Goal: Contribute content: Contribute content

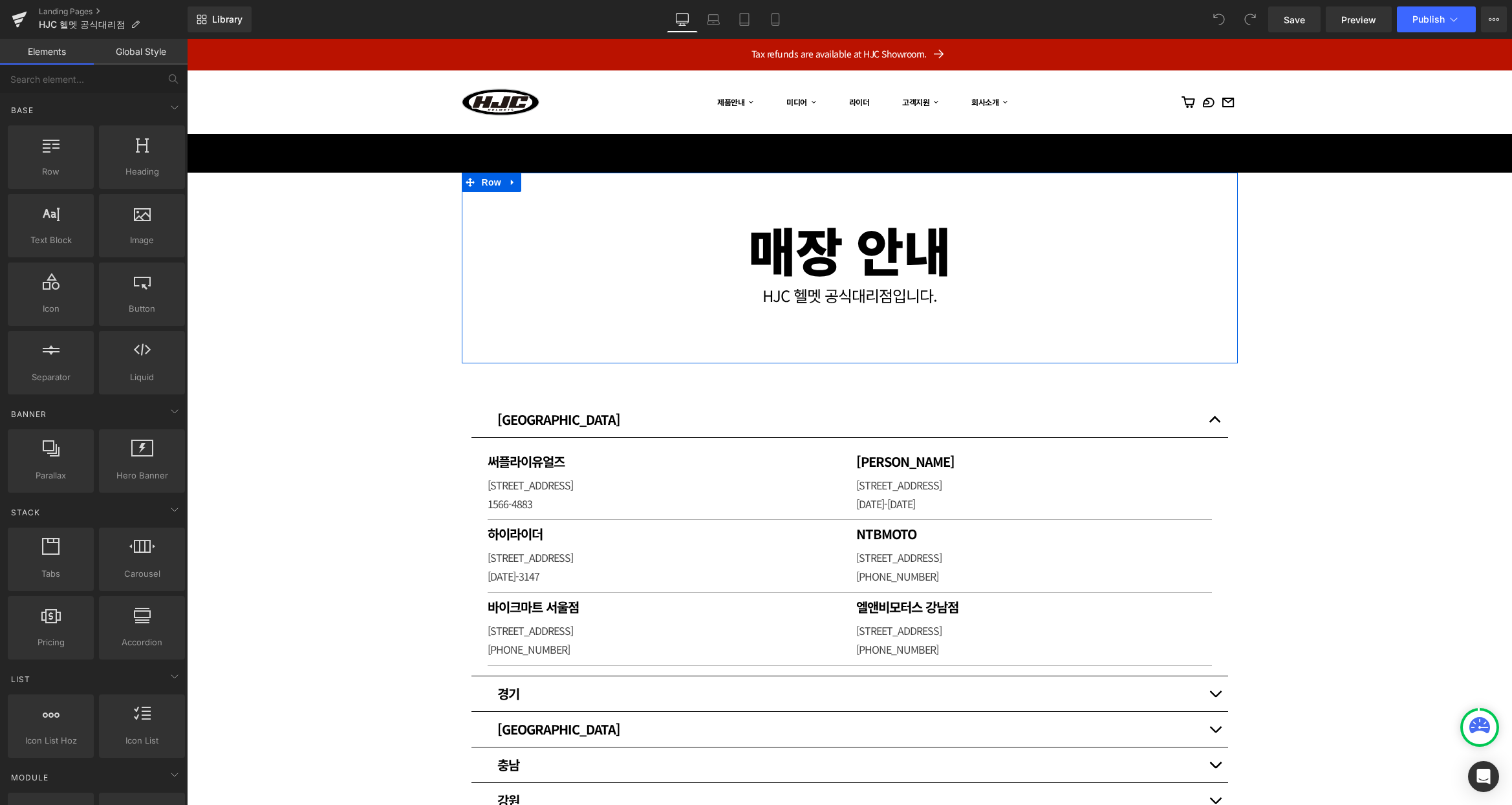
scroll to position [43, 0]
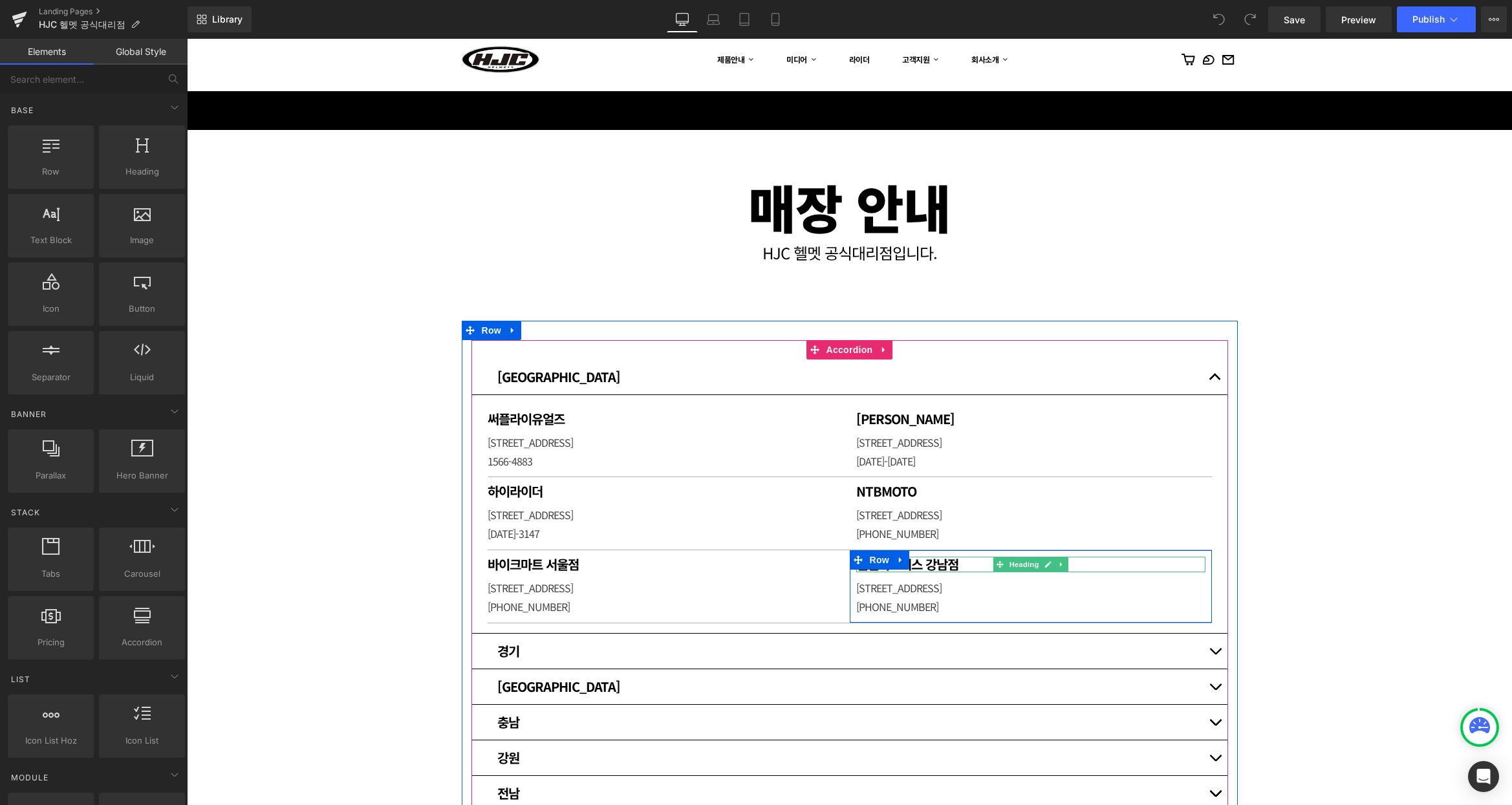
click at [922, 564] on h1 "엘앤비모터스 강남점" at bounding box center [1030, 564] width 349 height 16
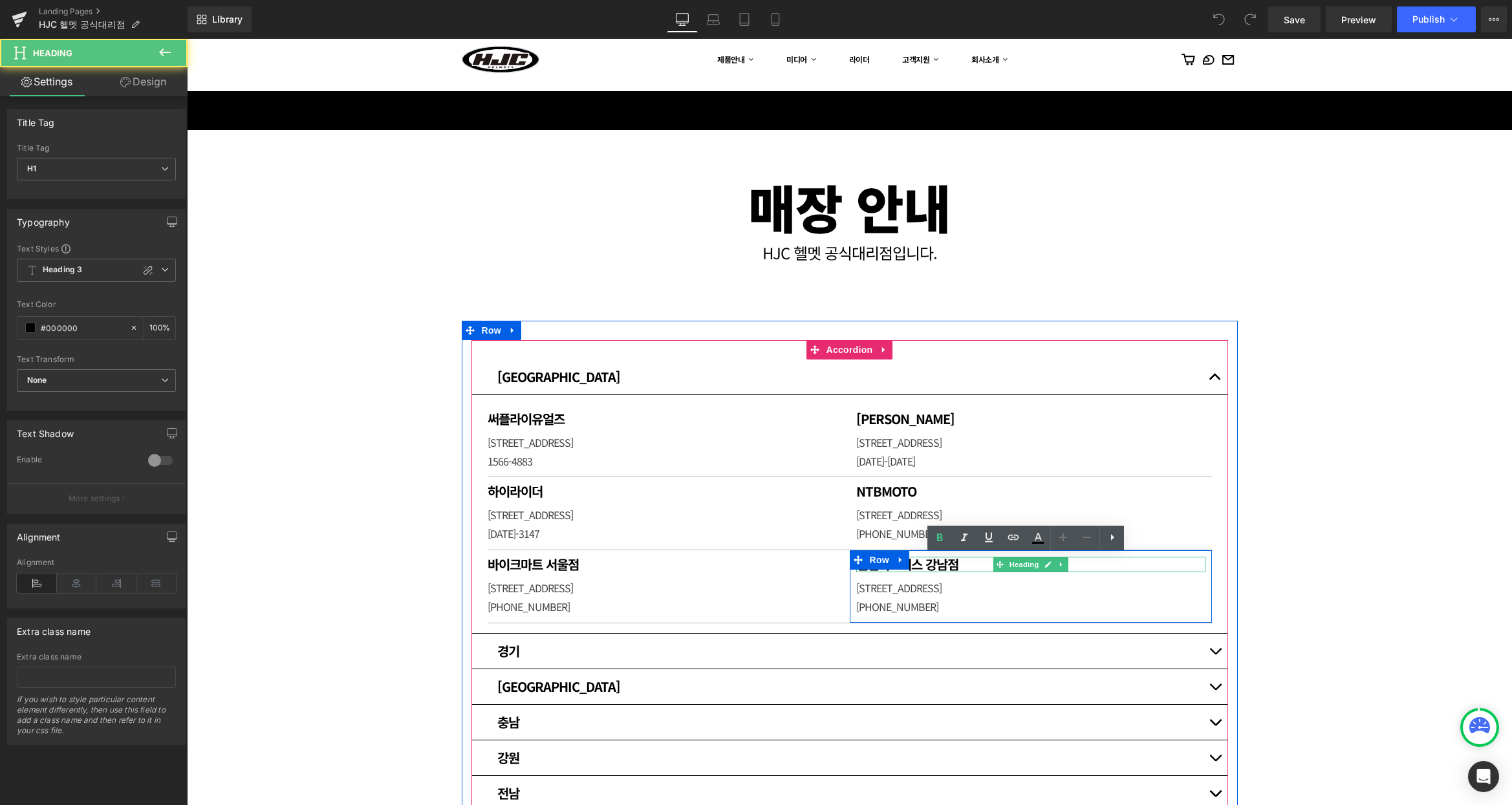
click at [922, 564] on h1 "엘앤비모터스 강남점" at bounding box center [1030, 564] width 349 height 16
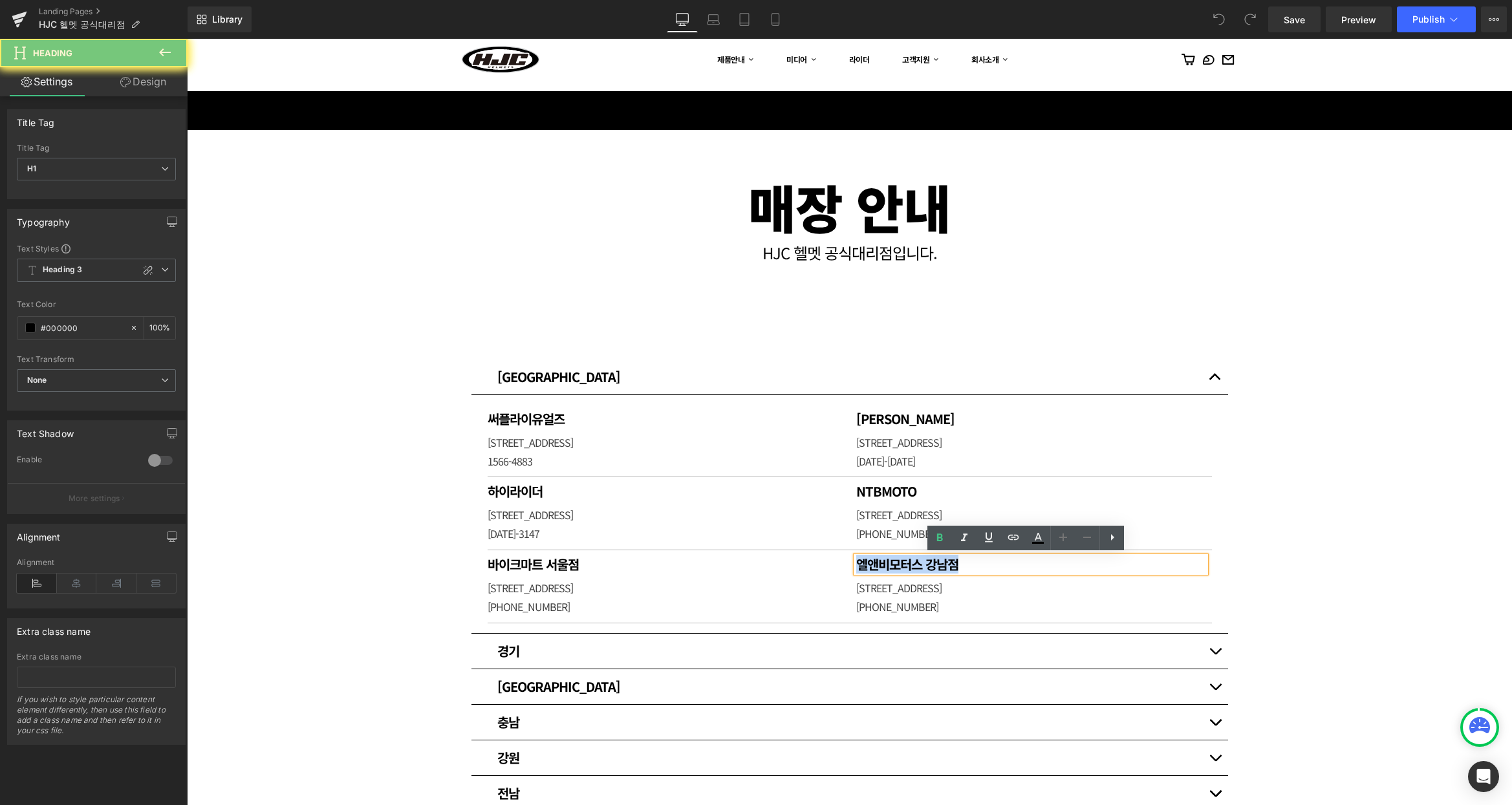
click at [922, 564] on h1 "엘앤비모터스 강남점" at bounding box center [1030, 564] width 349 height 16
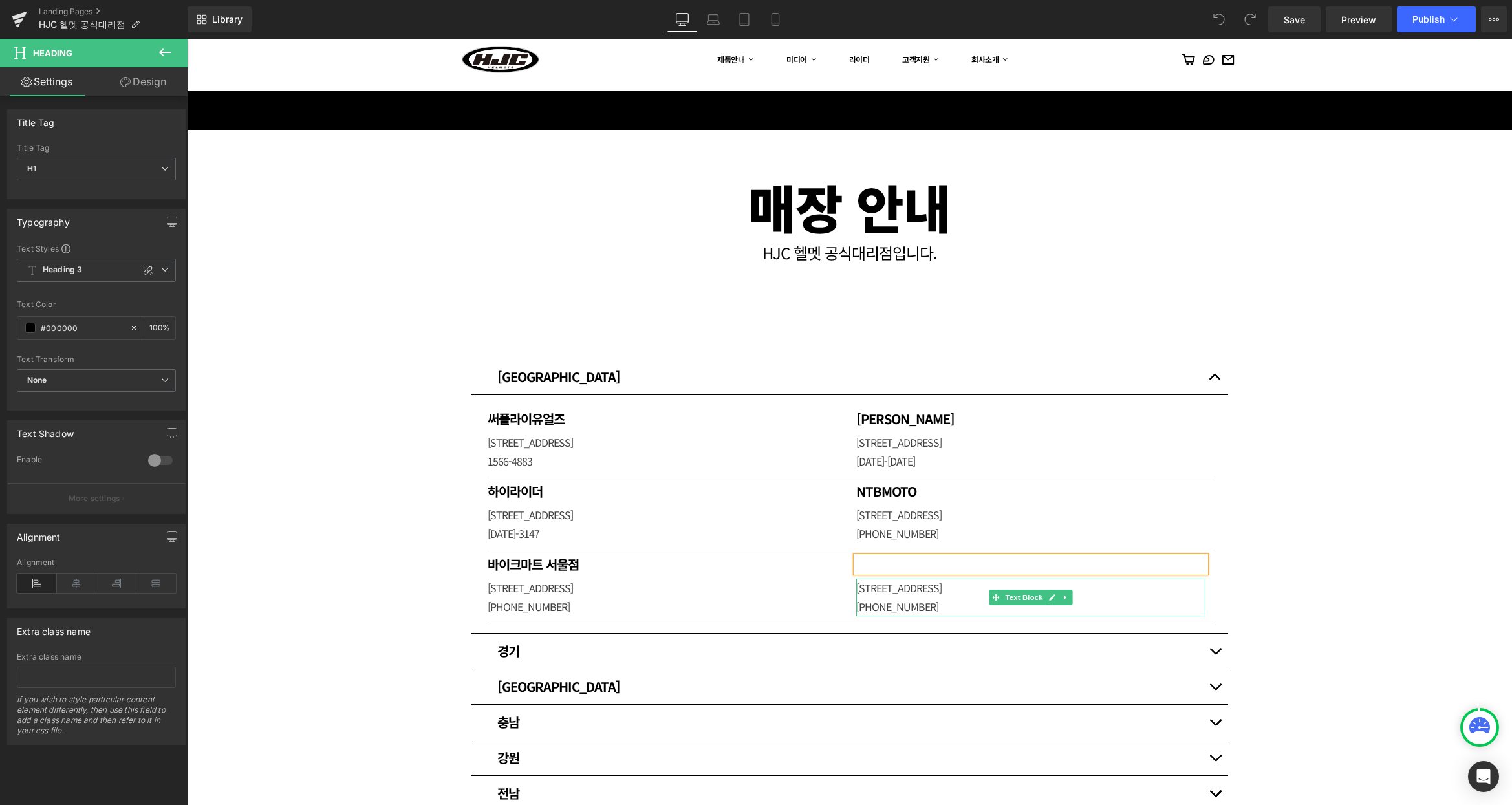
click at [915, 593] on p "[STREET_ADDRESS]" at bounding box center [1030, 588] width 349 height 19
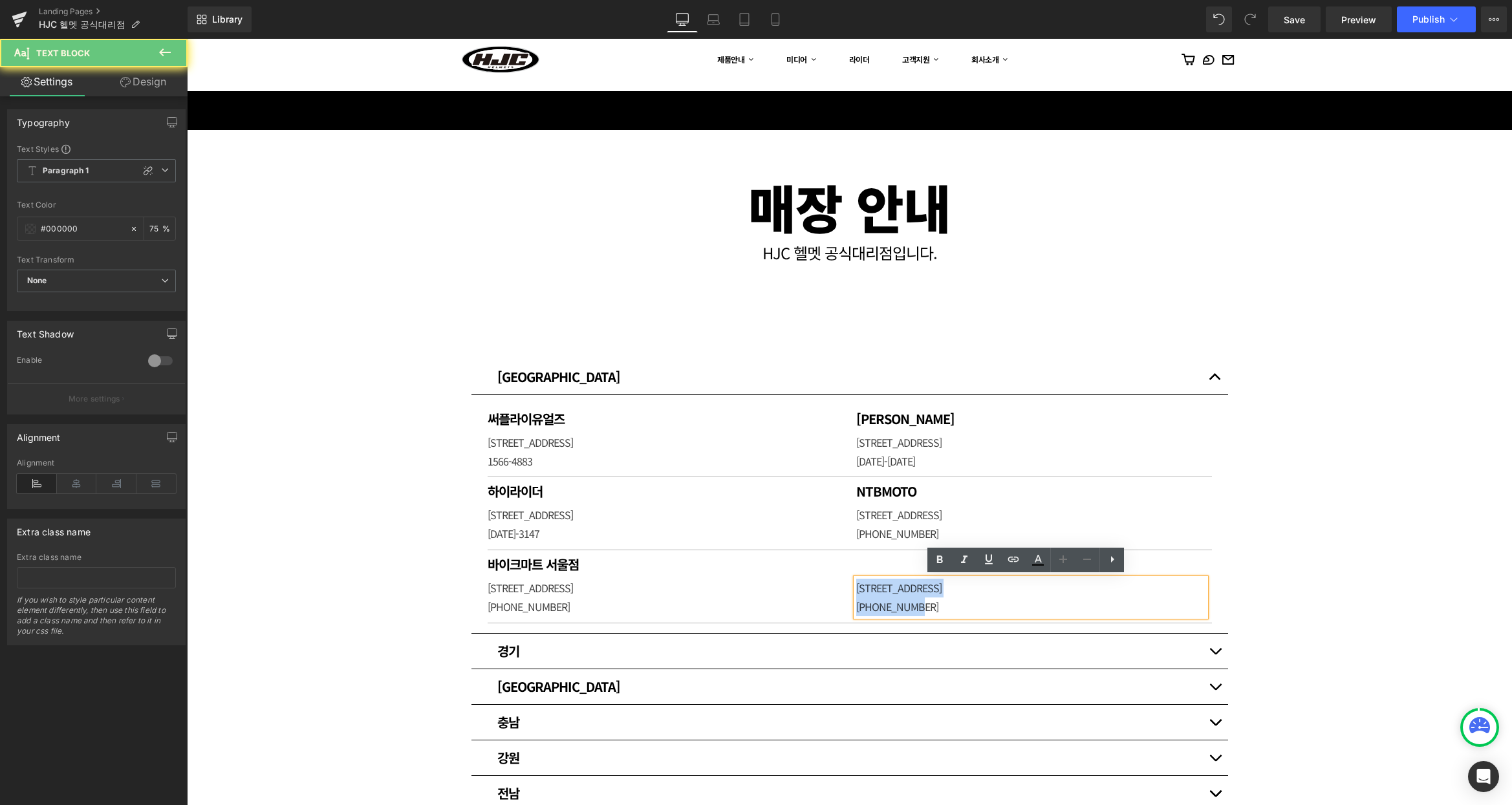
drag, startPoint x: 933, startPoint y: 603, endPoint x: 752, endPoint y: 575, distance: 183.2
click at [752, 575] on div "바이크[GEOGRAPHIC_DATA] Heading [STREET_ADDRESS] [PHONE_NUMBER] [GEOGRAPHIC_DATA] …" at bounding box center [849, 586] width 737 height 73
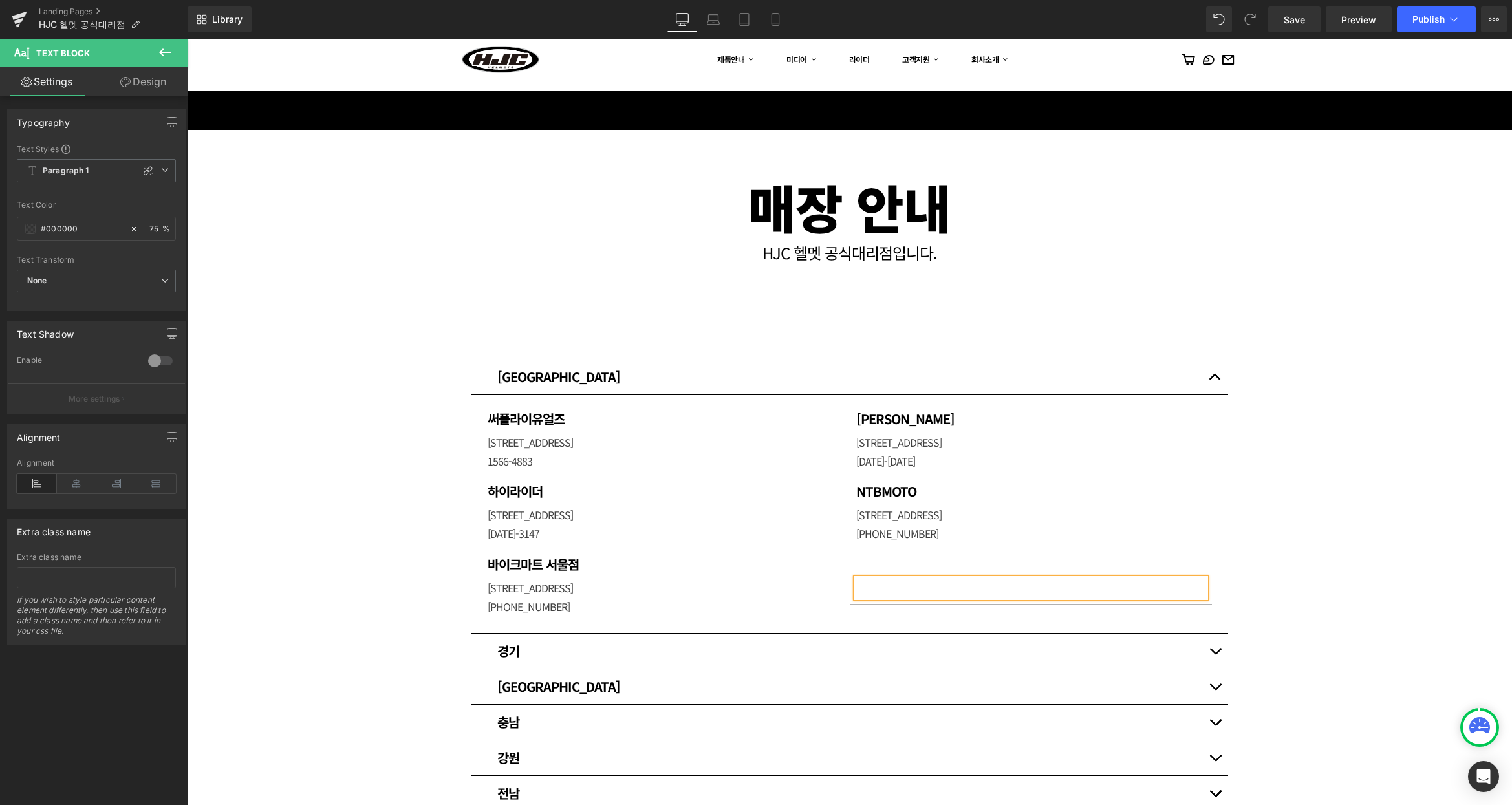
click at [1384, 457] on div "매장 안내 Heading HJC 헬멧 공식대리점입니다. [GEOGRAPHIC_DATA] [GEOGRAPHIC_DATA] Heading 써플라이…" at bounding box center [849, 711] width 1325 height 1162
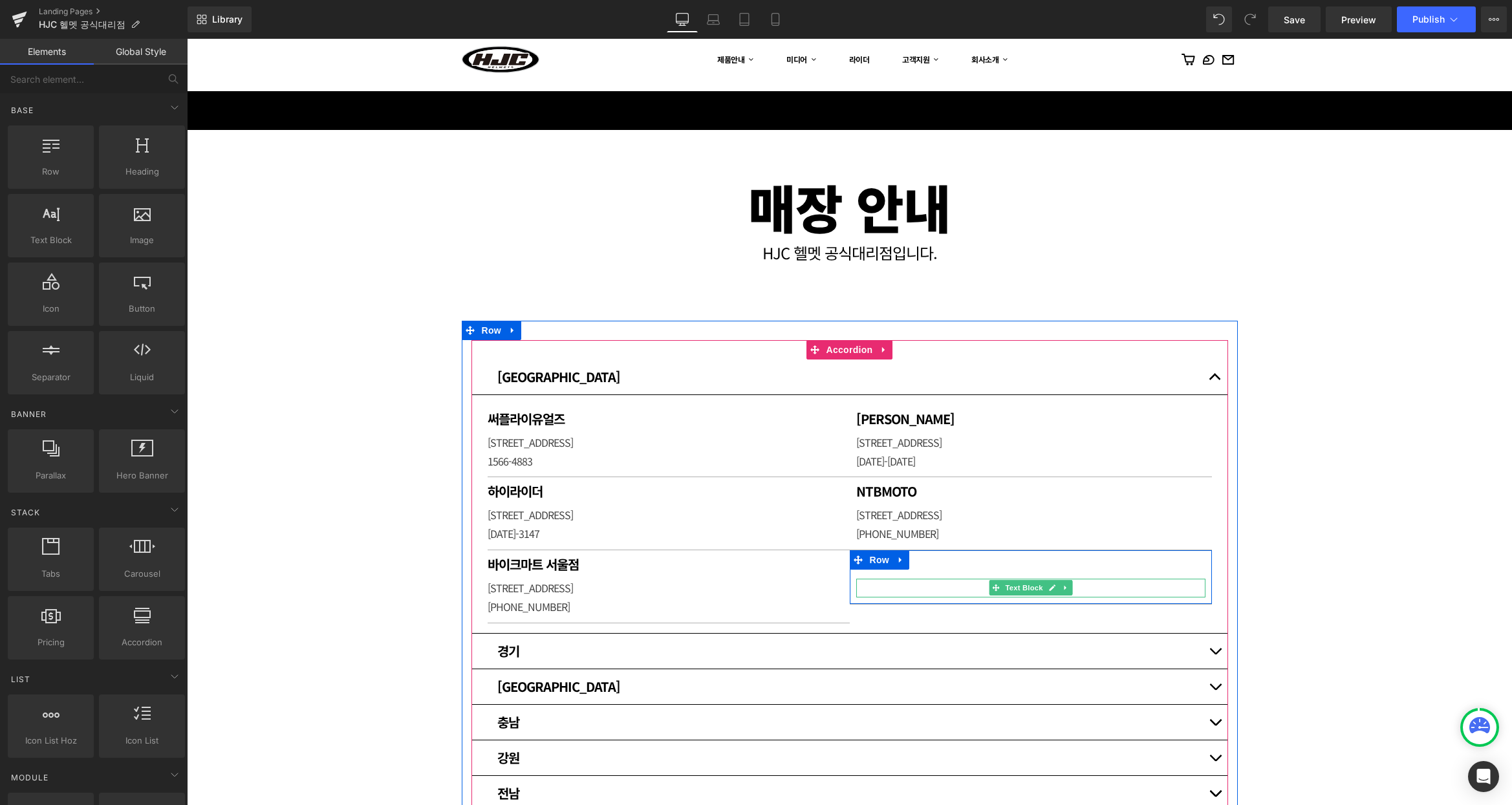
click at [953, 588] on p at bounding box center [1030, 588] width 349 height 19
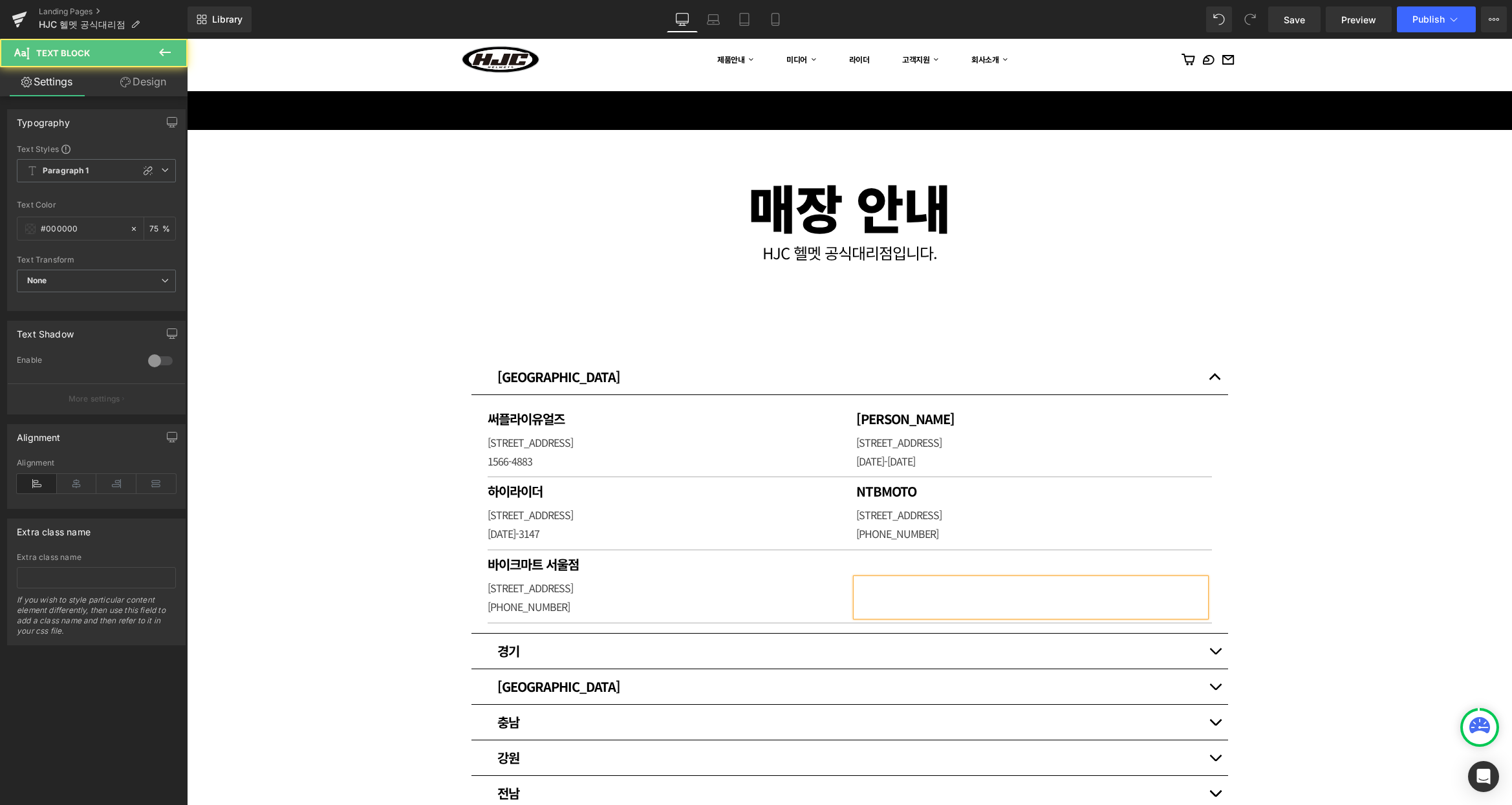
click at [1351, 542] on div "매장 안내 Heading HJC 헬멧 공식대리점입니다. [GEOGRAPHIC_DATA] [GEOGRAPHIC_DATA] Heading 써플라이…" at bounding box center [849, 711] width 1325 height 1162
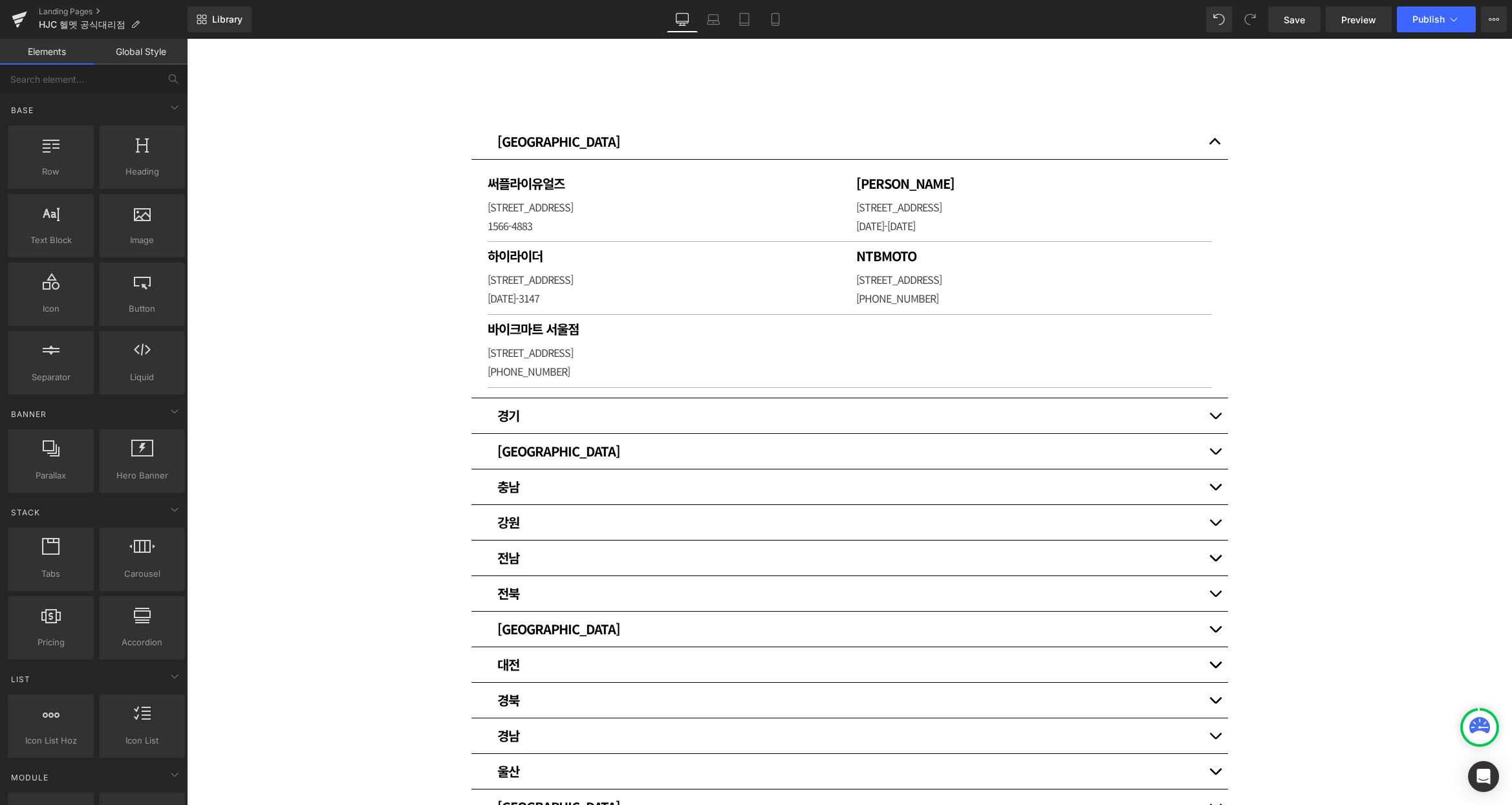
scroll to position [216, 0]
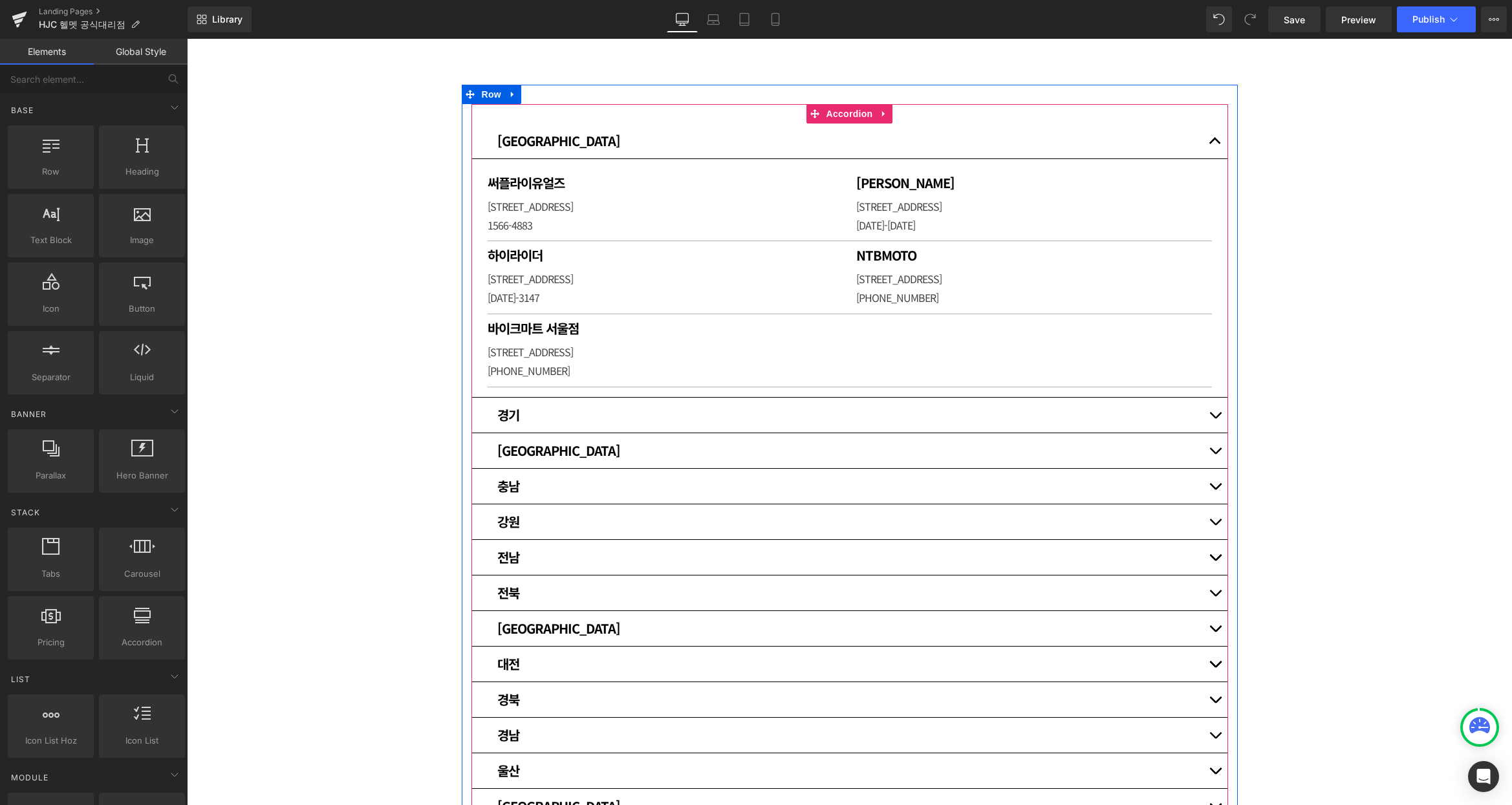
click at [1210, 409] on button "button" at bounding box center [1214, 415] width 26 height 35
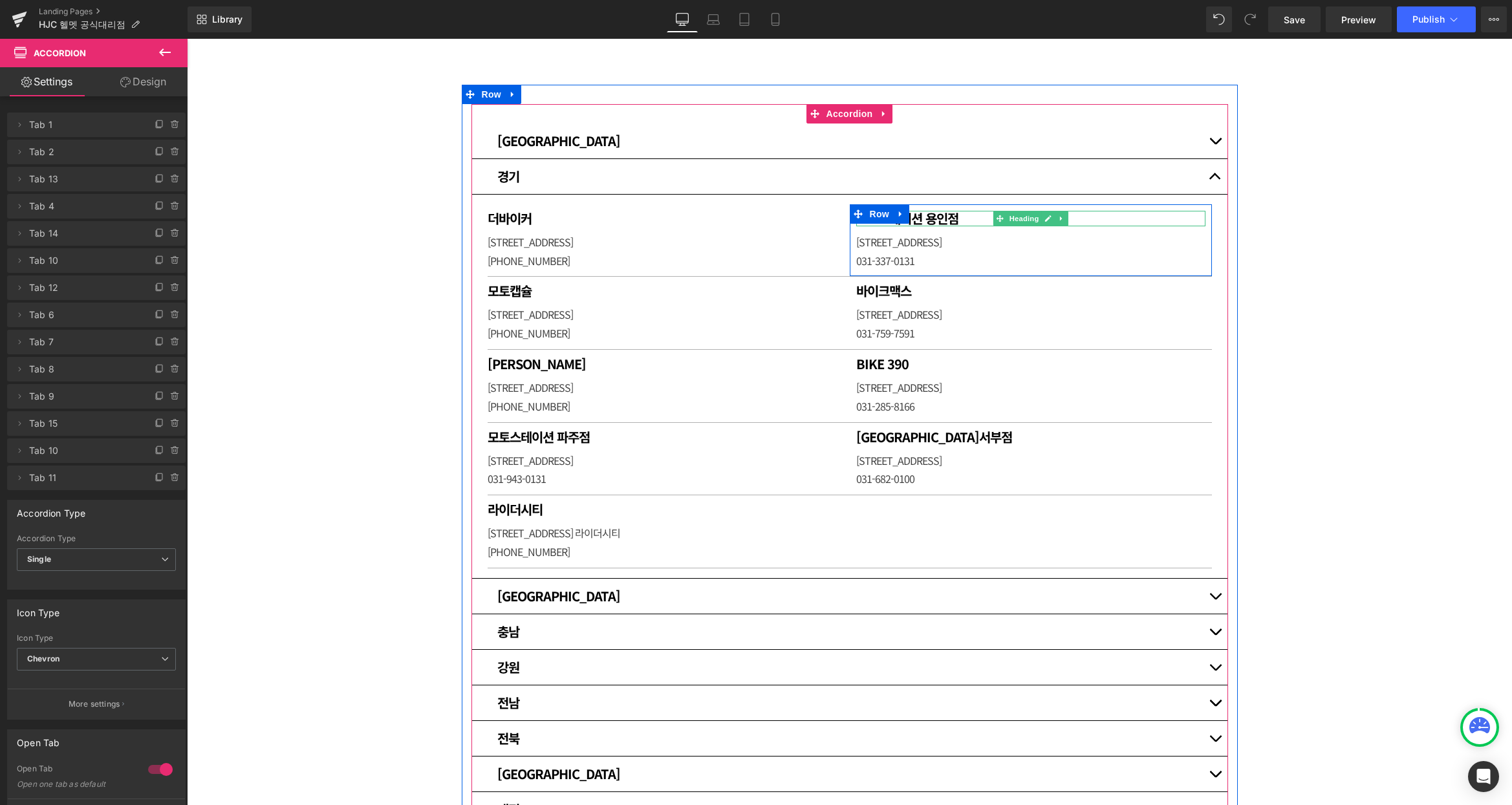
click at [935, 219] on h1 "모토스테이션 용인점" at bounding box center [1030, 218] width 349 height 16
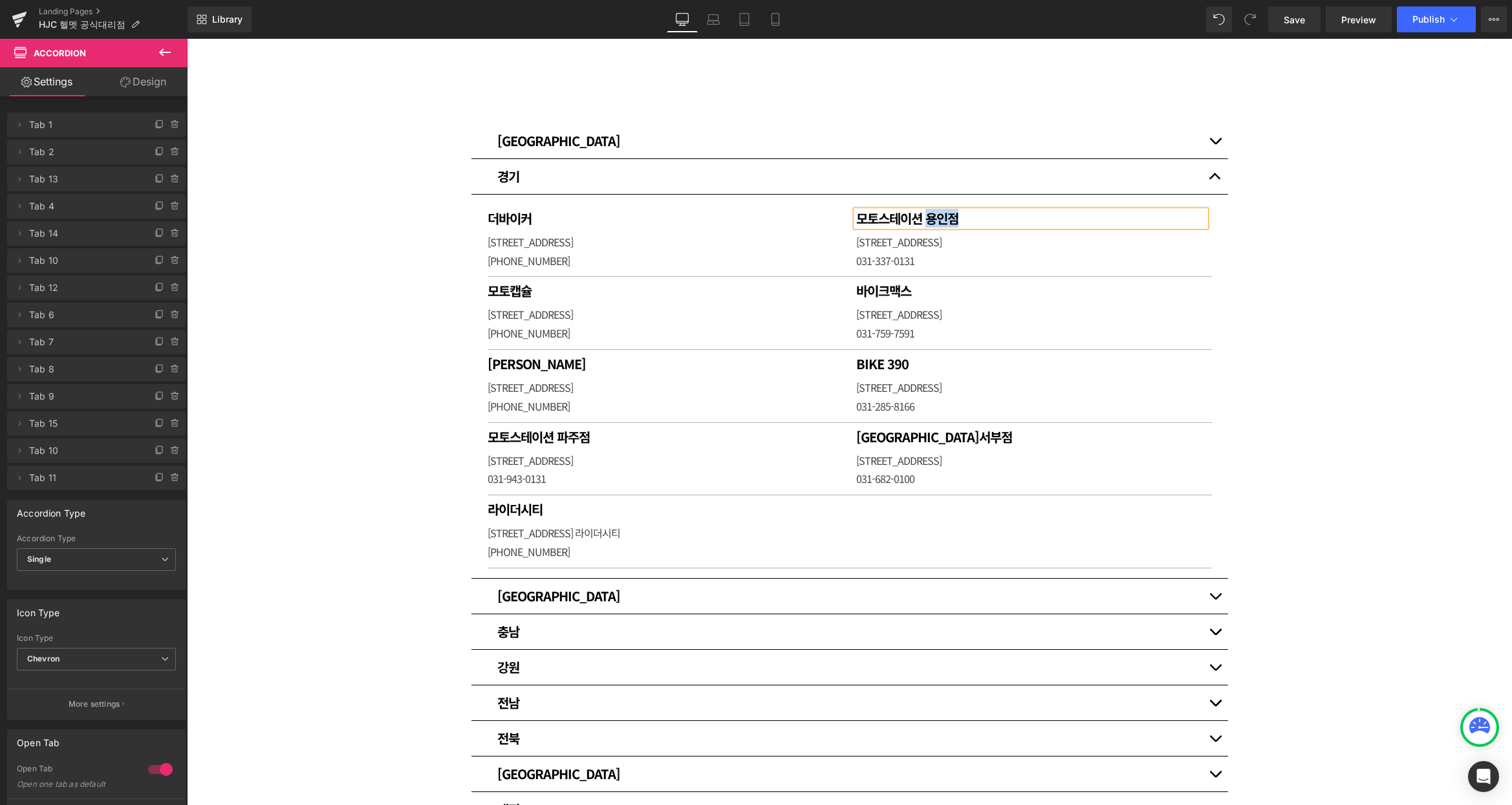
click at [935, 219] on h1 "모토스테이션 용인점" at bounding box center [1030, 218] width 349 height 16
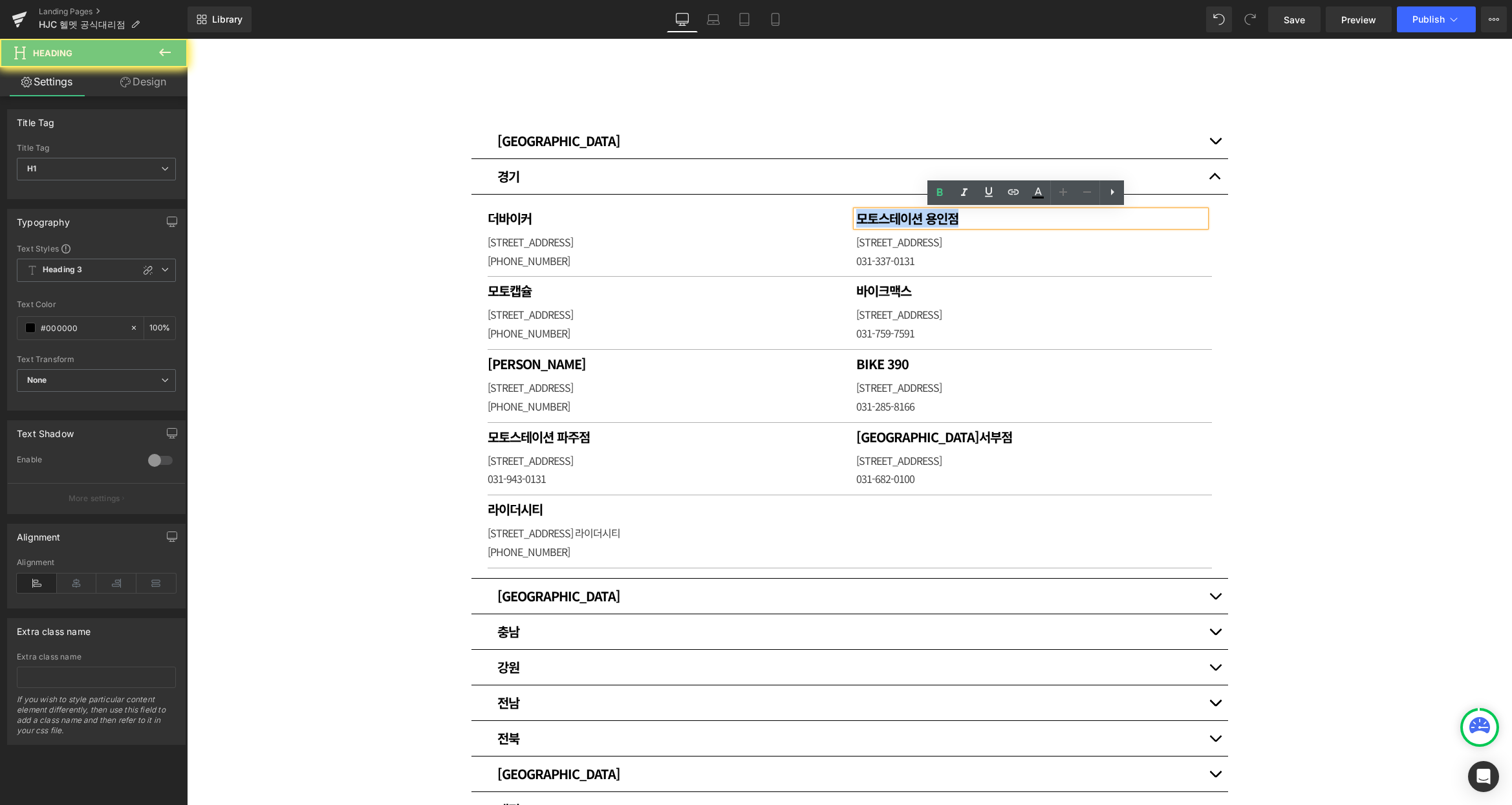
click at [935, 219] on h1 "모토스테이션 용인점" at bounding box center [1030, 218] width 349 height 16
click at [910, 243] on p "[STREET_ADDRESS]" at bounding box center [1030, 242] width 349 height 19
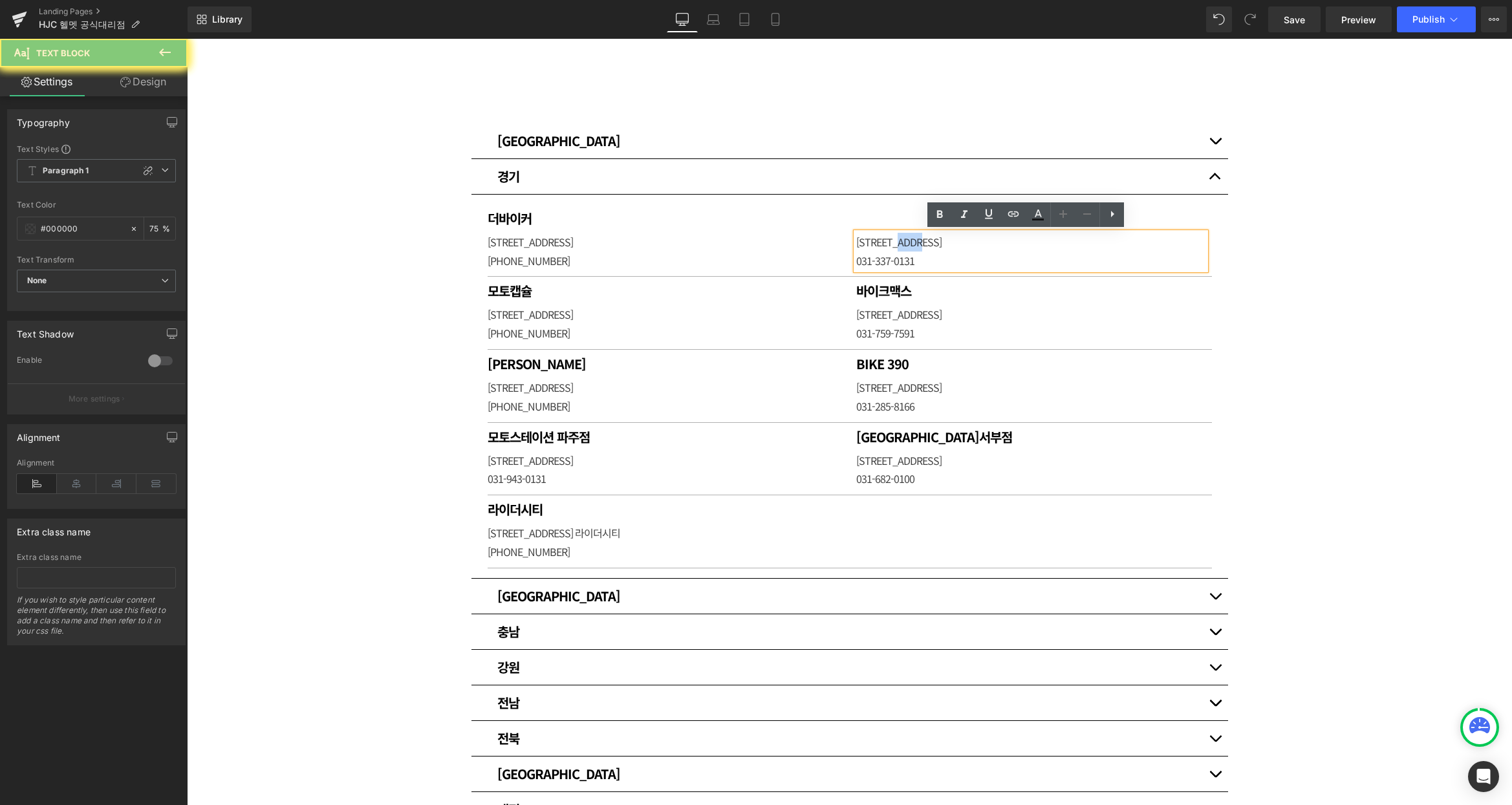
click at [910, 243] on p "[STREET_ADDRESS]" at bounding box center [1030, 242] width 349 height 19
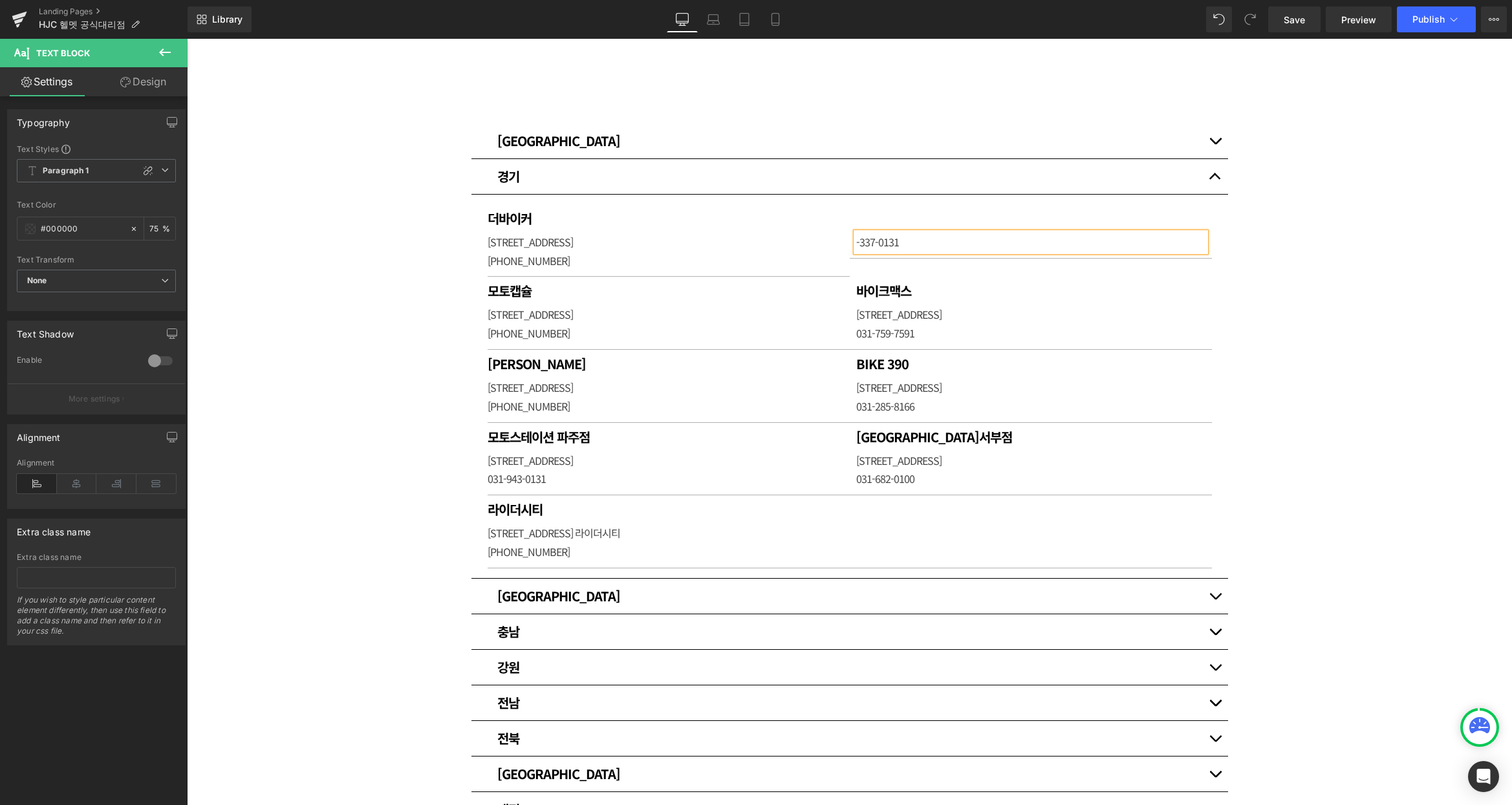
click at [914, 241] on p "-337-0131" at bounding box center [1030, 242] width 349 height 19
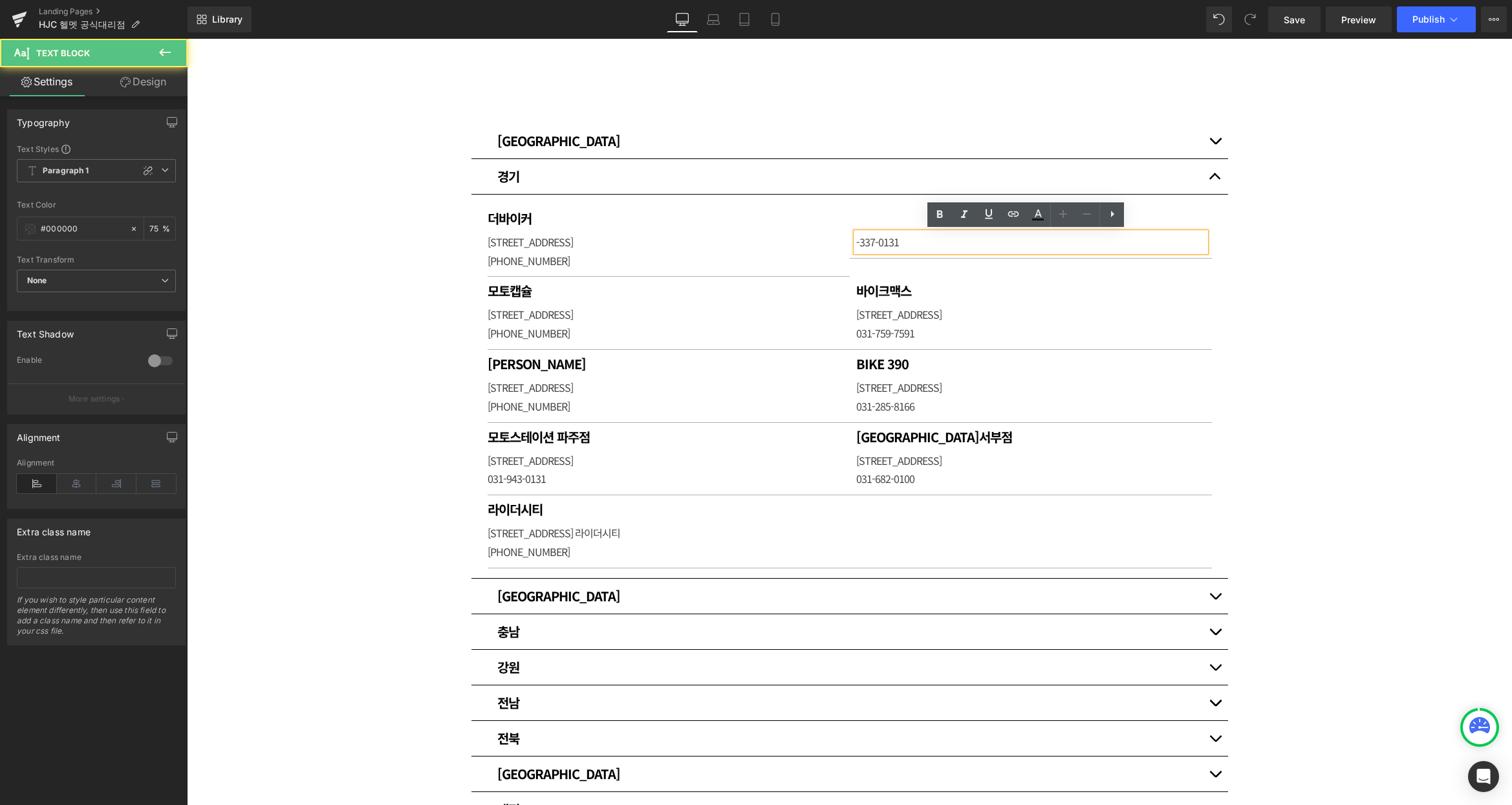
click at [914, 241] on p "-337-0131" at bounding box center [1030, 242] width 349 height 19
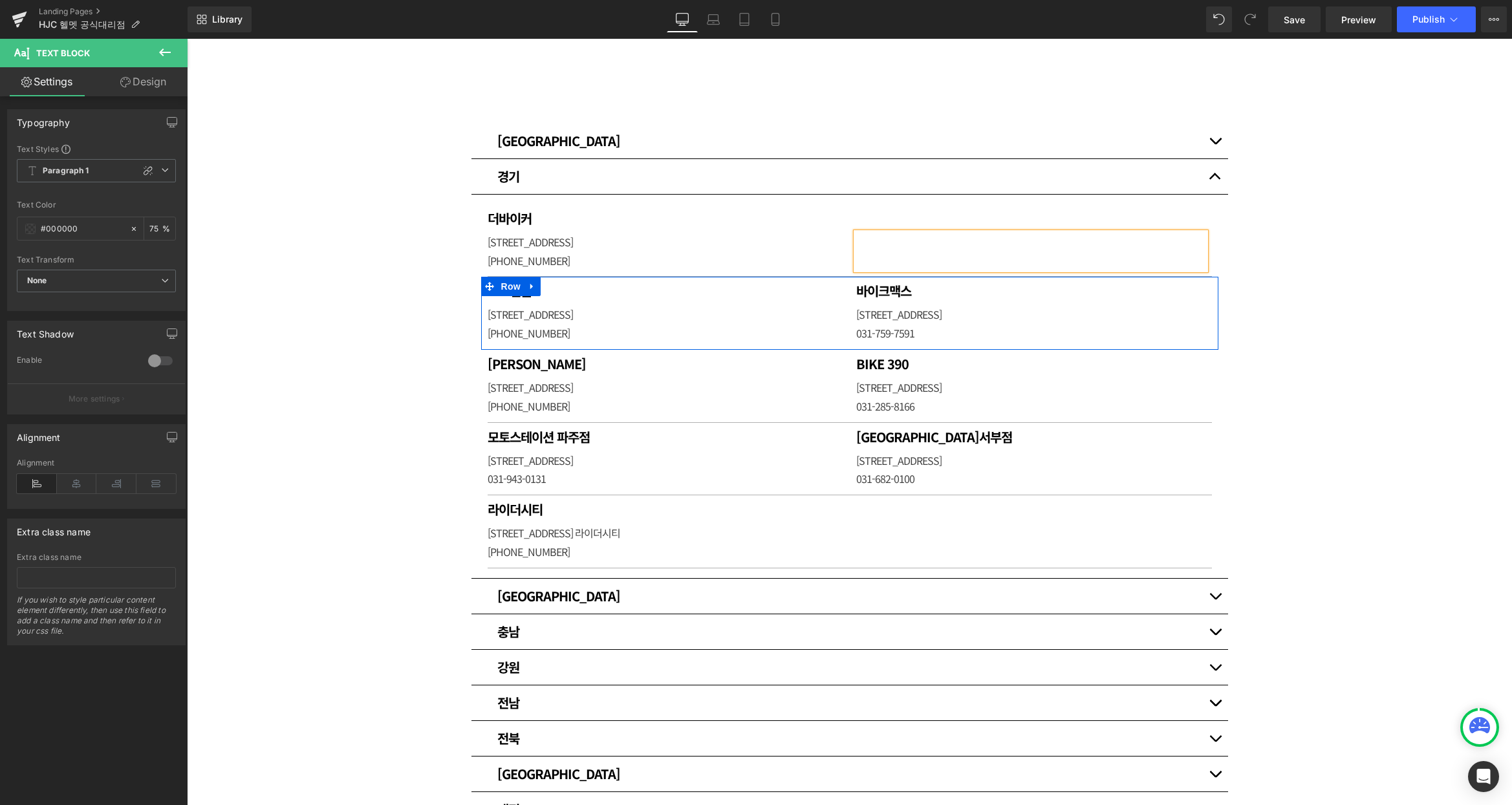
click at [561, 290] on h1 "모토캡슐" at bounding box center [668, 291] width 362 height 16
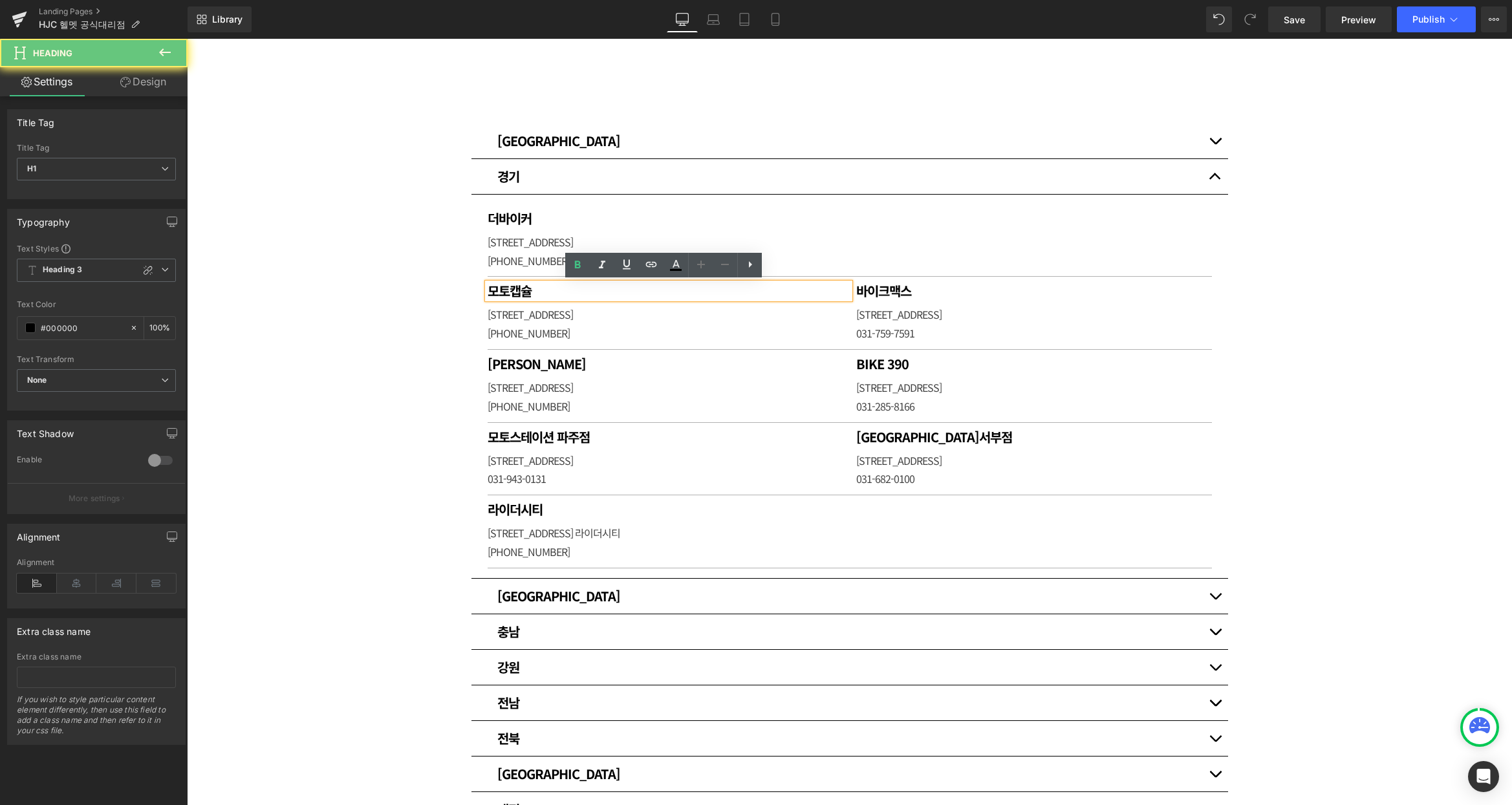
click at [561, 290] on h1 "모토캡슐" at bounding box center [668, 291] width 362 height 16
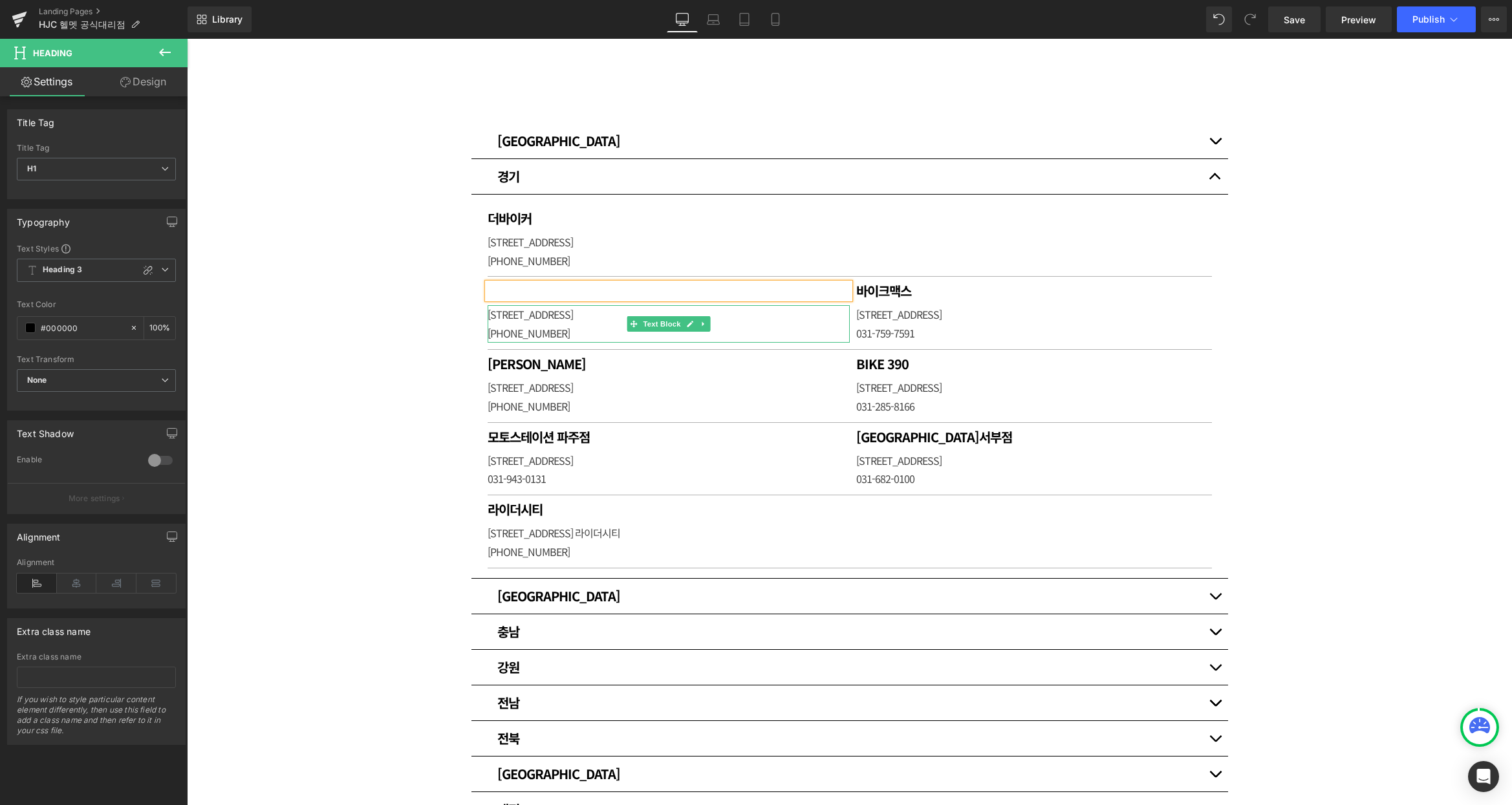
click at [556, 314] on p "[STREET_ADDRESS]" at bounding box center [668, 314] width 362 height 19
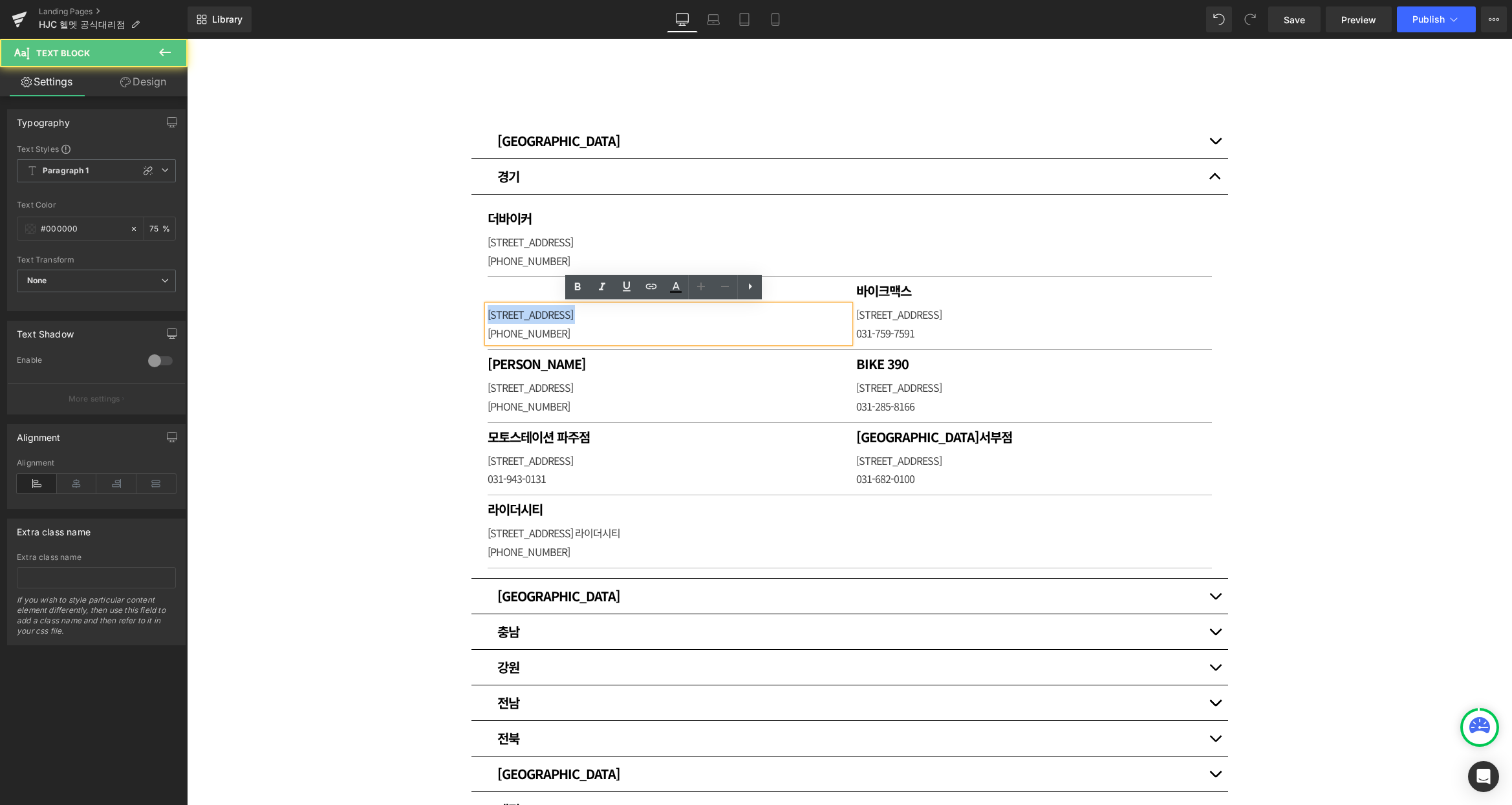
click at [556, 314] on p "[STREET_ADDRESS]" at bounding box center [668, 314] width 362 height 19
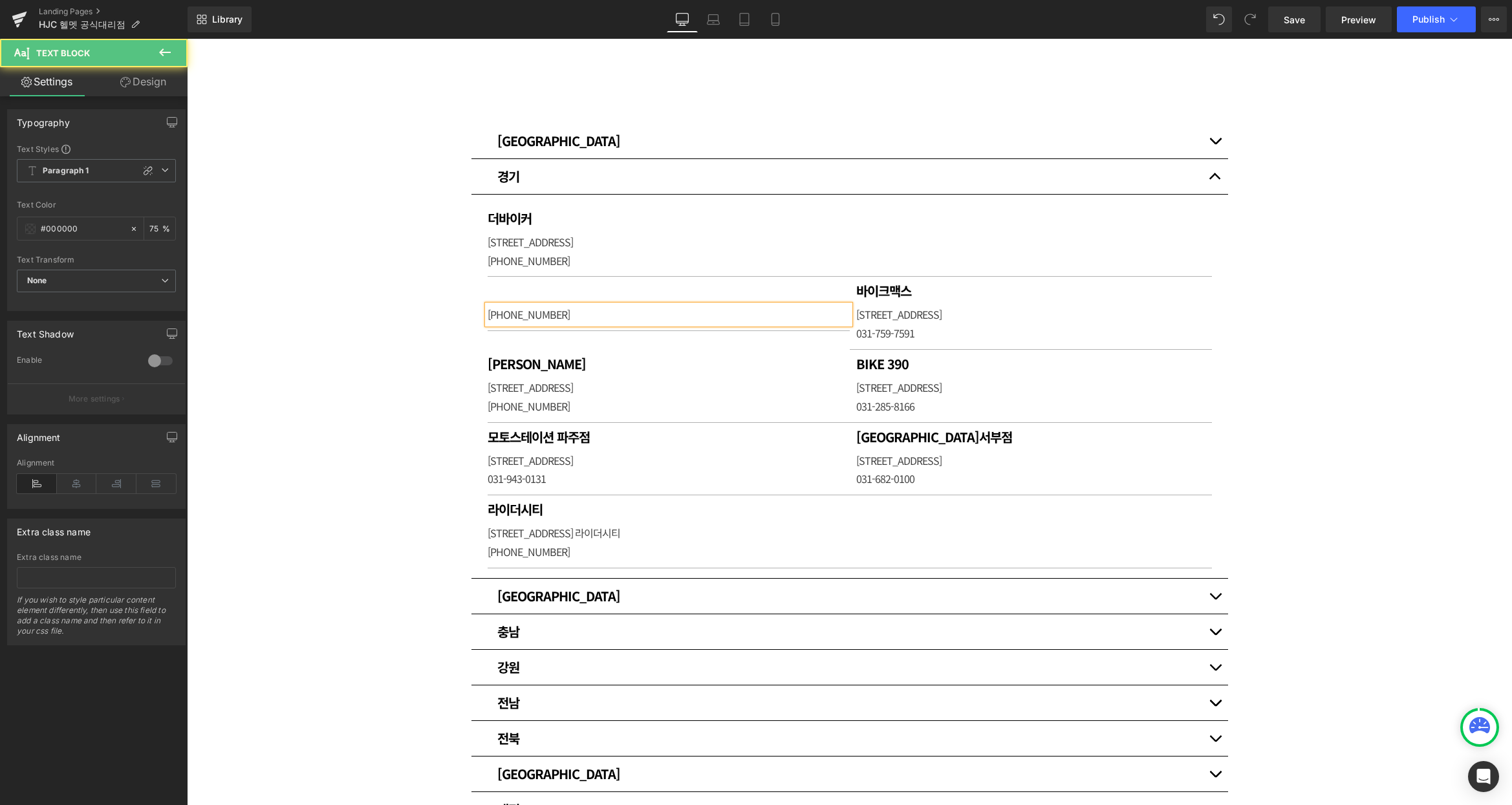
click at [526, 312] on p "[PHONE_NUMBER]" at bounding box center [668, 314] width 362 height 19
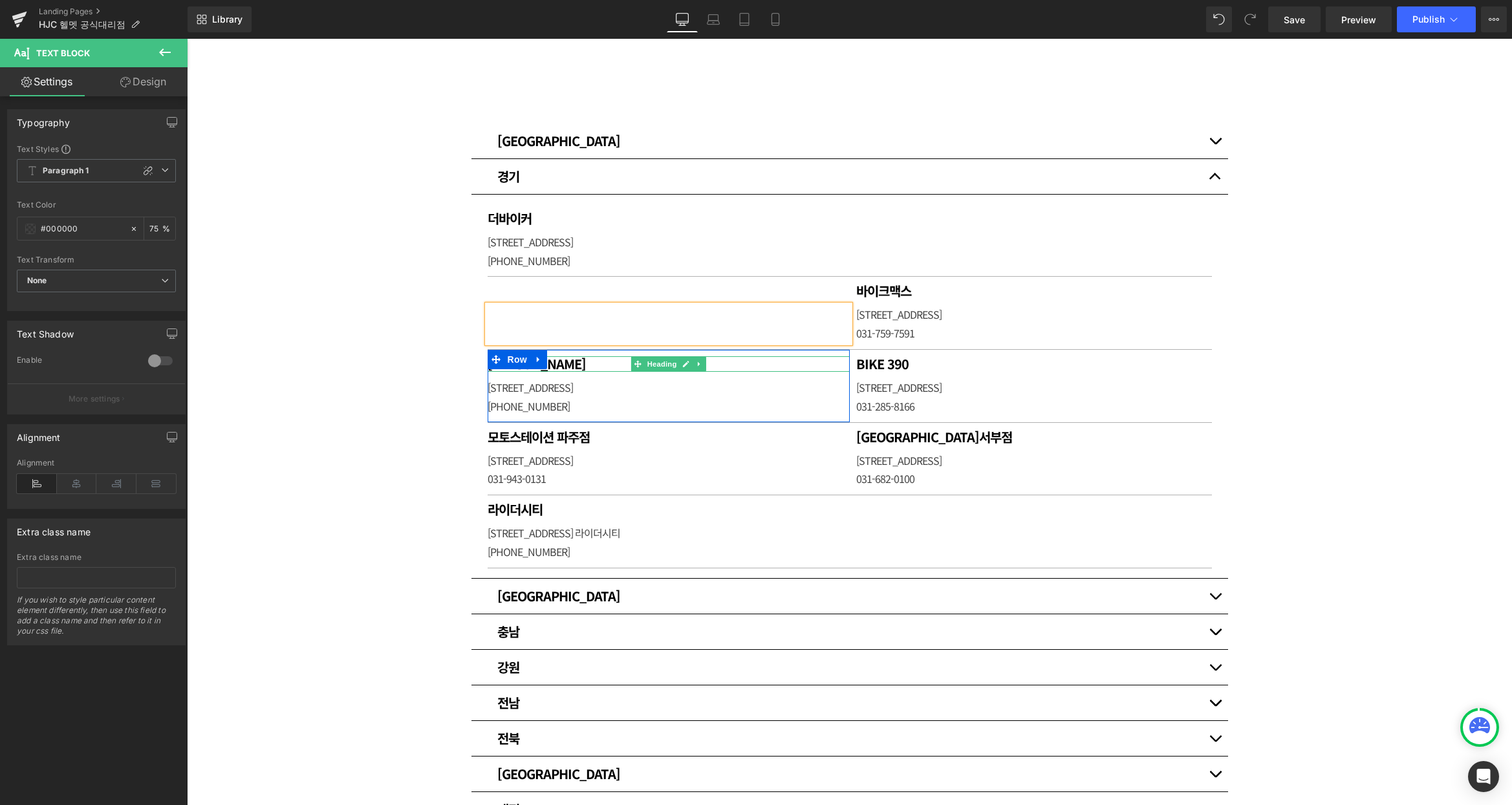
click at [595, 363] on h1 "[PERSON_NAME]" at bounding box center [668, 364] width 362 height 16
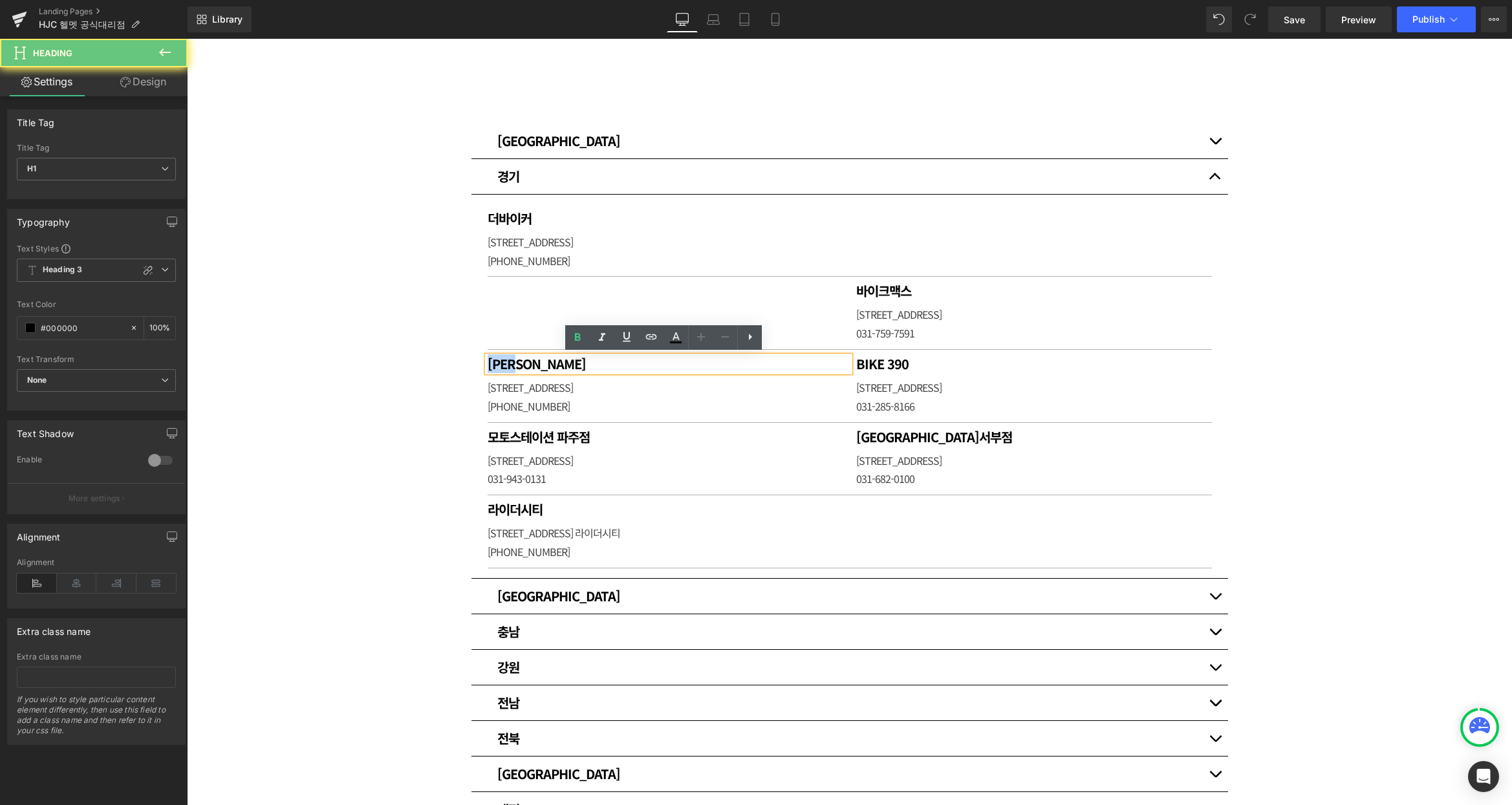
click at [595, 363] on h1 "[PERSON_NAME]" at bounding box center [668, 364] width 362 height 16
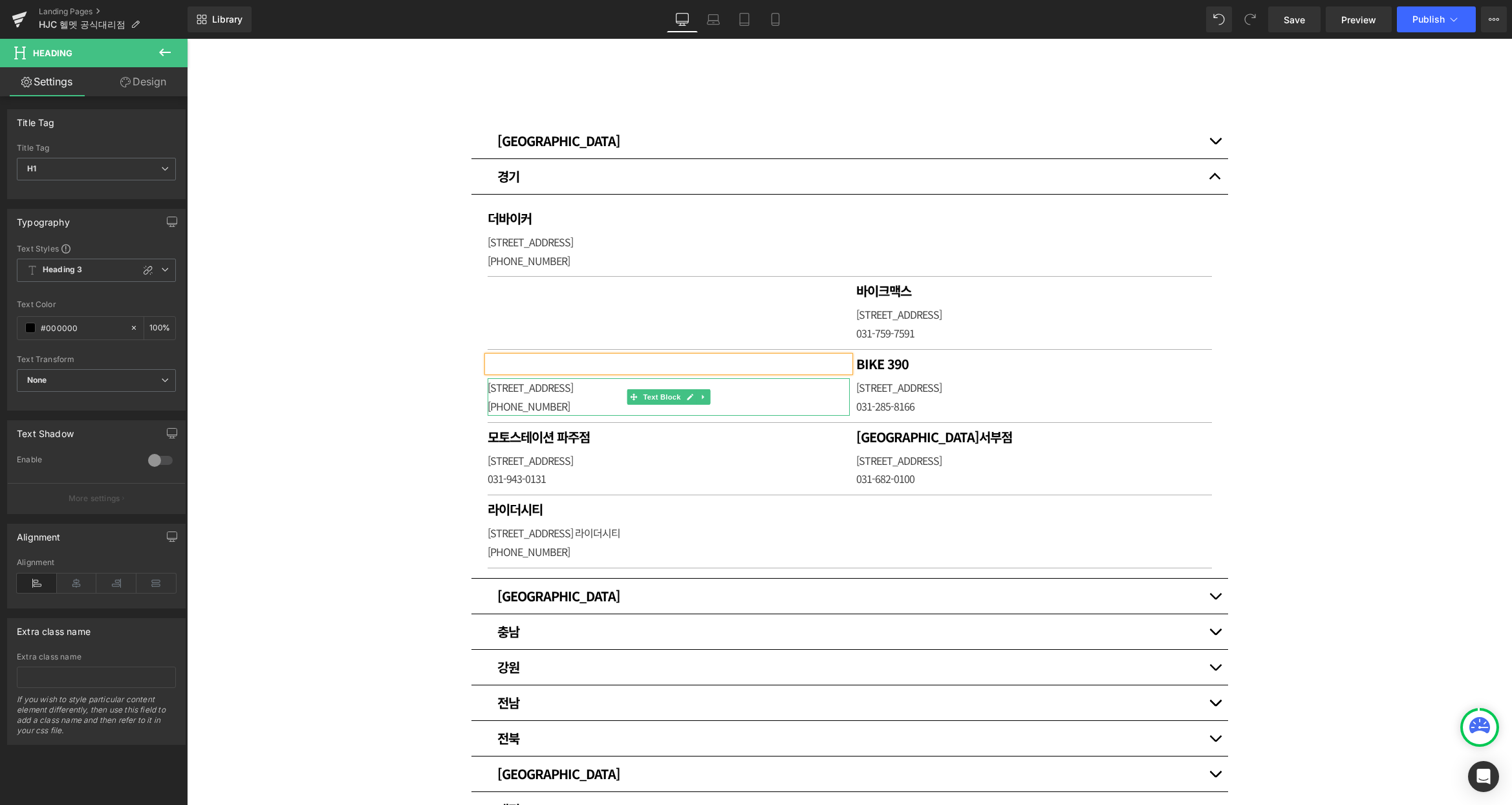
click at [580, 384] on p "[STREET_ADDRESS]" at bounding box center [668, 388] width 362 height 19
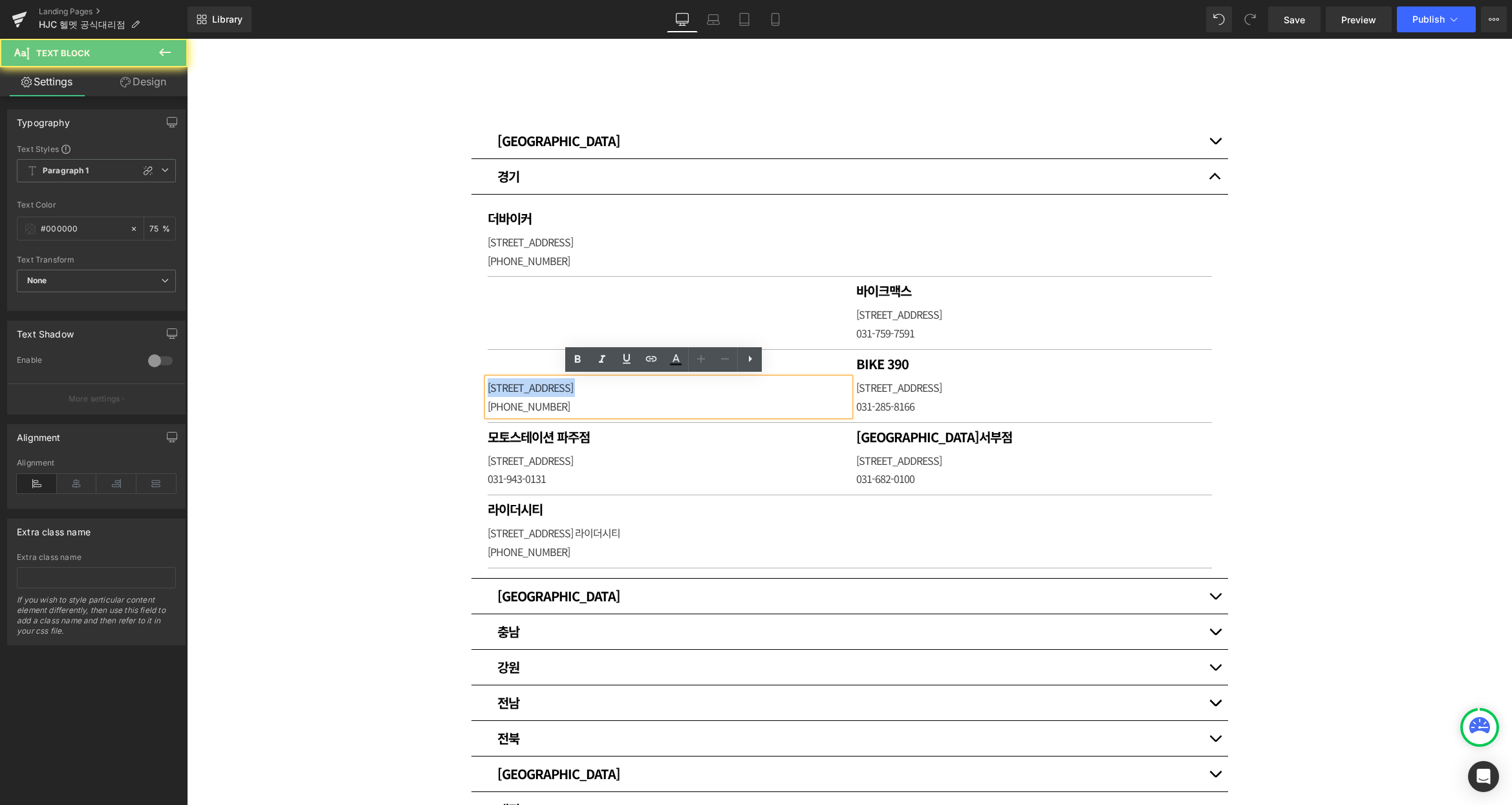
click at [580, 384] on p "[STREET_ADDRESS]" at bounding box center [668, 388] width 362 height 19
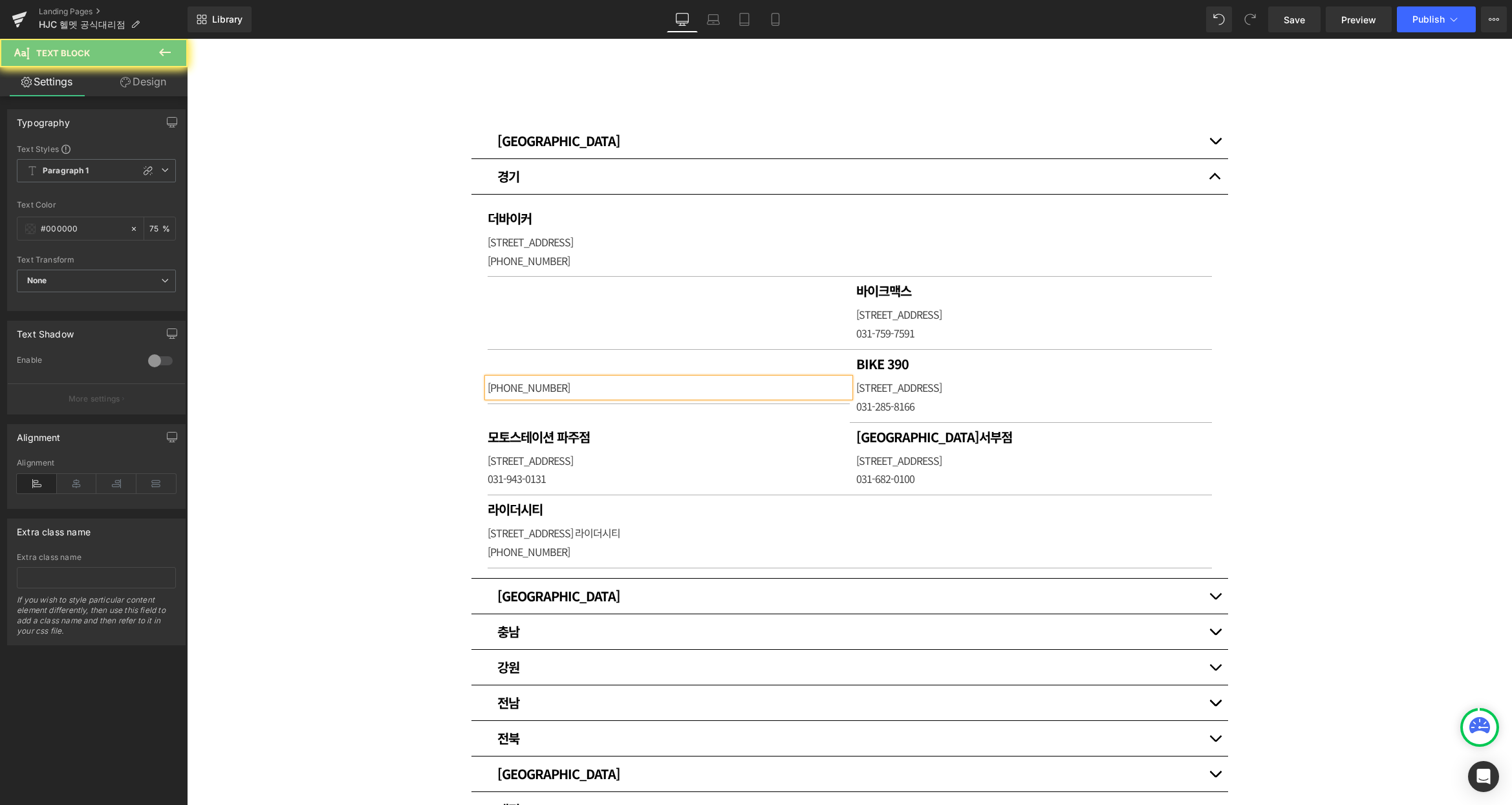
click at [533, 384] on p "[PHONE_NUMBER]" at bounding box center [668, 388] width 362 height 19
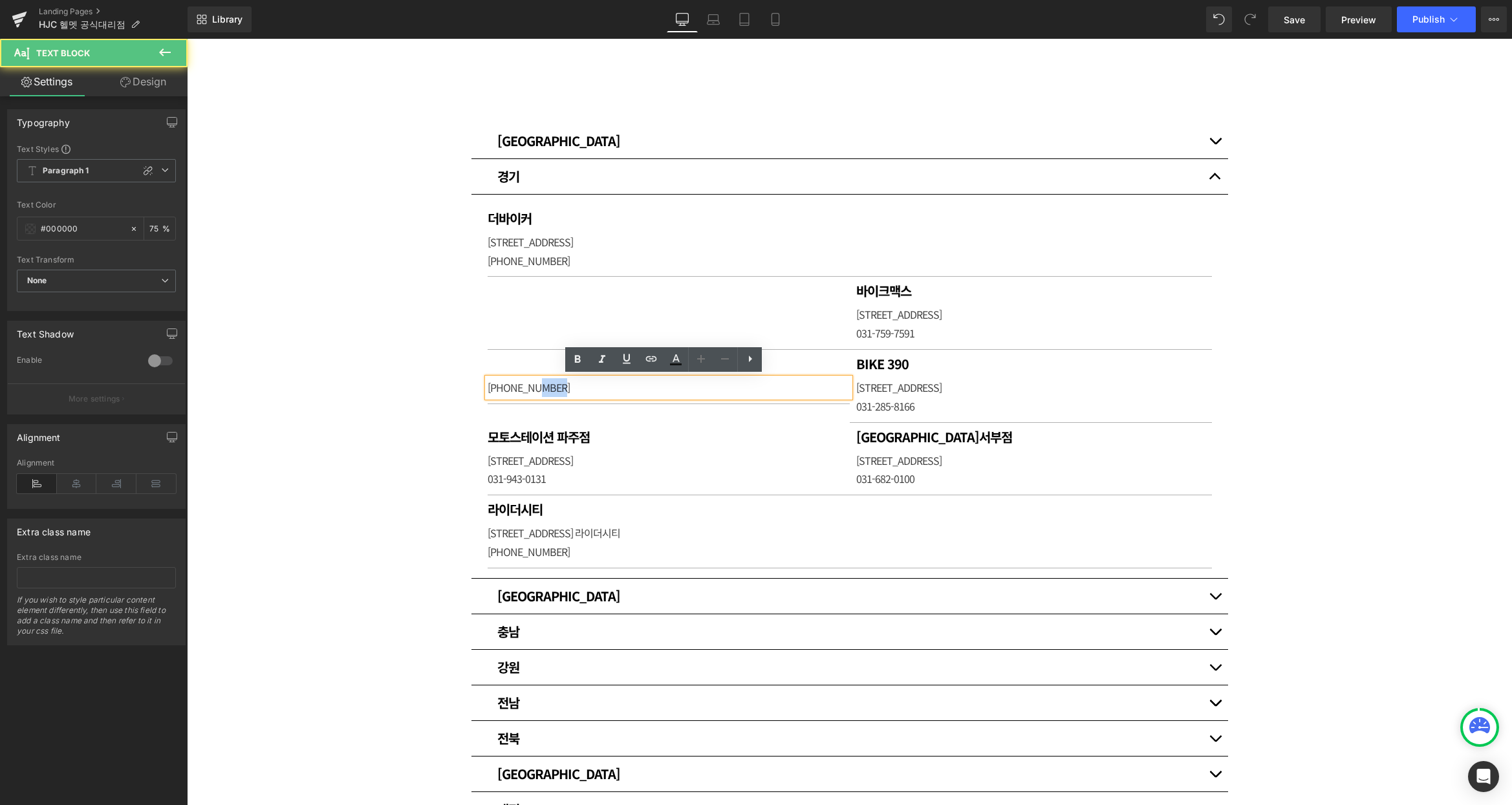
click at [533, 384] on p "[PHONE_NUMBER]" at bounding box center [668, 388] width 362 height 19
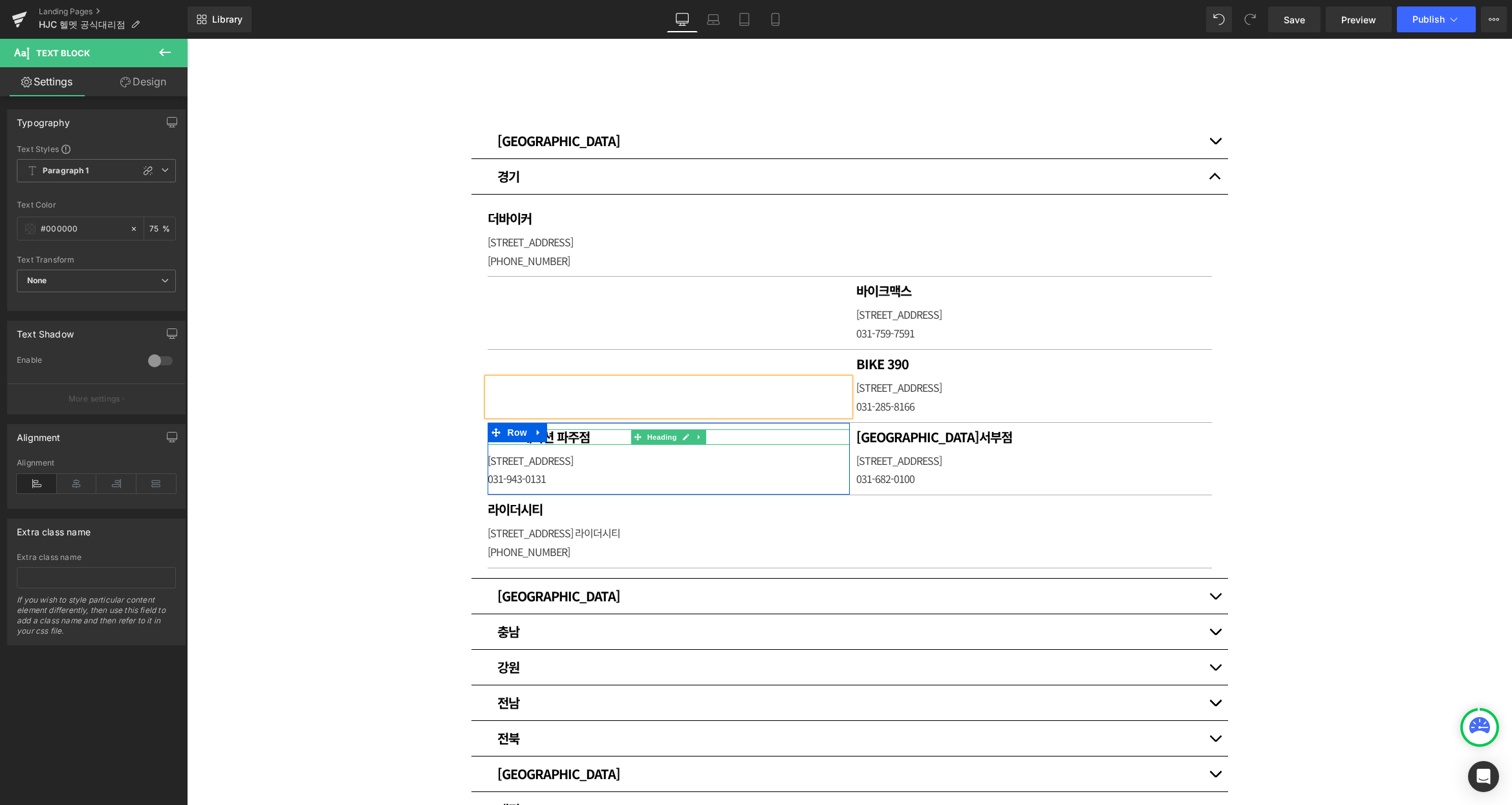
click at [580, 436] on h1 "모토스테이션 파주점" at bounding box center [668, 437] width 362 height 16
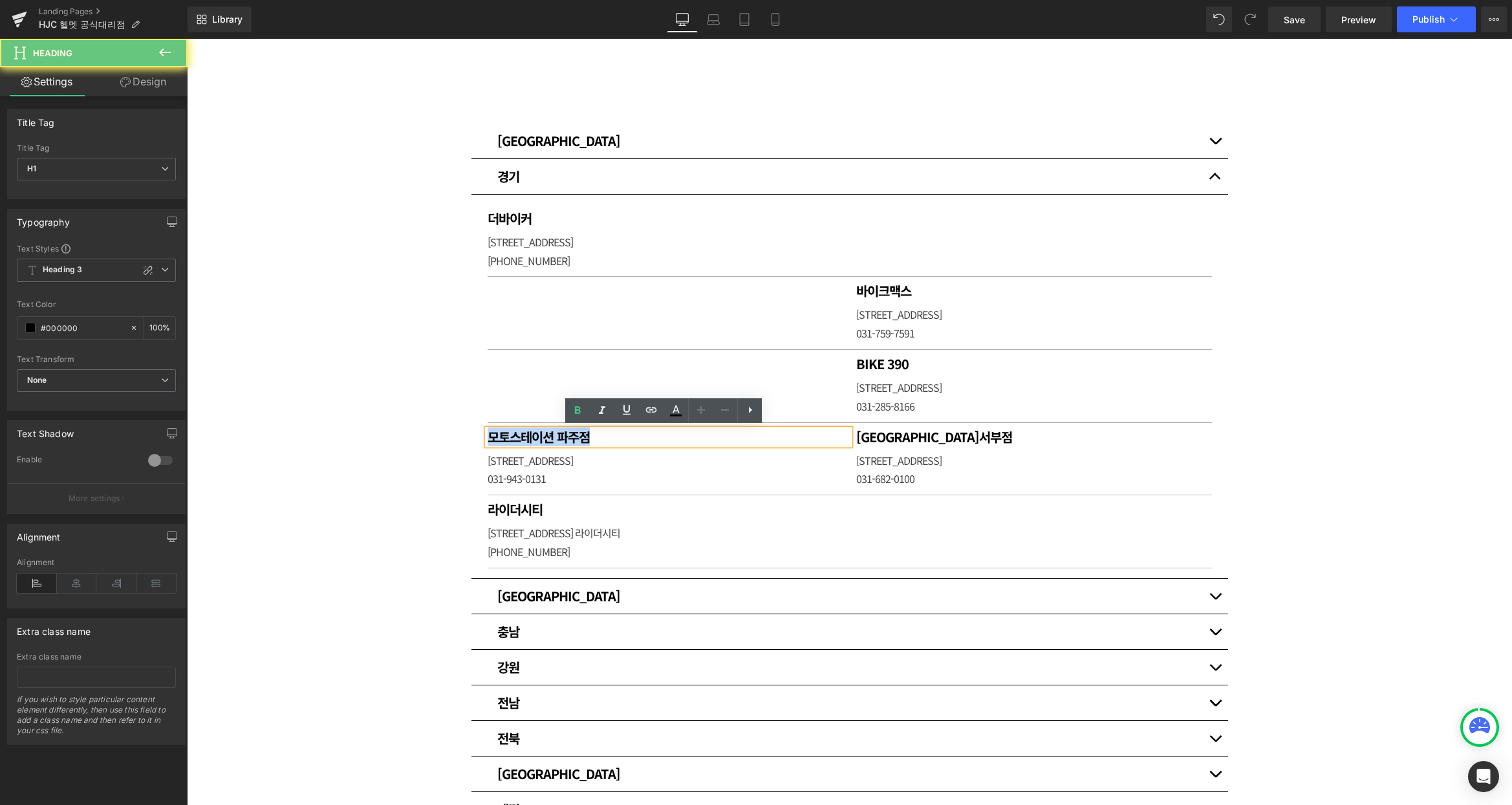
click at [580, 436] on h1 "모토스테이션 파주점" at bounding box center [668, 437] width 362 height 16
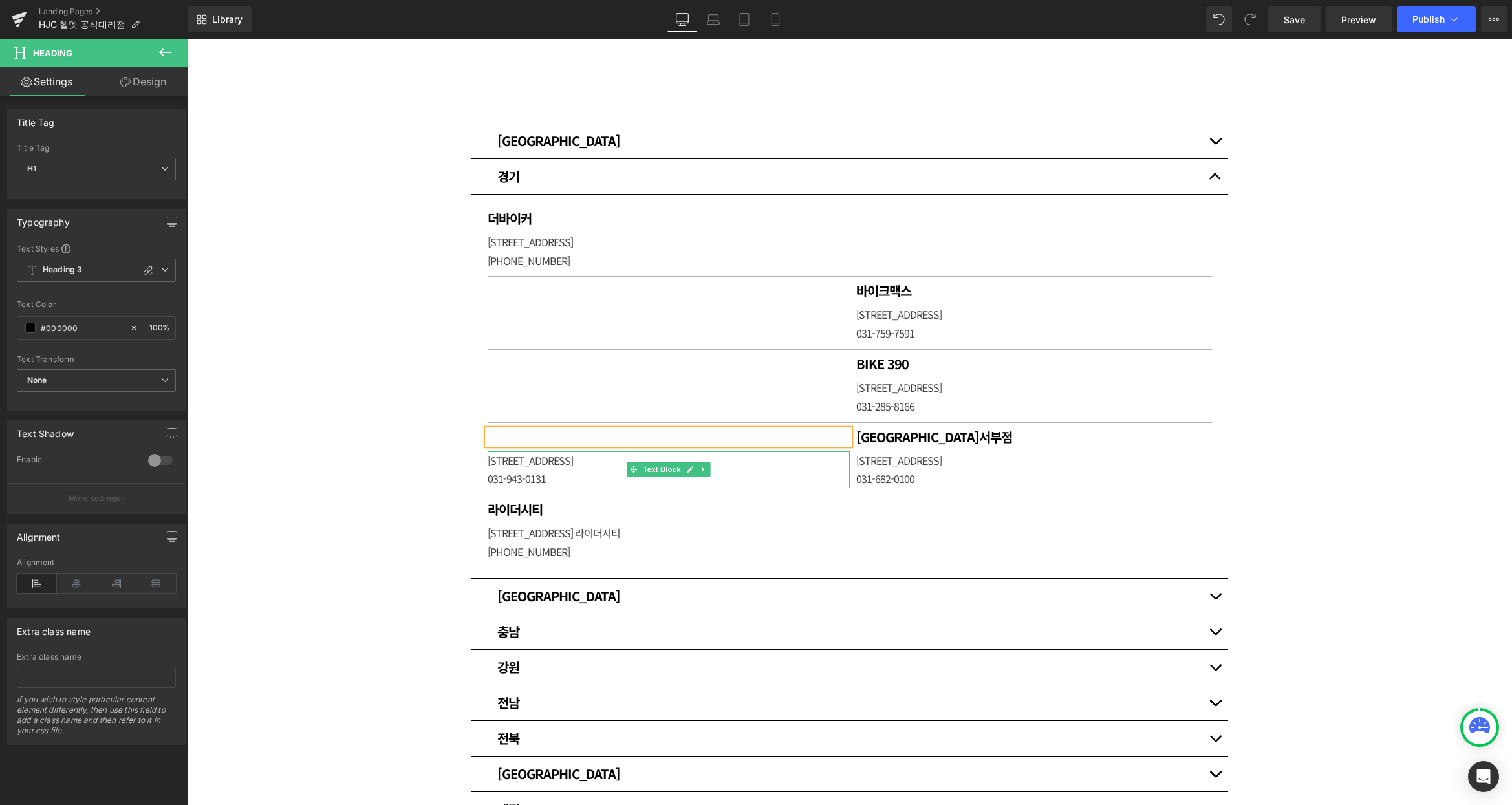
click at [573, 457] on p "[STREET_ADDRESS]" at bounding box center [668, 460] width 362 height 19
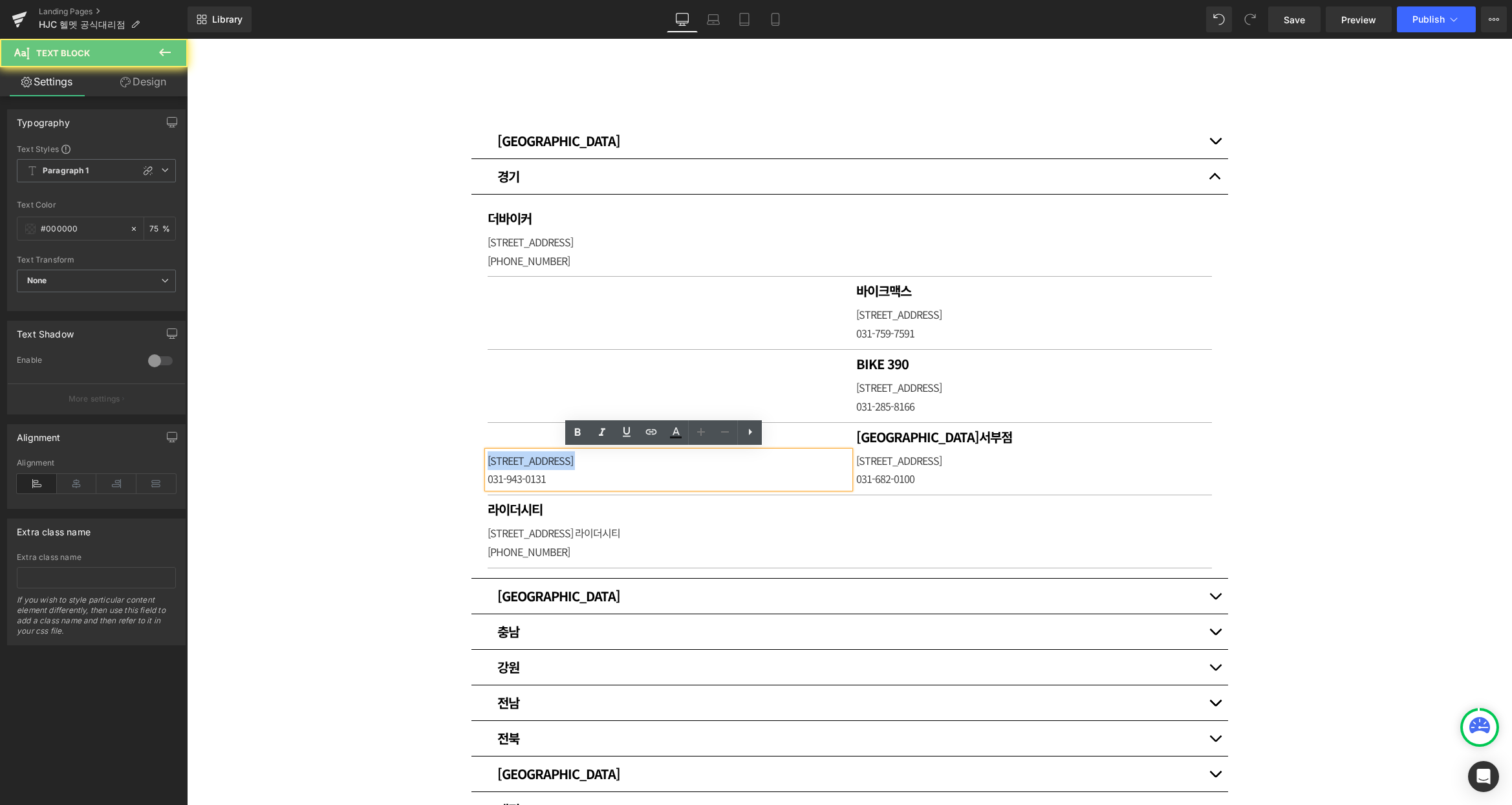
click at [573, 457] on p "[STREET_ADDRESS]" at bounding box center [668, 460] width 362 height 19
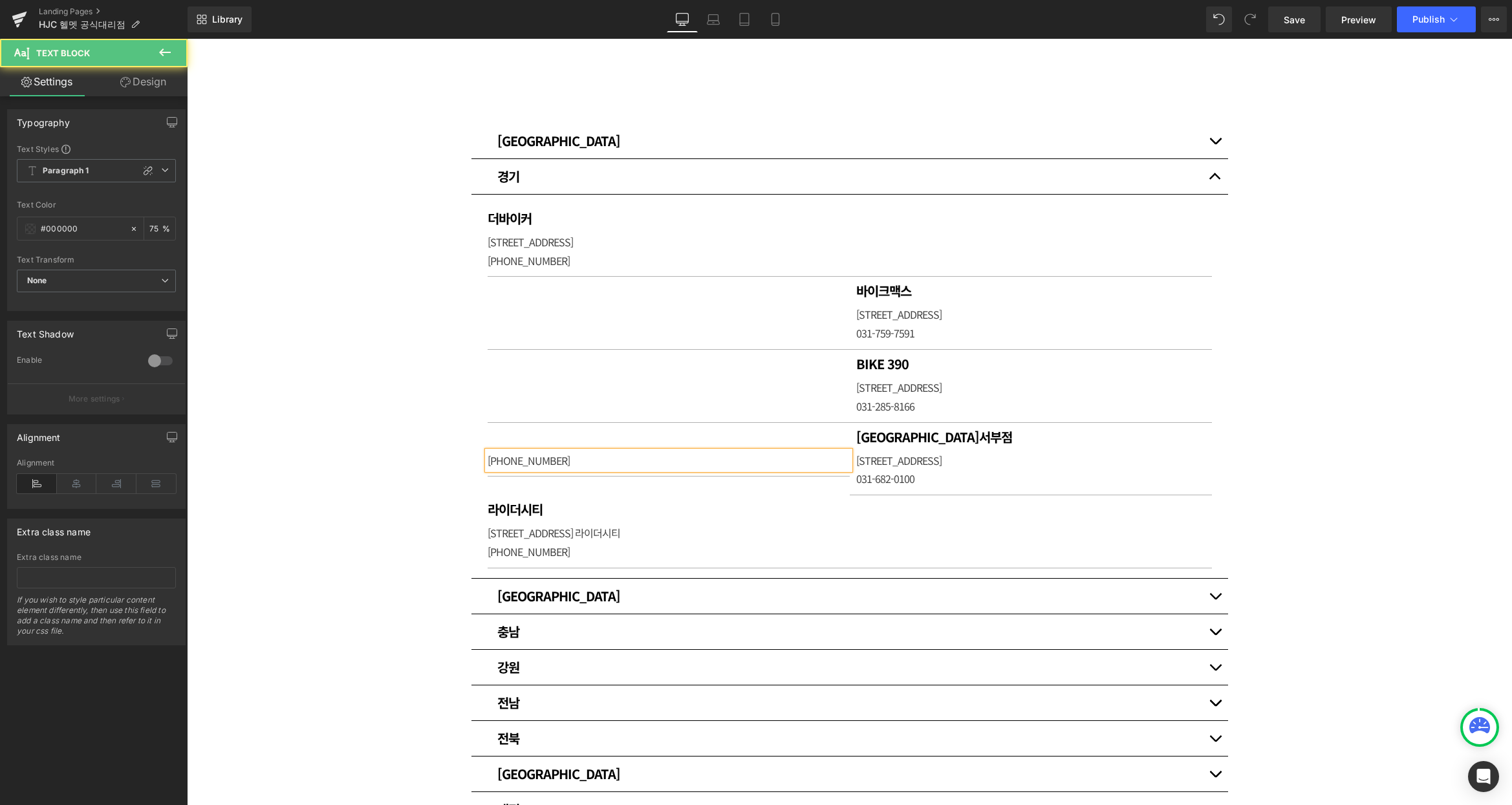
click at [550, 457] on p "[PHONE_NUMBER]" at bounding box center [668, 460] width 362 height 19
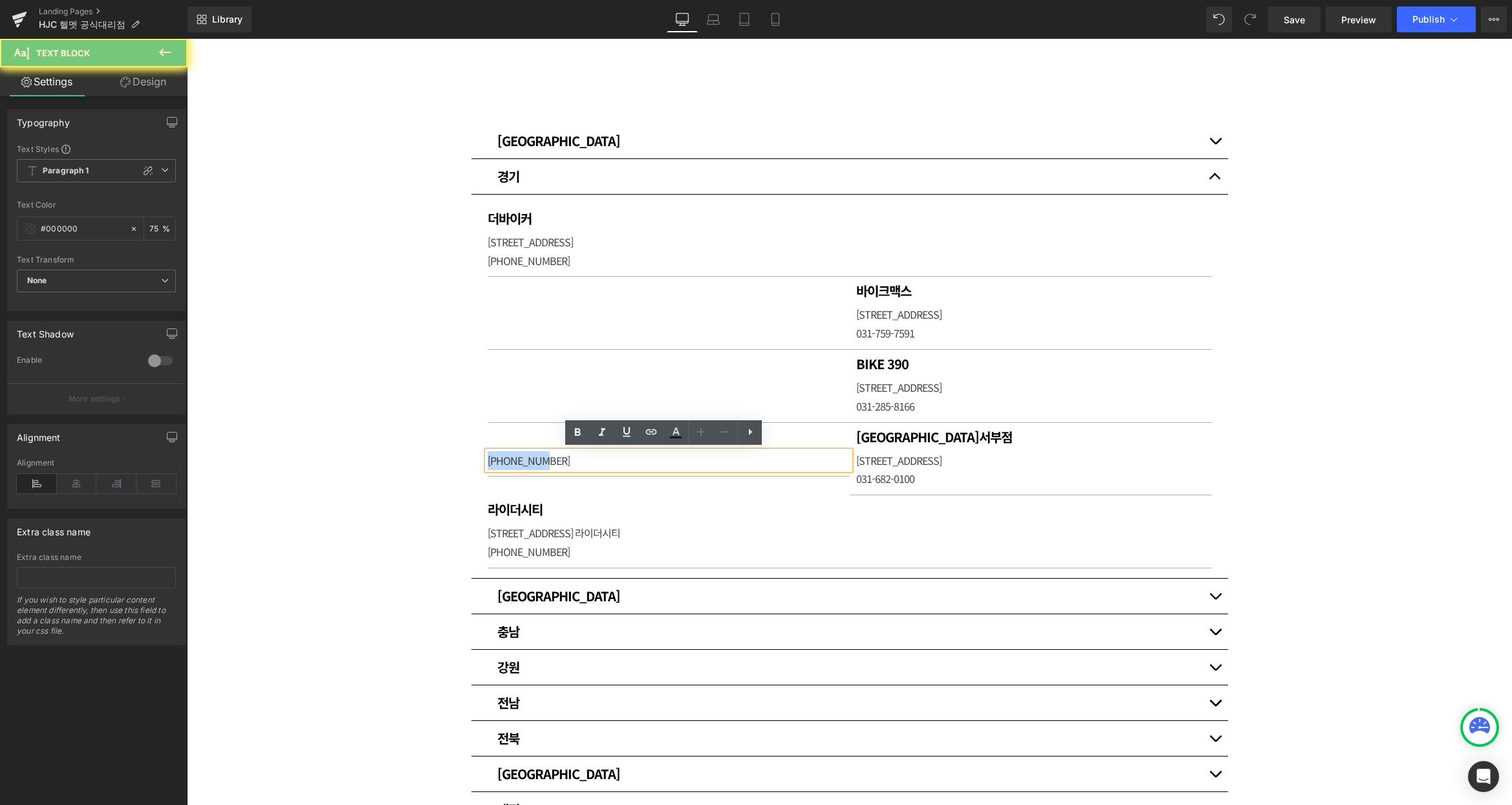
click at [550, 457] on p "[PHONE_NUMBER]" at bounding box center [668, 460] width 362 height 19
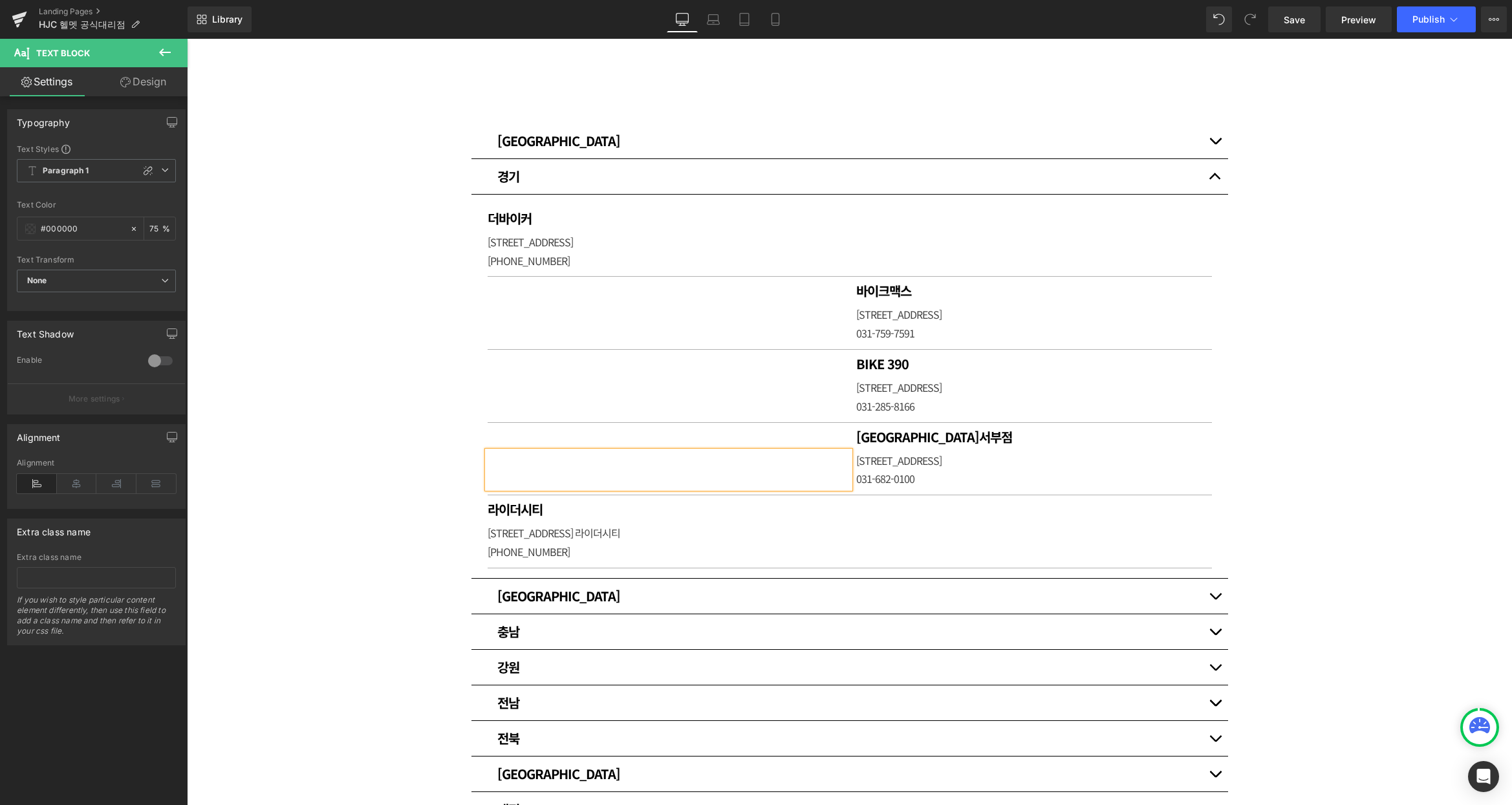
click at [1389, 351] on div "매장 안내 Heading HJC 헬멧 공식대리점입니다. [GEOGRAPHIC_DATA] [GEOGRAPHIC_DATA] Heading 써플라이…" at bounding box center [849, 547] width 1325 height 1308
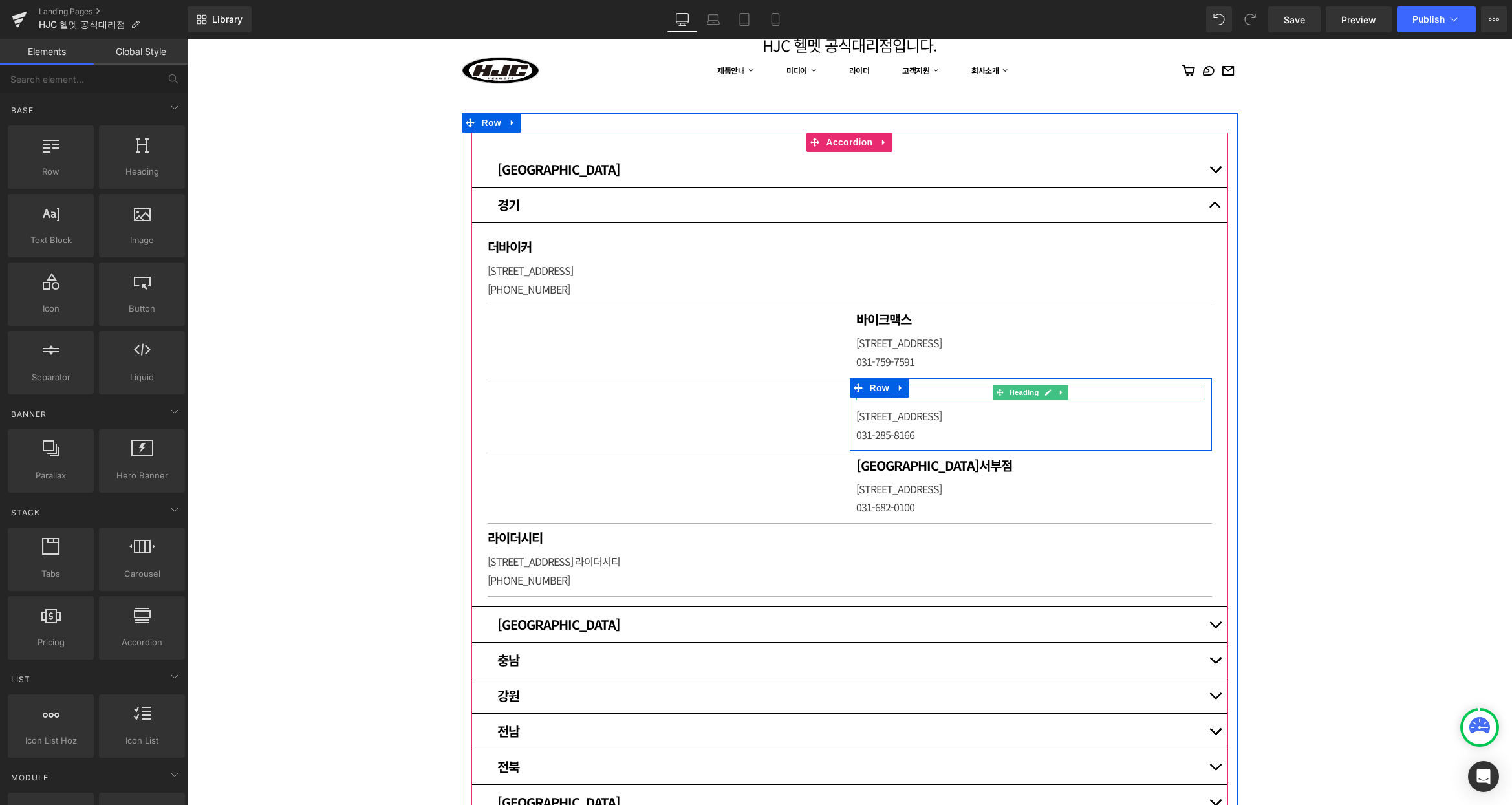
scroll to position [172, 0]
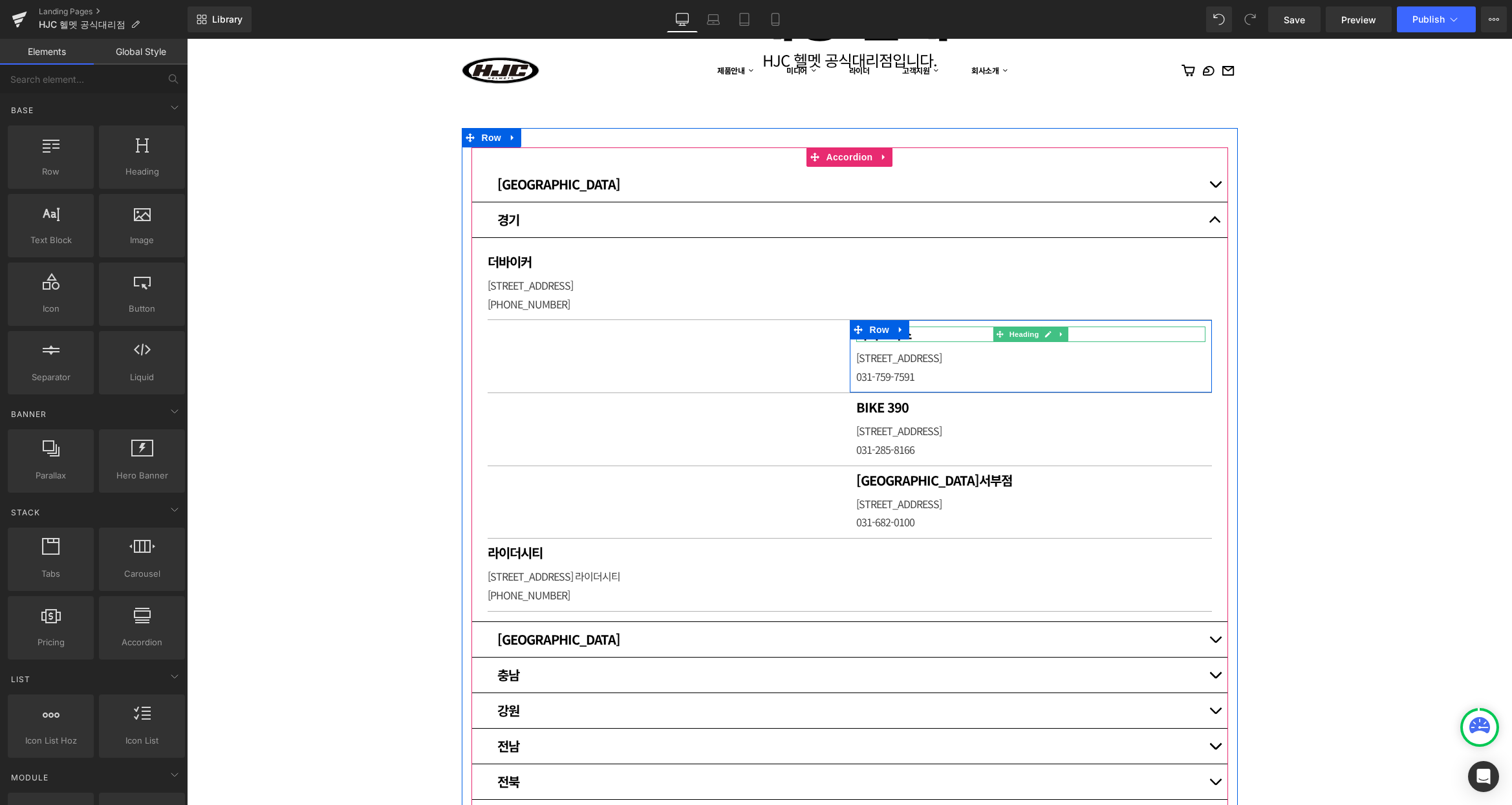
click at [936, 334] on h1 "바이크맥스" at bounding box center [1030, 334] width 349 height 16
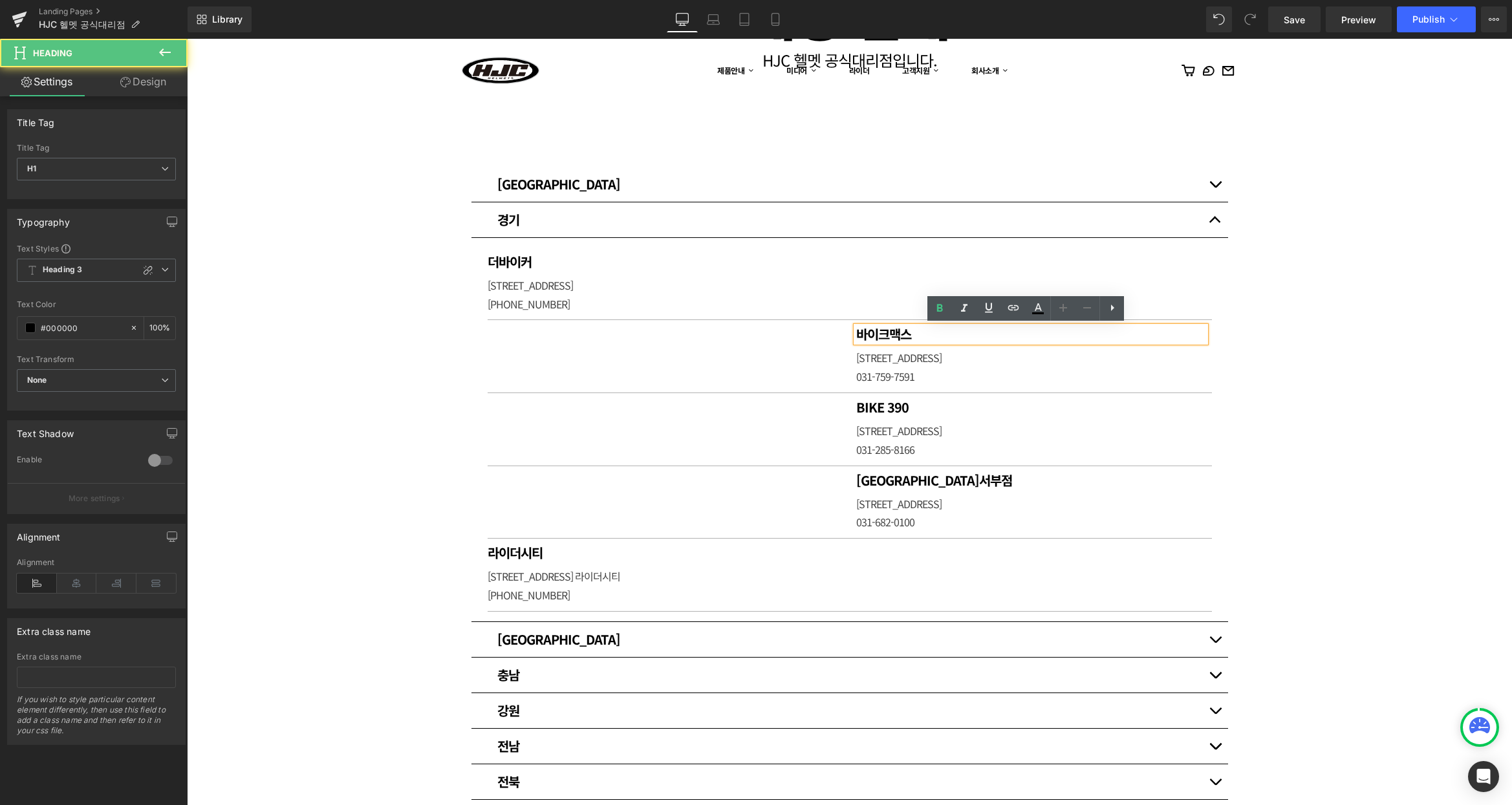
click at [936, 334] on h1 "바이크맥스" at bounding box center [1030, 334] width 349 height 16
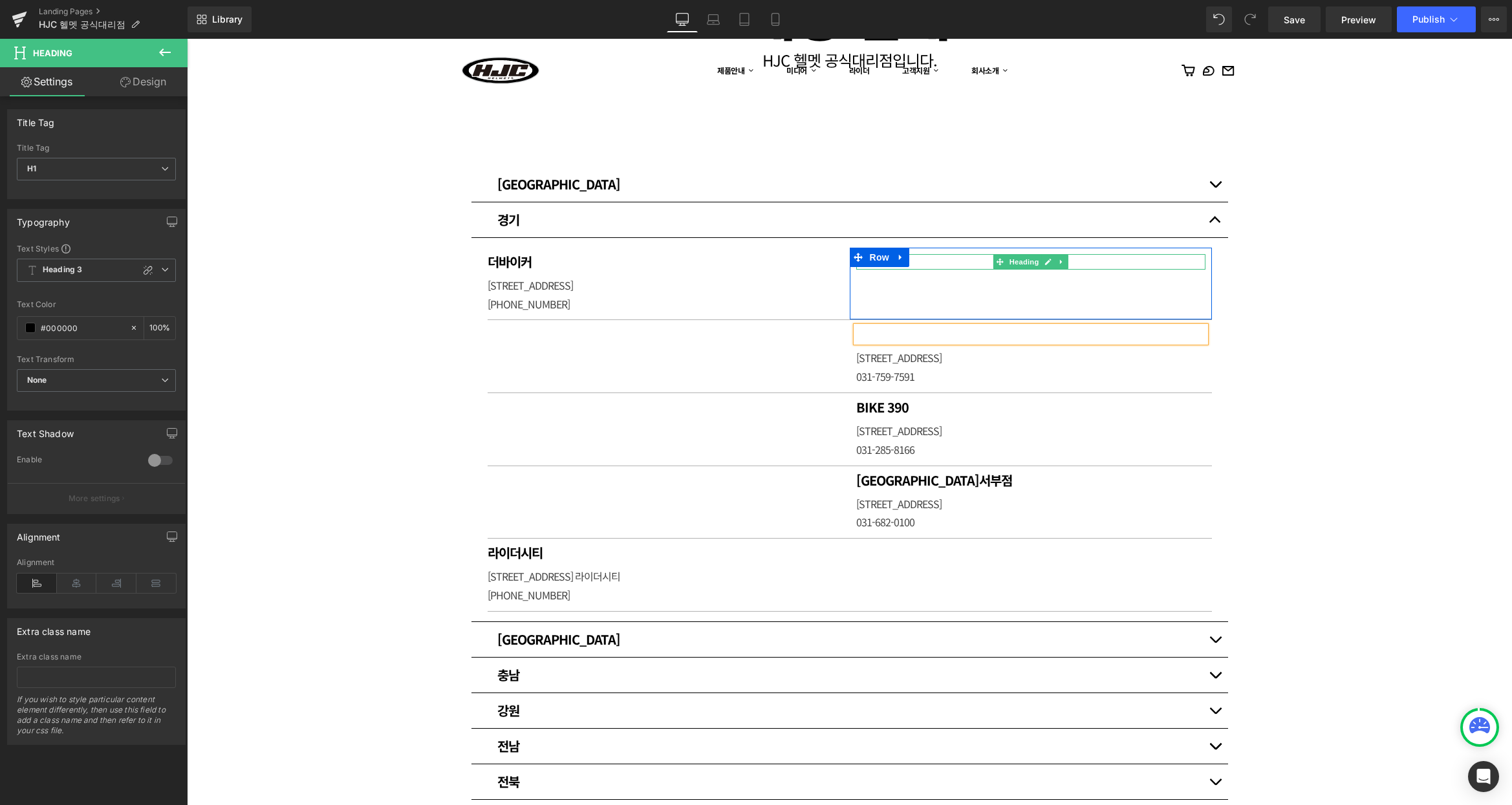
click at [918, 262] on h1 at bounding box center [1030, 262] width 349 height 16
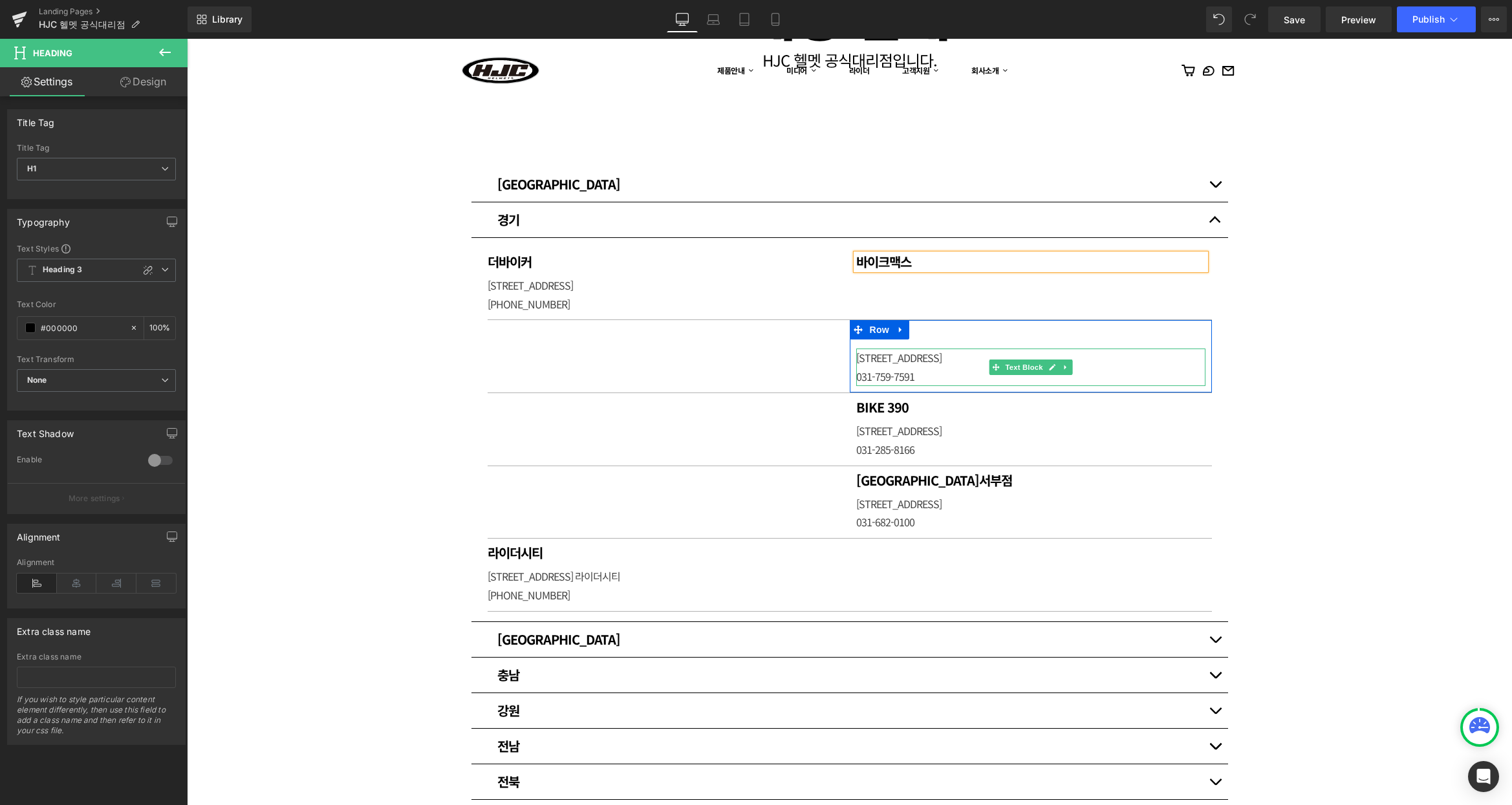
click at [891, 354] on p "[STREET_ADDRESS]" at bounding box center [1030, 357] width 349 height 19
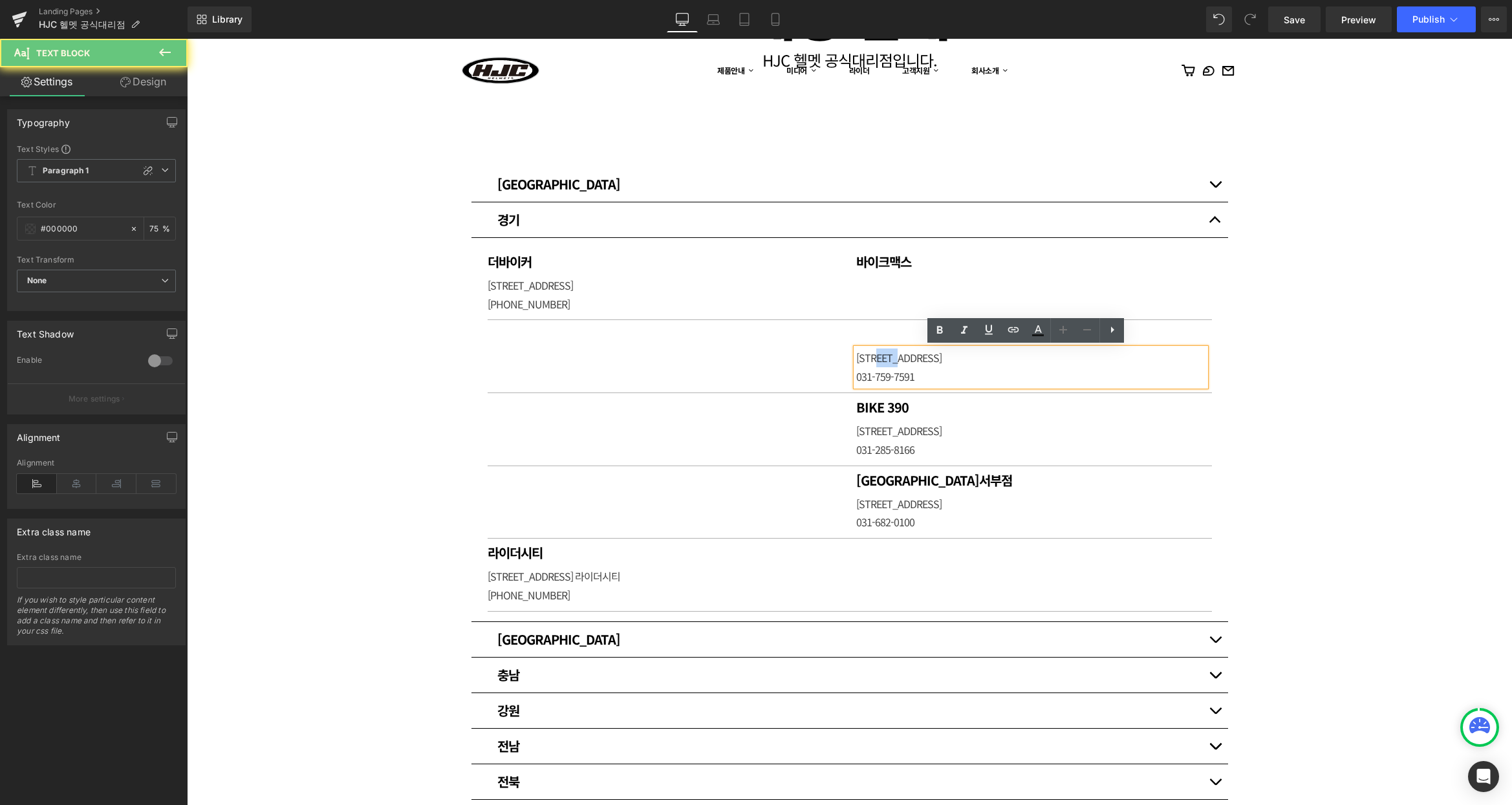
click at [891, 354] on p "[STREET_ADDRESS]" at bounding box center [1030, 357] width 349 height 19
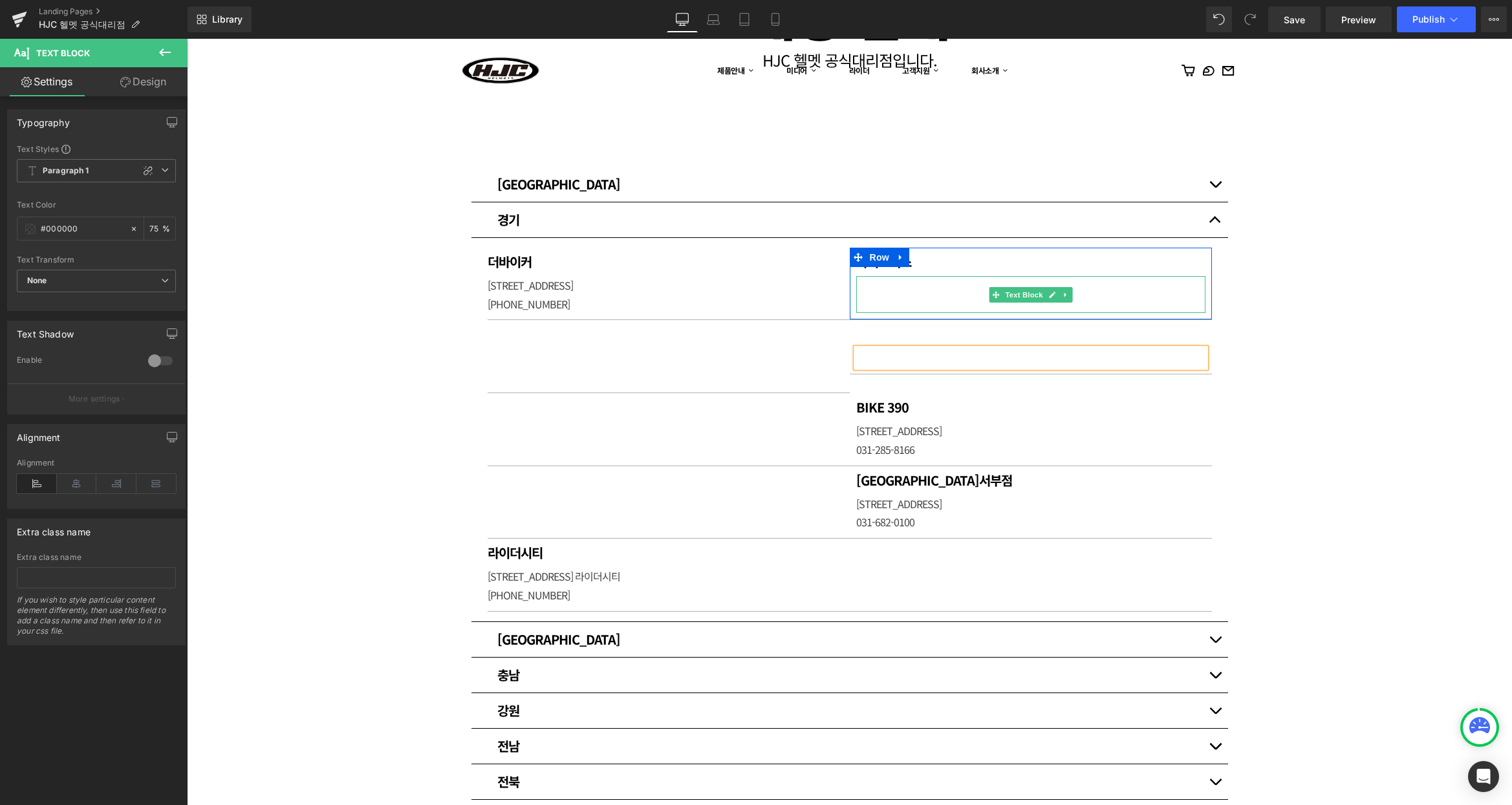
click at [896, 287] on p at bounding box center [1030, 285] width 349 height 19
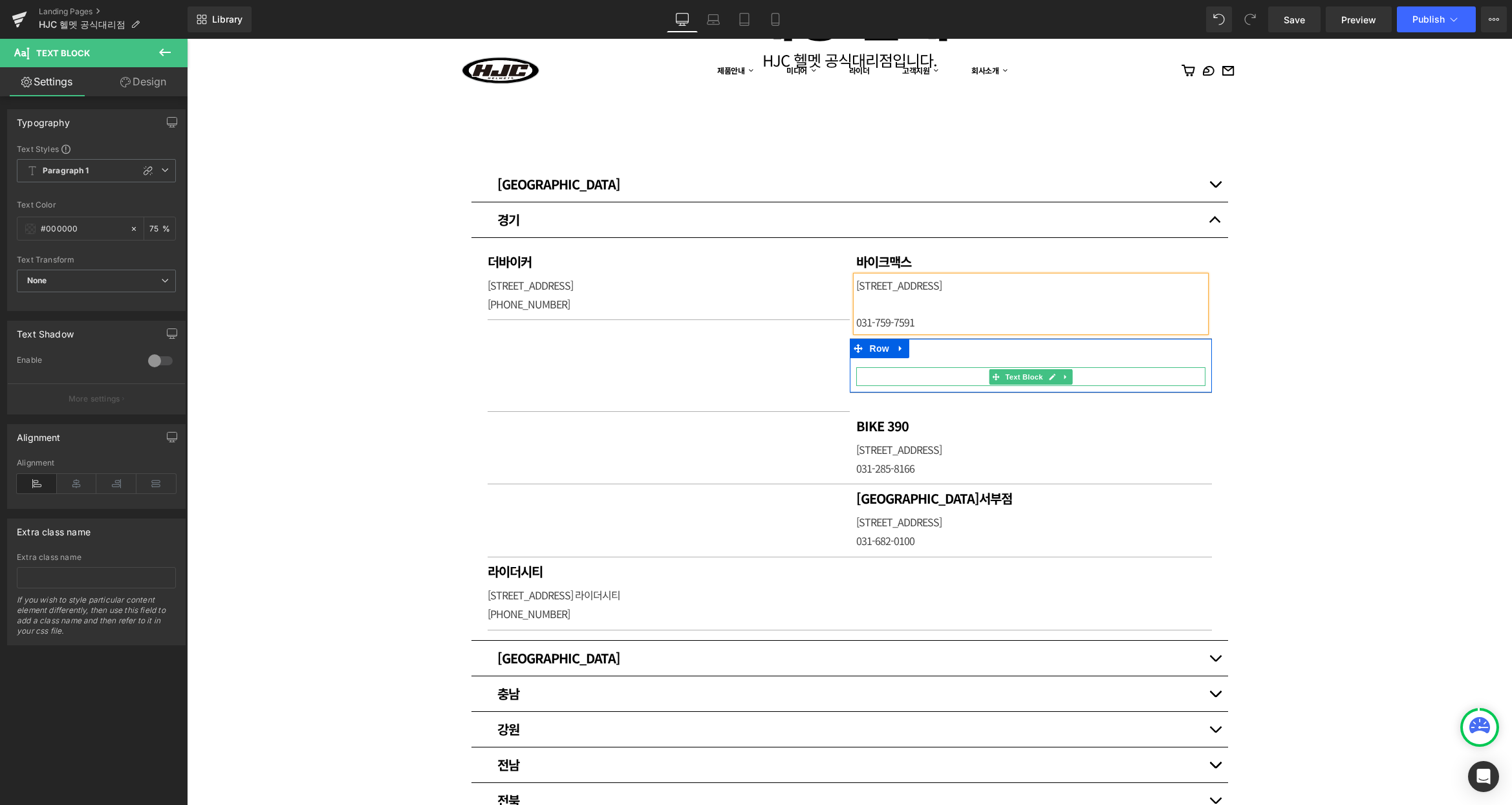
click at [908, 370] on p at bounding box center [1030, 376] width 349 height 19
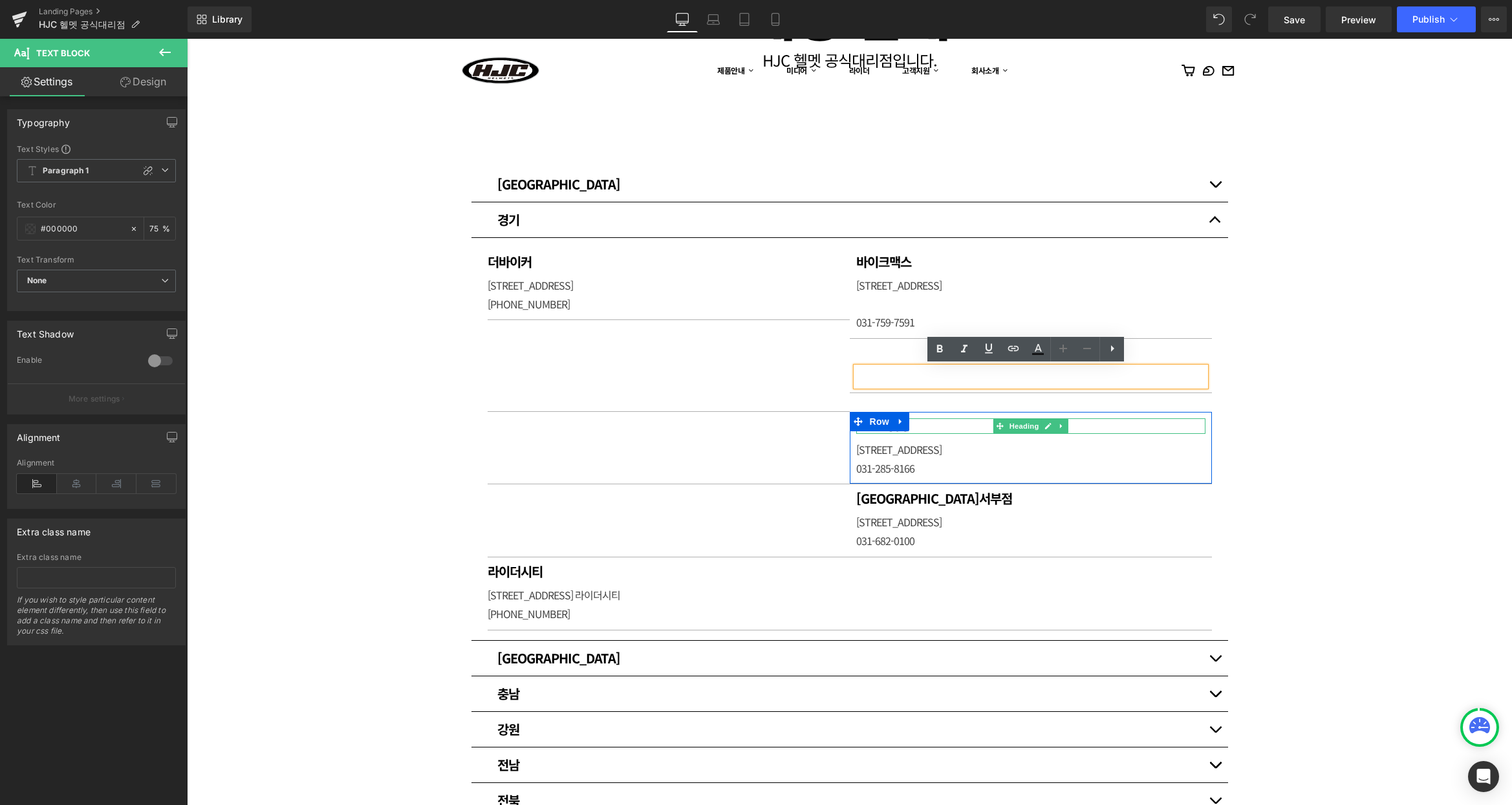
click at [923, 426] on h1 "BIKE 390" at bounding box center [1030, 426] width 349 height 16
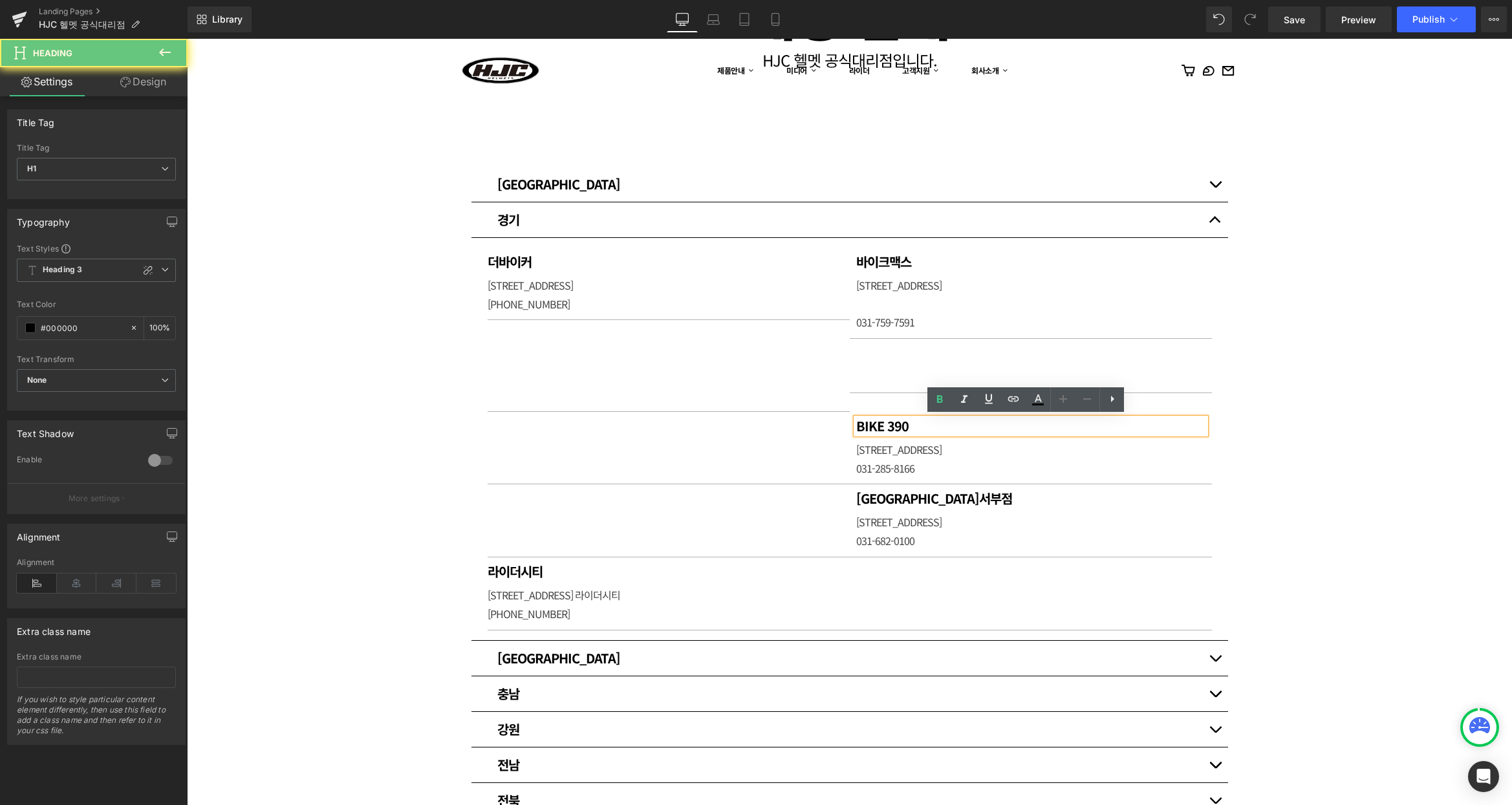
click at [923, 426] on h1 "BIKE 390" at bounding box center [1030, 426] width 349 height 16
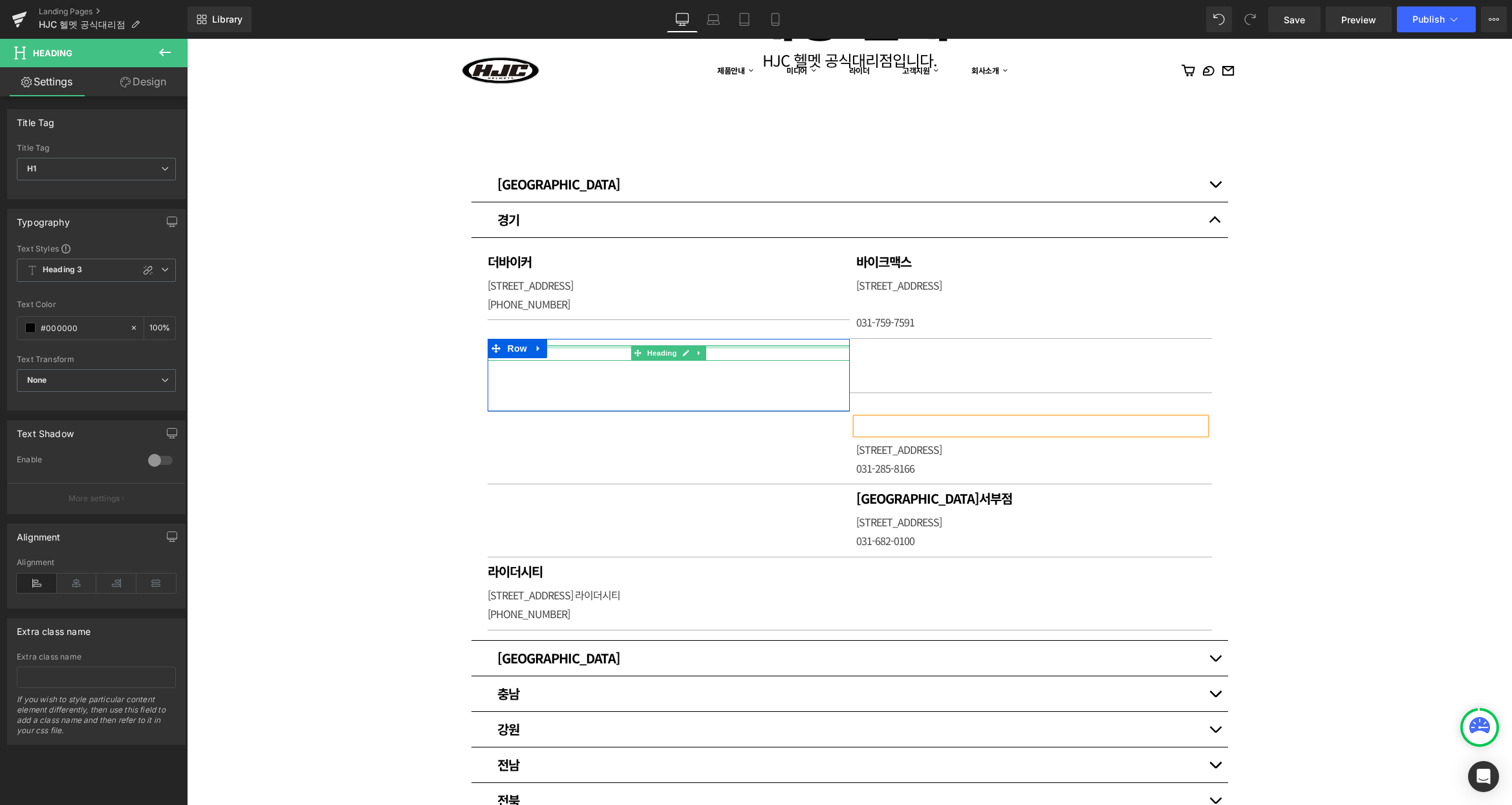
click at [559, 348] on h1 at bounding box center [668, 352] width 362 height 16
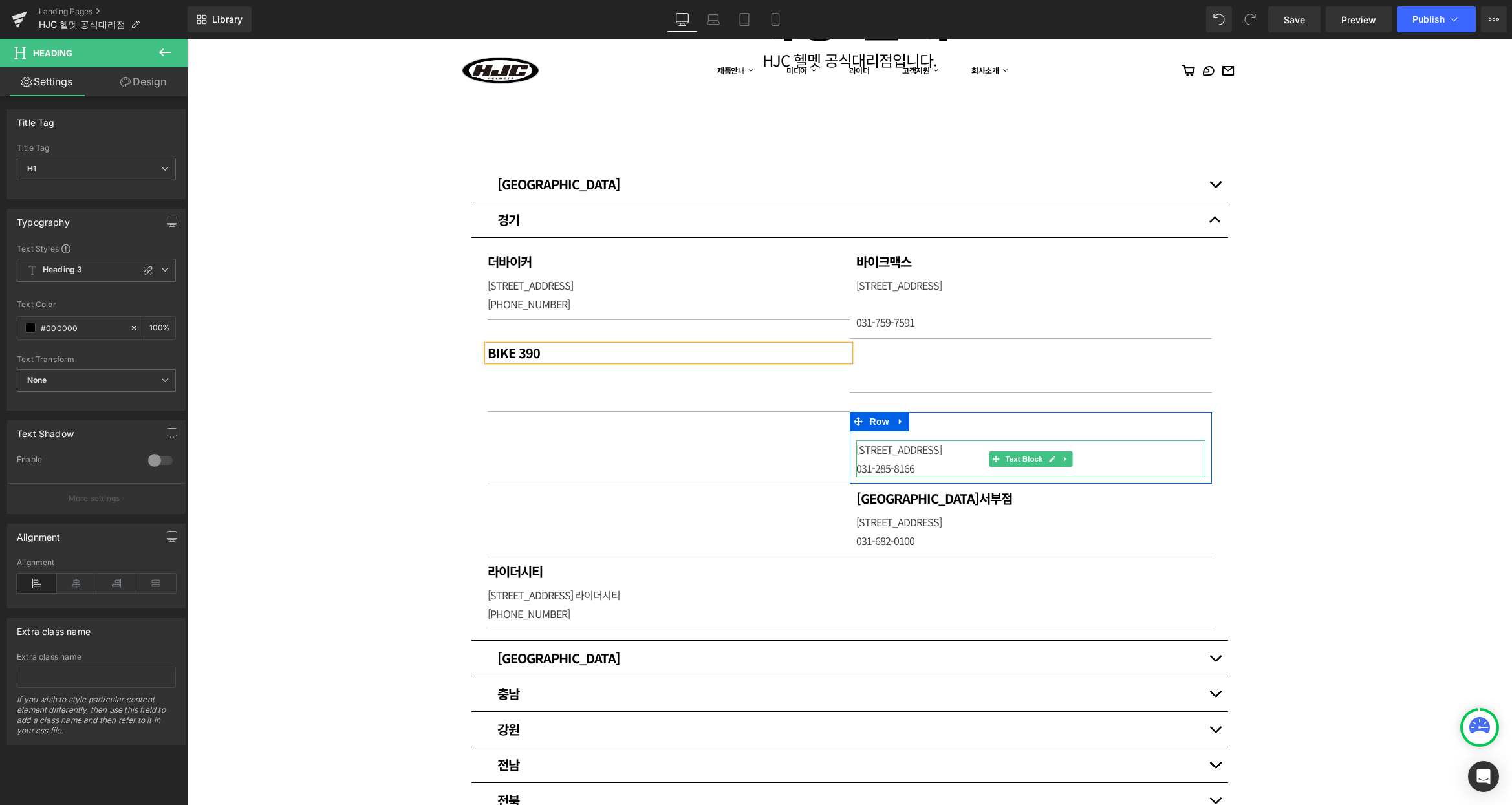
click at [926, 452] on p "[STREET_ADDRESS]" at bounding box center [1030, 449] width 349 height 19
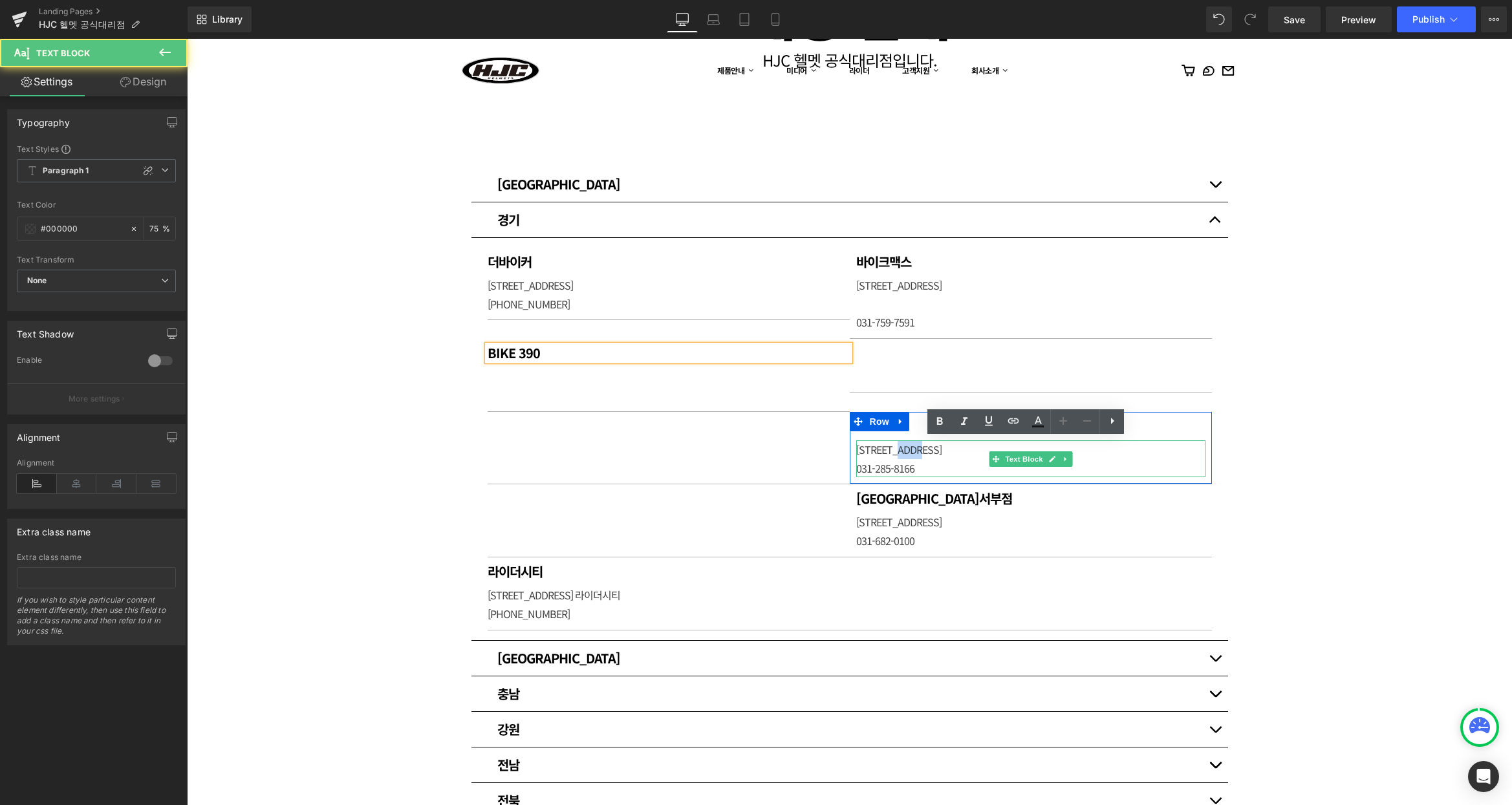
click at [926, 452] on p "[STREET_ADDRESS]" at bounding box center [1030, 449] width 349 height 19
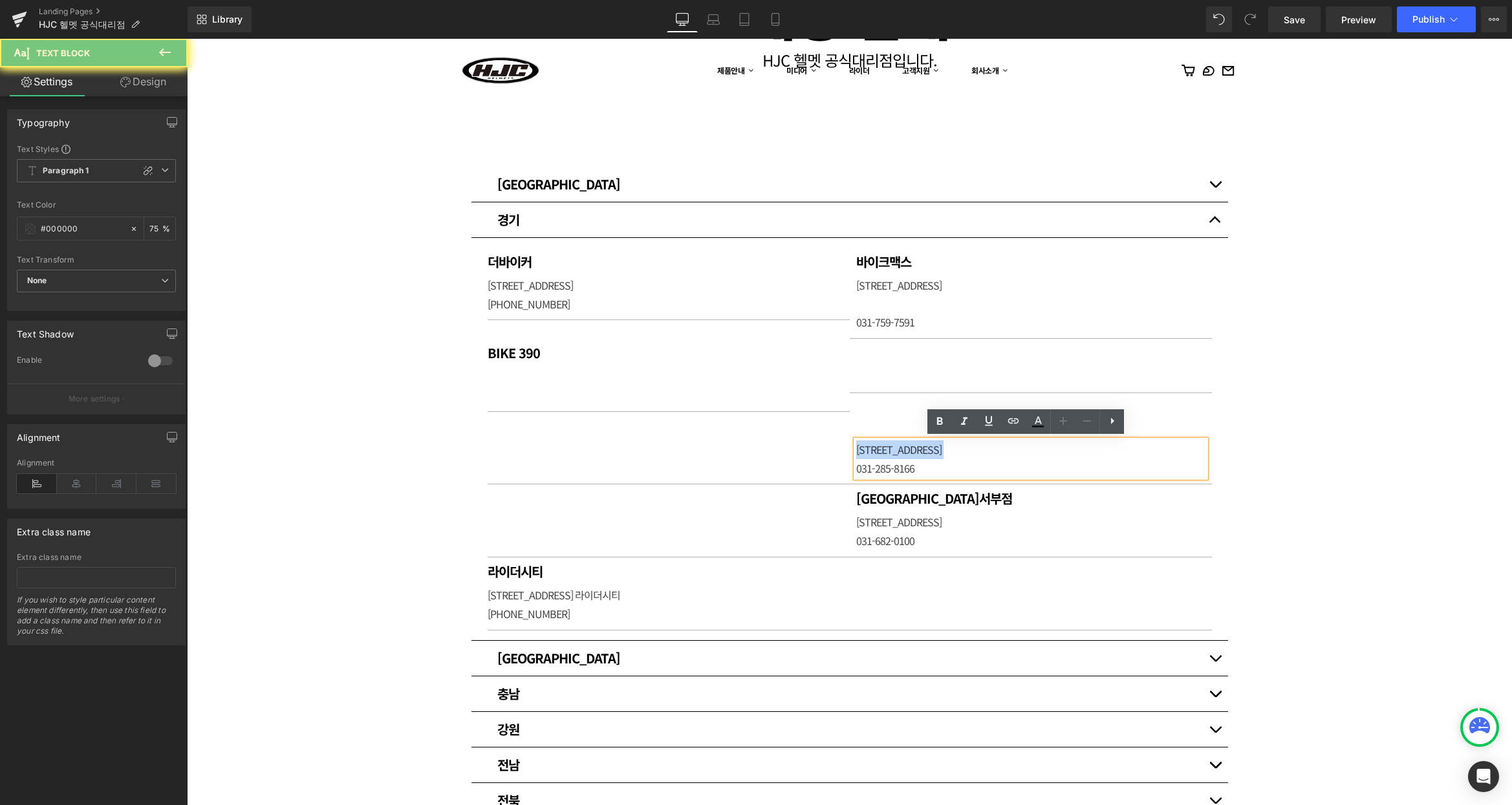
click at [926, 452] on p "[STREET_ADDRESS]" at bounding box center [1030, 449] width 349 height 19
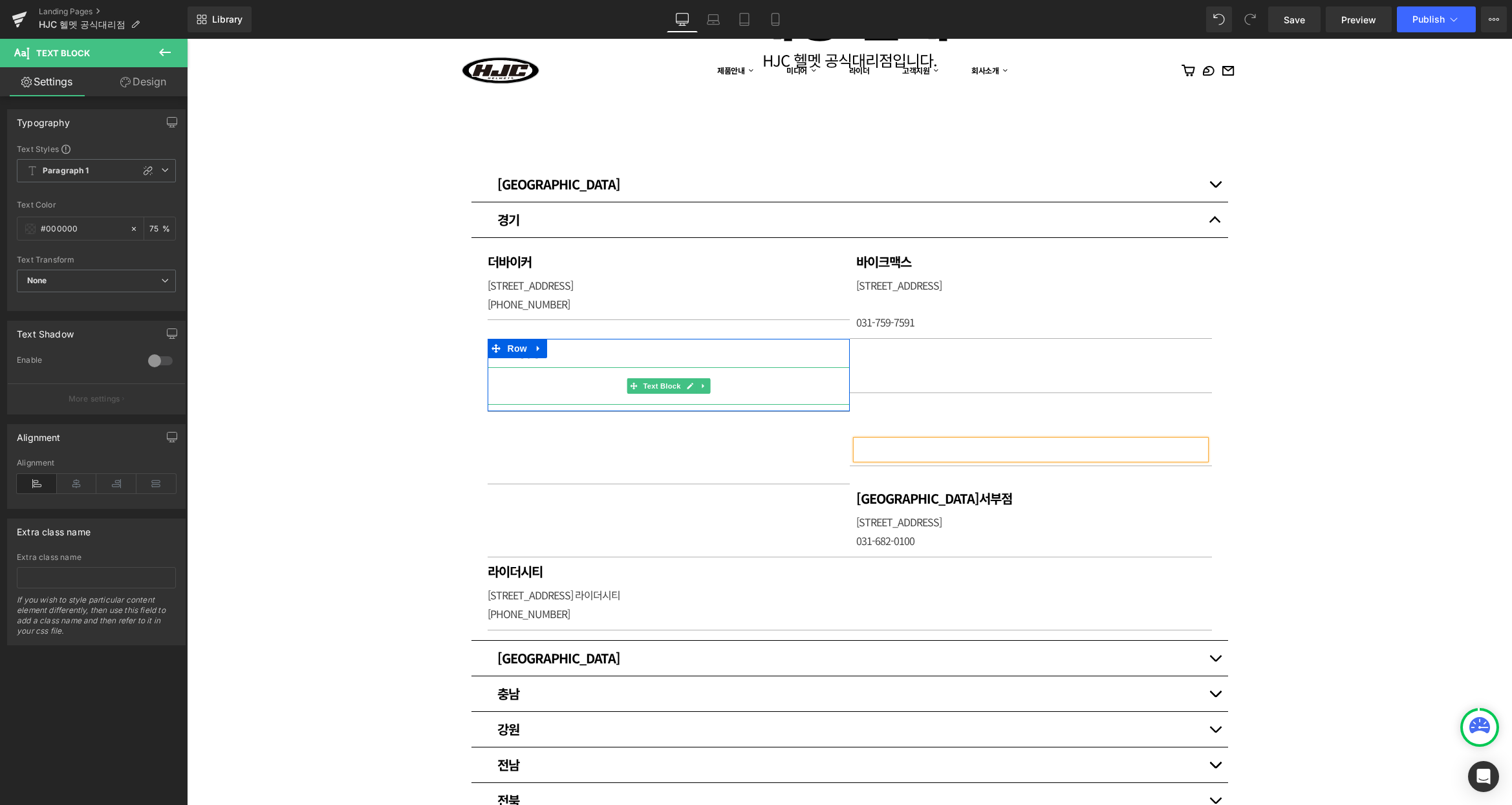
click at [503, 378] on p at bounding box center [668, 376] width 362 height 19
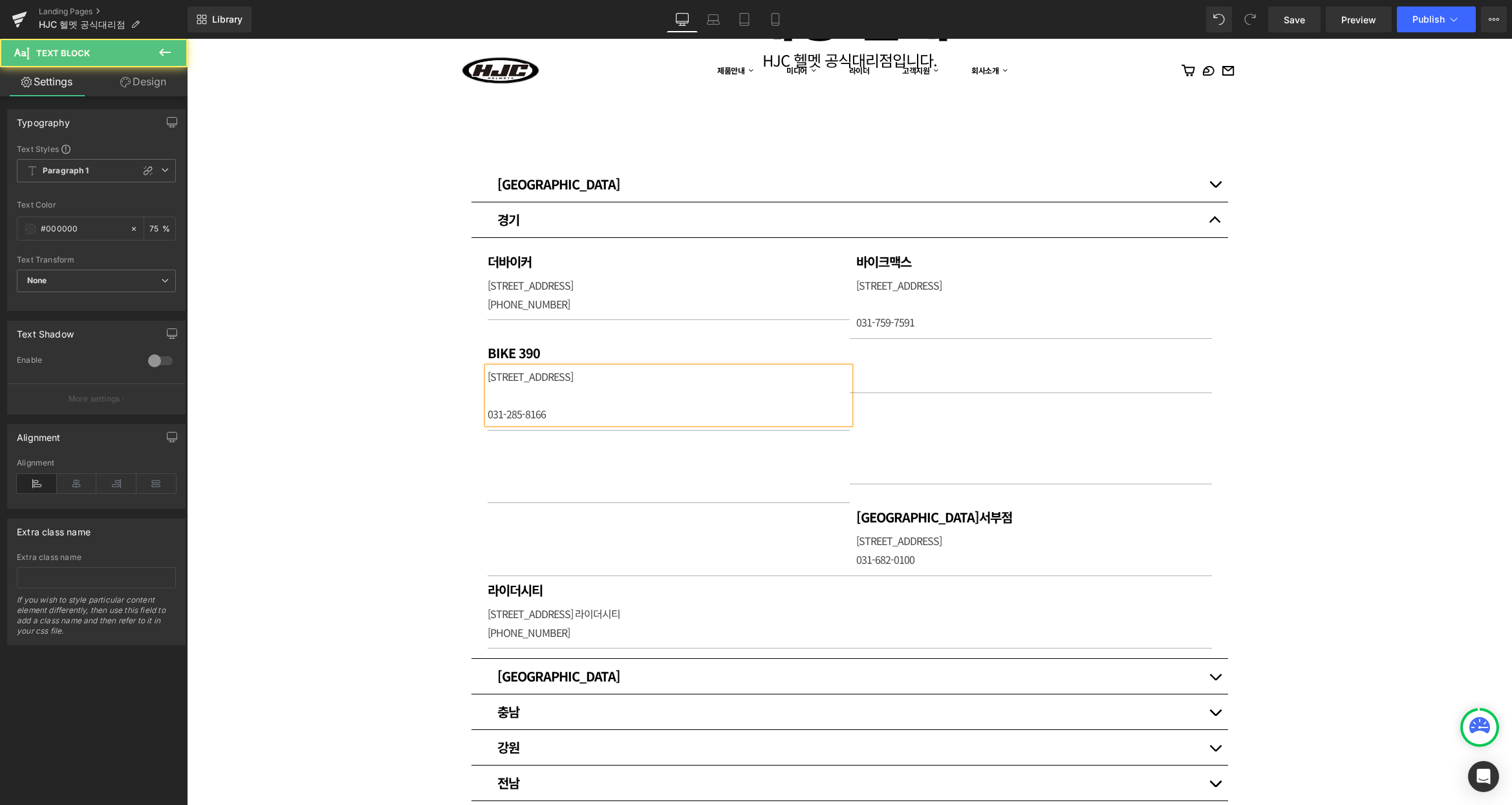
click at [526, 392] on p at bounding box center [668, 395] width 362 height 19
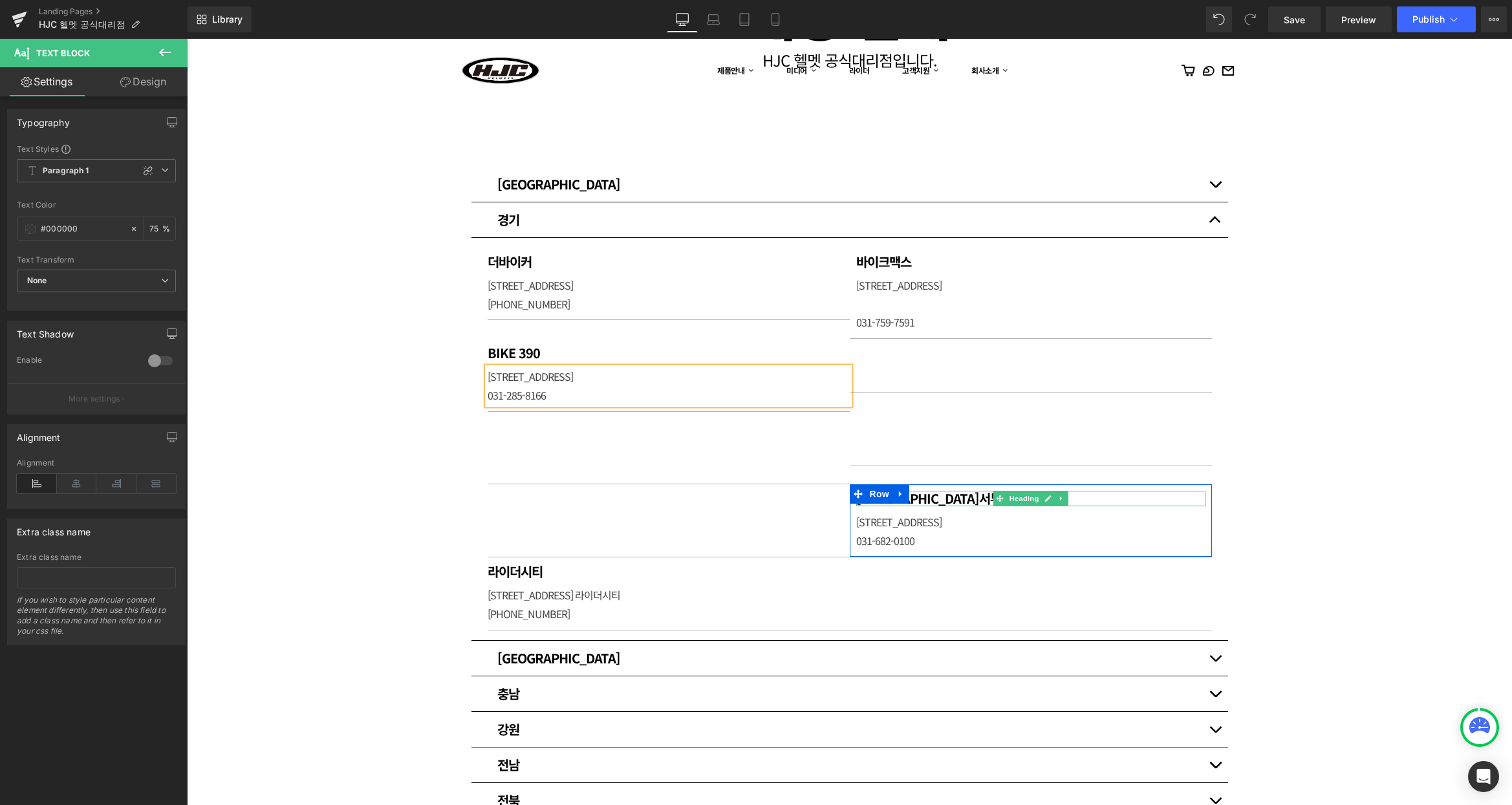
click at [937, 497] on h1 "[GEOGRAPHIC_DATA]서부점" at bounding box center [1030, 498] width 349 height 16
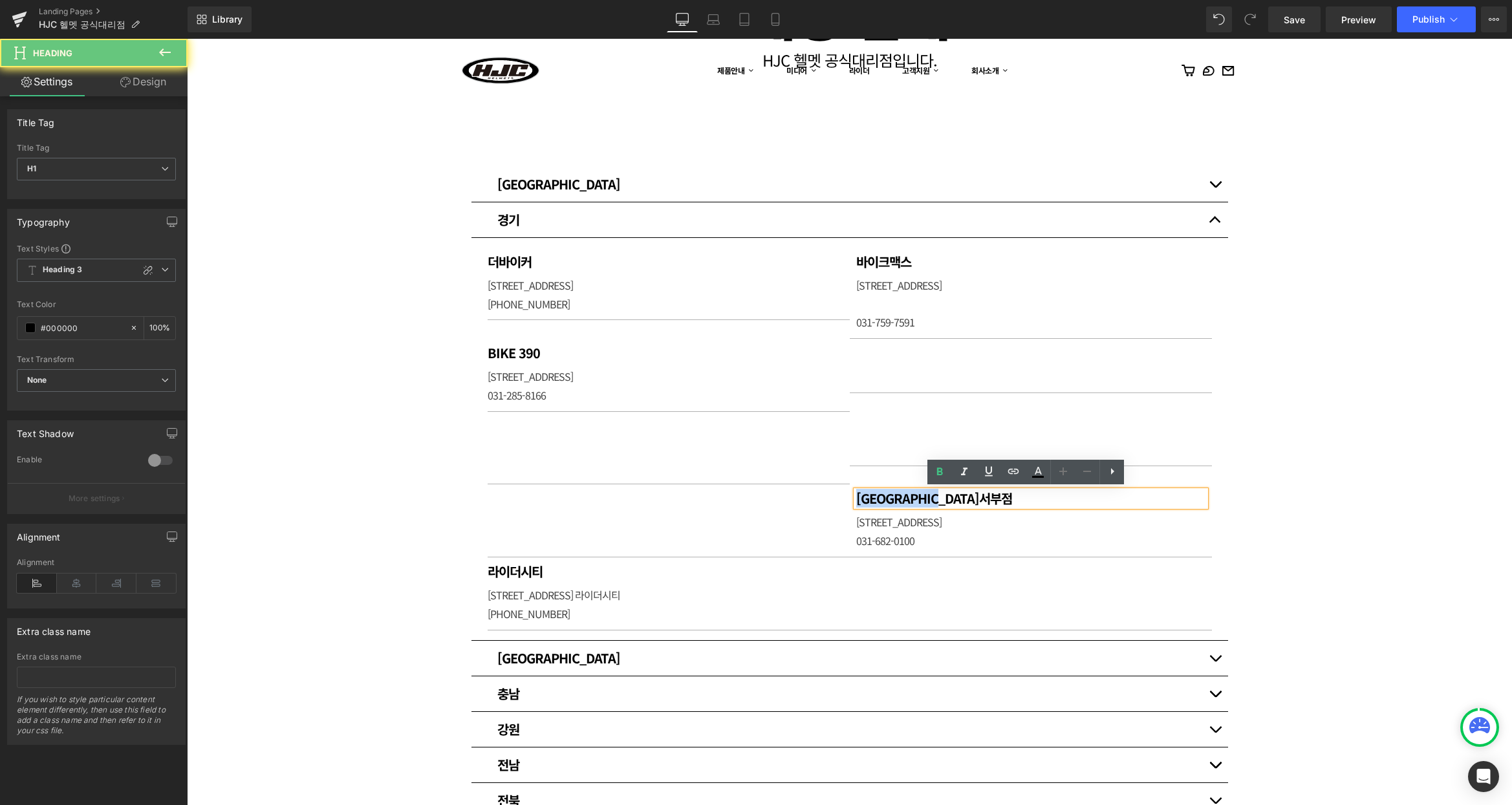
click at [937, 497] on h1 "[GEOGRAPHIC_DATA]서부점" at bounding box center [1030, 498] width 349 height 16
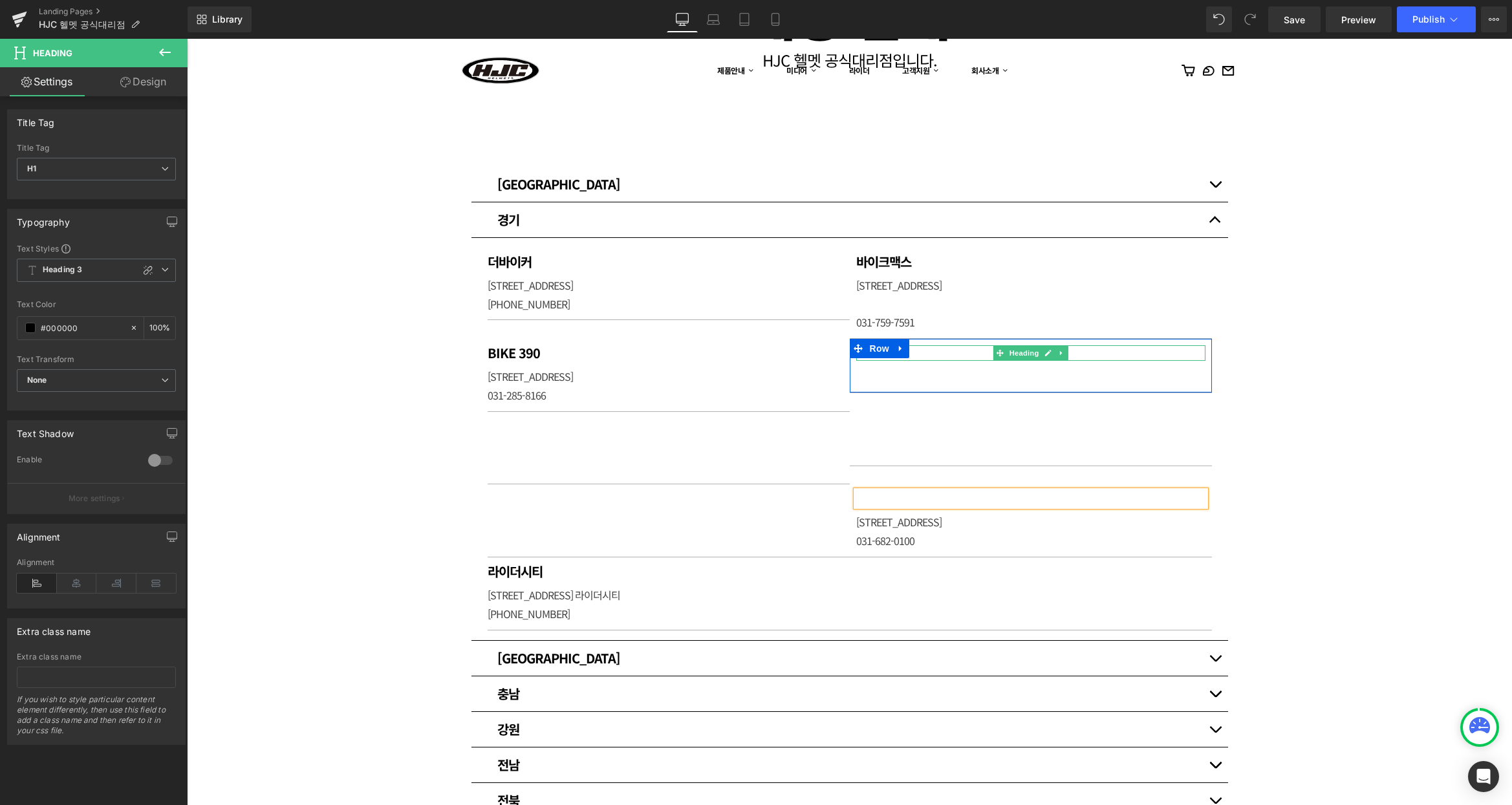
click at [933, 353] on h1 at bounding box center [1030, 352] width 349 height 16
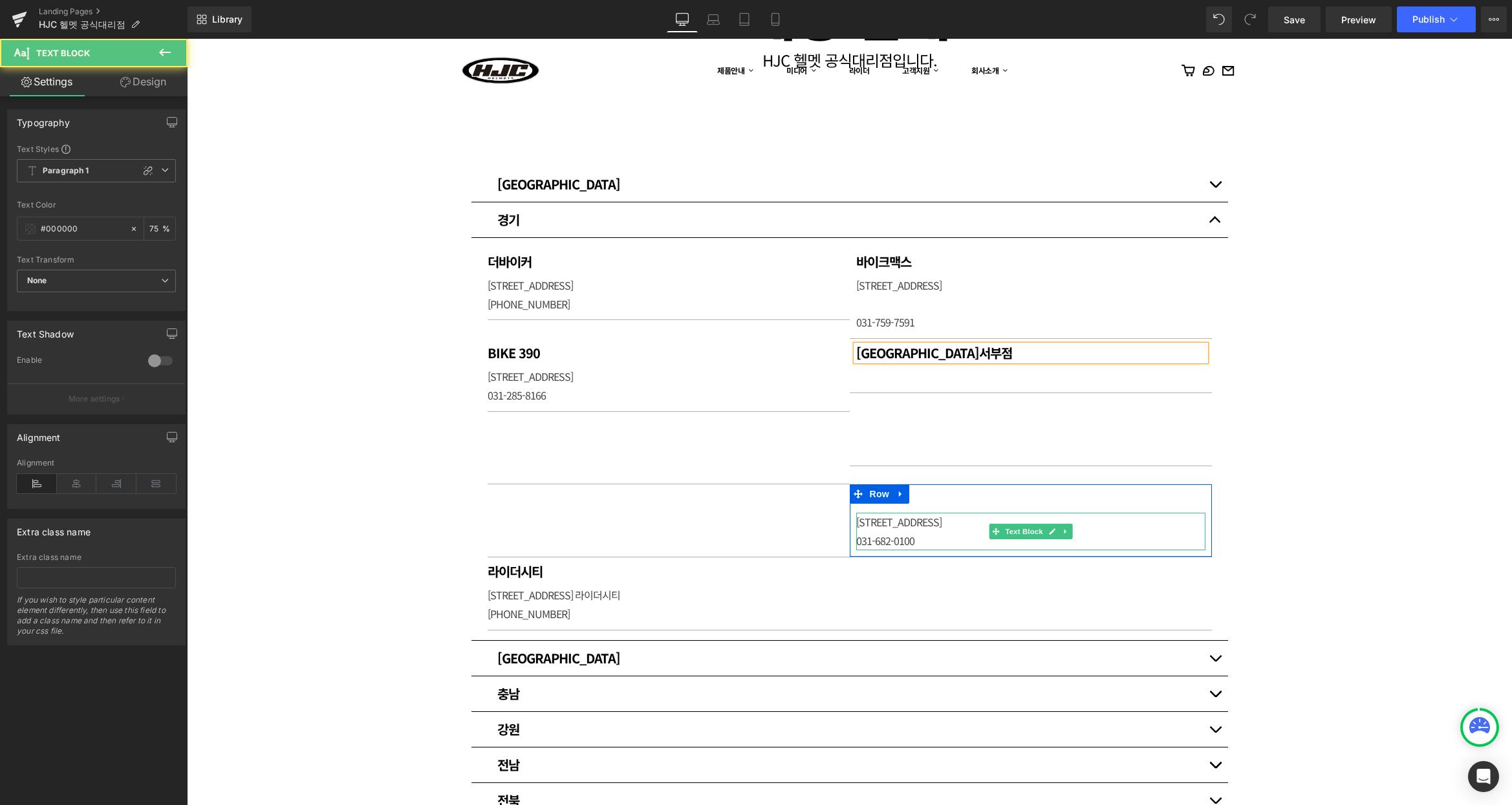
click at [919, 522] on p "[STREET_ADDRESS]" at bounding box center [1030, 522] width 349 height 19
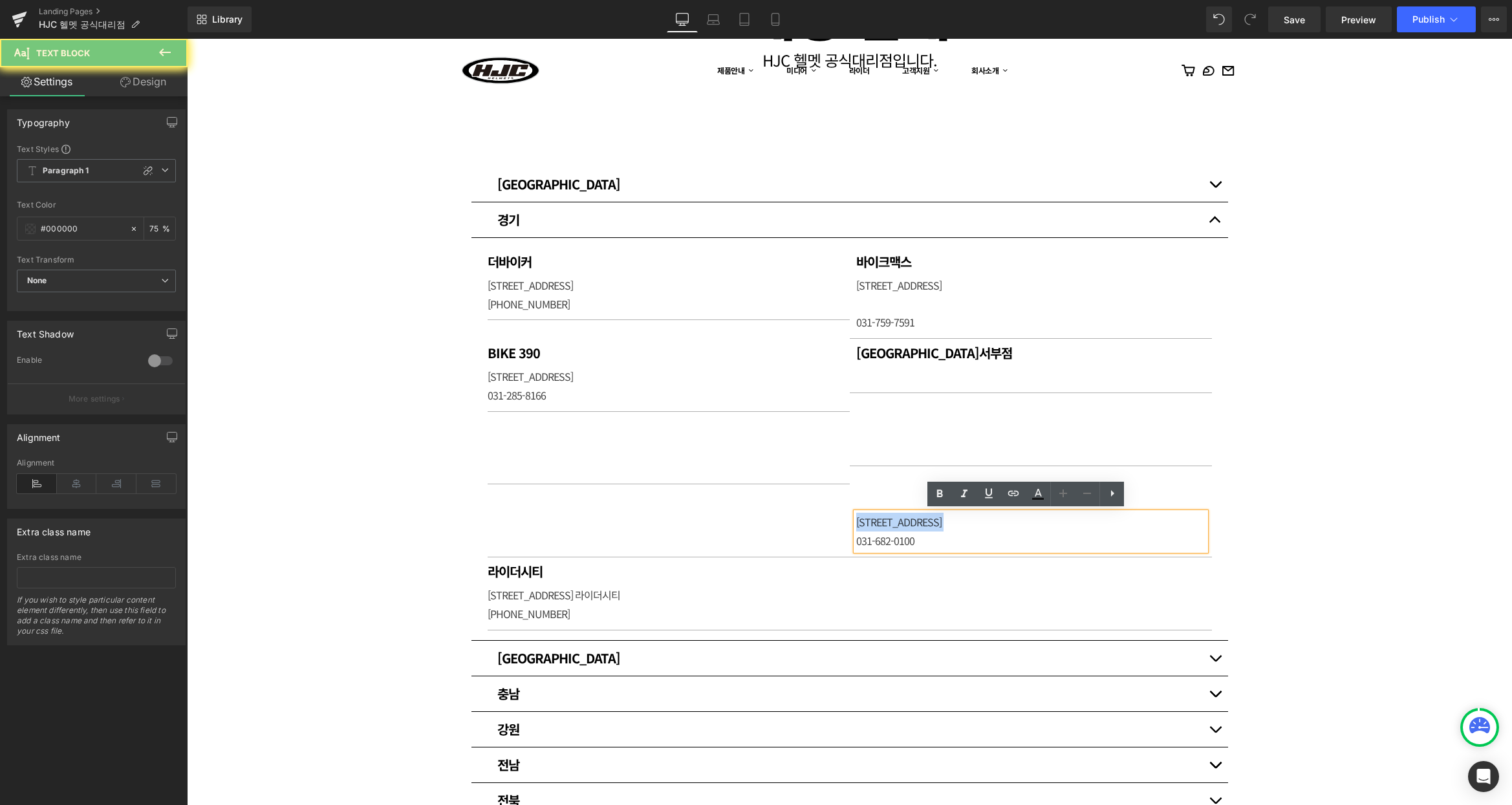
click at [919, 522] on p "[STREET_ADDRESS]" at bounding box center [1030, 522] width 349 height 19
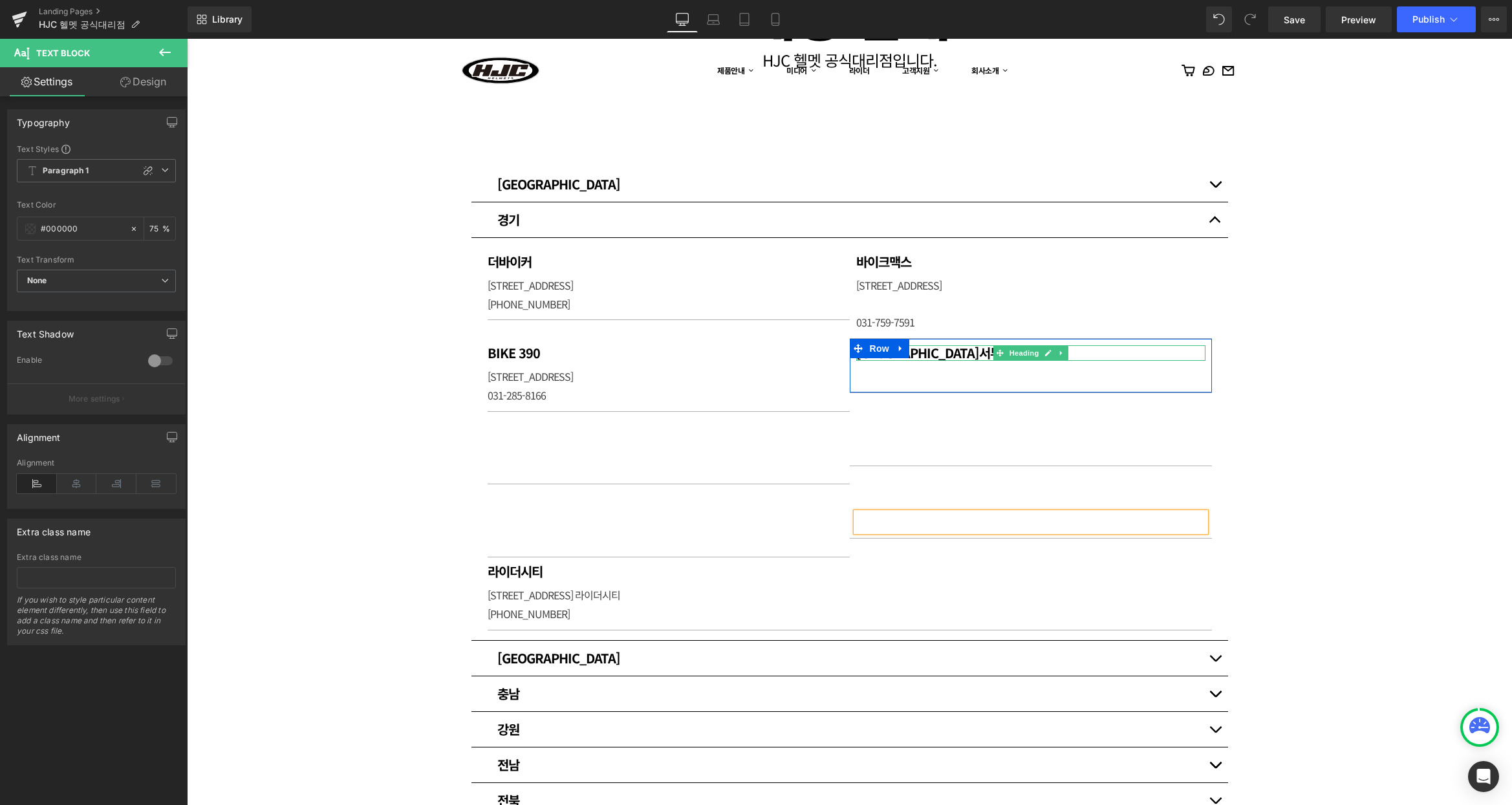
click at [981, 351] on h1 "[GEOGRAPHIC_DATA]서부점" at bounding box center [1030, 352] width 349 height 16
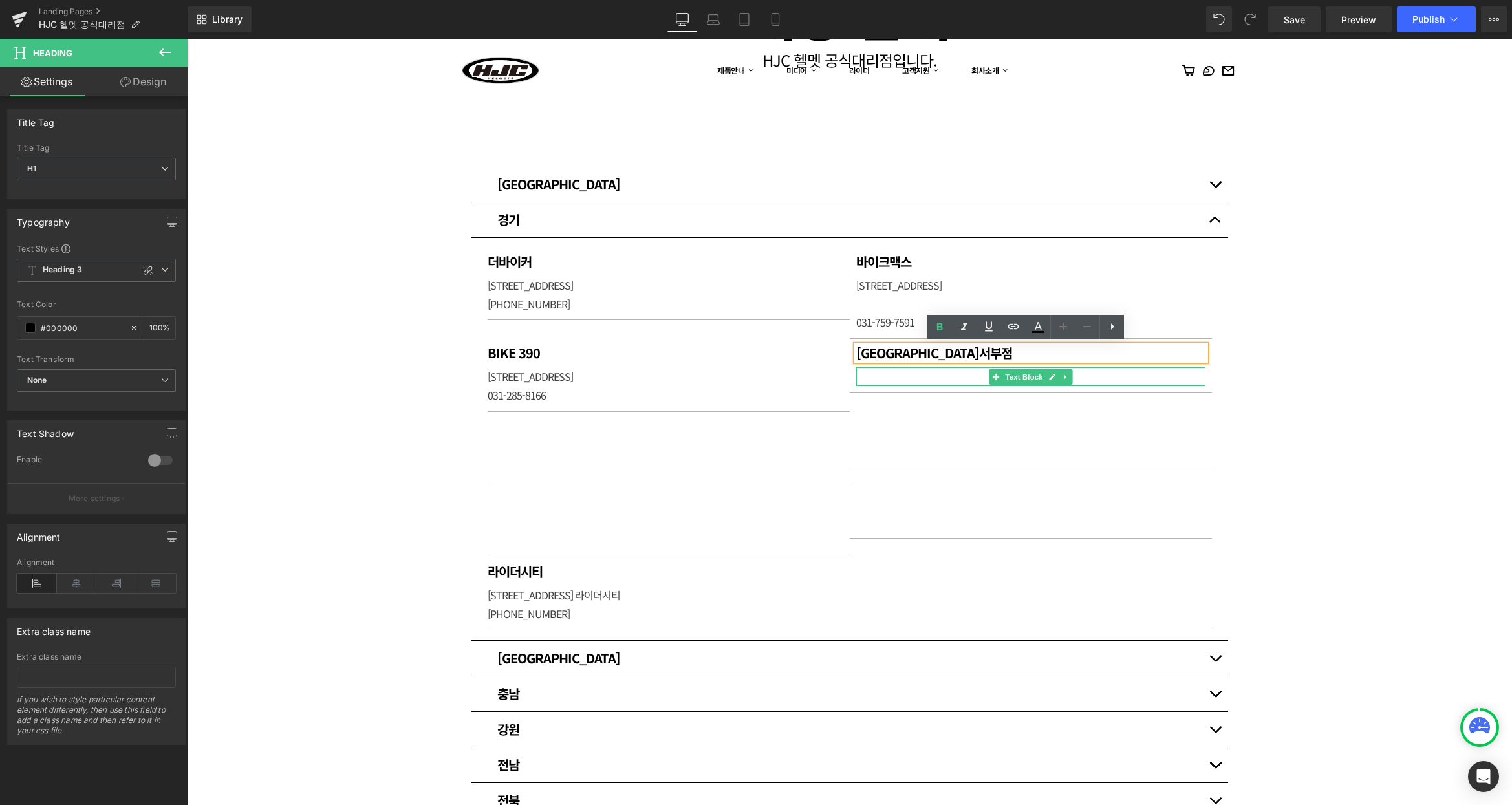
click at [896, 377] on p at bounding box center [1030, 376] width 349 height 19
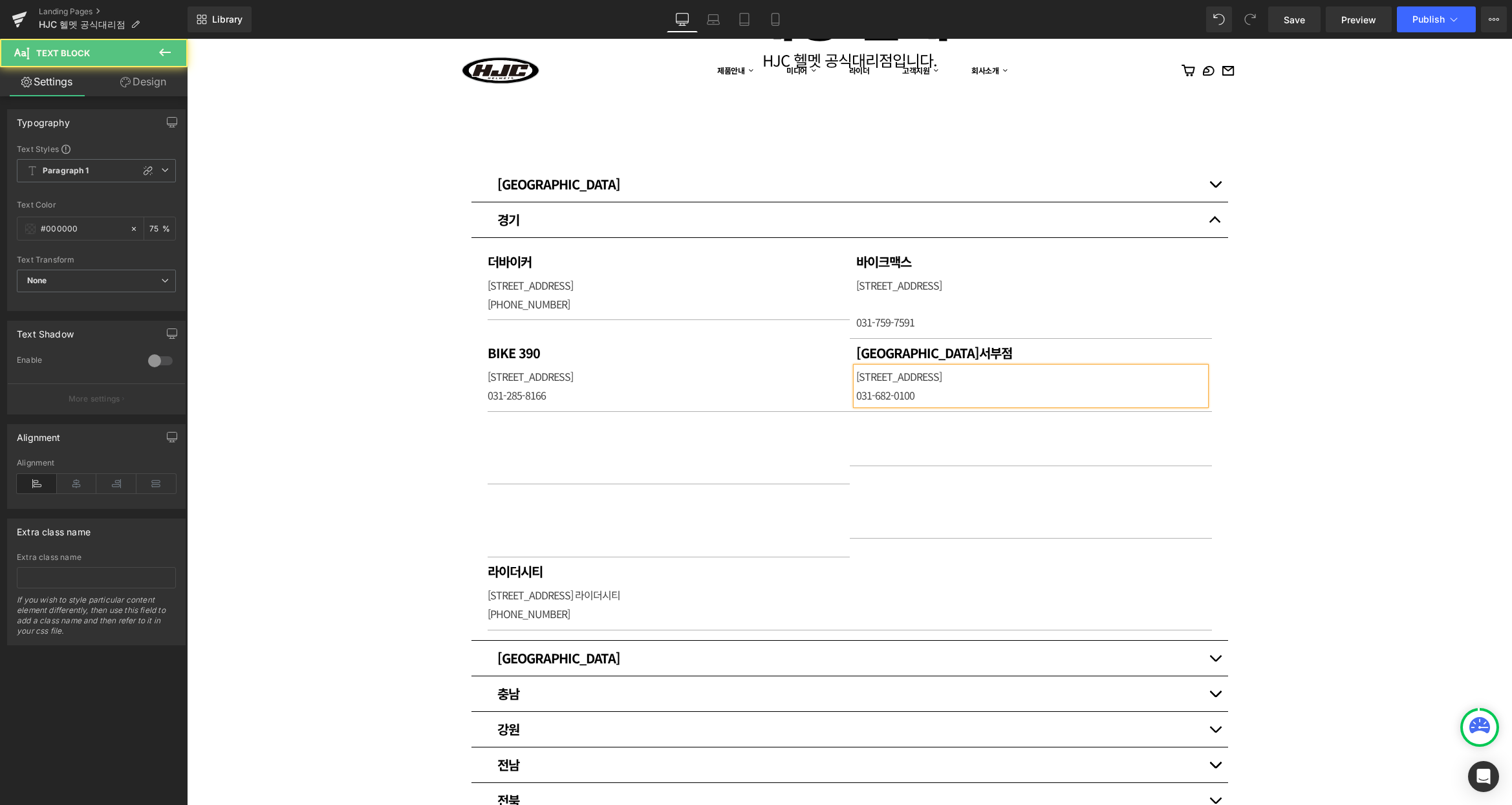
click at [1282, 338] on div "매장 안내 Heading HJC 헬멧 공식대리점입니다. [GEOGRAPHIC_DATA] [GEOGRAPHIC_DATA] Heading 써플라이…" at bounding box center [849, 601] width 1325 height 1327
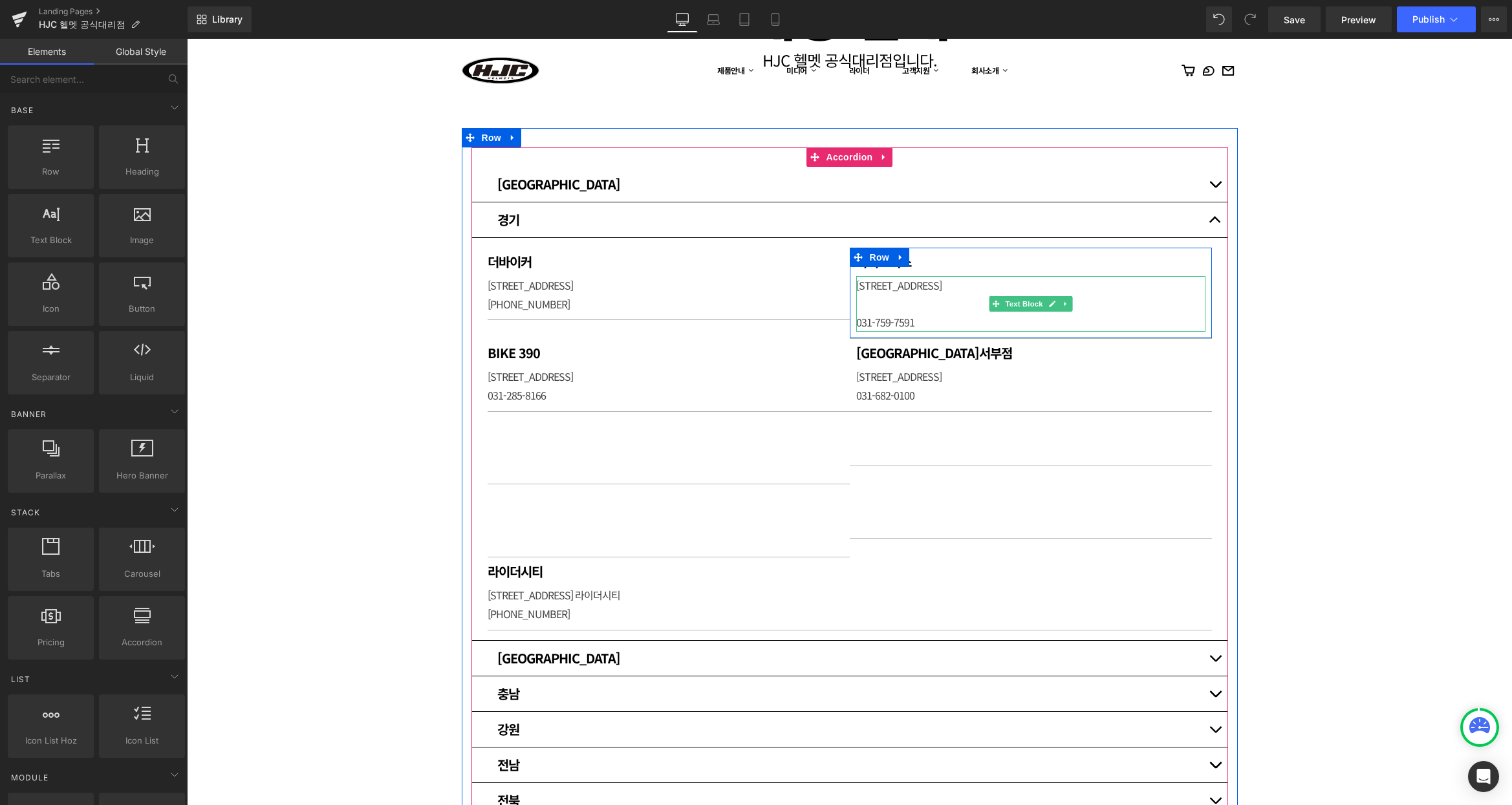
click at [913, 297] on p at bounding box center [1030, 304] width 349 height 19
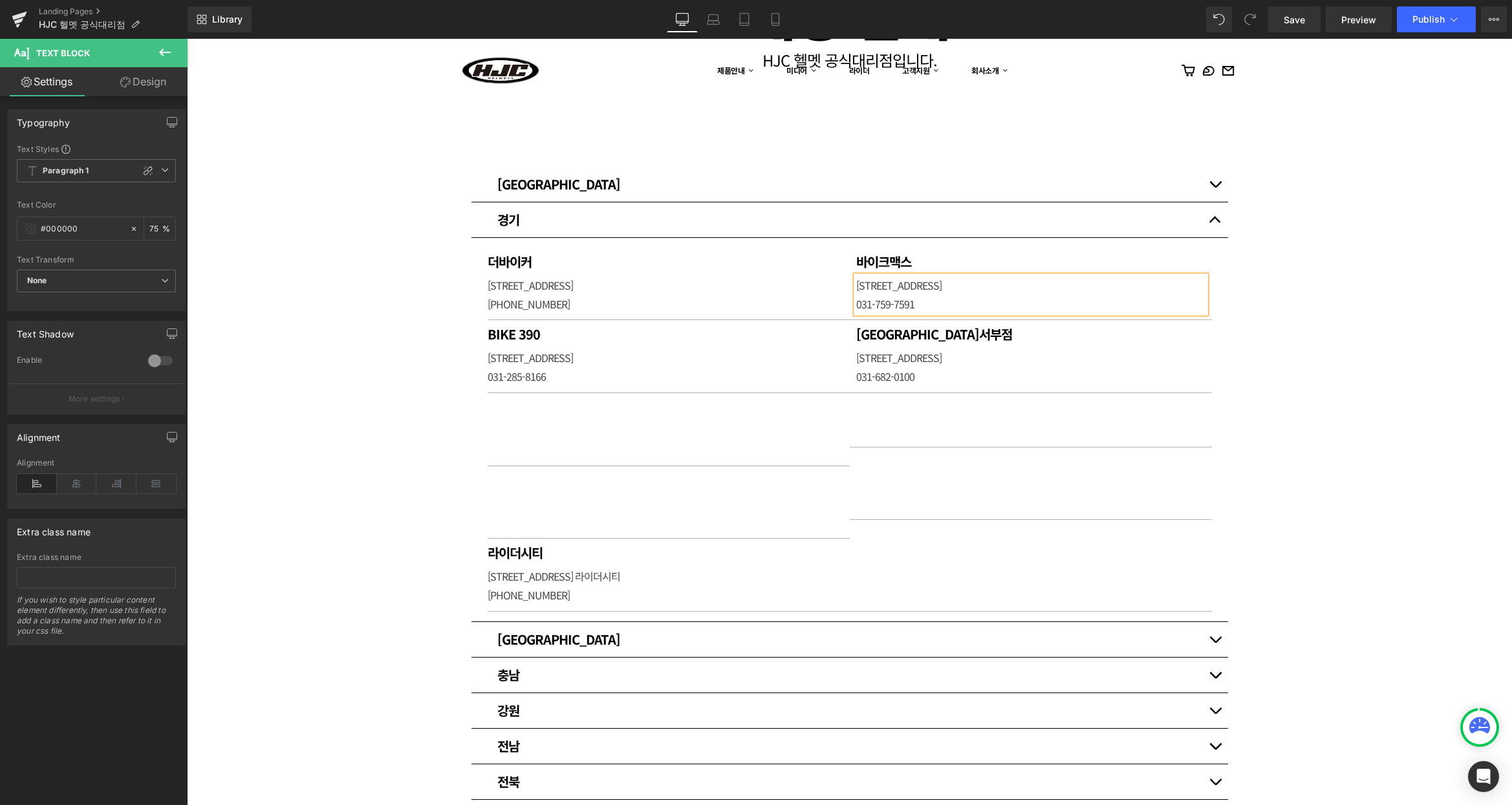
click at [1356, 310] on div "매장 안내 Heading HJC 헬멧 공식대리점입니다. [GEOGRAPHIC_DATA] [GEOGRAPHIC_DATA] Heading 써플라이…" at bounding box center [849, 591] width 1325 height 1308
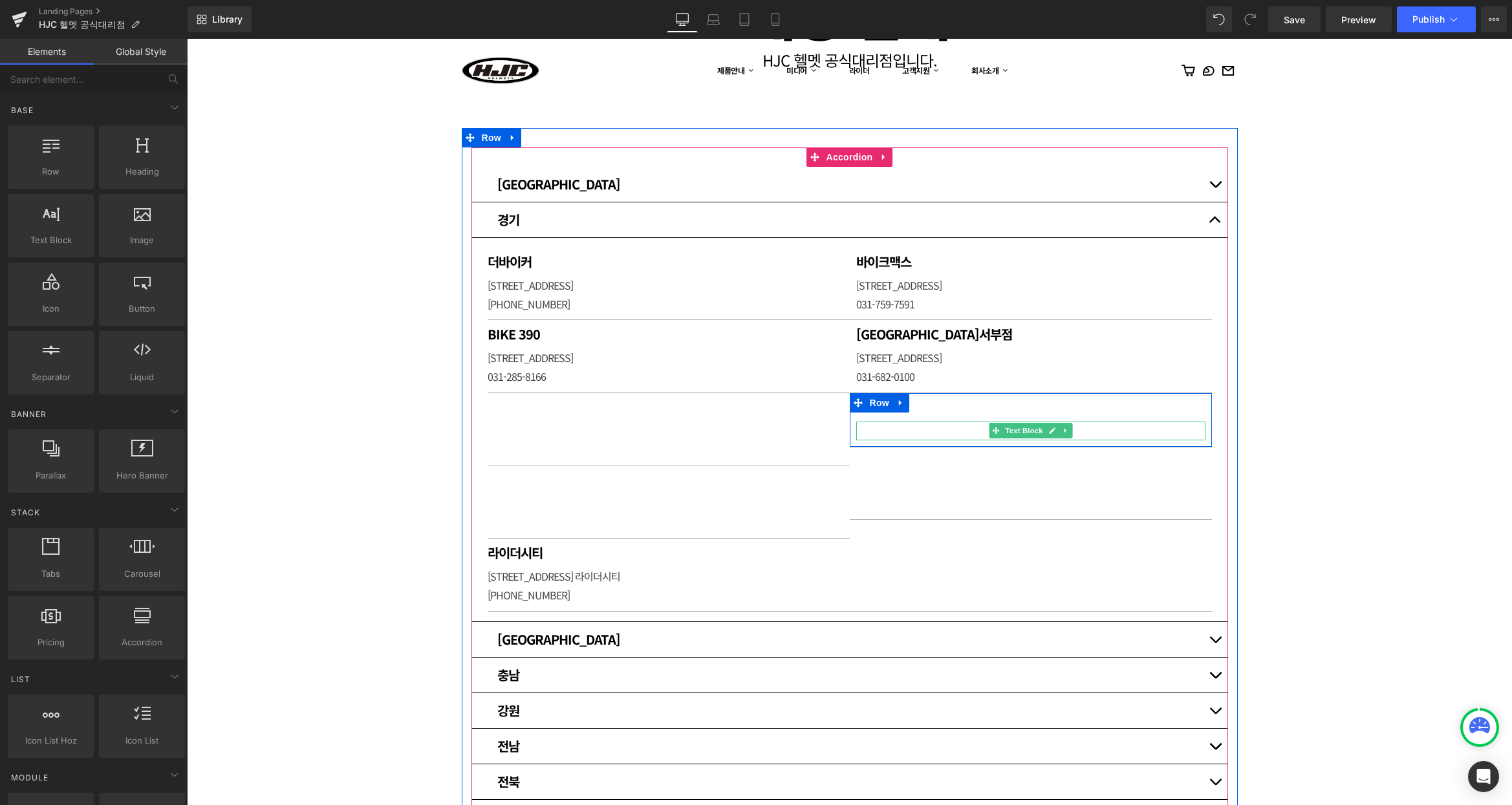
click at [899, 429] on p at bounding box center [1030, 430] width 349 height 19
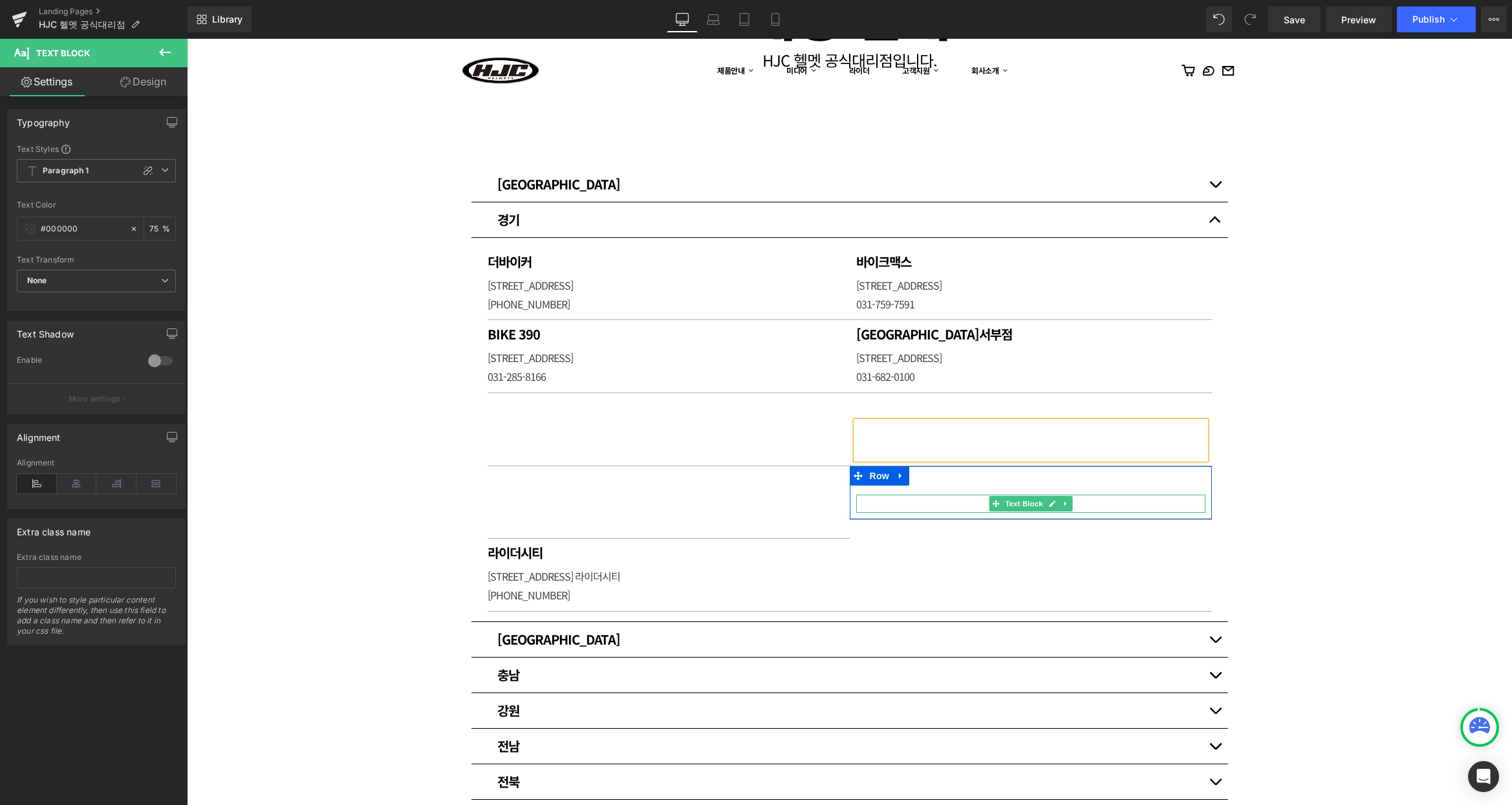
click at [906, 501] on p at bounding box center [1030, 504] width 349 height 19
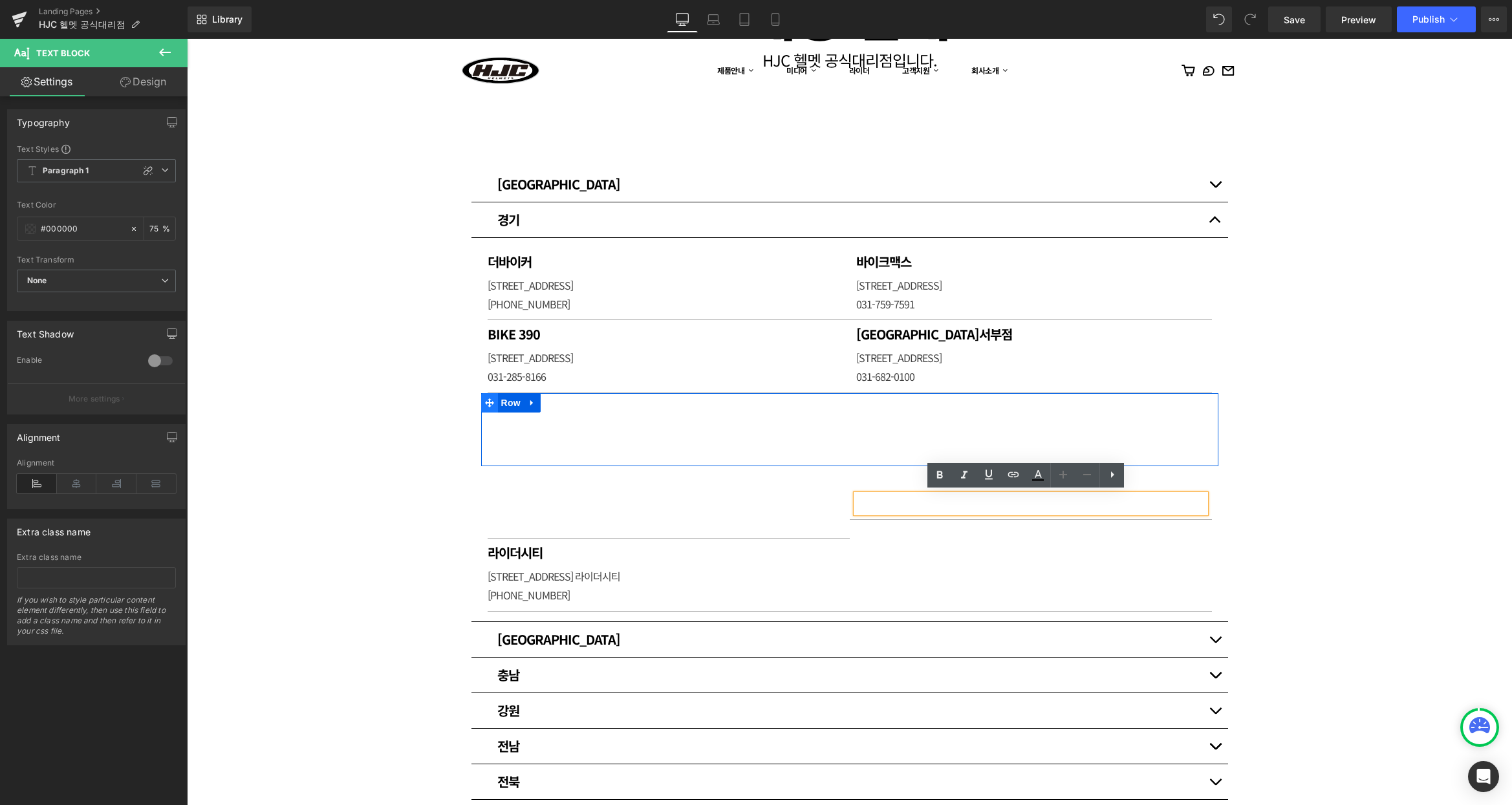
click at [485, 404] on icon at bounding box center [489, 403] width 9 height 10
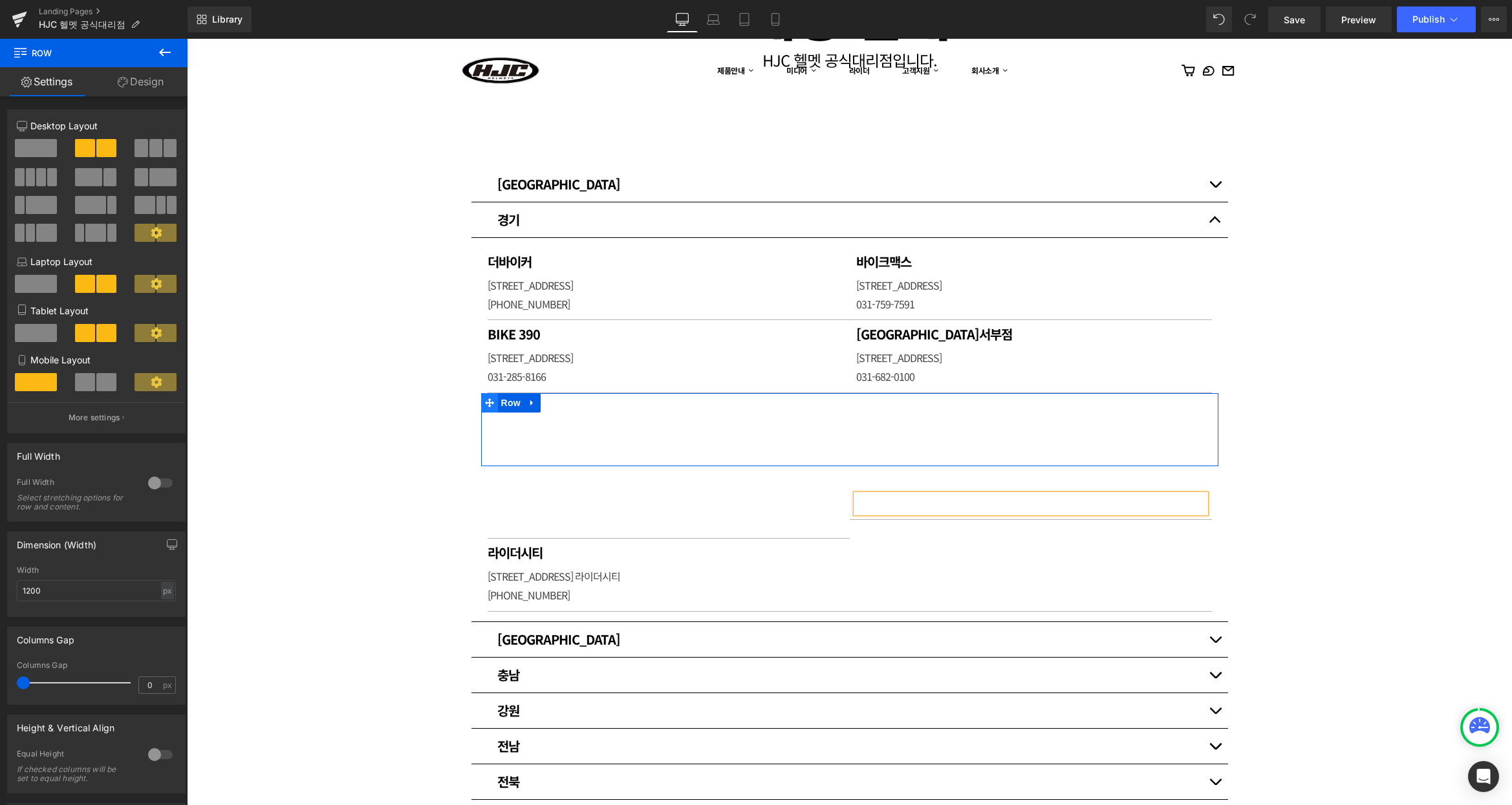
click at [486, 404] on icon at bounding box center [489, 402] width 9 height 9
click at [499, 403] on span "Row" at bounding box center [510, 403] width 26 height 20
click at [489, 402] on span at bounding box center [489, 403] width 16 height 20
click at [602, 424] on p at bounding box center [668, 430] width 362 height 19
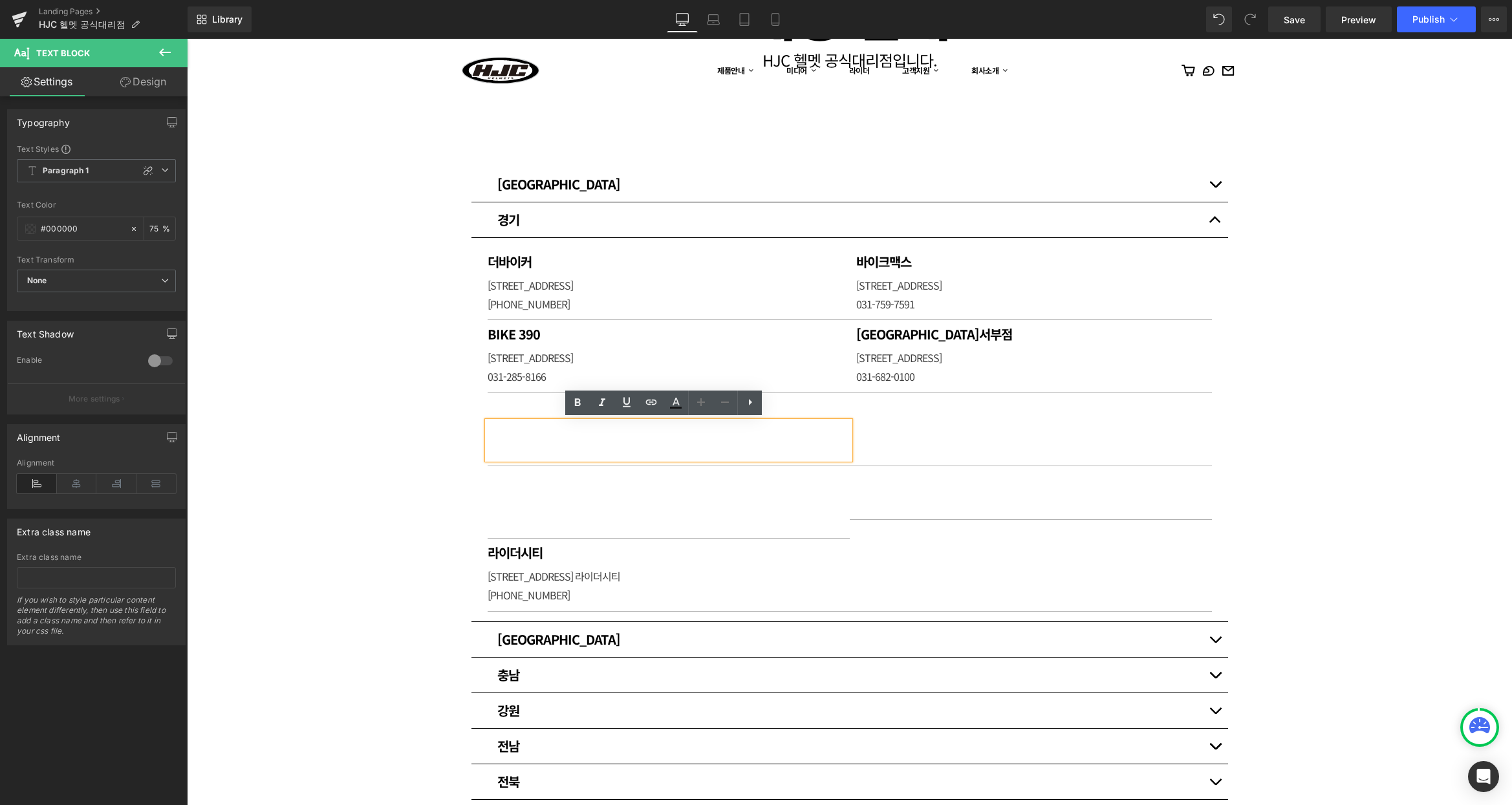
click at [481, 400] on div "Heading Text Block Row Heading Text Block Row Row" at bounding box center [849, 430] width 737 height 73
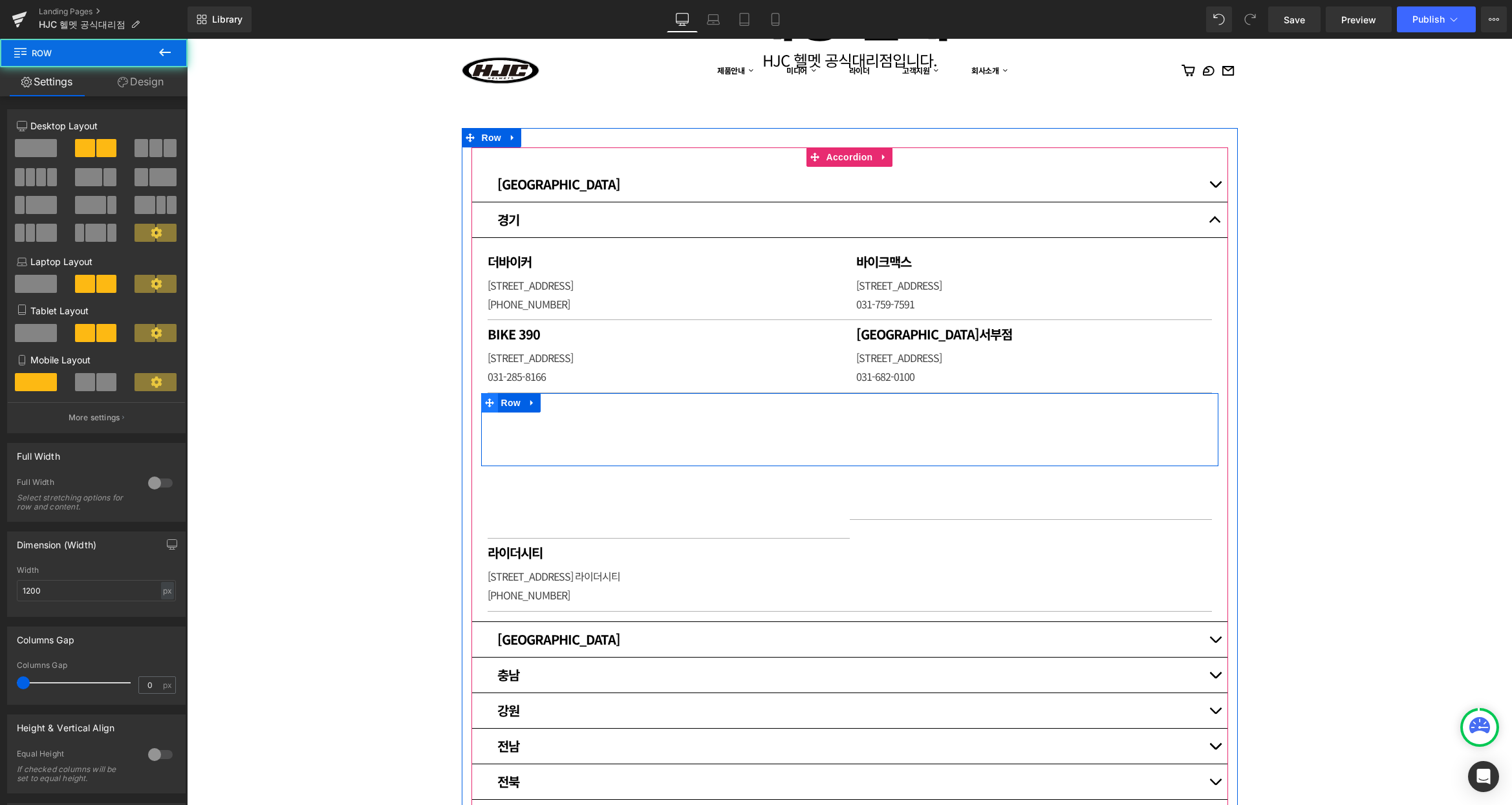
click at [485, 401] on icon at bounding box center [489, 402] width 9 height 9
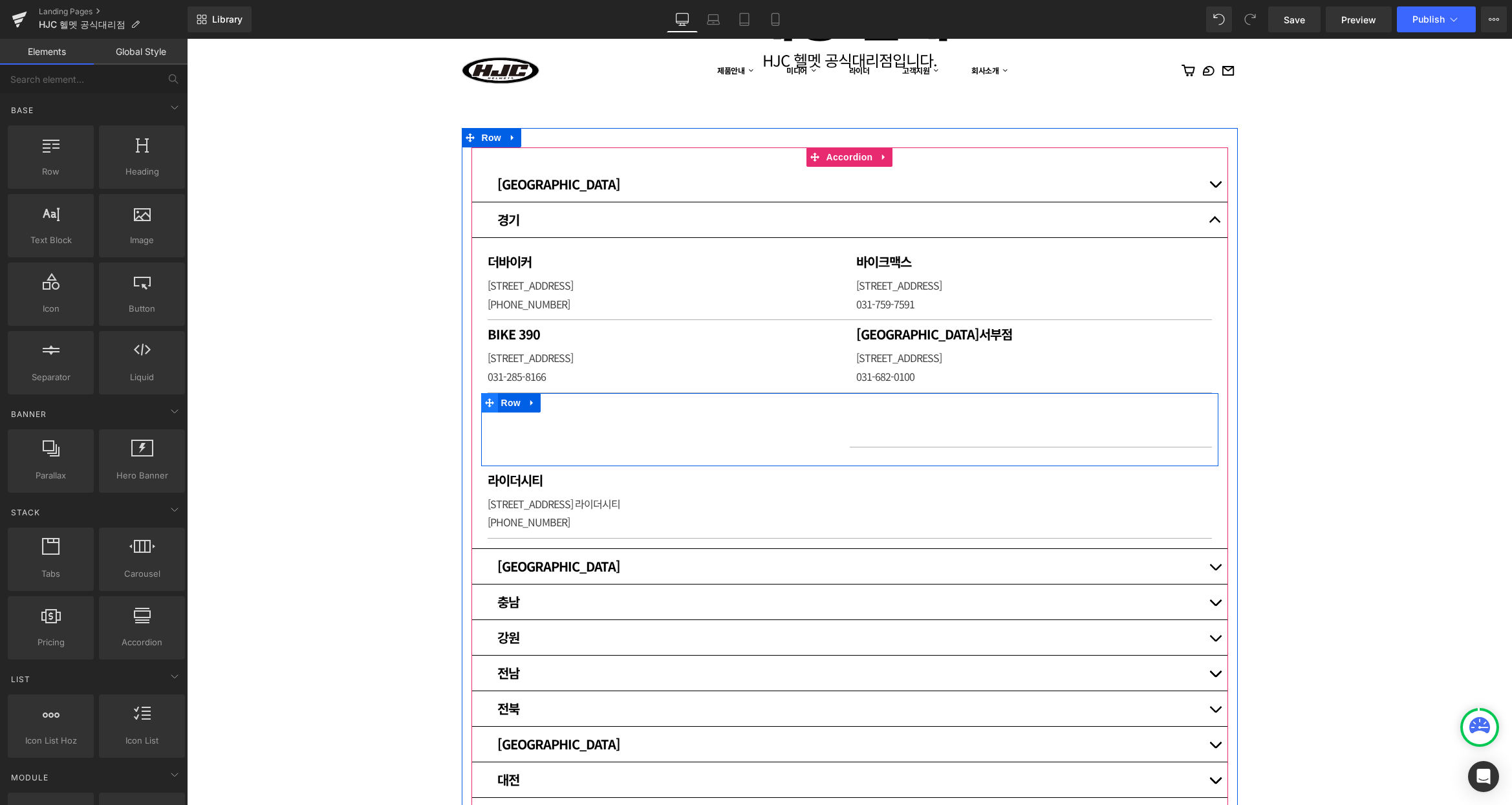
click at [487, 400] on icon at bounding box center [489, 402] width 9 height 9
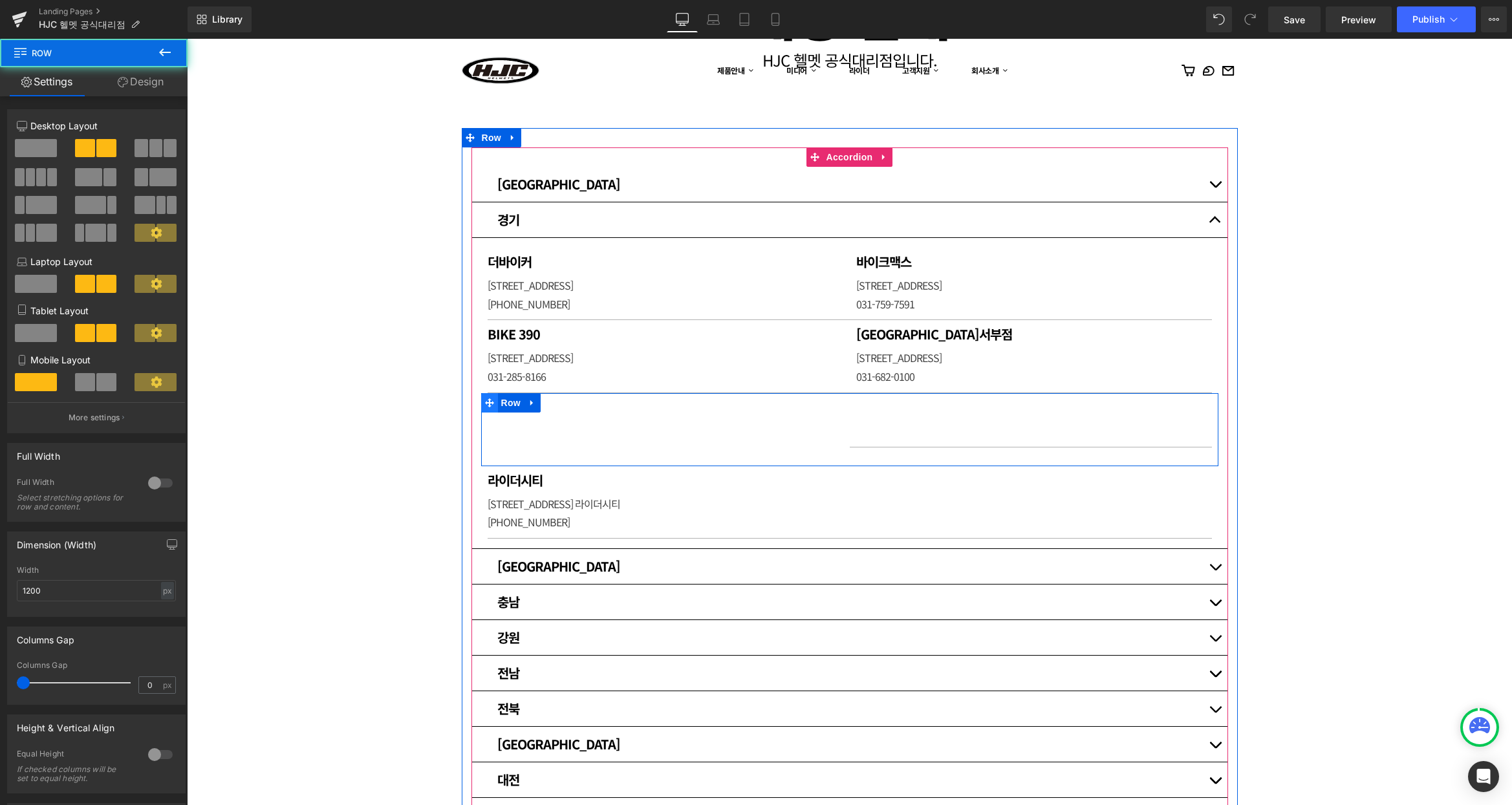
click at [486, 402] on icon at bounding box center [489, 402] width 9 height 9
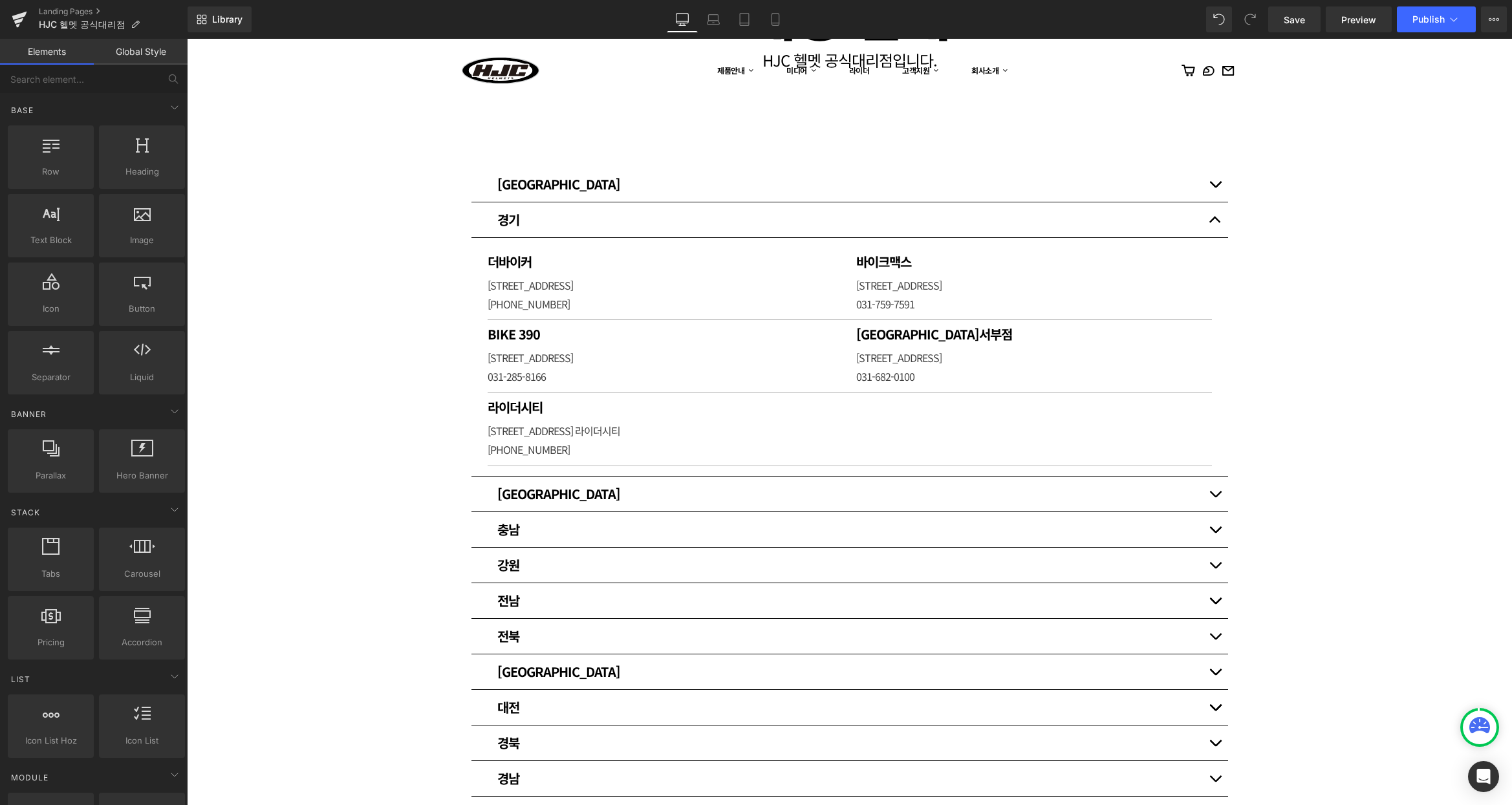
click at [1333, 375] on div "매장 안내 Heading HJC 헬멧 공식대리점입니다. [GEOGRAPHIC_DATA] [GEOGRAPHIC_DATA] Heading 써플라이…" at bounding box center [849, 519] width 1325 height 1162
click at [1337, 389] on div "매장 안내 Heading HJC 헬멧 공식대리점입니다. [GEOGRAPHIC_DATA] [GEOGRAPHIC_DATA] Heading 써플라이…" at bounding box center [849, 519] width 1325 height 1162
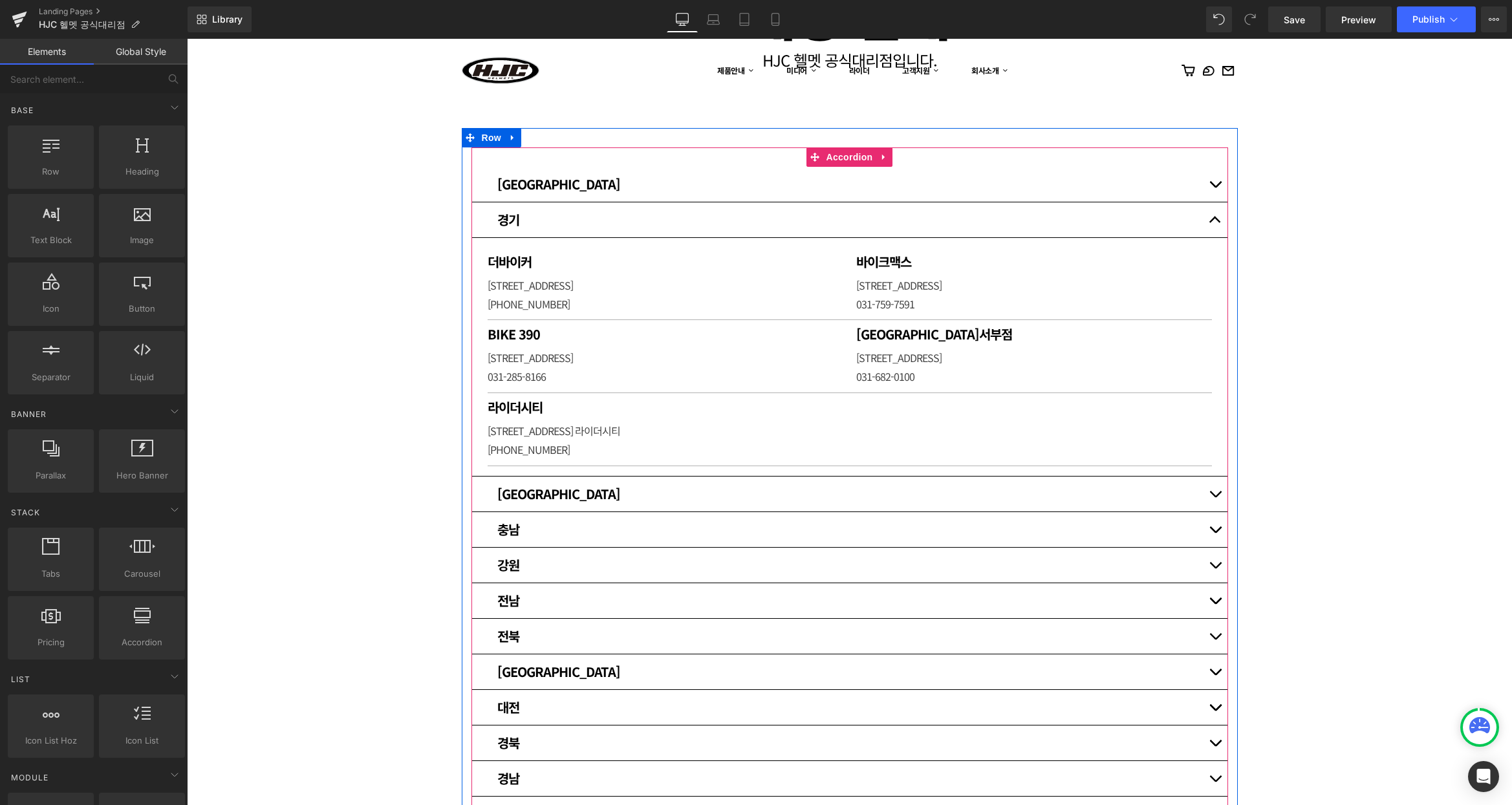
click at [1215, 223] on span "button" at bounding box center [1215, 223] width 0 height 0
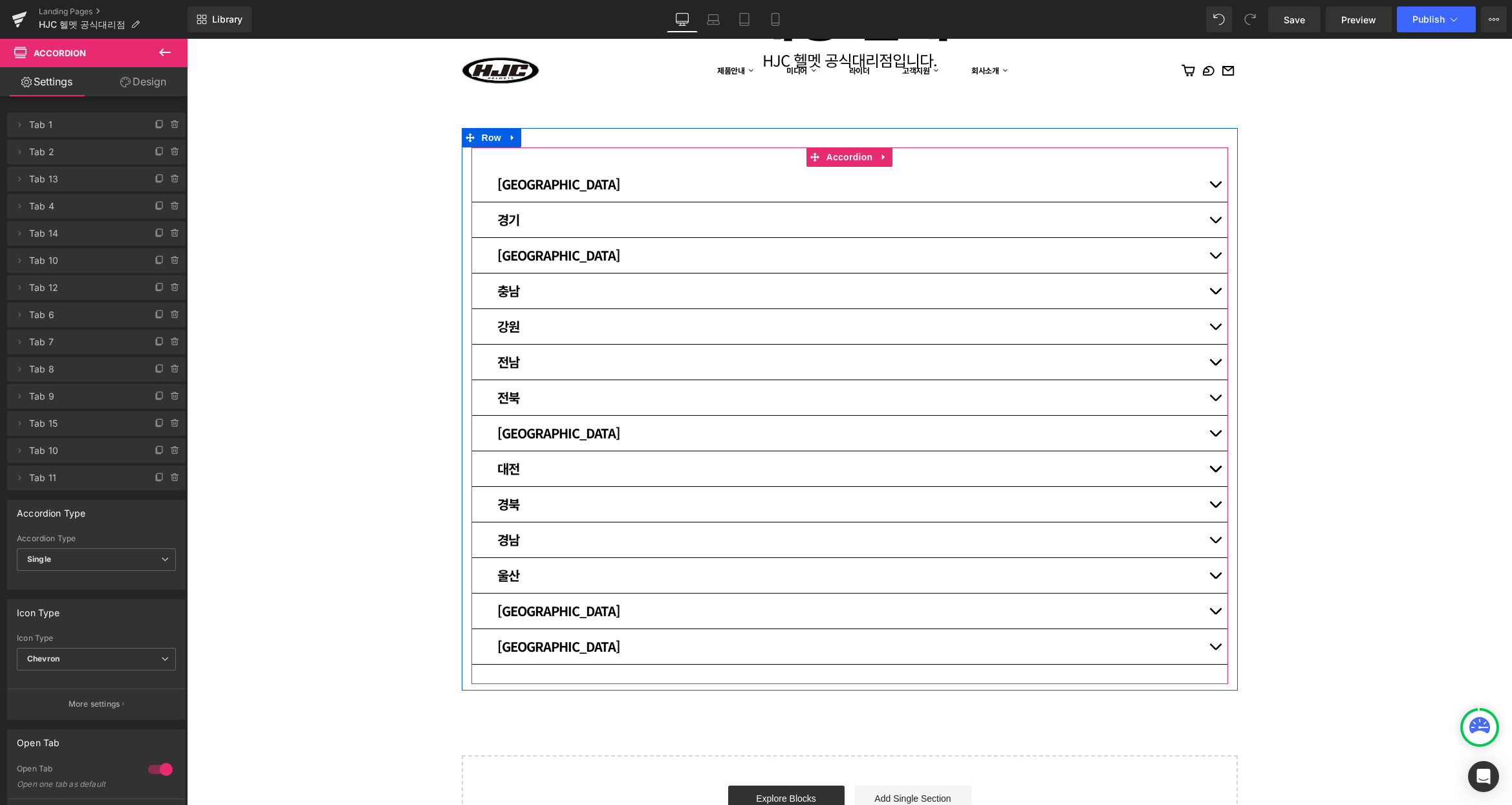
click at [1213, 358] on button "button" at bounding box center [1214, 362] width 26 height 35
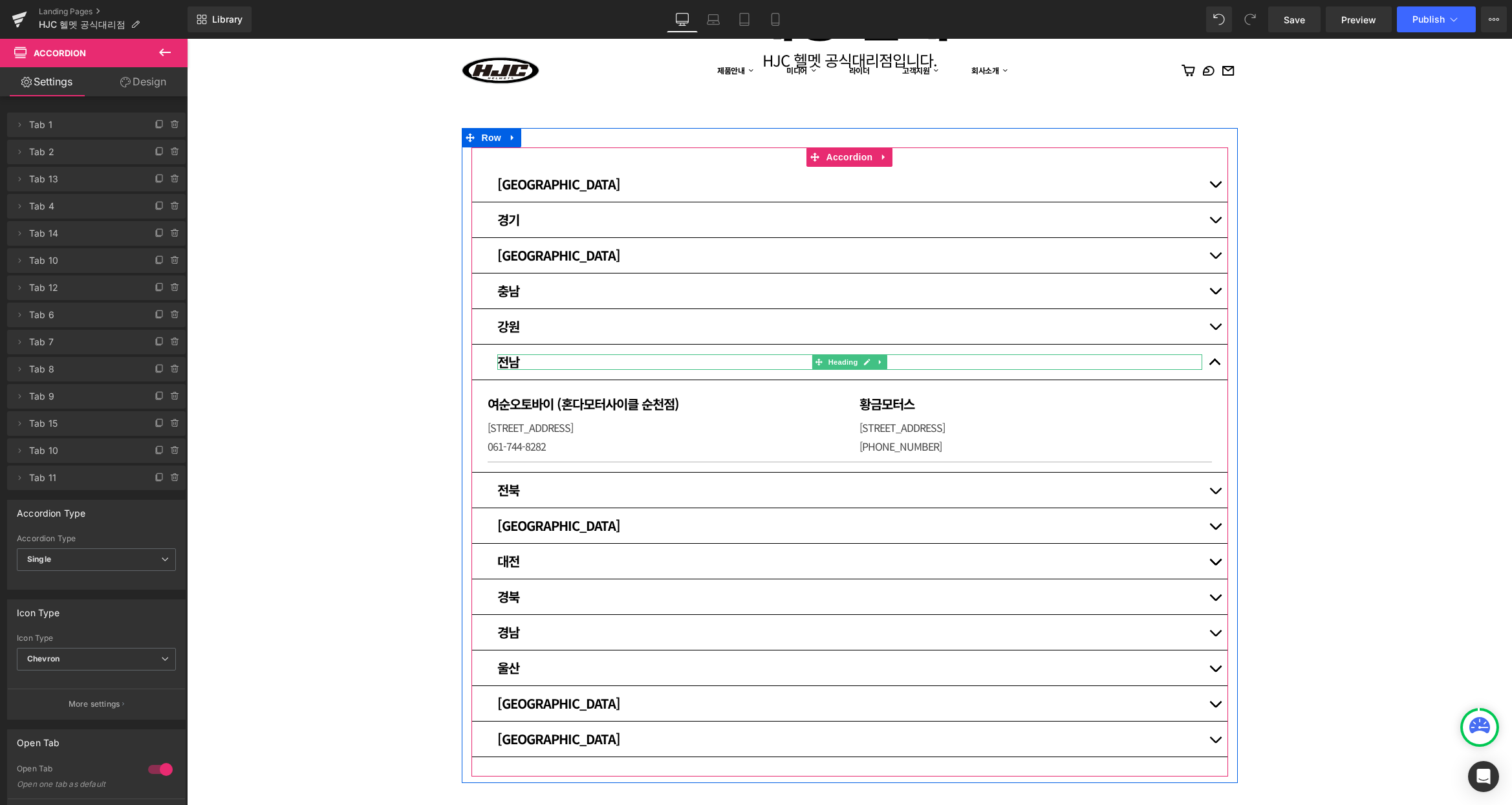
click at [571, 356] on h3 "전남" at bounding box center [849, 361] width 705 height 16
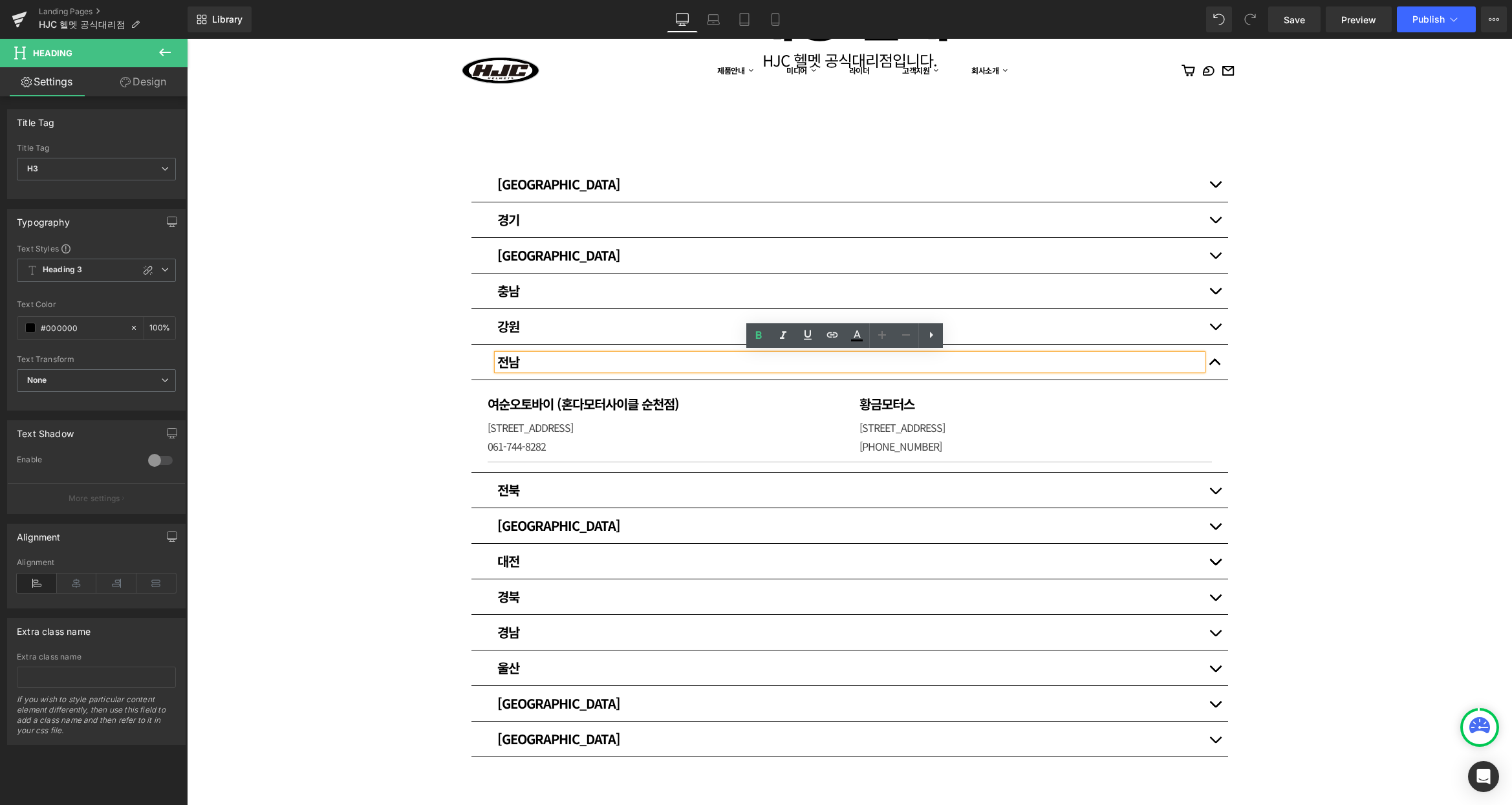
click at [405, 361] on div "매장 안내 Heading HJC 헬멧 공식대리점입니다. [GEOGRAPHIC_DATA] [GEOGRAPHIC_DATA] Heading 써플라이…" at bounding box center [849, 445] width 1325 height 1017
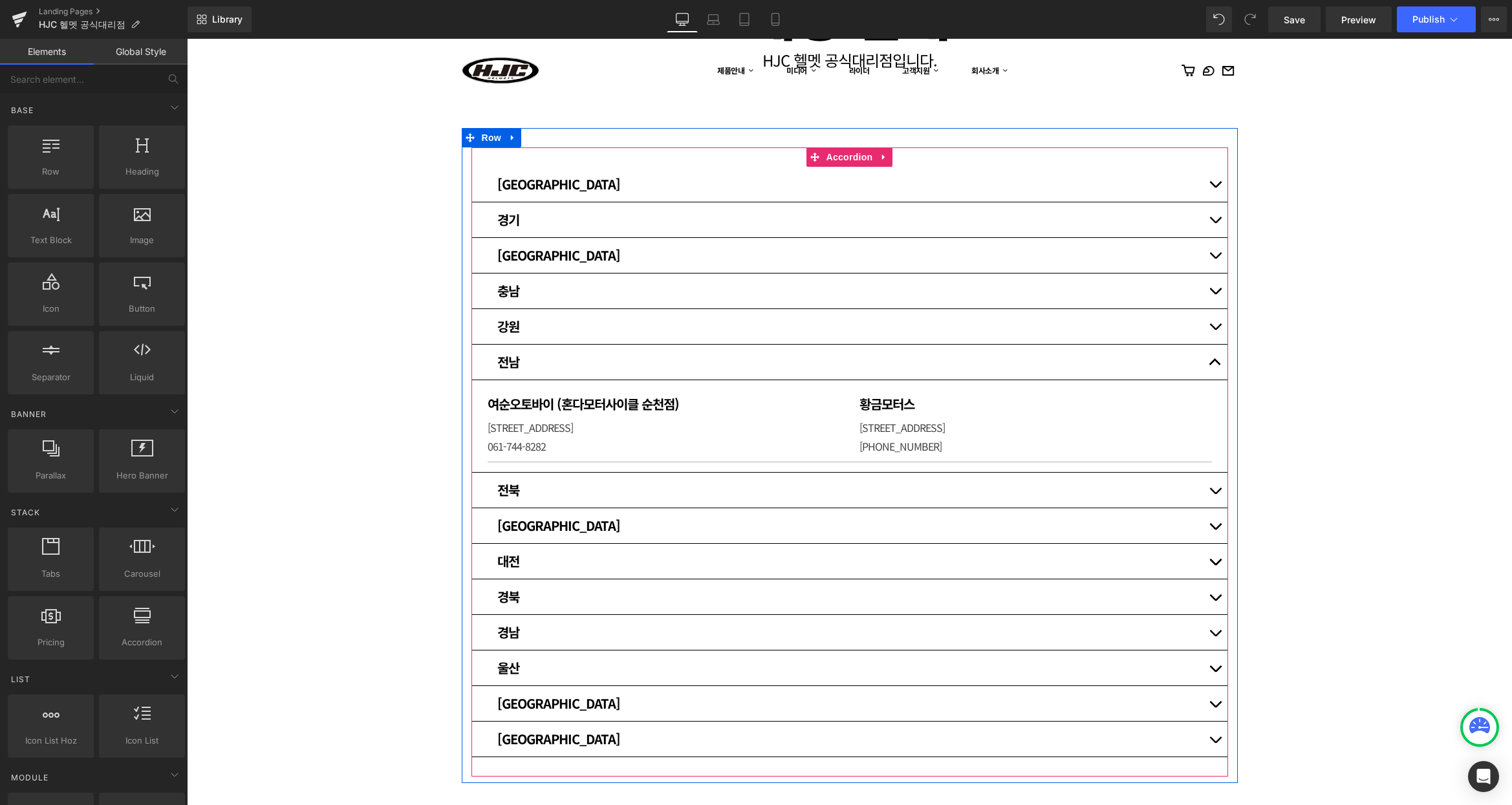
click at [1210, 361] on button "button" at bounding box center [1214, 362] width 26 height 35
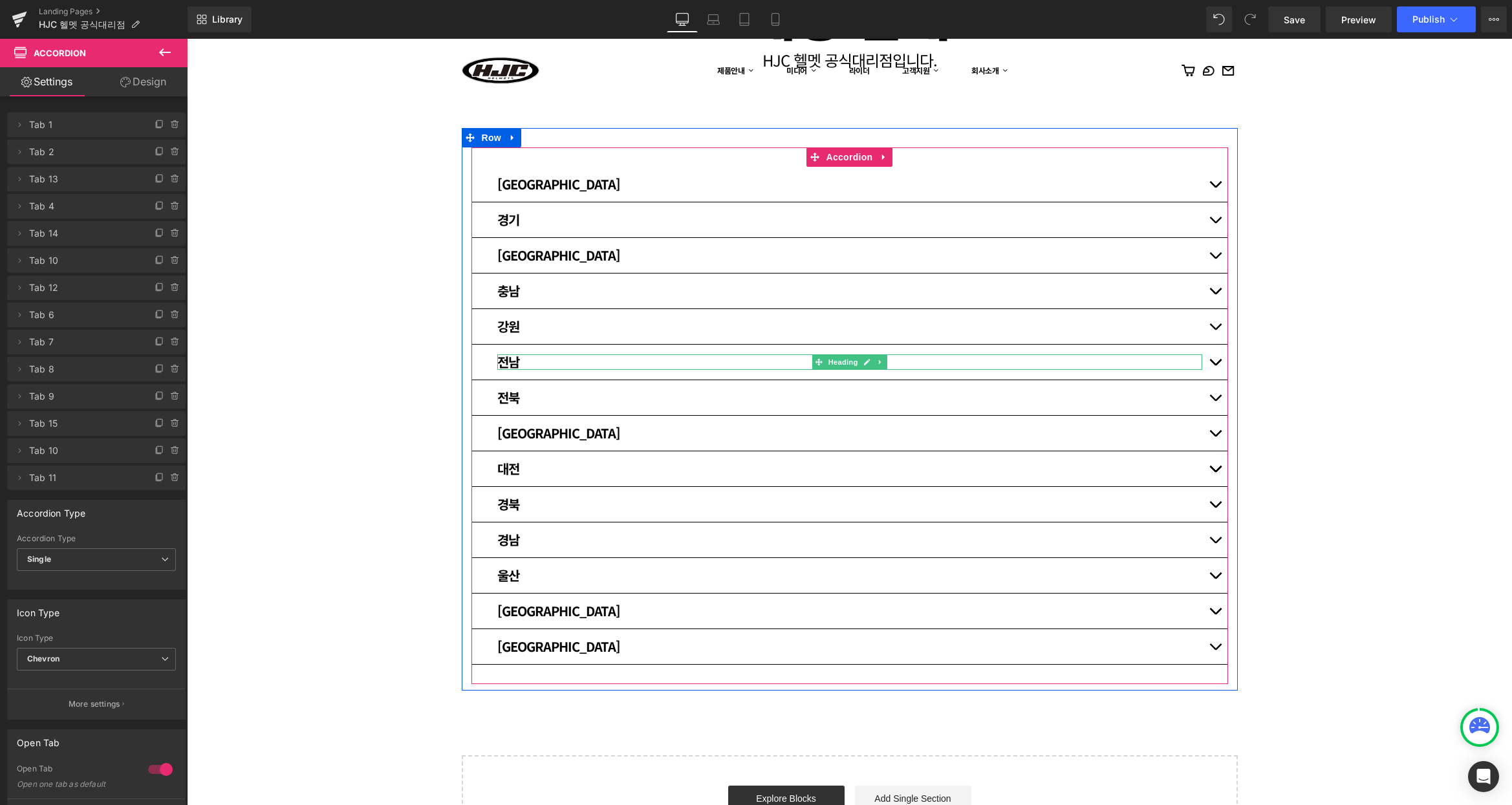
click at [499, 360] on h3 "전남" at bounding box center [849, 361] width 705 height 16
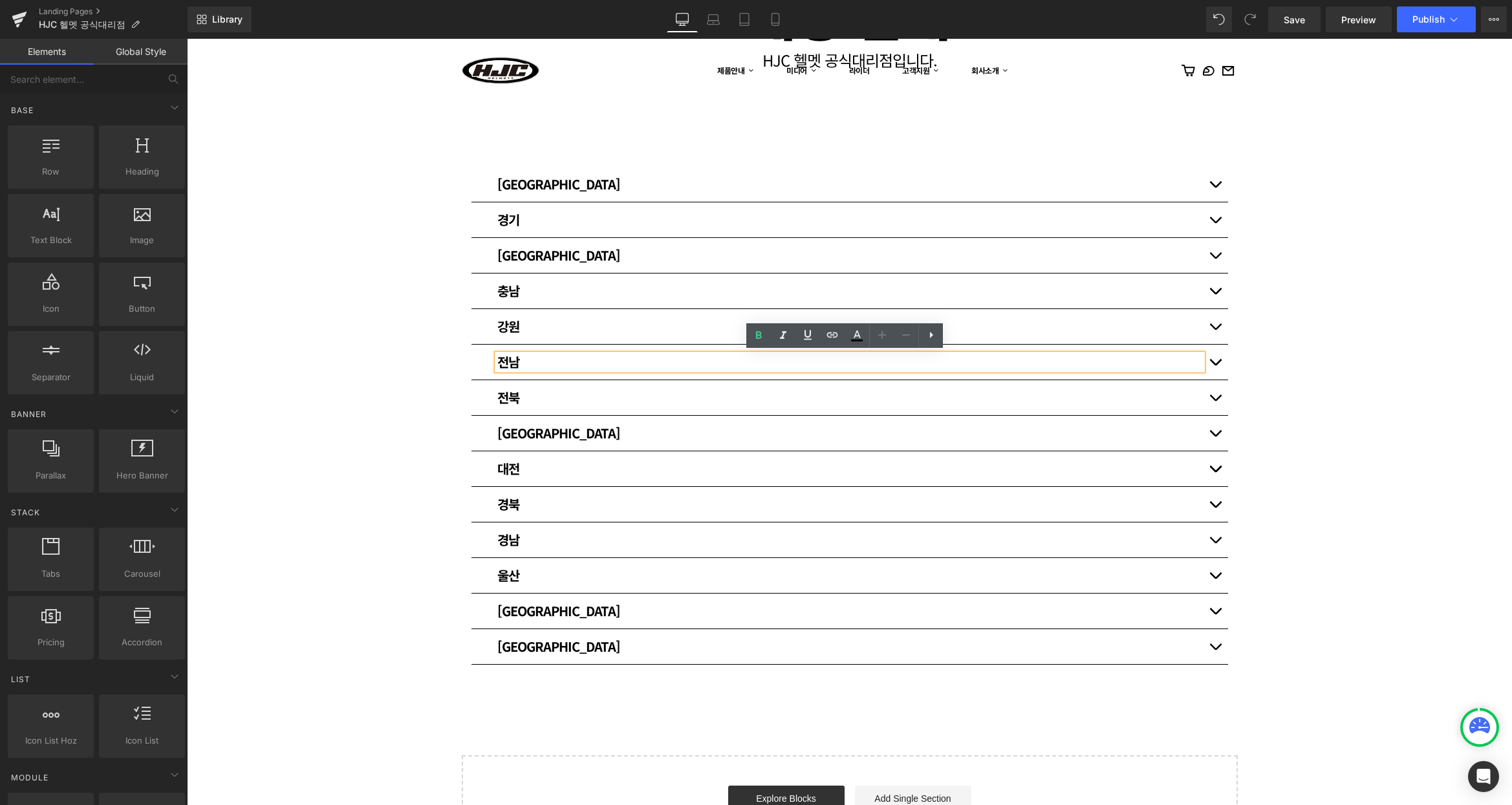
click at [421, 361] on div "매장 안내 Heading HJC 헬멧 공식대리점입니다. [GEOGRAPHIC_DATA] [GEOGRAPHIC_DATA] Heading 써플라이…" at bounding box center [849, 399] width 1325 height 924
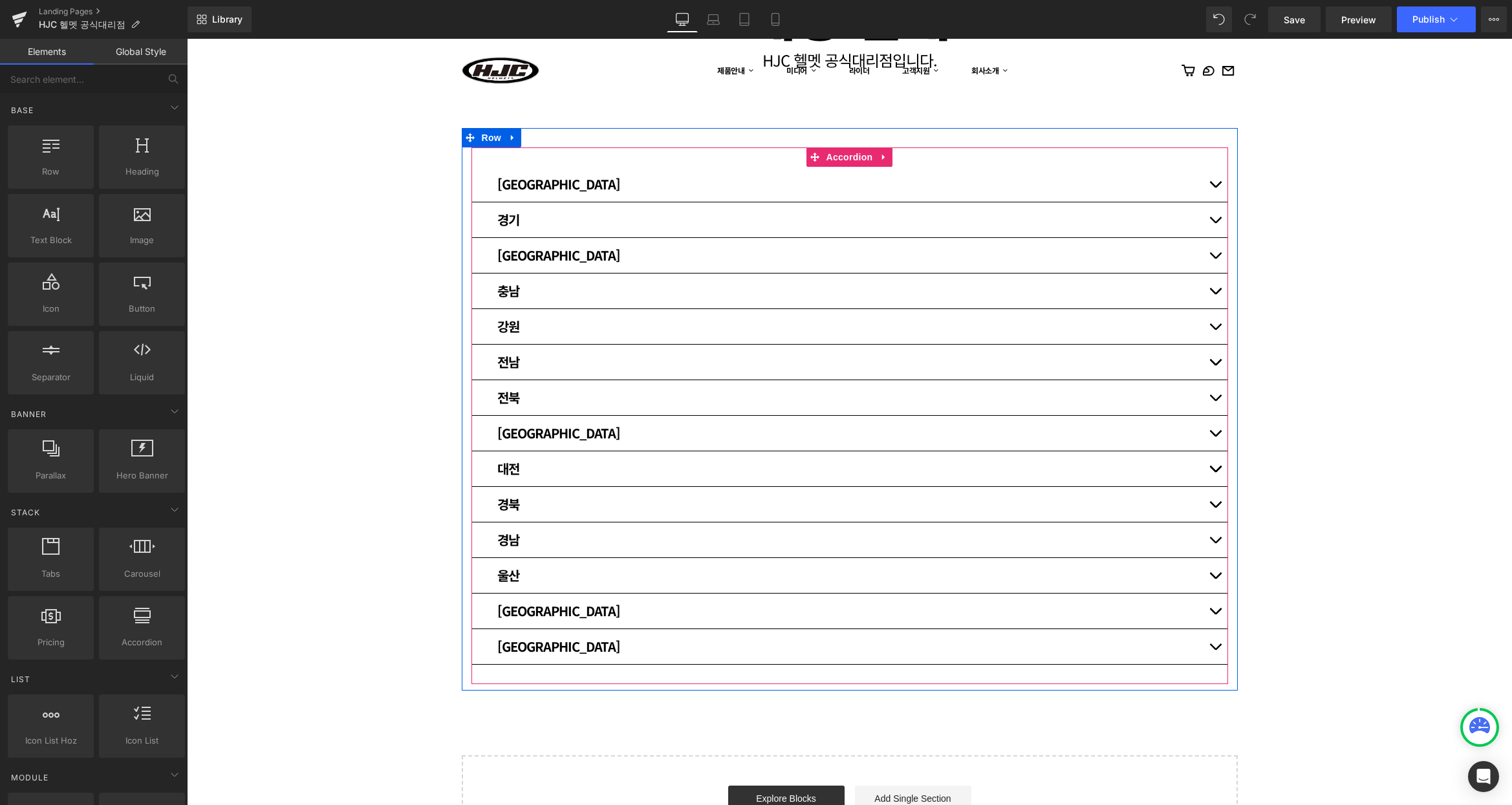
click at [1210, 359] on button "button" at bounding box center [1214, 362] width 26 height 35
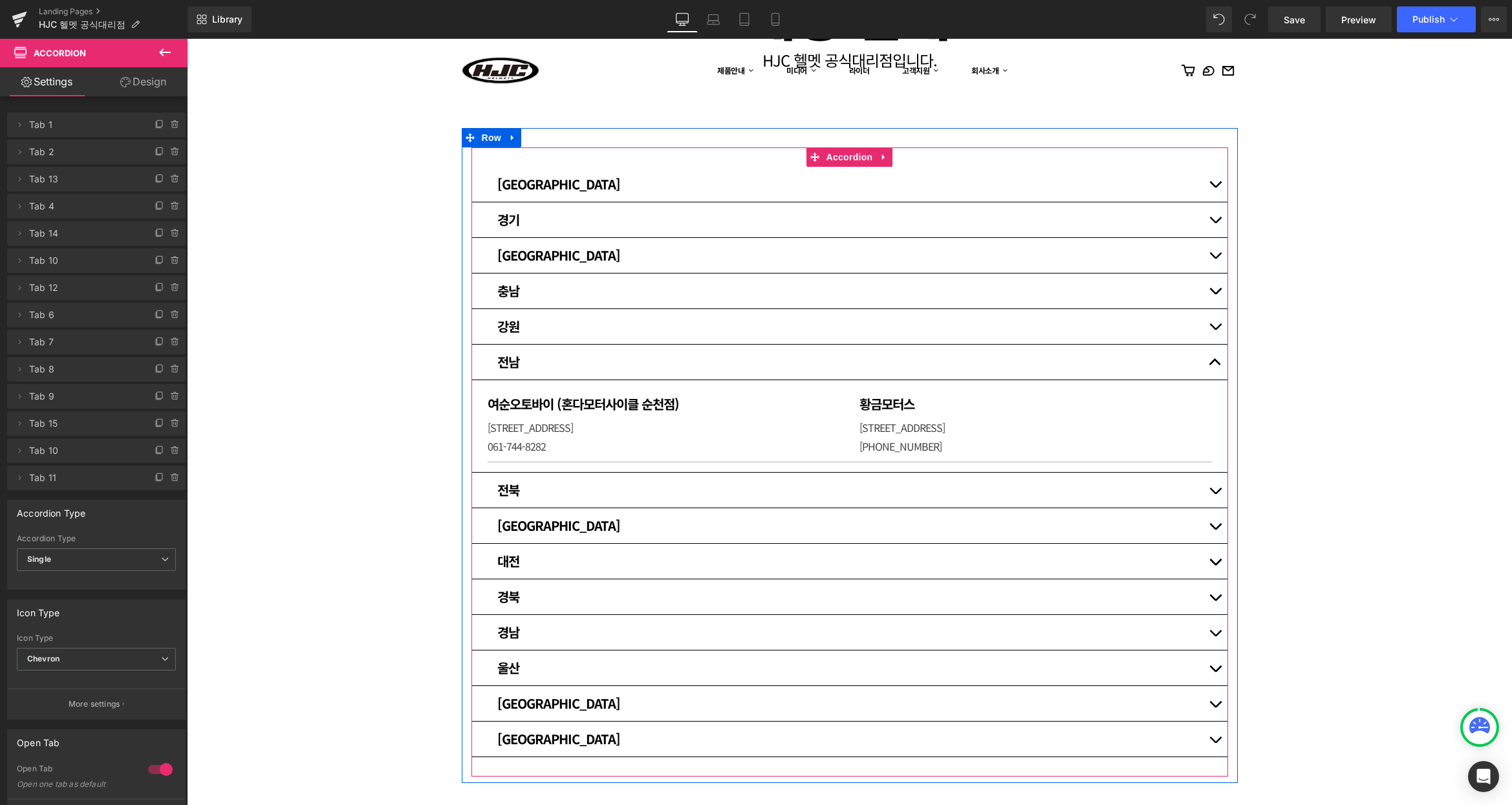
click at [1215, 365] on span "button" at bounding box center [1215, 365] width 0 height 0
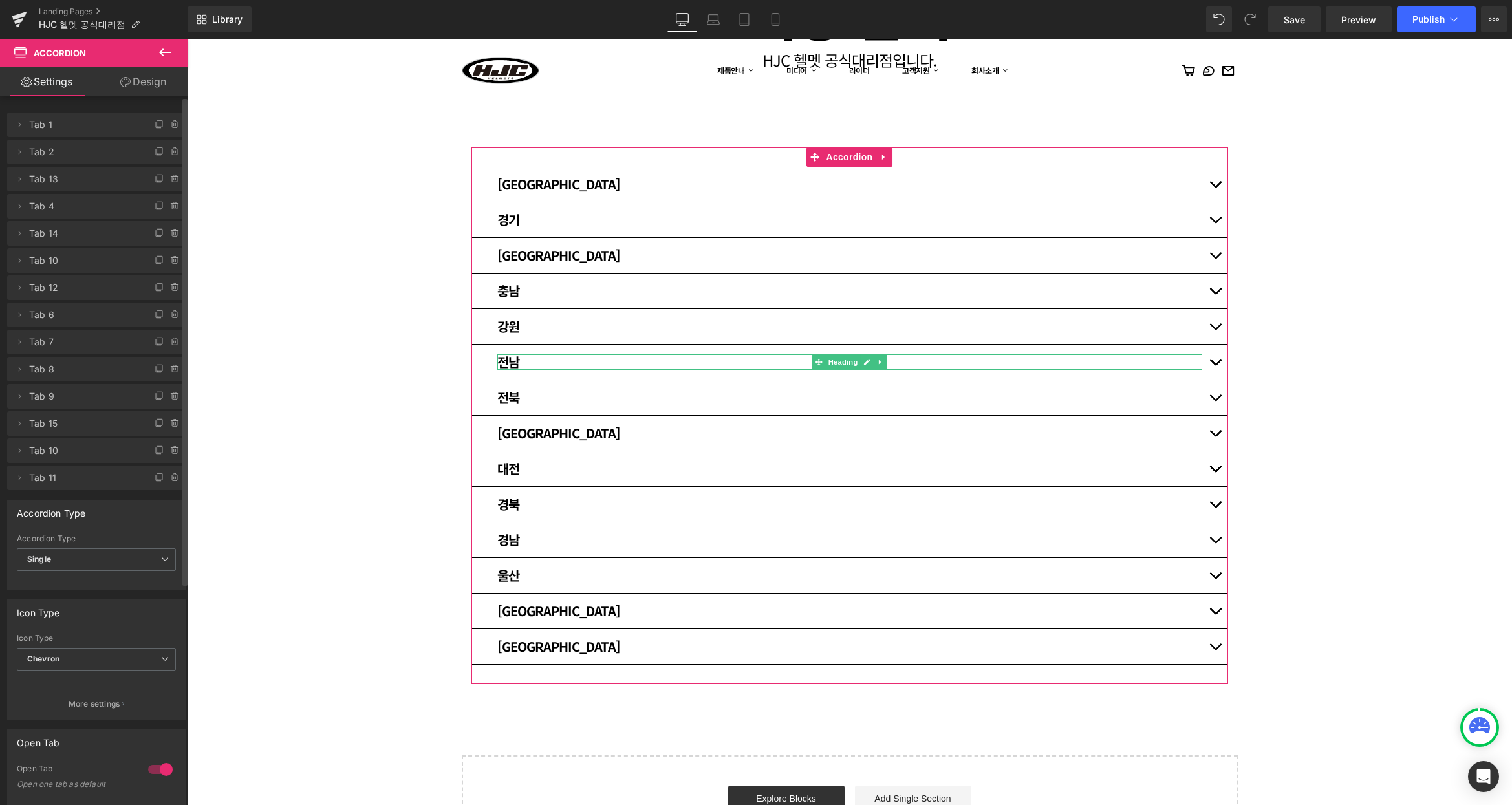
click at [58, 253] on span "Tab 10" at bounding box center [83, 261] width 109 height 25
click at [175, 260] on icon at bounding box center [175, 260] width 0 height 2
click at [168, 260] on button "Delete" at bounding box center [161, 261] width 40 height 16
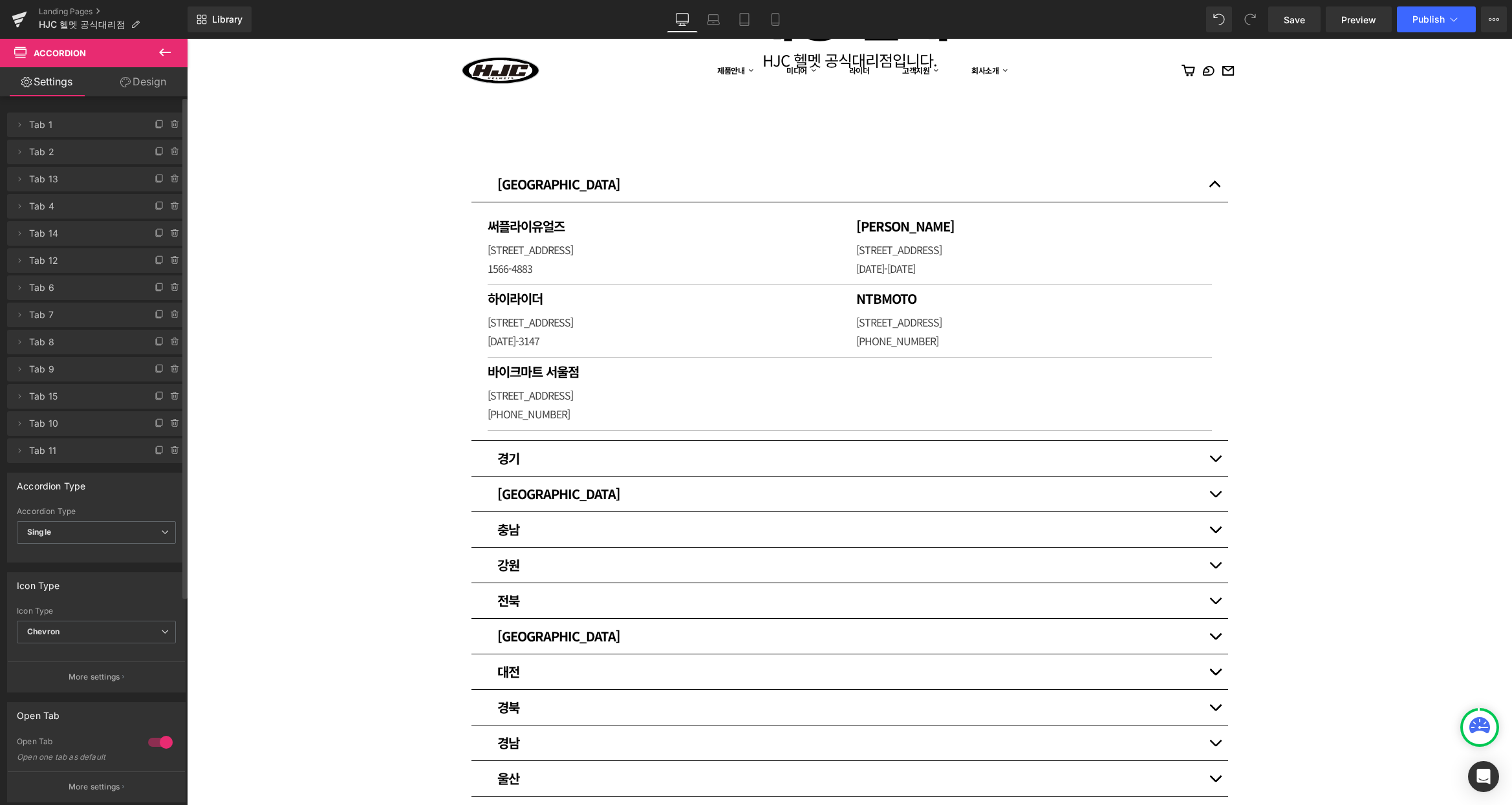
click at [1408, 351] on div "매장 안내 Heading HJC 헬멧 공식대리점입니다. [GEOGRAPHIC_DATA] [GEOGRAPHIC_DATA] Heading 써플라이…" at bounding box center [849, 500] width 1325 height 1127
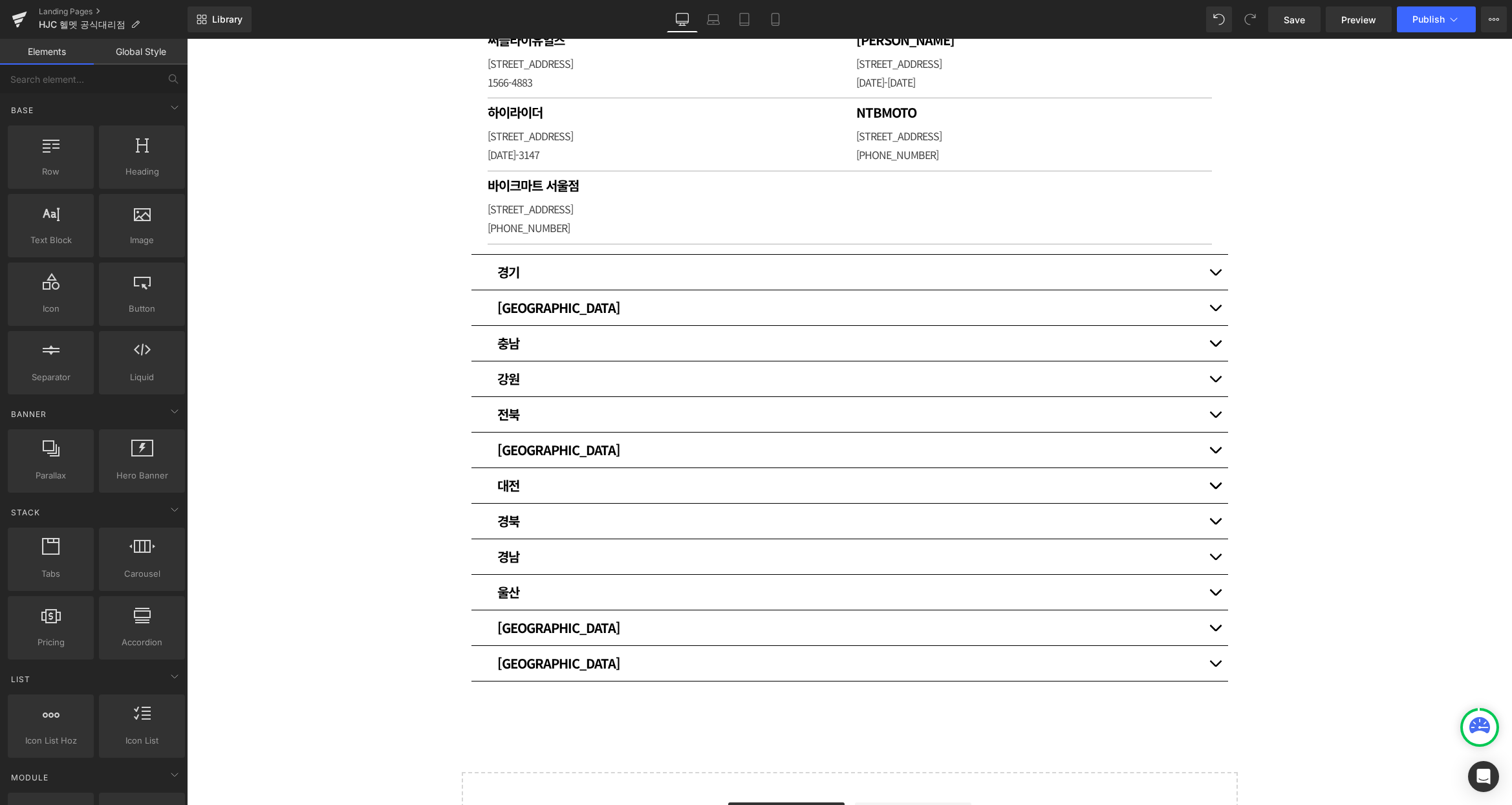
scroll to position [388, 0]
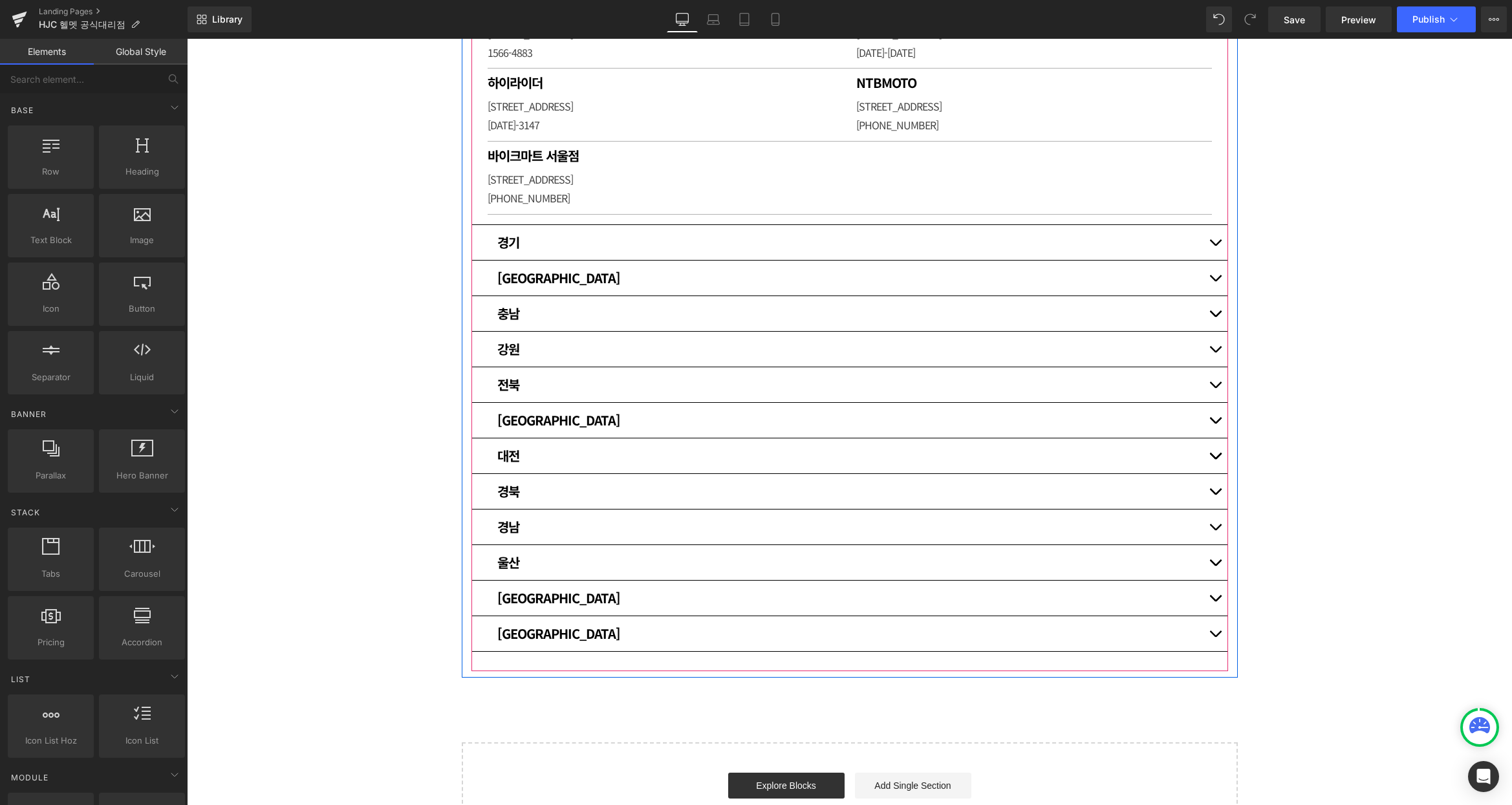
click at [1210, 486] on button "button" at bounding box center [1214, 491] width 26 height 35
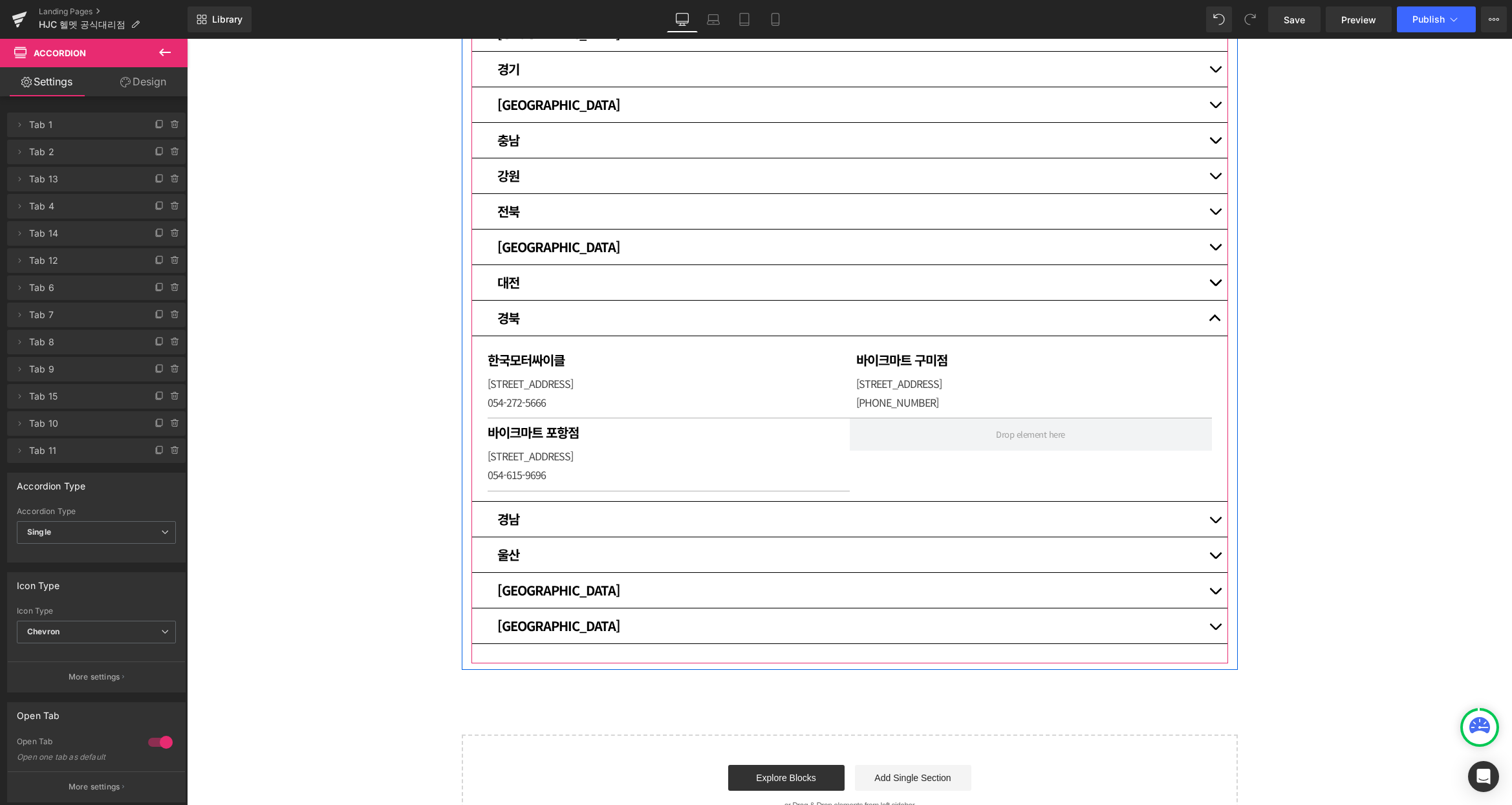
scroll to position [323, 0]
click at [586, 454] on p "[STREET_ADDRESS]" at bounding box center [668, 455] width 362 height 19
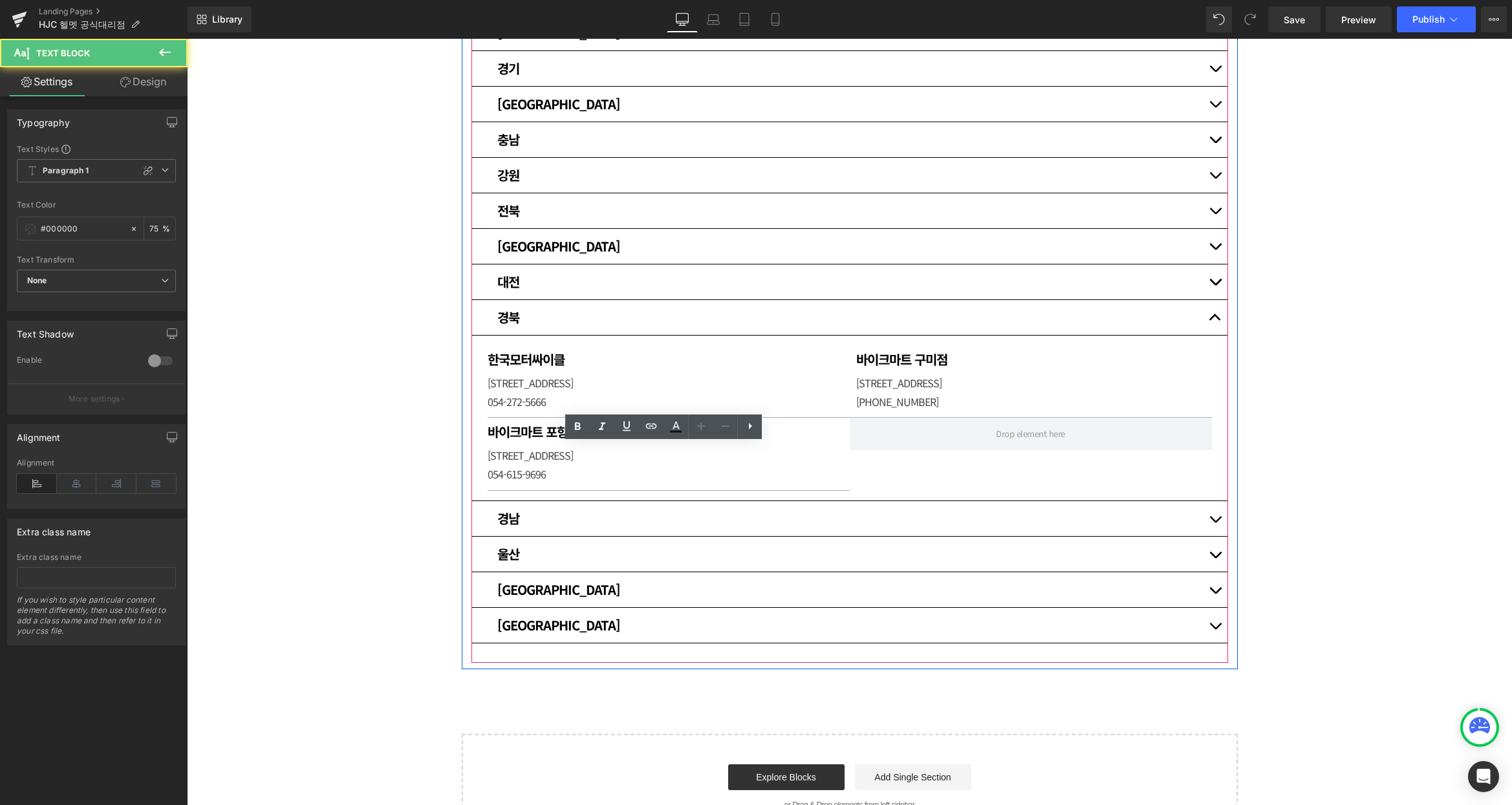
click at [586, 454] on p "[STREET_ADDRESS]" at bounding box center [668, 455] width 362 height 19
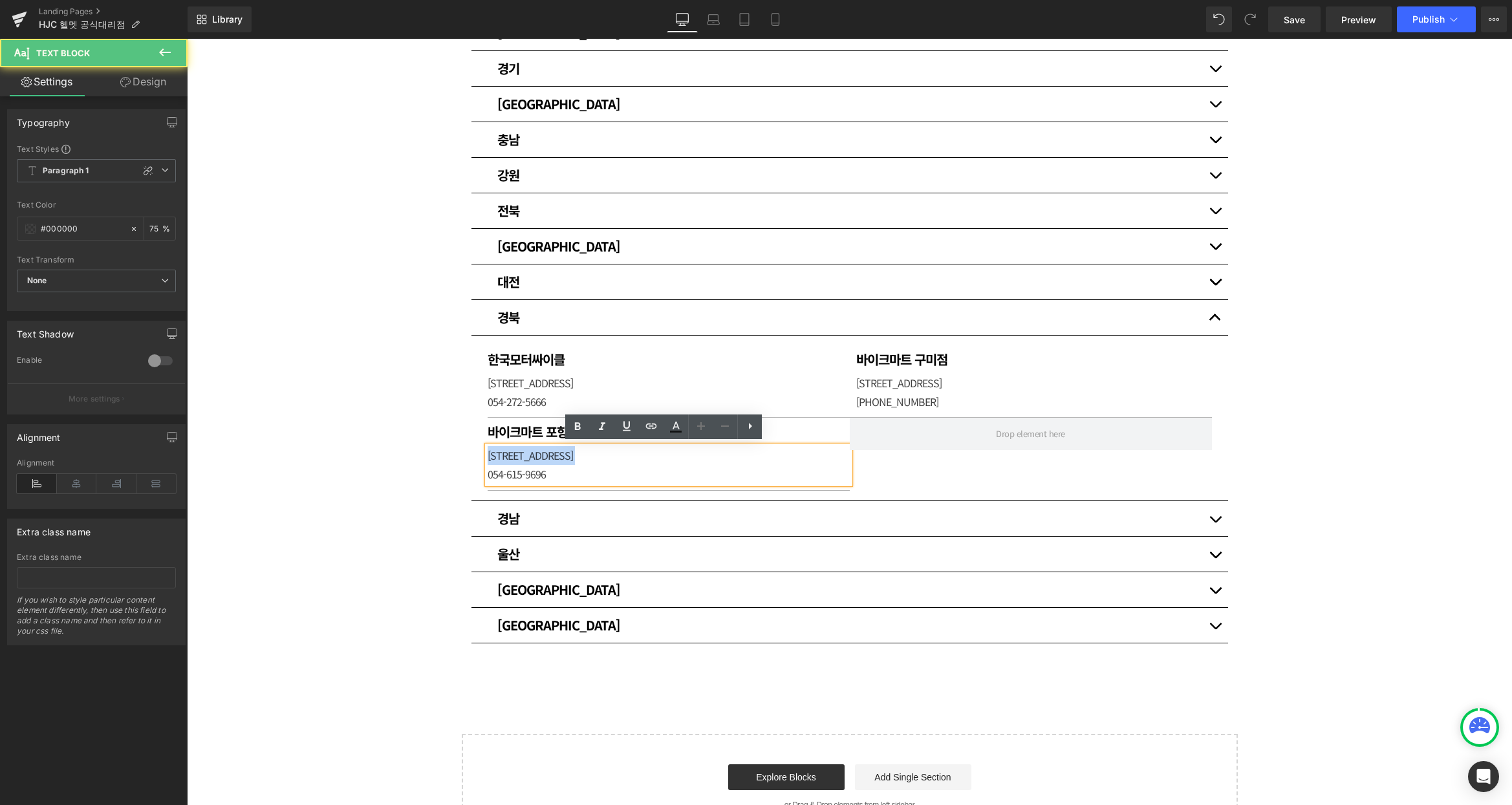
click at [586, 454] on p "[STREET_ADDRESS]" at bounding box center [668, 455] width 362 height 19
paste div
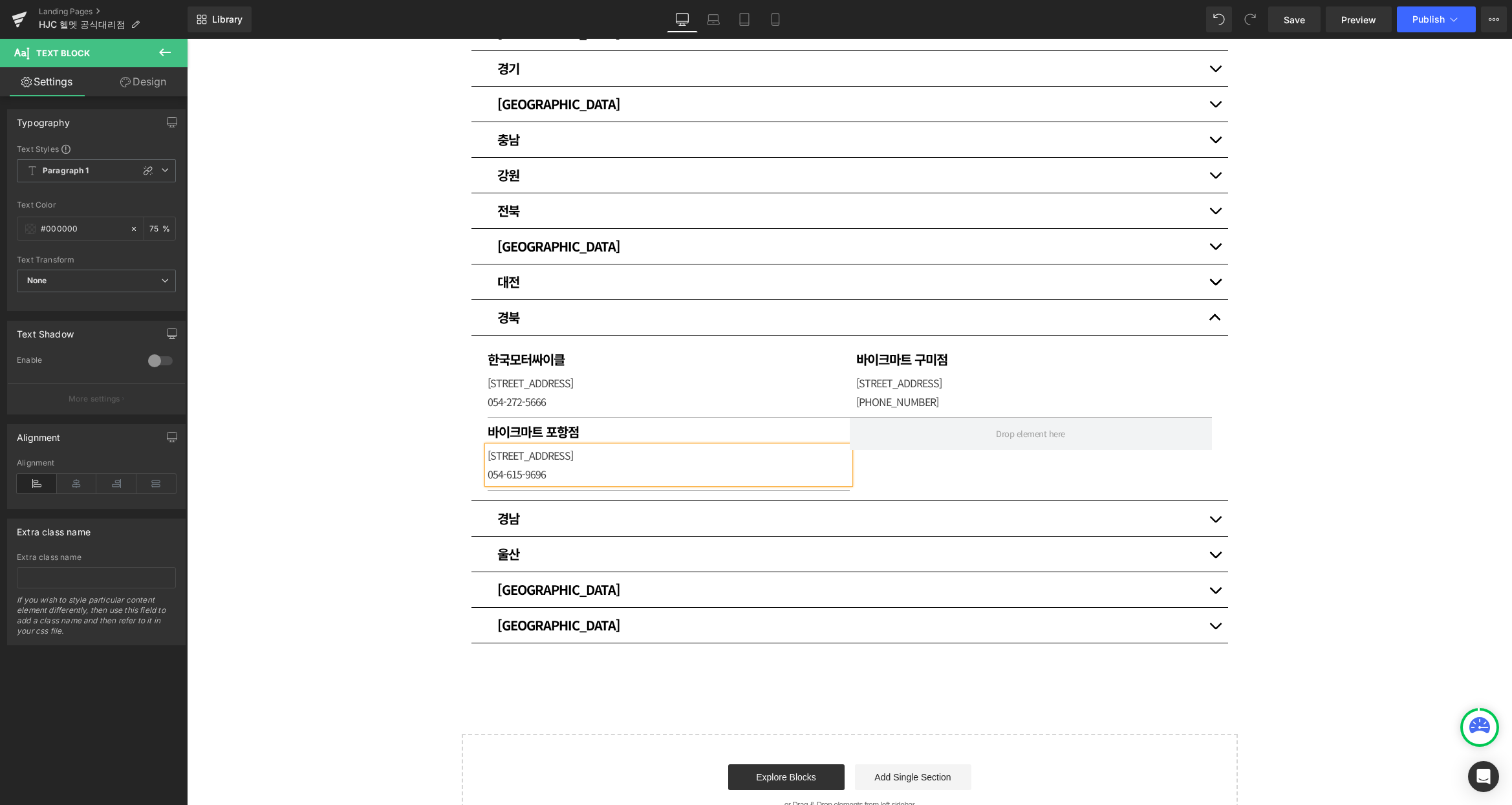
click at [315, 506] on div "매장 안내 Heading HJC 헬멧 공식대리점입니다. [GEOGRAPHIC_DATA] [GEOGRAPHIC_DATA] Heading 써플라이…" at bounding box center [849, 313] width 1325 height 1054
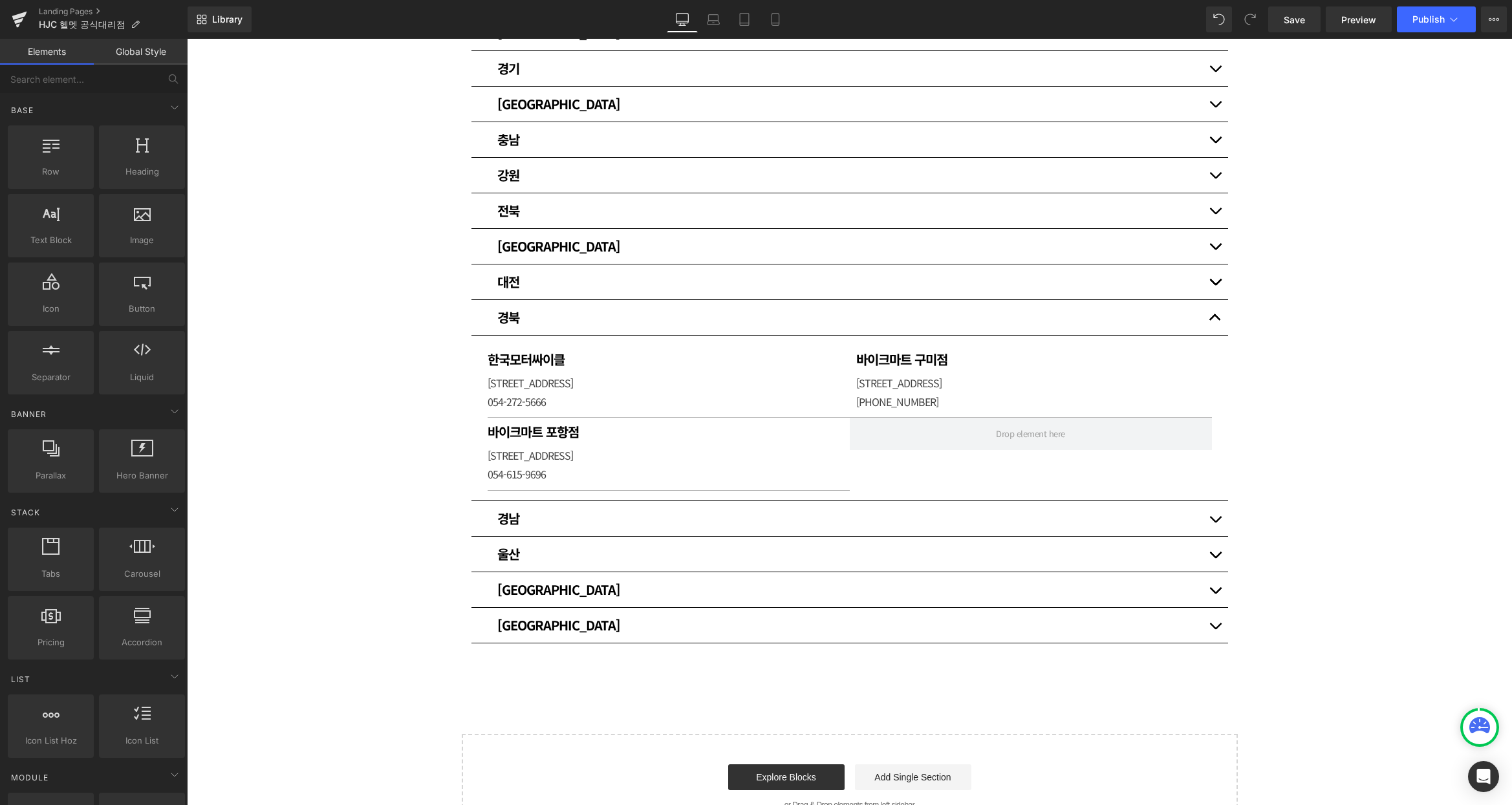
click at [1332, 421] on div "매장 안내 Heading HJC 헬멧 공식대리점입니다. [GEOGRAPHIC_DATA] [GEOGRAPHIC_DATA] Heading 써플라이…" at bounding box center [849, 313] width 1325 height 1054
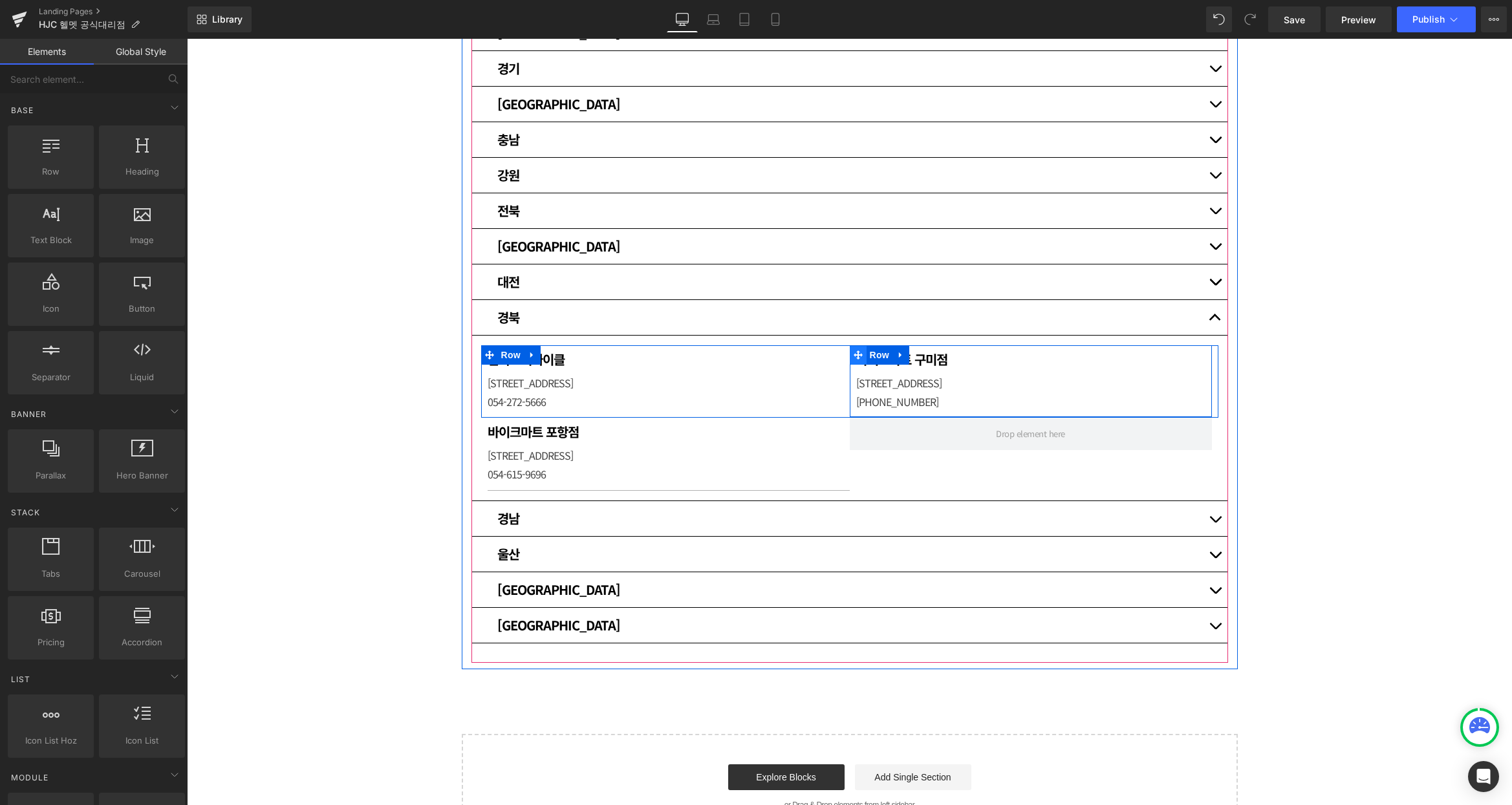
click at [854, 354] on icon at bounding box center [858, 355] width 9 height 10
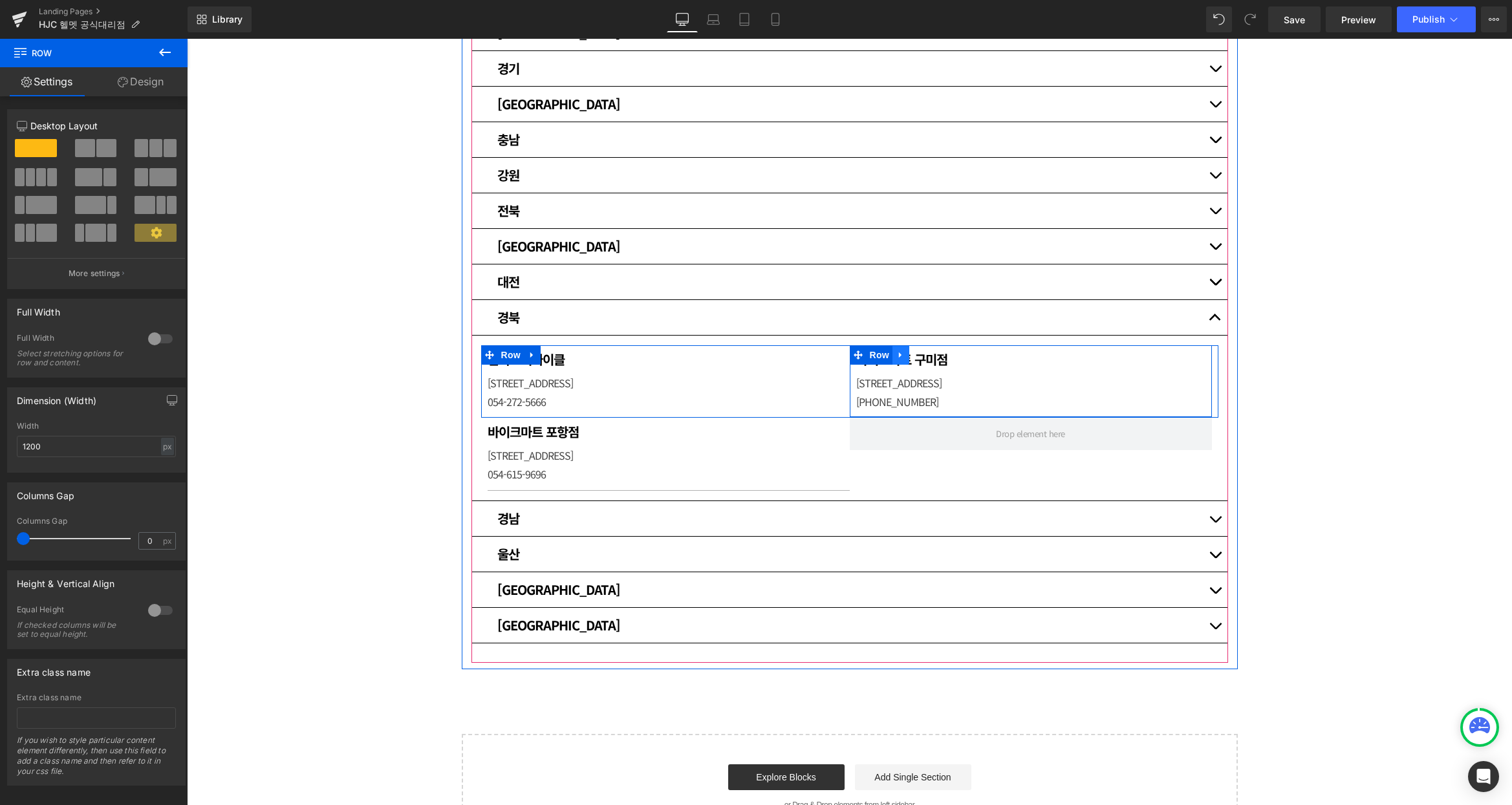
click at [899, 352] on icon at bounding box center [900, 355] width 2 height 6
click at [918, 351] on link at bounding box center [917, 355] width 16 height 20
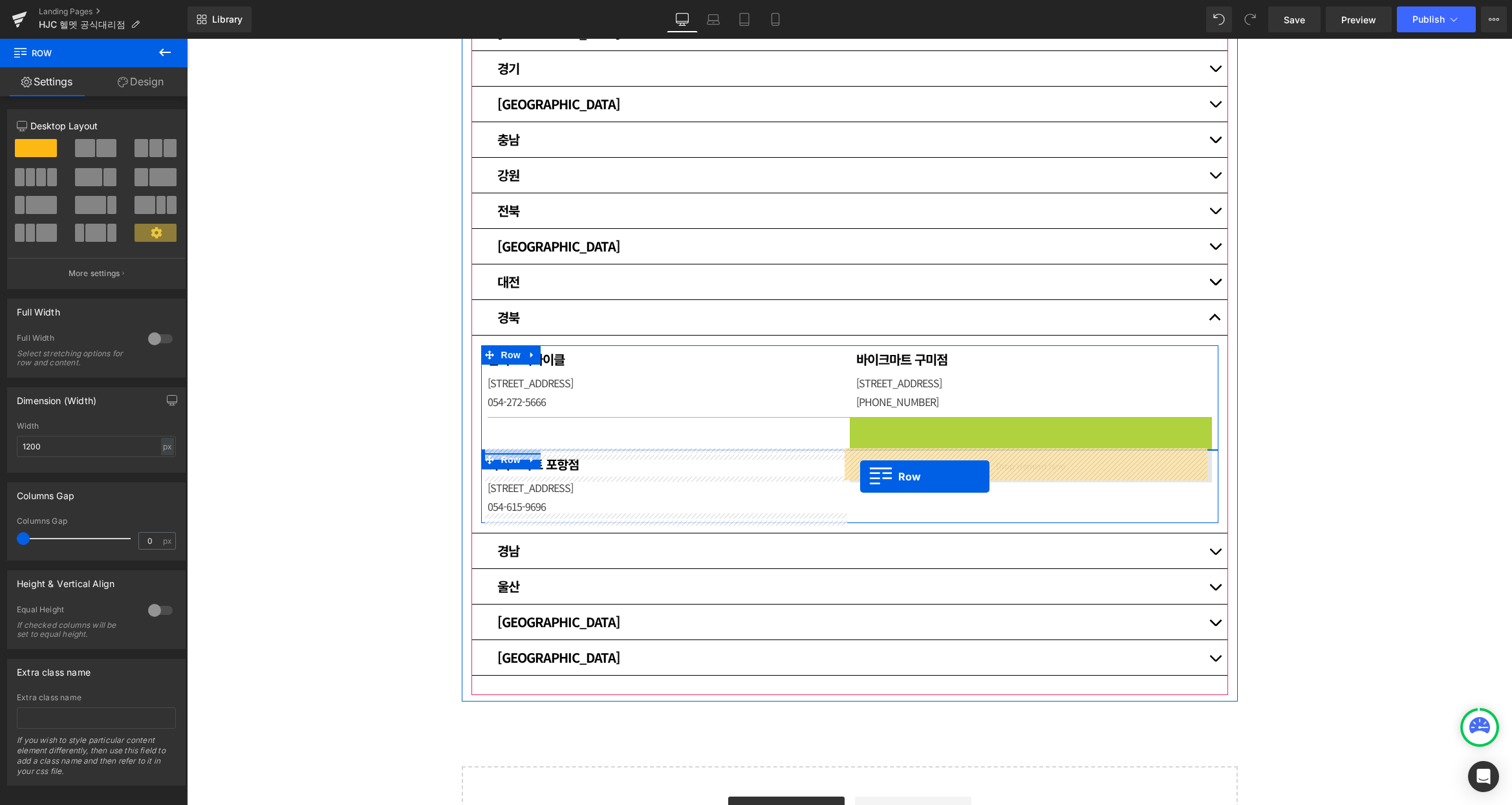
drag, startPoint x: 854, startPoint y: 425, endPoint x: 860, endPoint y: 477, distance: 52.3
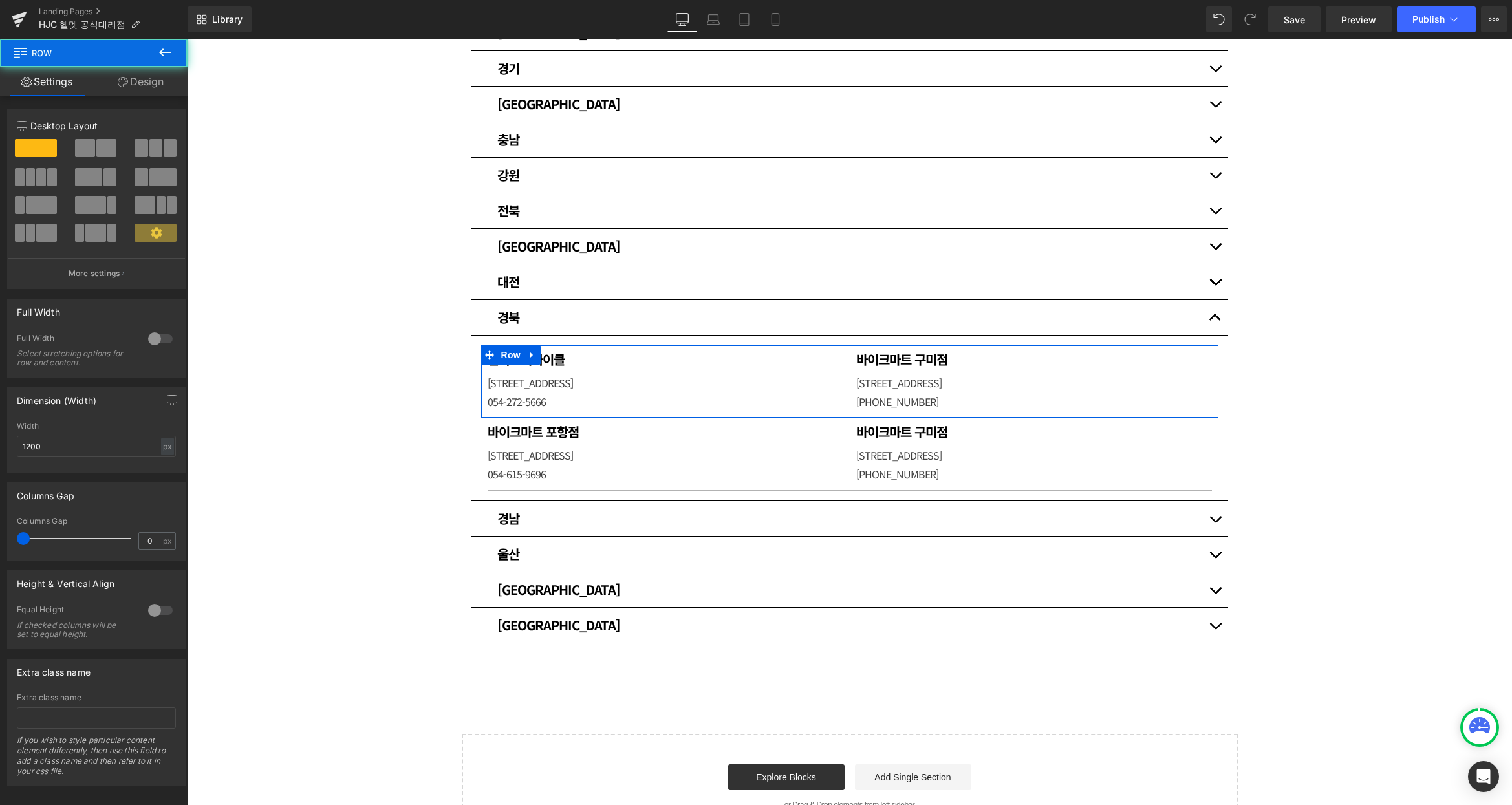
click at [1329, 409] on div "매장 안내 Heading HJC 헬멧 공식대리점입니다. [GEOGRAPHIC_DATA] [GEOGRAPHIC_DATA] Heading 써플라이…" at bounding box center [849, 313] width 1325 height 1054
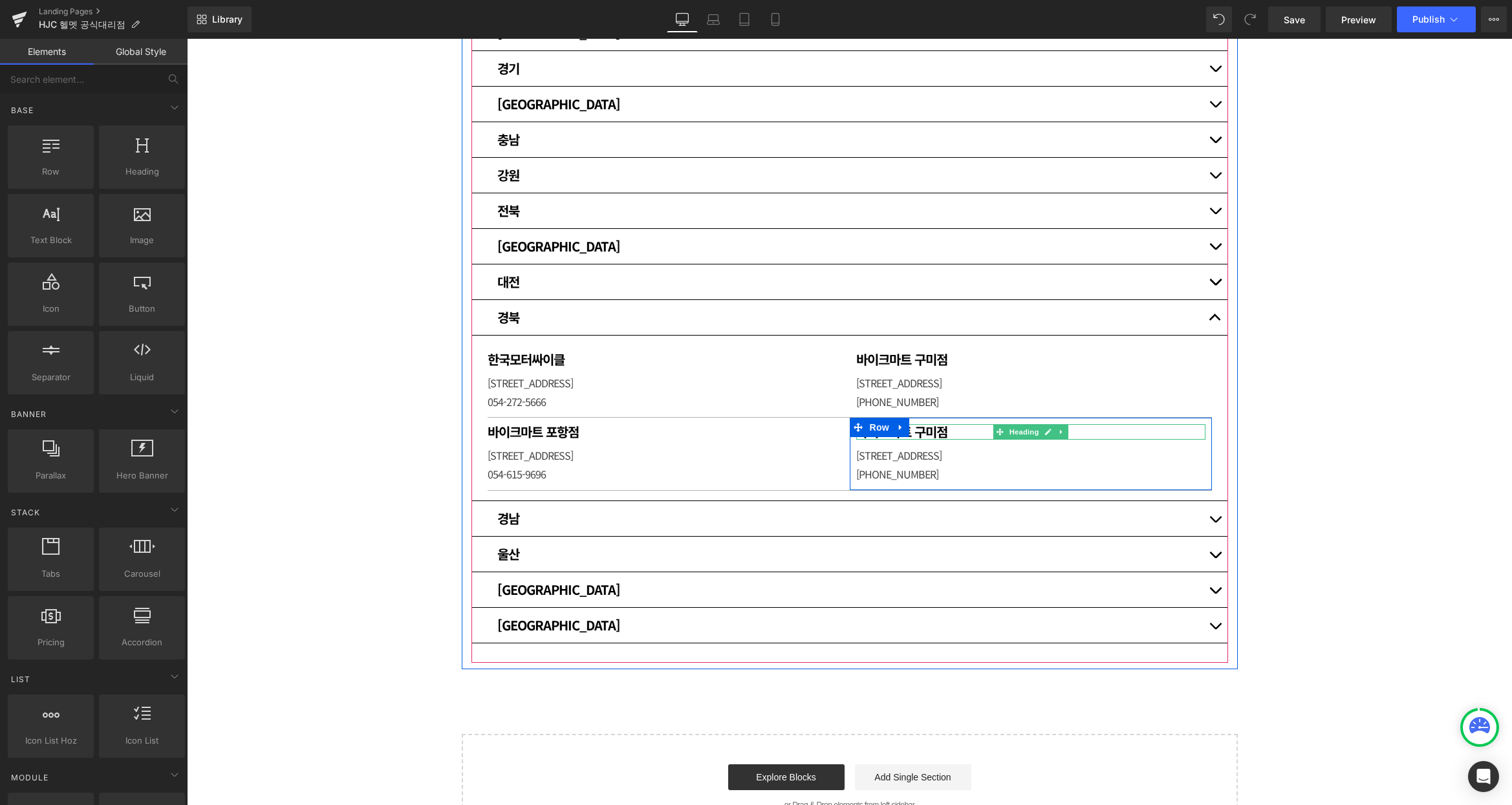
click at [939, 430] on h1 "바이크마트 구미점" at bounding box center [1030, 431] width 349 height 16
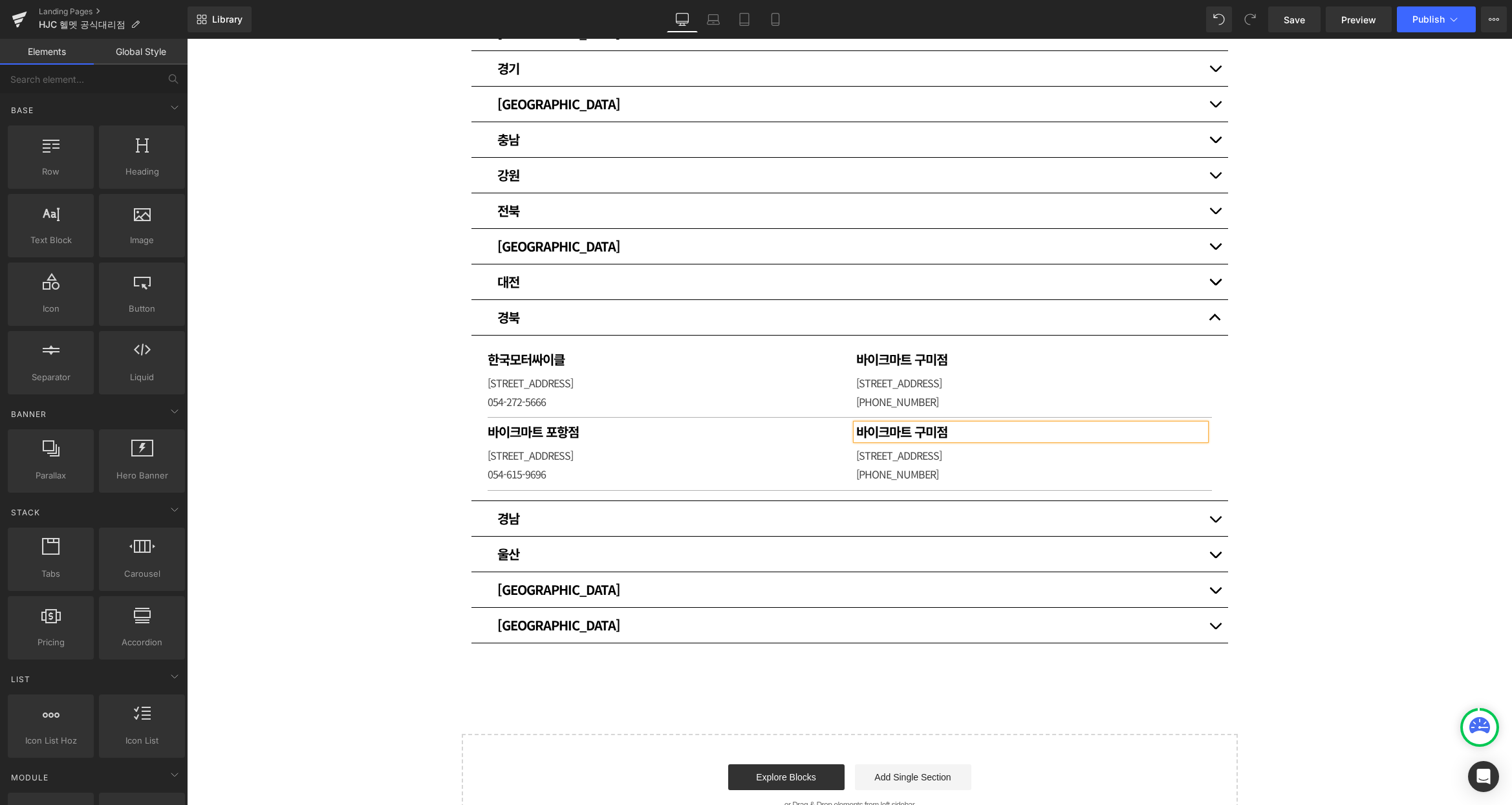
click at [939, 430] on h1 "바이크마트 구미점" at bounding box center [1030, 431] width 349 height 16
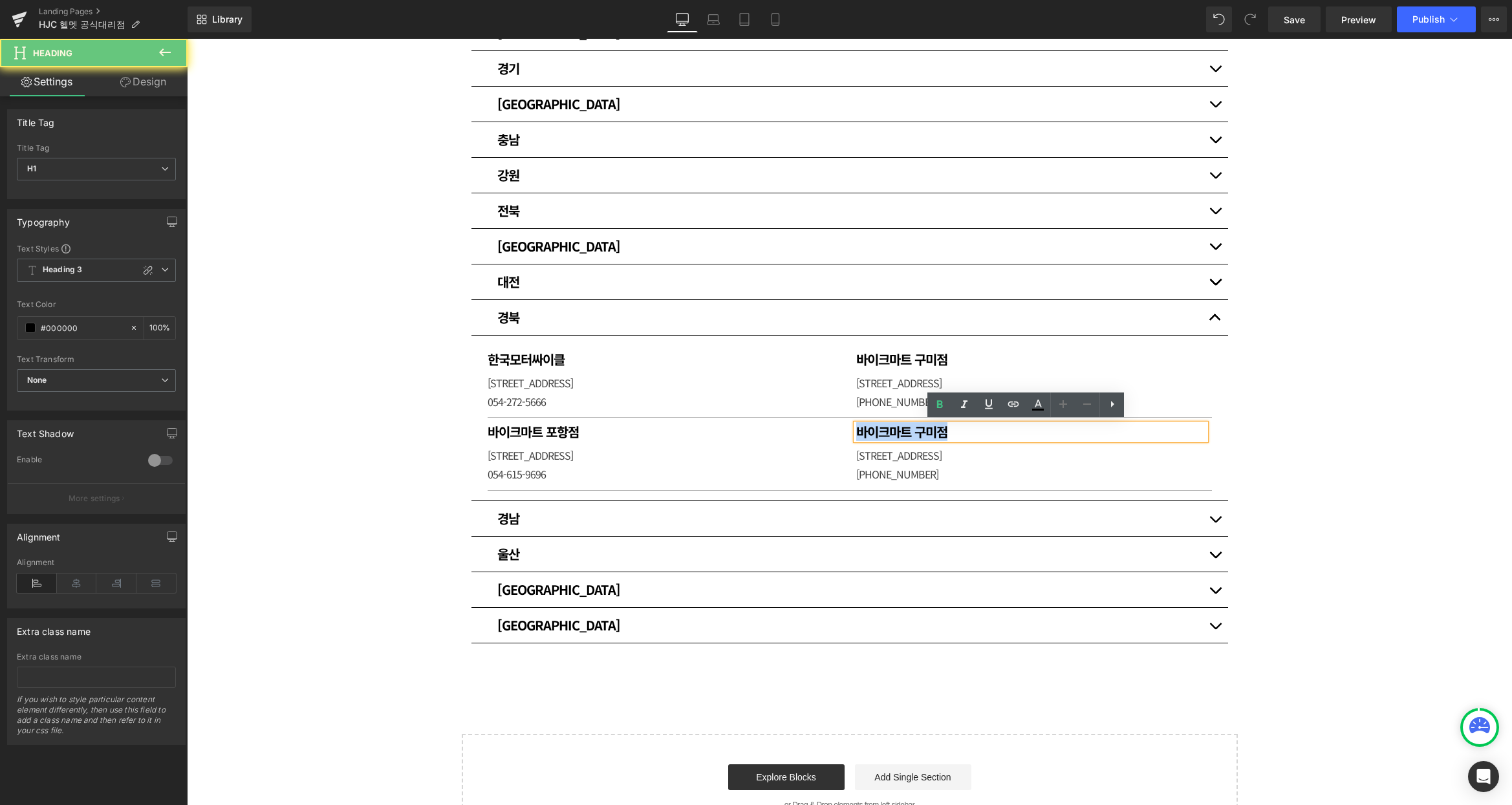
click at [939, 430] on h1 "바이크마트 구미점" at bounding box center [1030, 431] width 349 height 16
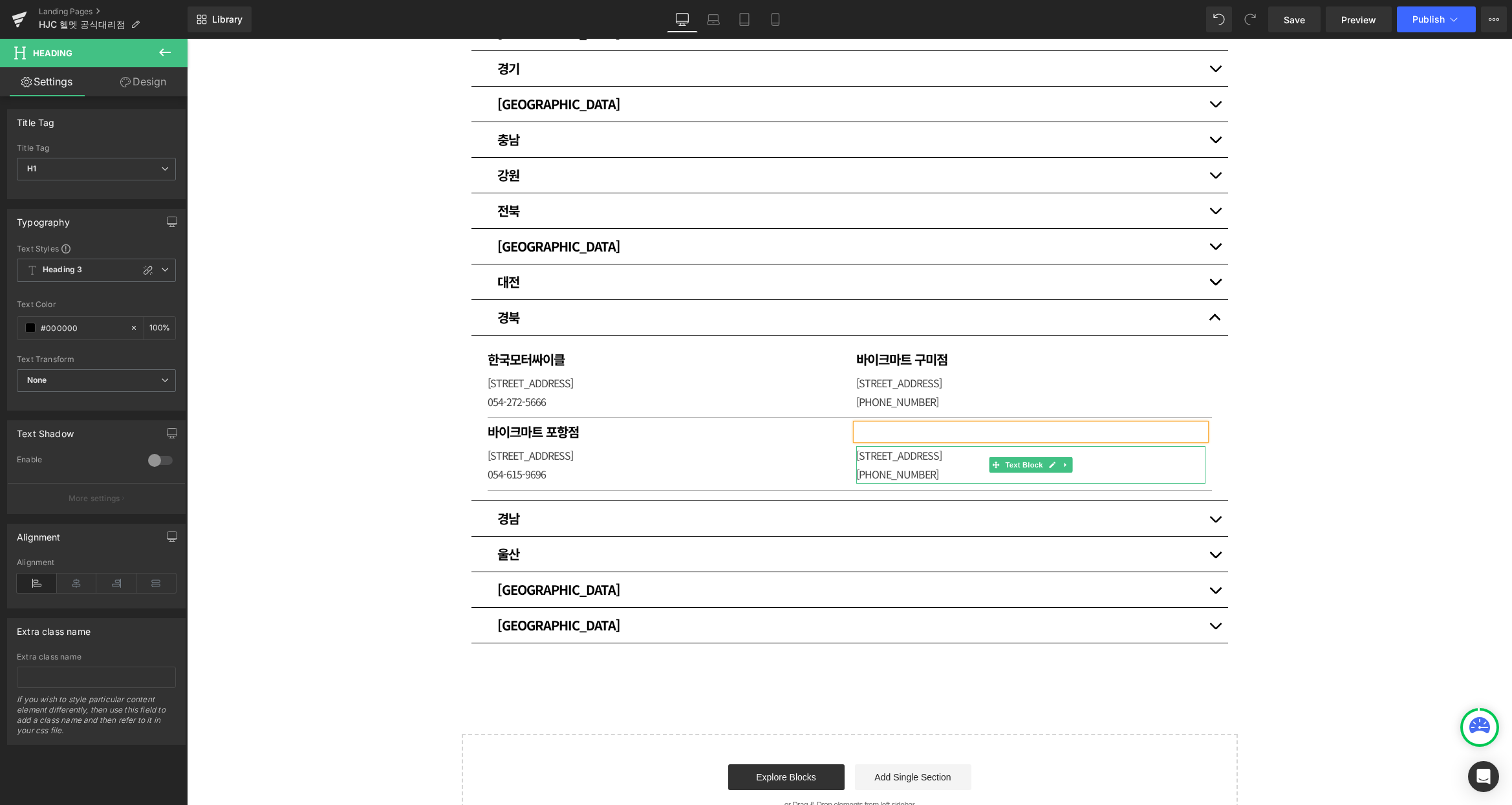
click at [914, 465] on p "[PHONE_NUMBER]" at bounding box center [1030, 474] width 349 height 19
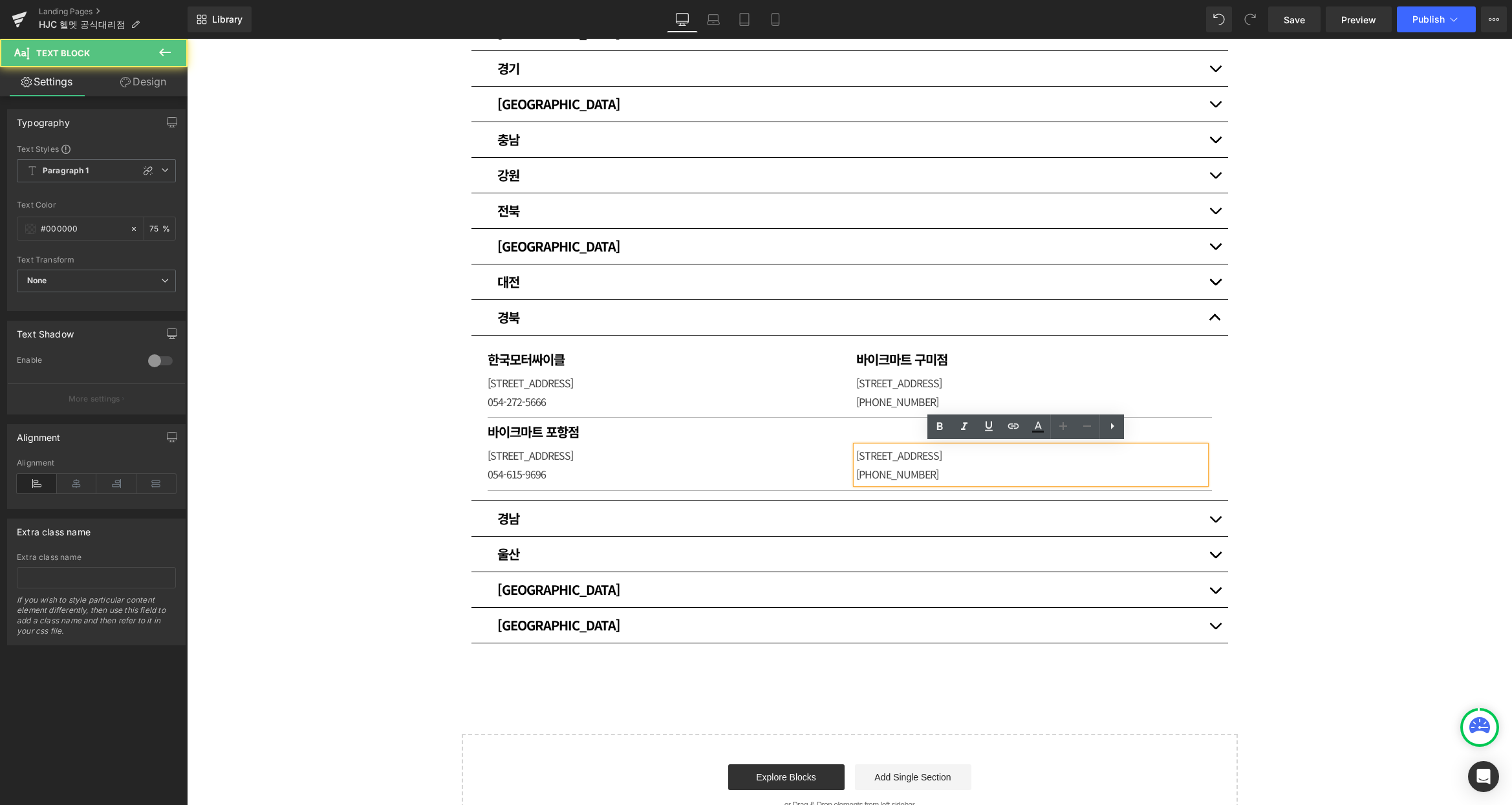
click at [921, 468] on p "[PHONE_NUMBER]" at bounding box center [1030, 474] width 349 height 19
click at [930, 469] on p "[PHONE_NUMBER]" at bounding box center [1030, 474] width 349 height 19
drag, startPoint x: 934, startPoint y: 469, endPoint x: 825, endPoint y: 449, distance: 110.8
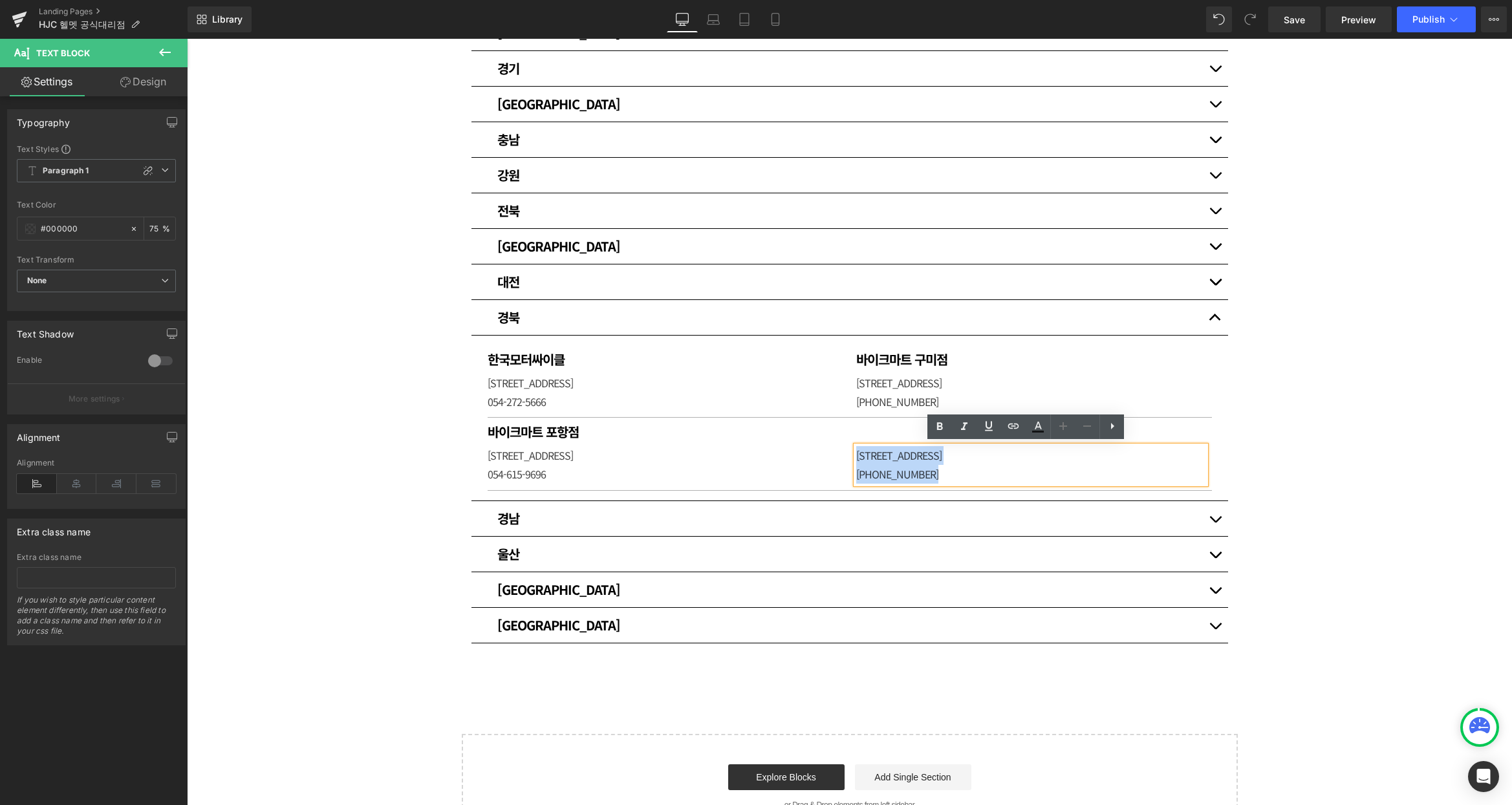
click at [825, 449] on div "바이크마트 포항점 Heading [STREET_ADDRESS]-615-9696 Text [GEOGRAPHIC_DATA] [STREET_ADDR…" at bounding box center [849, 454] width 737 height 73
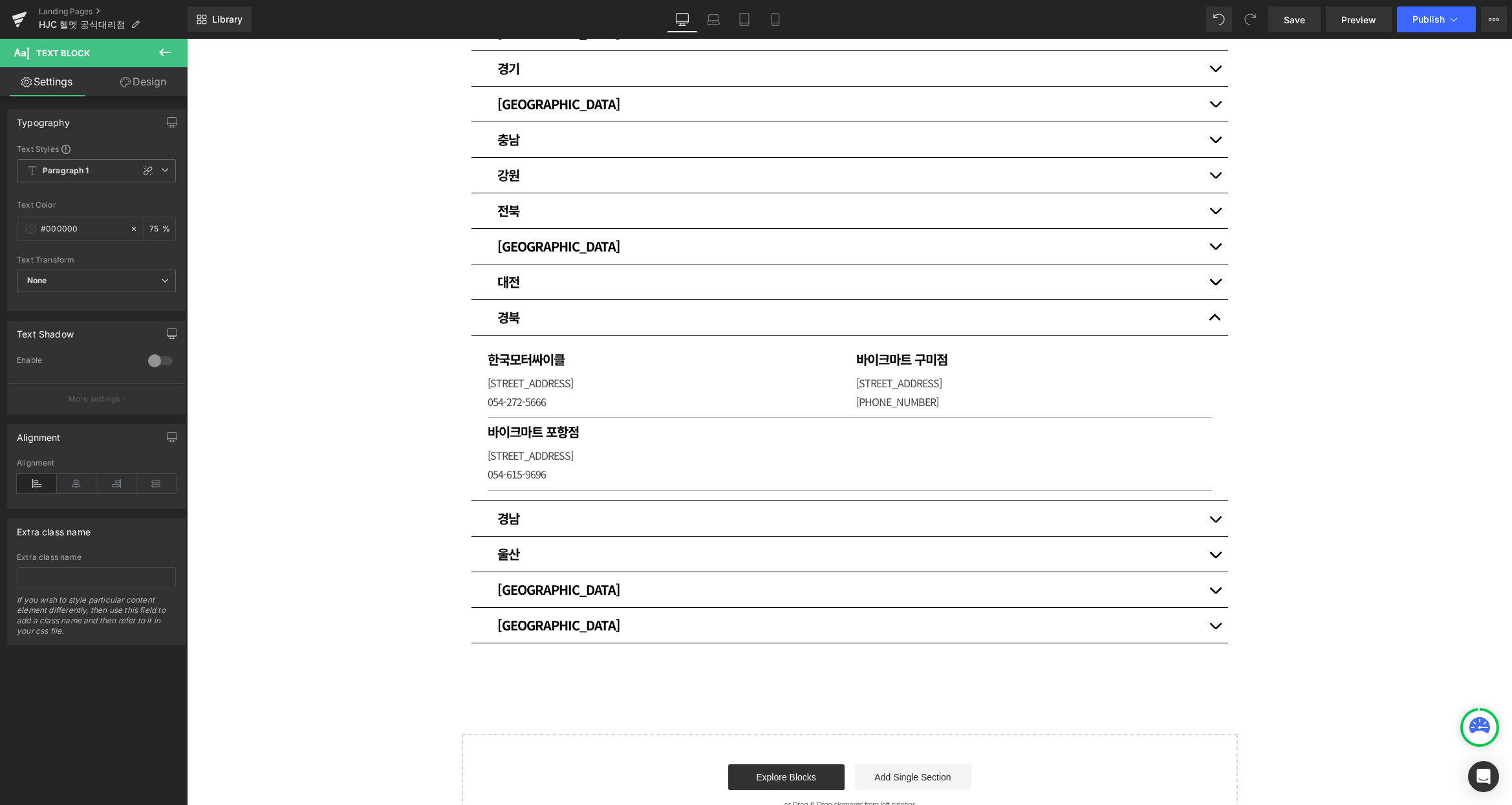
click at [1402, 401] on div "매장 안내 Heading HJC 헬멧 공식대리점입니다. [GEOGRAPHIC_DATA] [GEOGRAPHIC_DATA] Heading 써플라이…" at bounding box center [849, 313] width 1325 height 1054
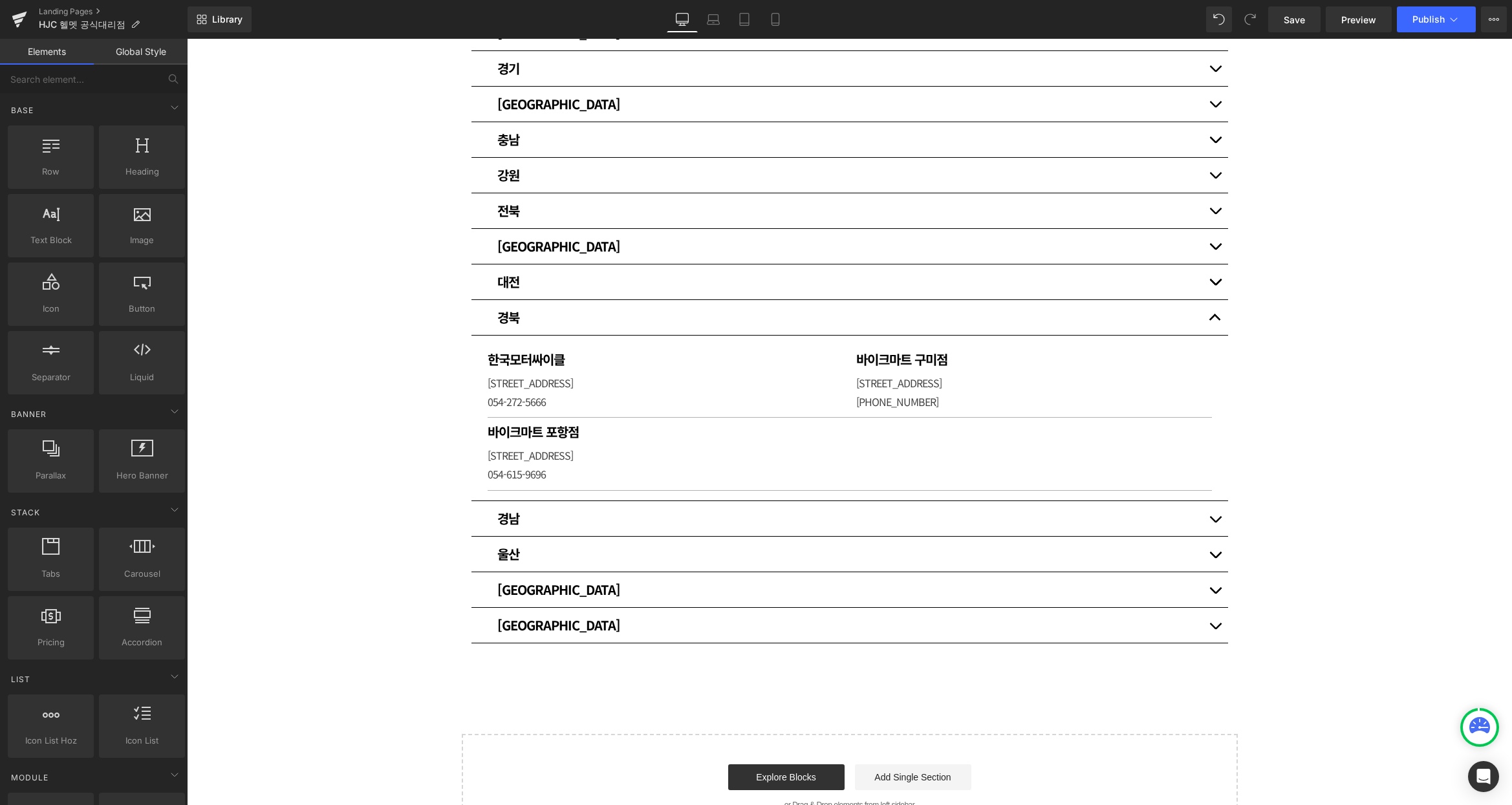
click at [1373, 370] on div "매장 안내 Heading HJC 헬멧 공식대리점입니다. [GEOGRAPHIC_DATA] [GEOGRAPHIC_DATA] Heading 써플라이…" at bounding box center [849, 313] width 1325 height 1054
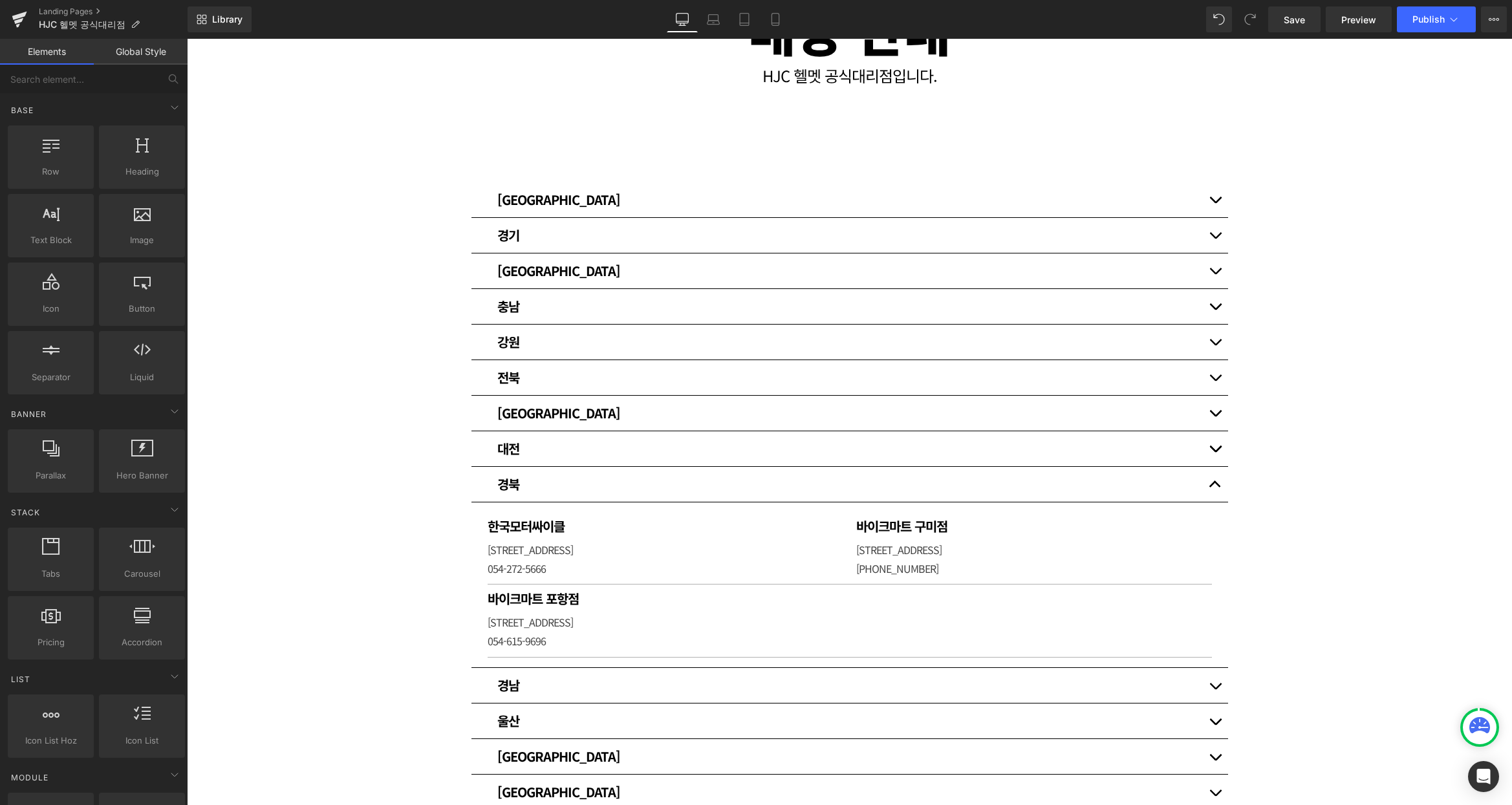
scroll to position [301, 0]
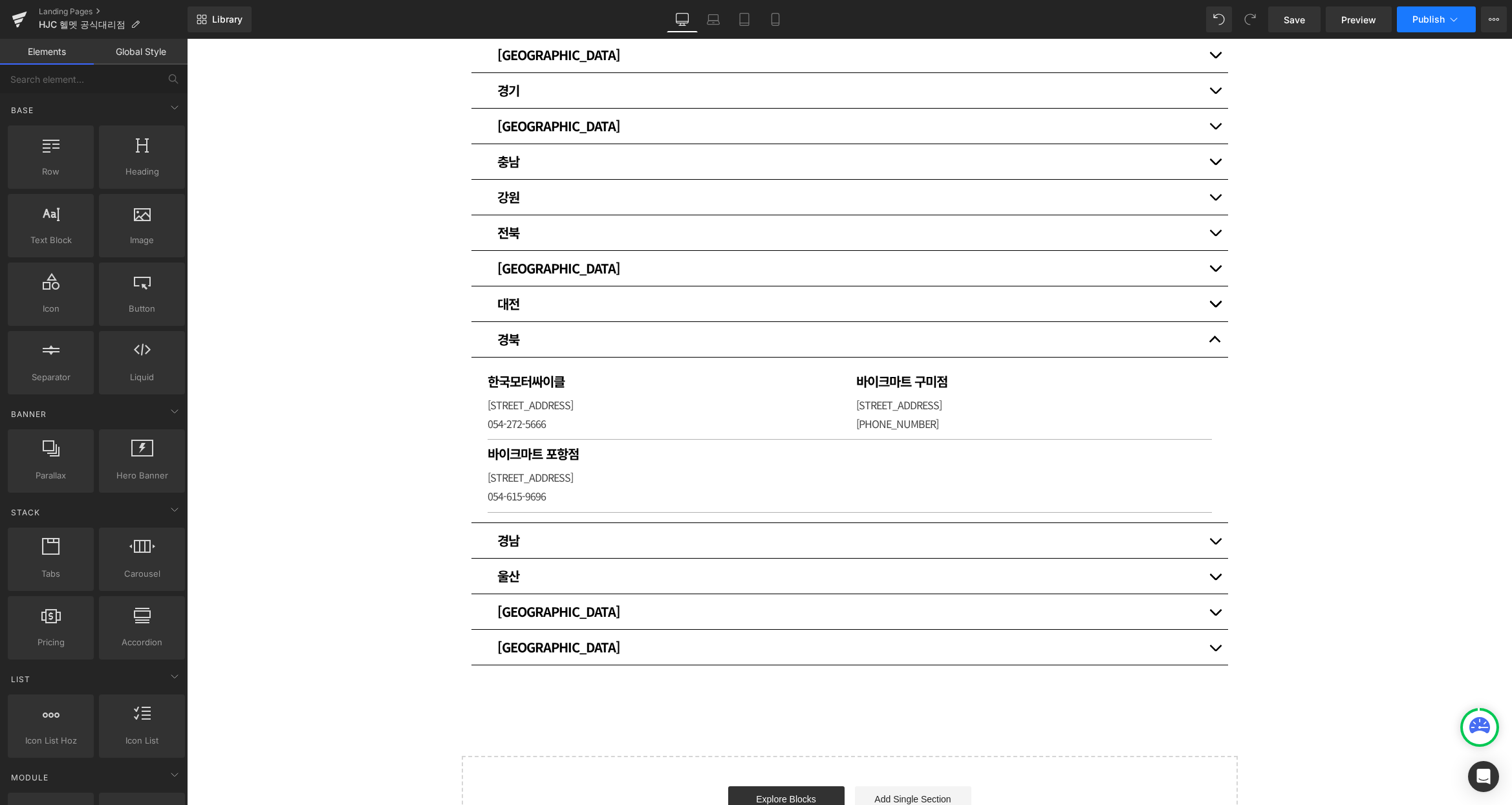
click at [1440, 22] on span "Publish" at bounding box center [1428, 19] width 32 height 11
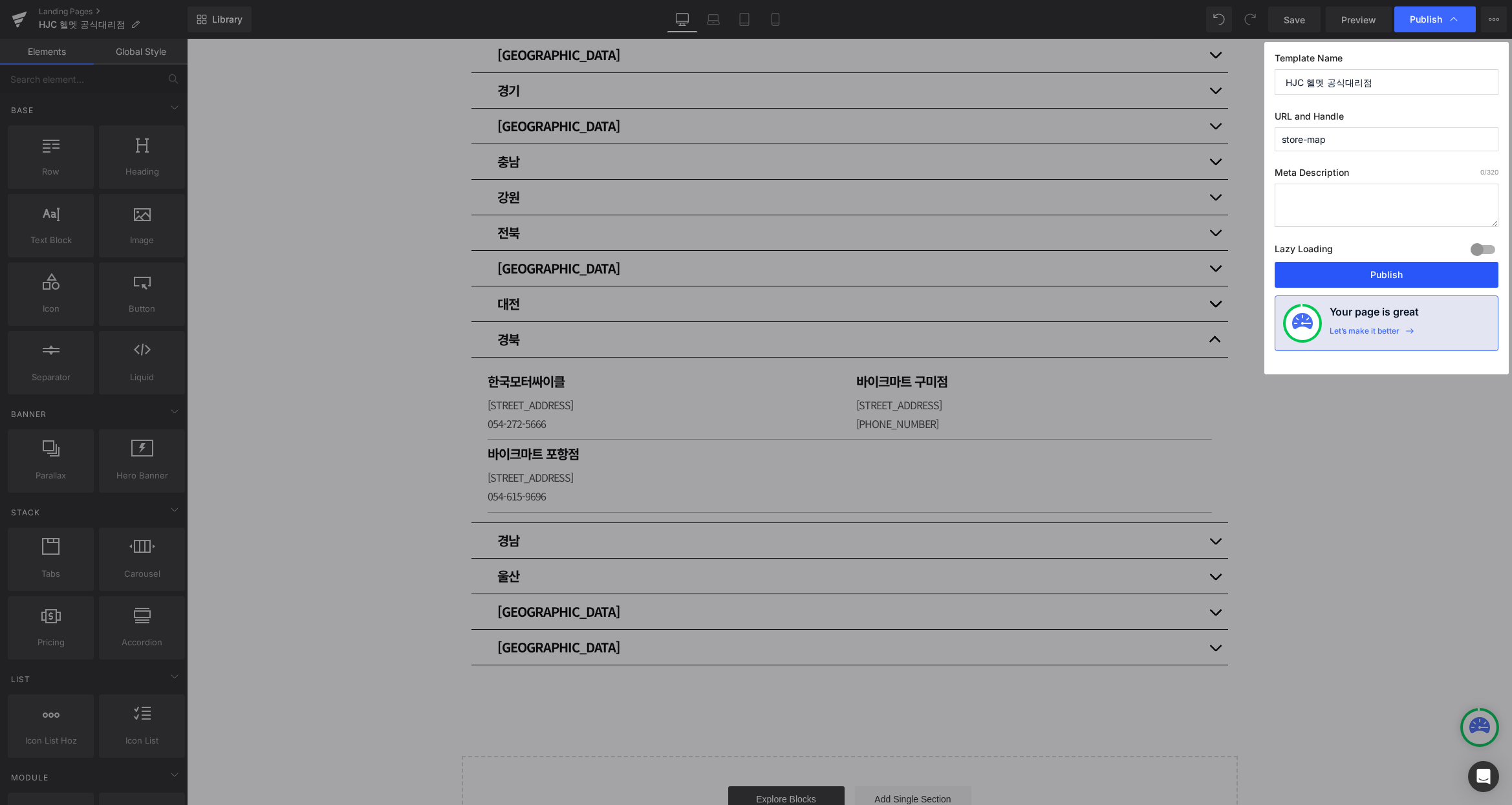
drag, startPoint x: 1393, startPoint y: 276, endPoint x: 1249, endPoint y: 282, distance: 144.1
click at [1393, 276] on button "Publish" at bounding box center [1386, 274] width 224 height 26
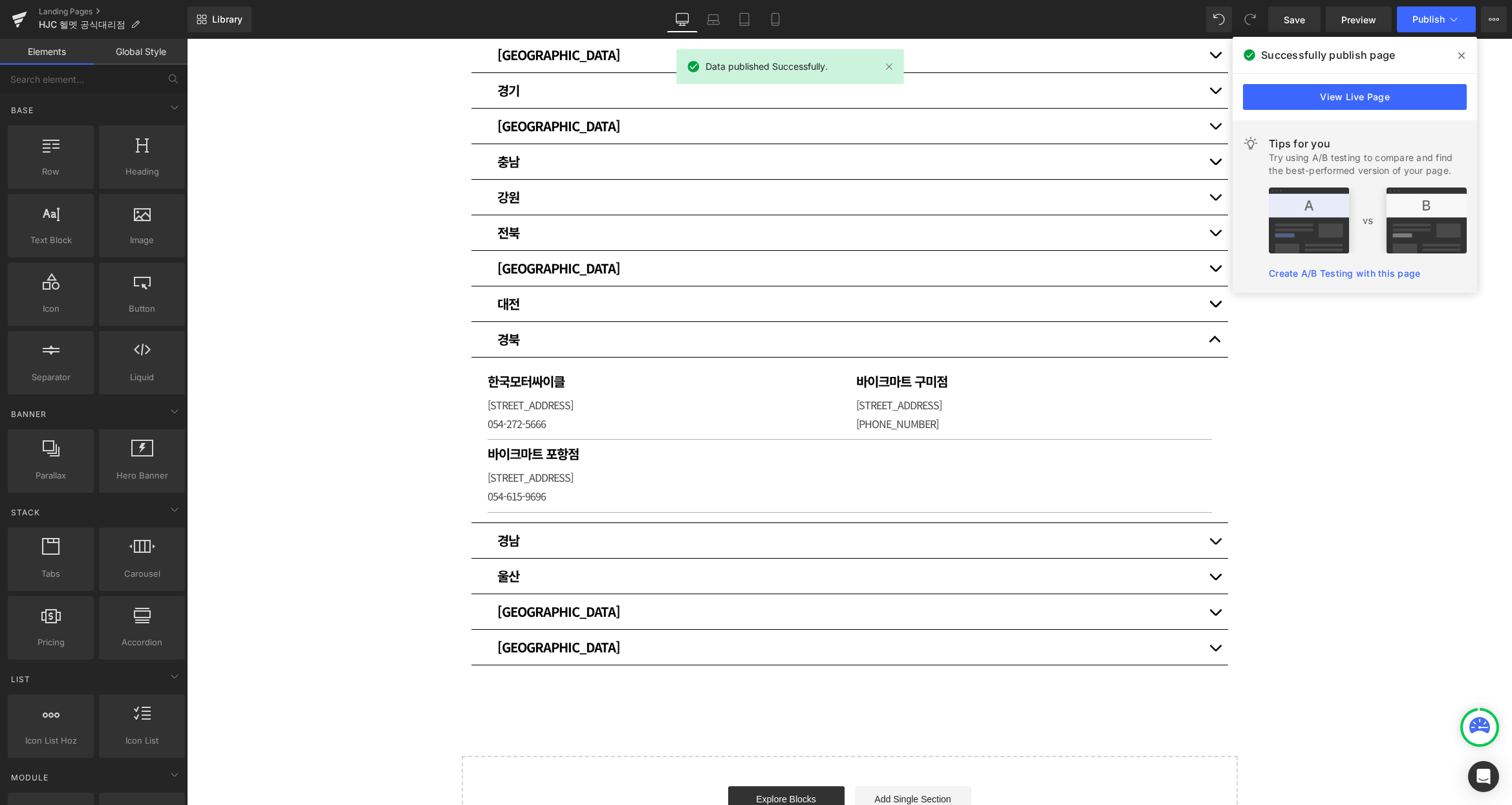
click at [1465, 55] on span at bounding box center [1461, 55] width 21 height 21
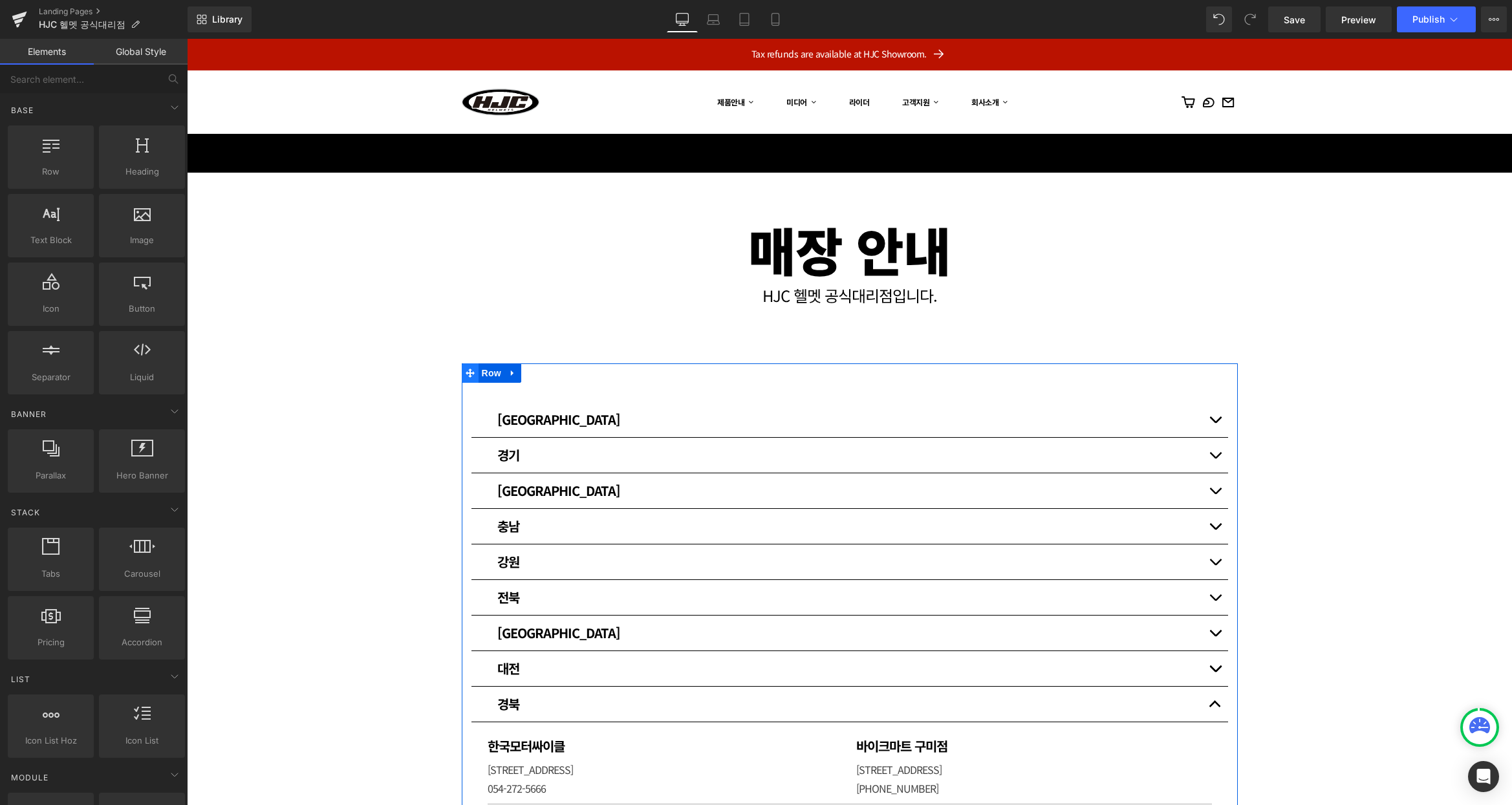
click at [468, 372] on icon at bounding box center [470, 373] width 9 height 9
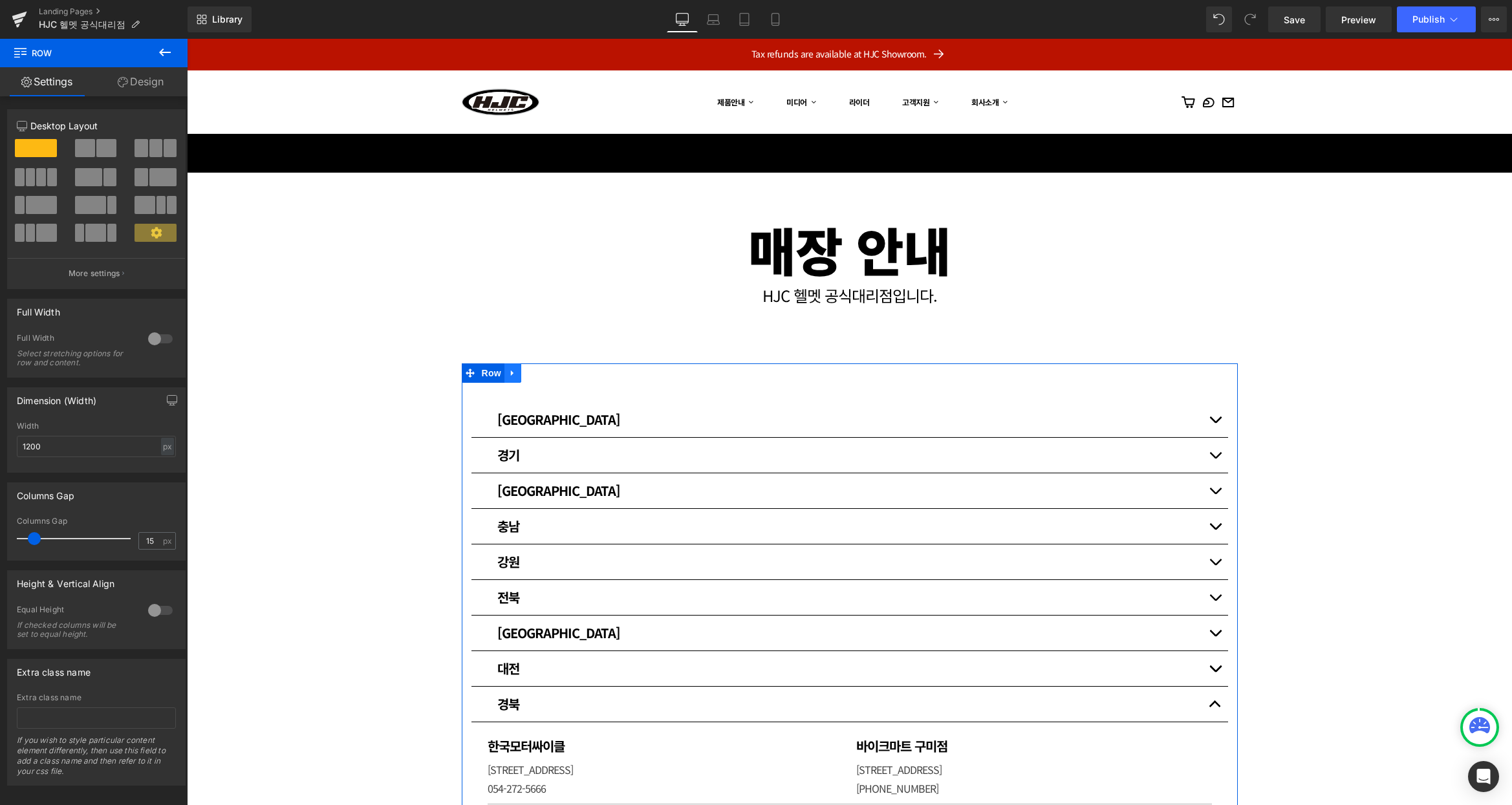
click at [509, 370] on icon at bounding box center [512, 373] width 9 height 10
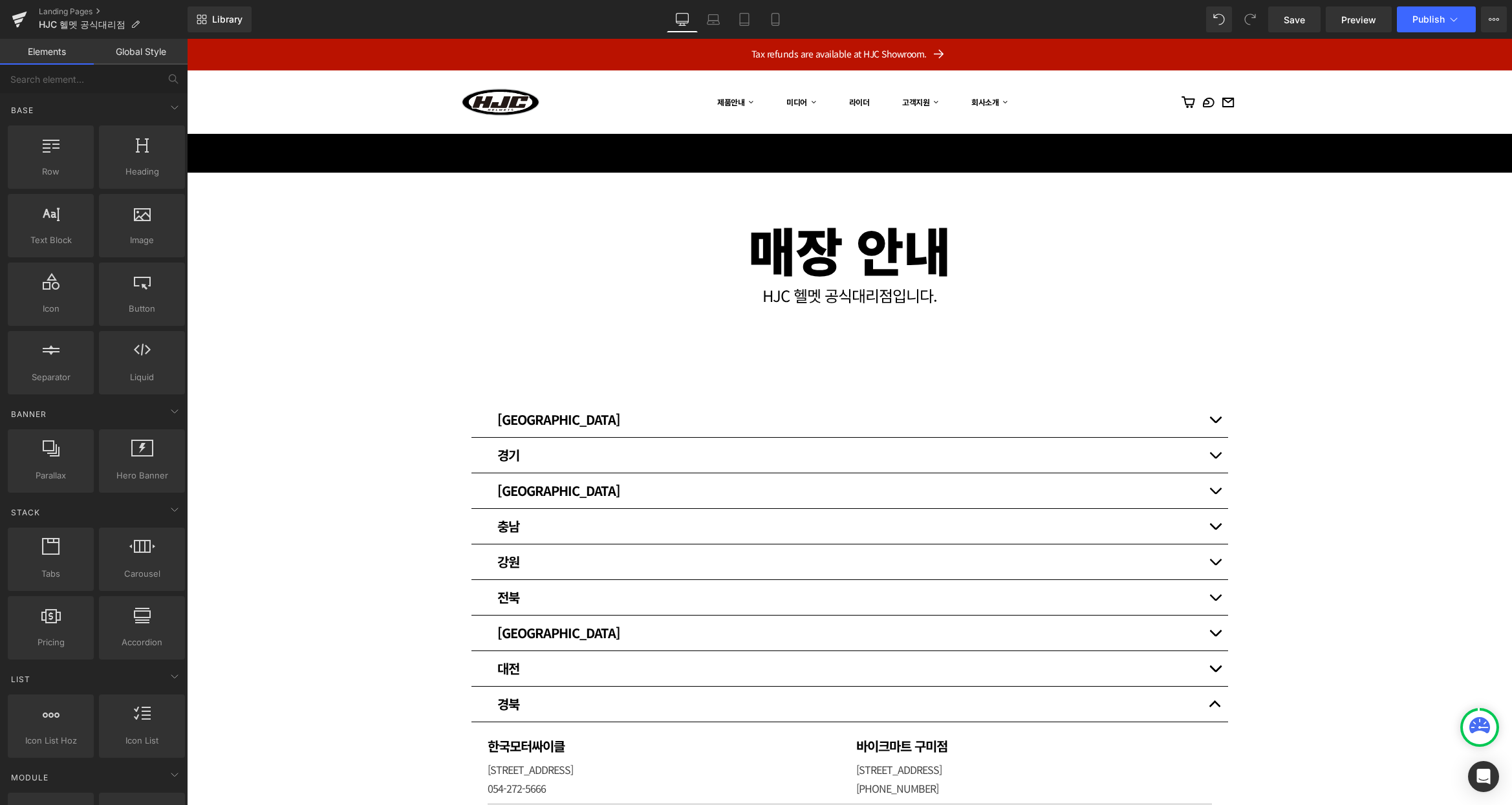
click at [365, 411] on div "매장 안내 Heading HJC 헬멧 공식대리점입니다. [GEOGRAPHIC_DATA] [GEOGRAPHIC_DATA] Heading 써플라이…" at bounding box center [849, 700] width 1325 height 1054
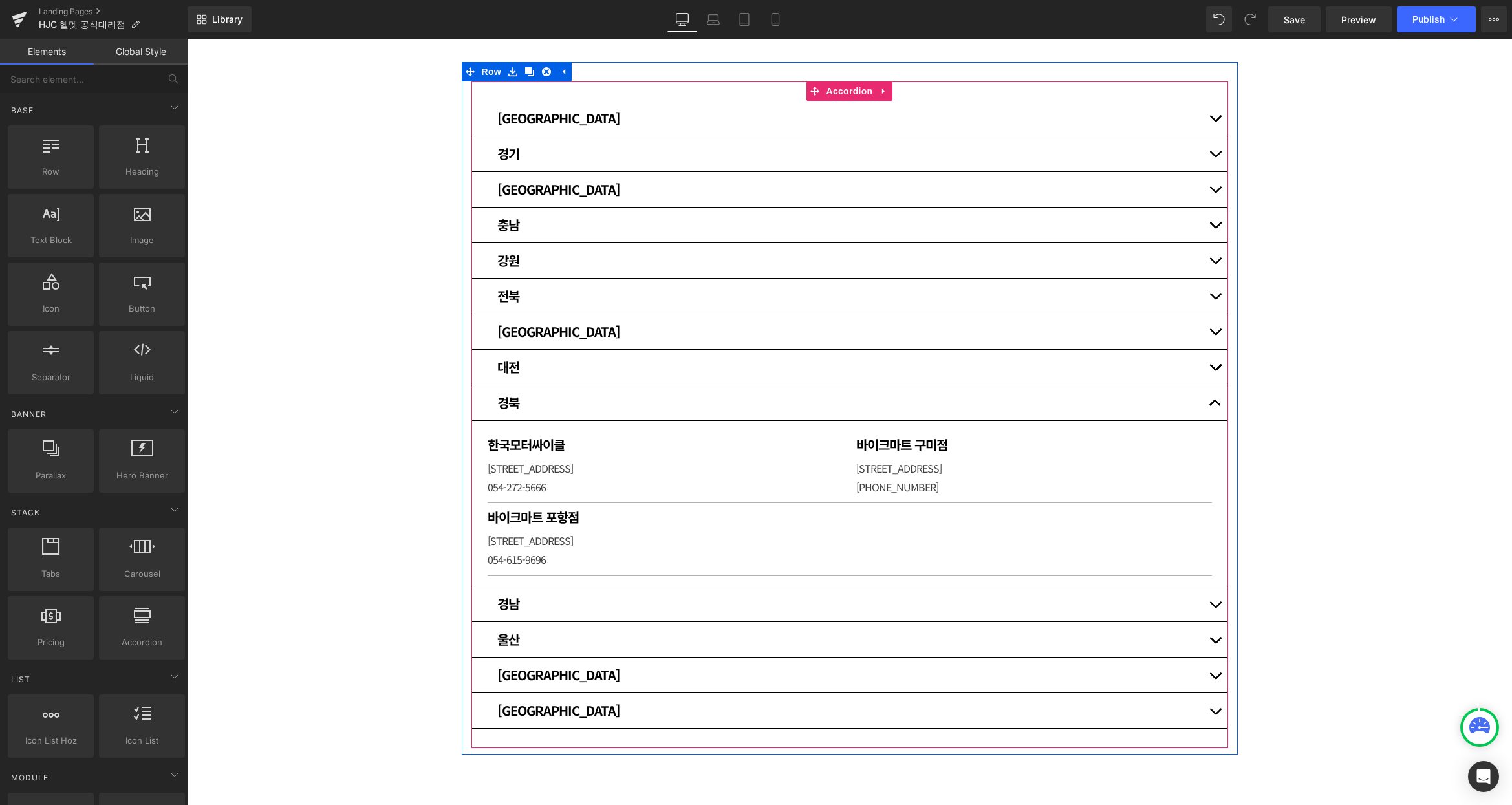
scroll to position [301, 0]
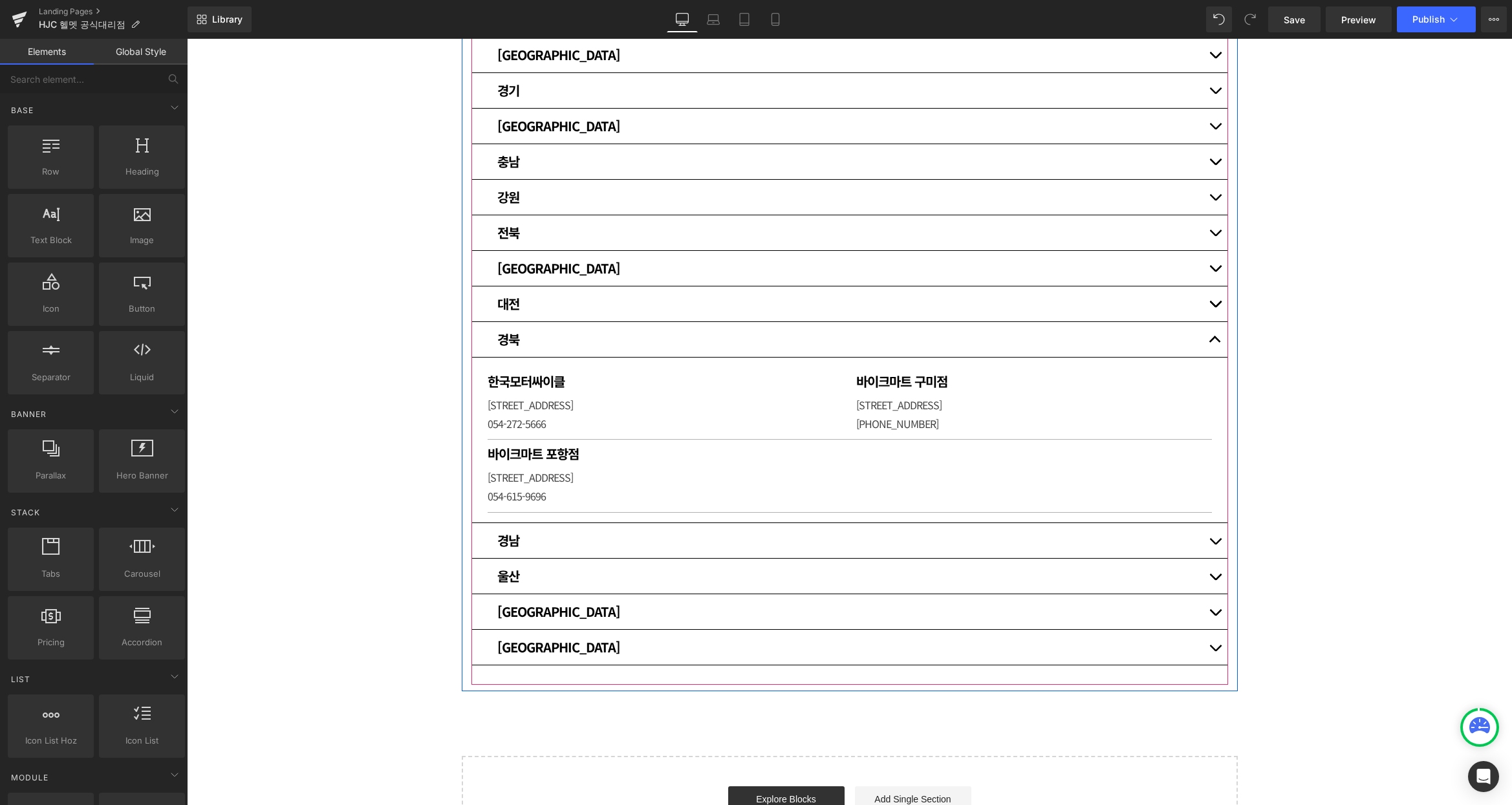
click at [1215, 342] on span "button" at bounding box center [1215, 342] width 0 height 0
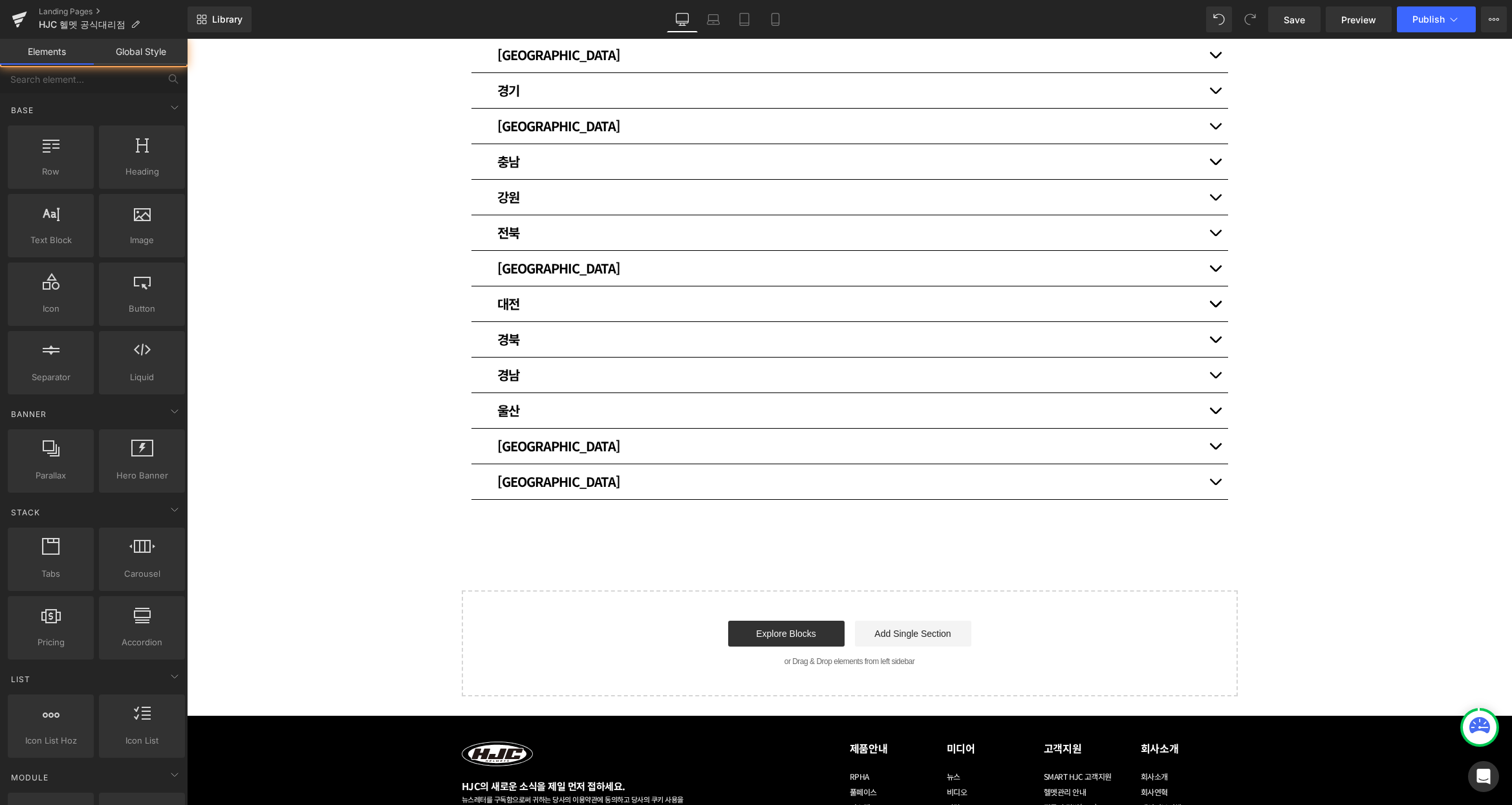
click at [1343, 343] on div "매장 안내 Heading HJC 헬멧 공식대리점입니다. [GEOGRAPHIC_DATA] [GEOGRAPHIC_DATA] Heading 써플라이…" at bounding box center [849, 252] width 1325 height 888
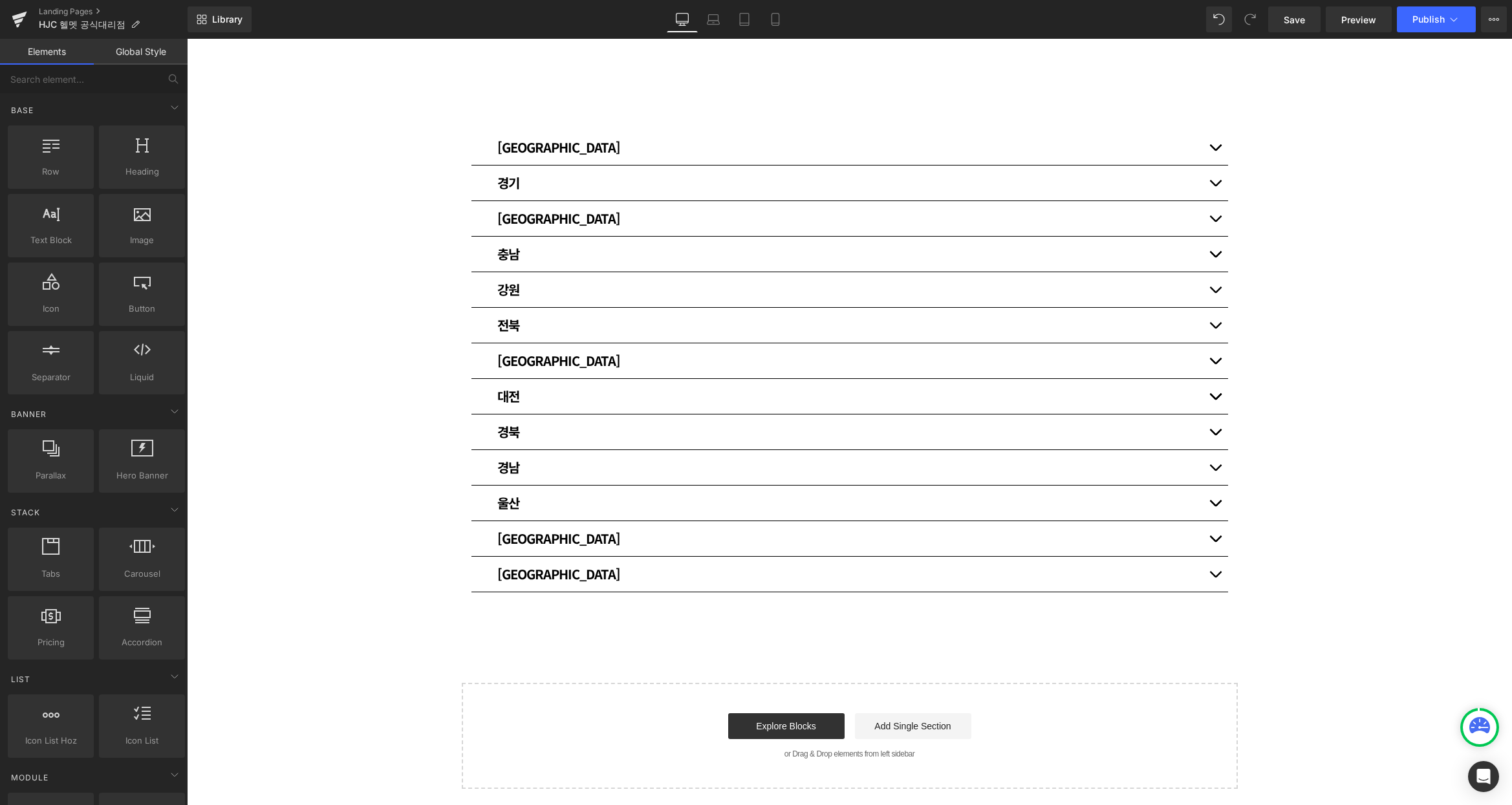
scroll to position [86, 0]
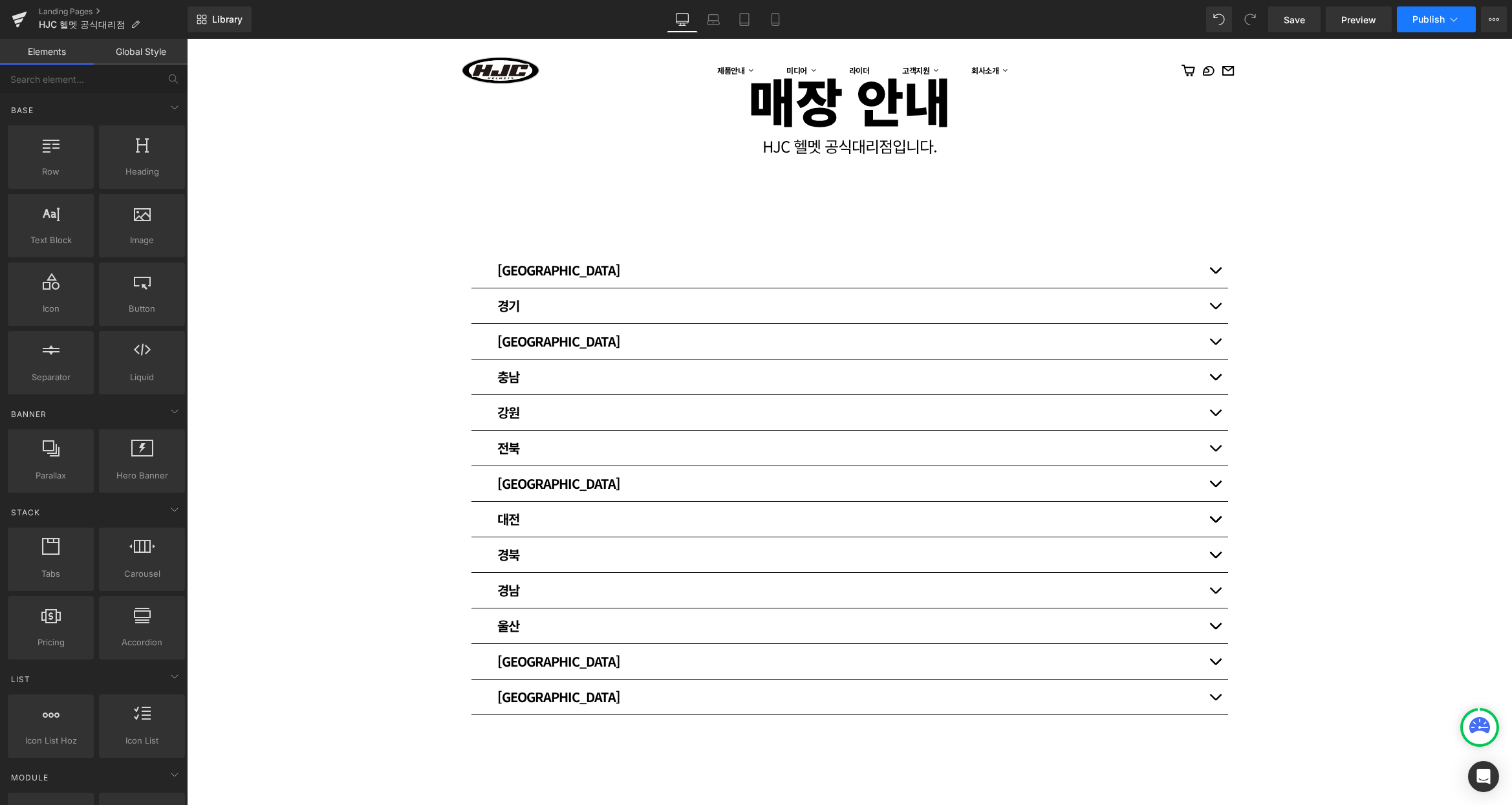
click at [1454, 13] on icon at bounding box center [1454, 20] width 13 height 13
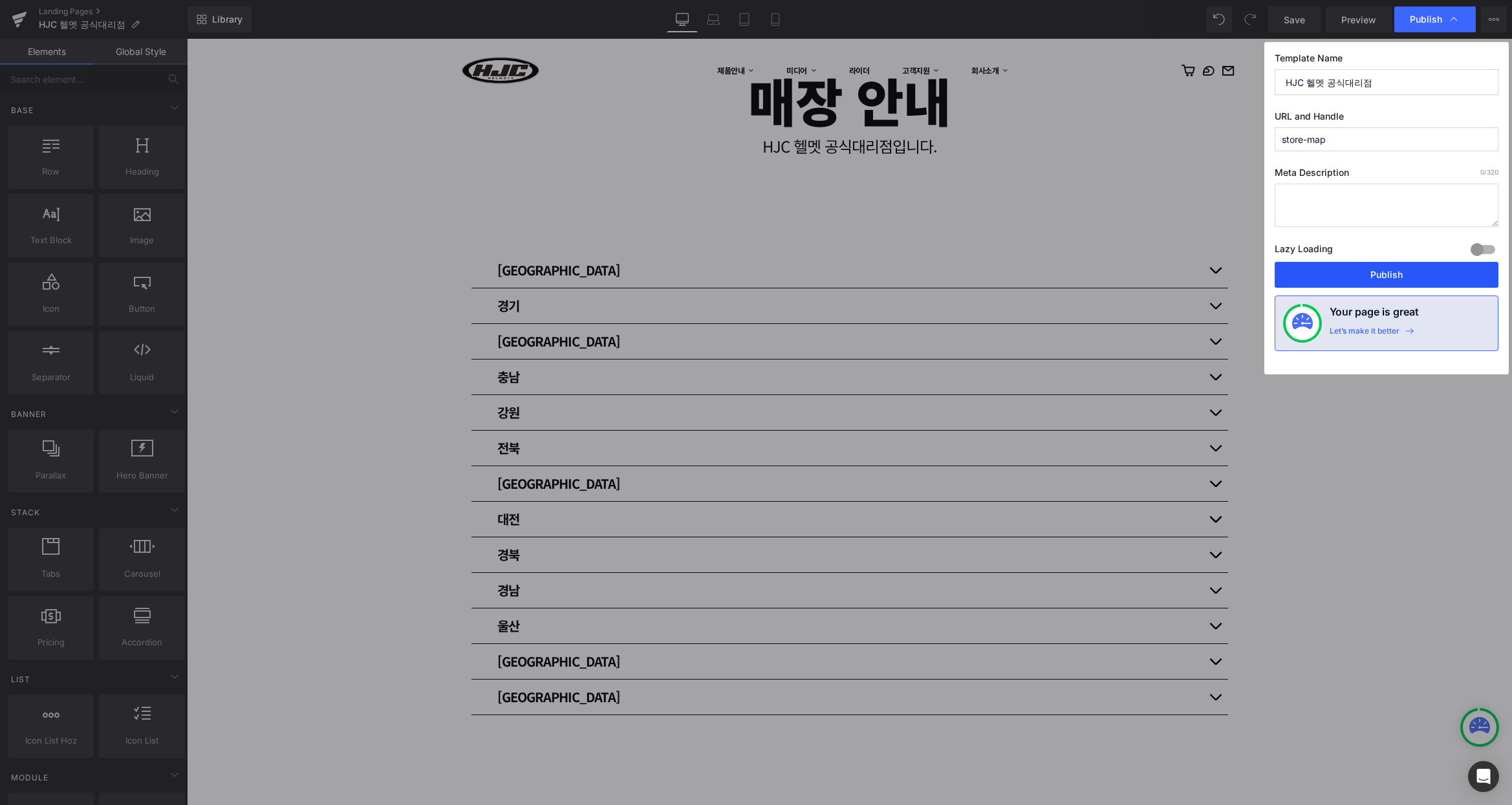
drag, startPoint x: 1406, startPoint y: 271, endPoint x: 1226, endPoint y: 198, distance: 194.2
click at [1406, 271] on button "Publish" at bounding box center [1386, 274] width 224 height 26
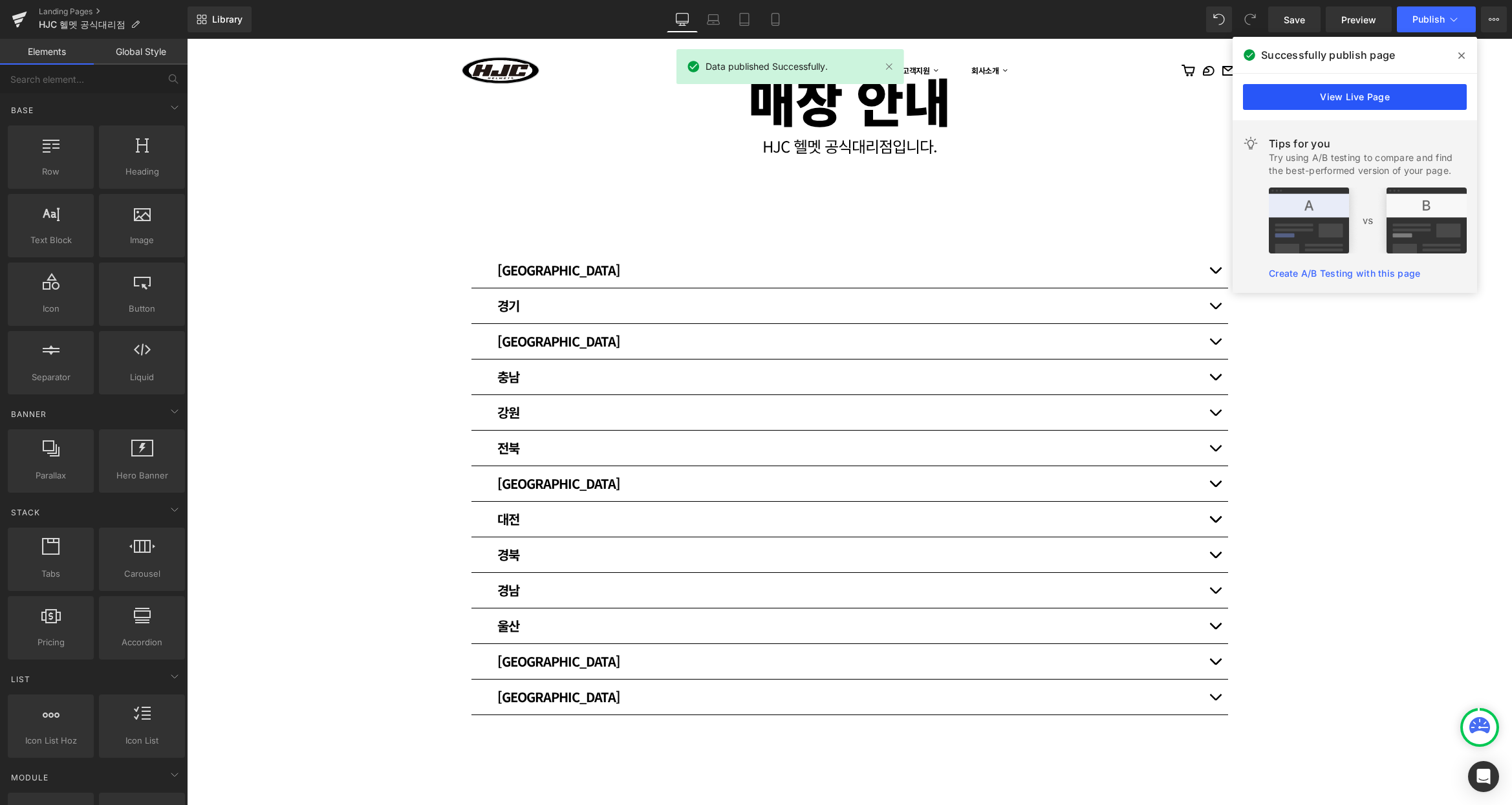
click at [1387, 95] on link "View Live Page" at bounding box center [1355, 96] width 224 height 26
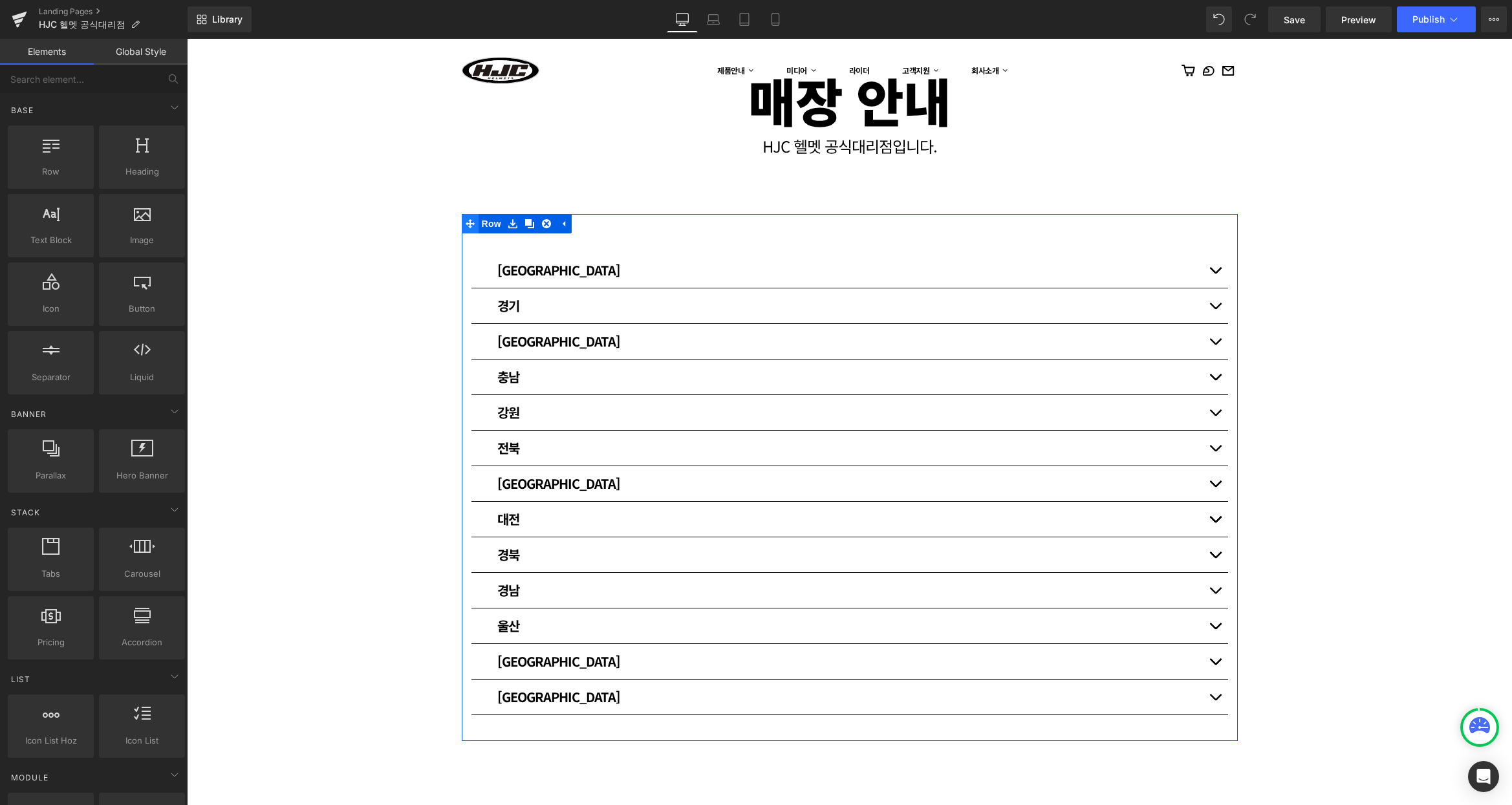
click at [468, 224] on icon at bounding box center [470, 223] width 9 height 9
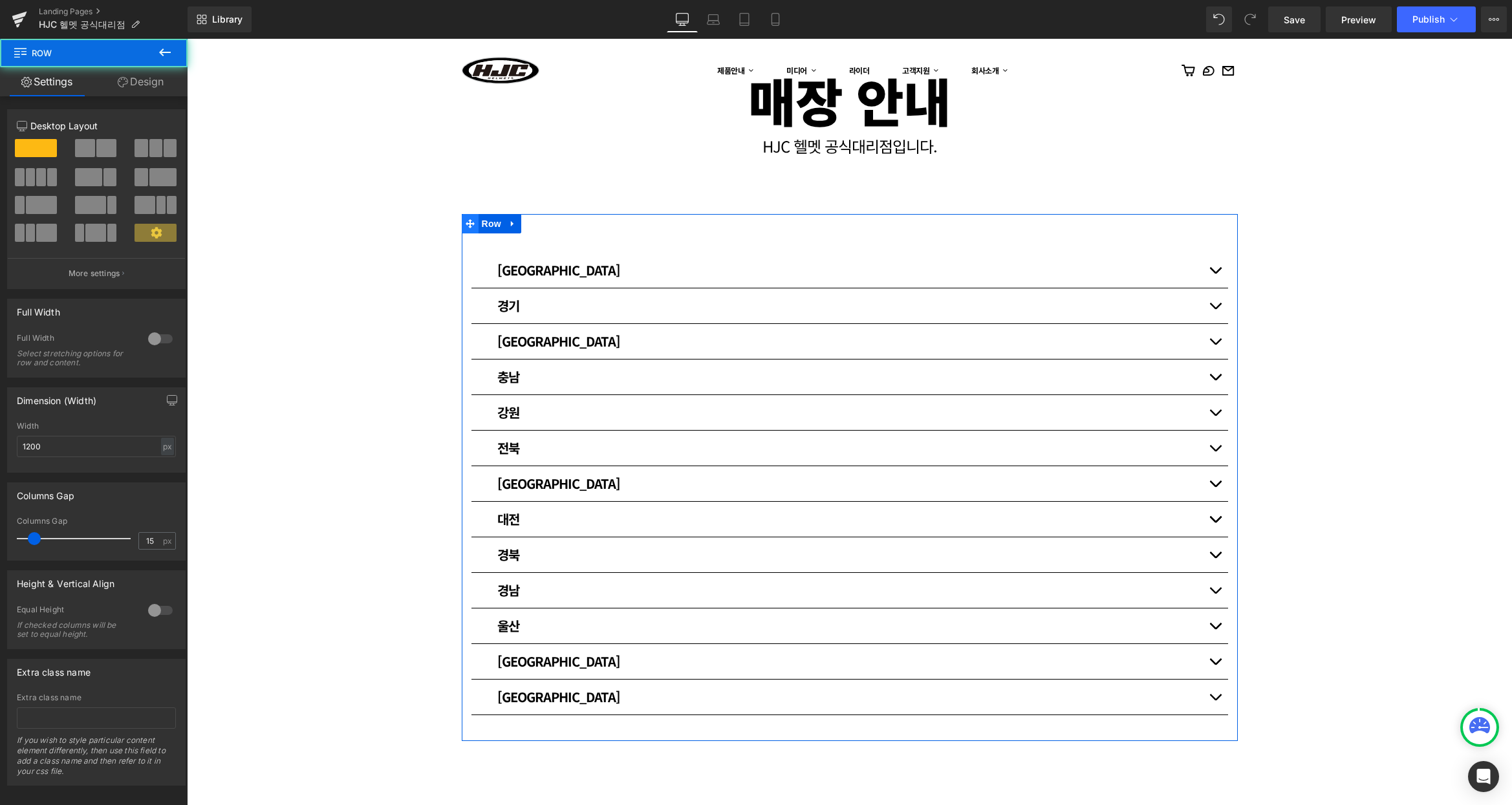
click at [468, 224] on icon at bounding box center [470, 223] width 9 height 9
click at [509, 225] on icon at bounding box center [512, 224] width 9 height 10
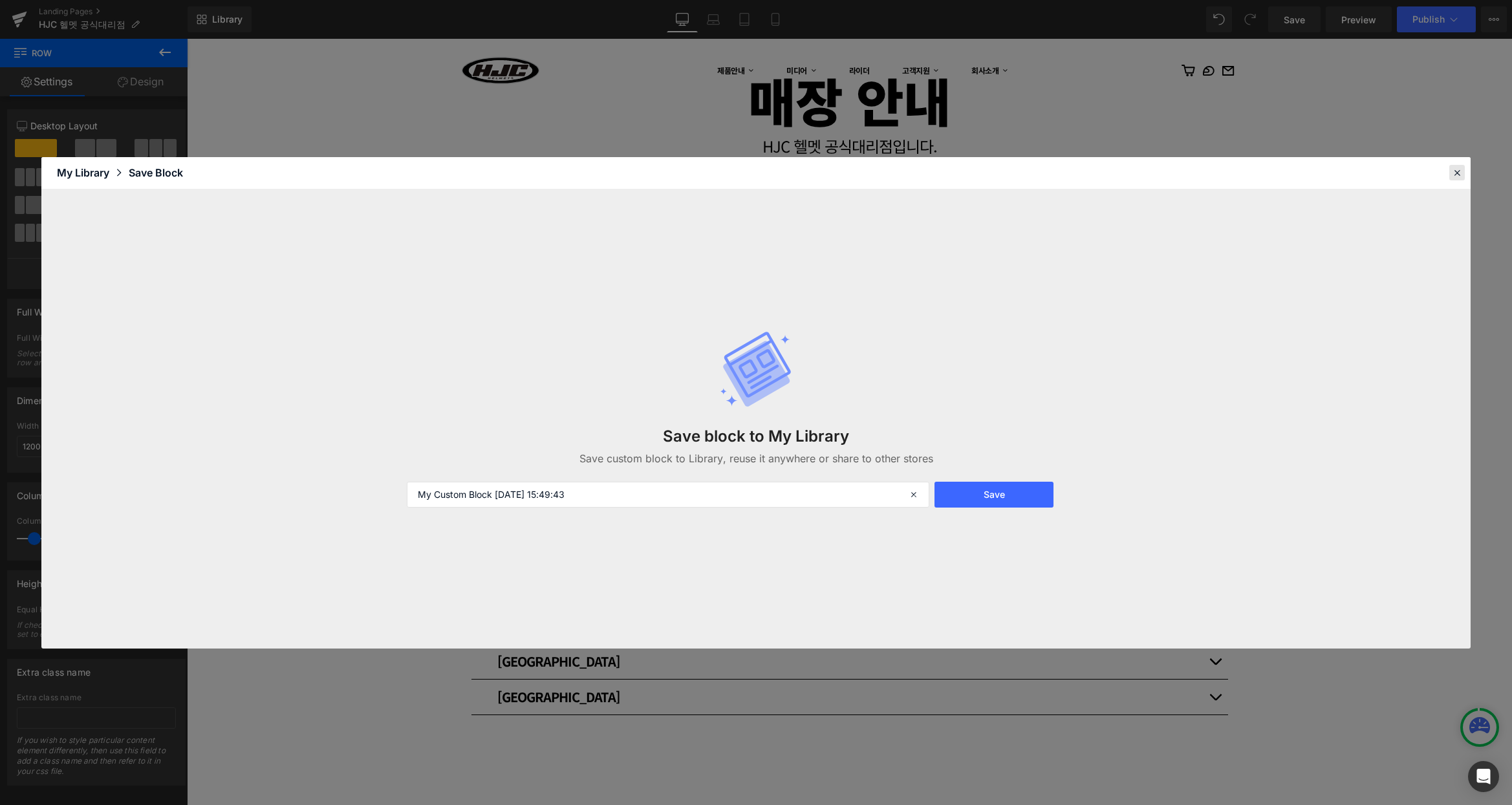
click at [1454, 169] on icon at bounding box center [1457, 173] width 12 height 12
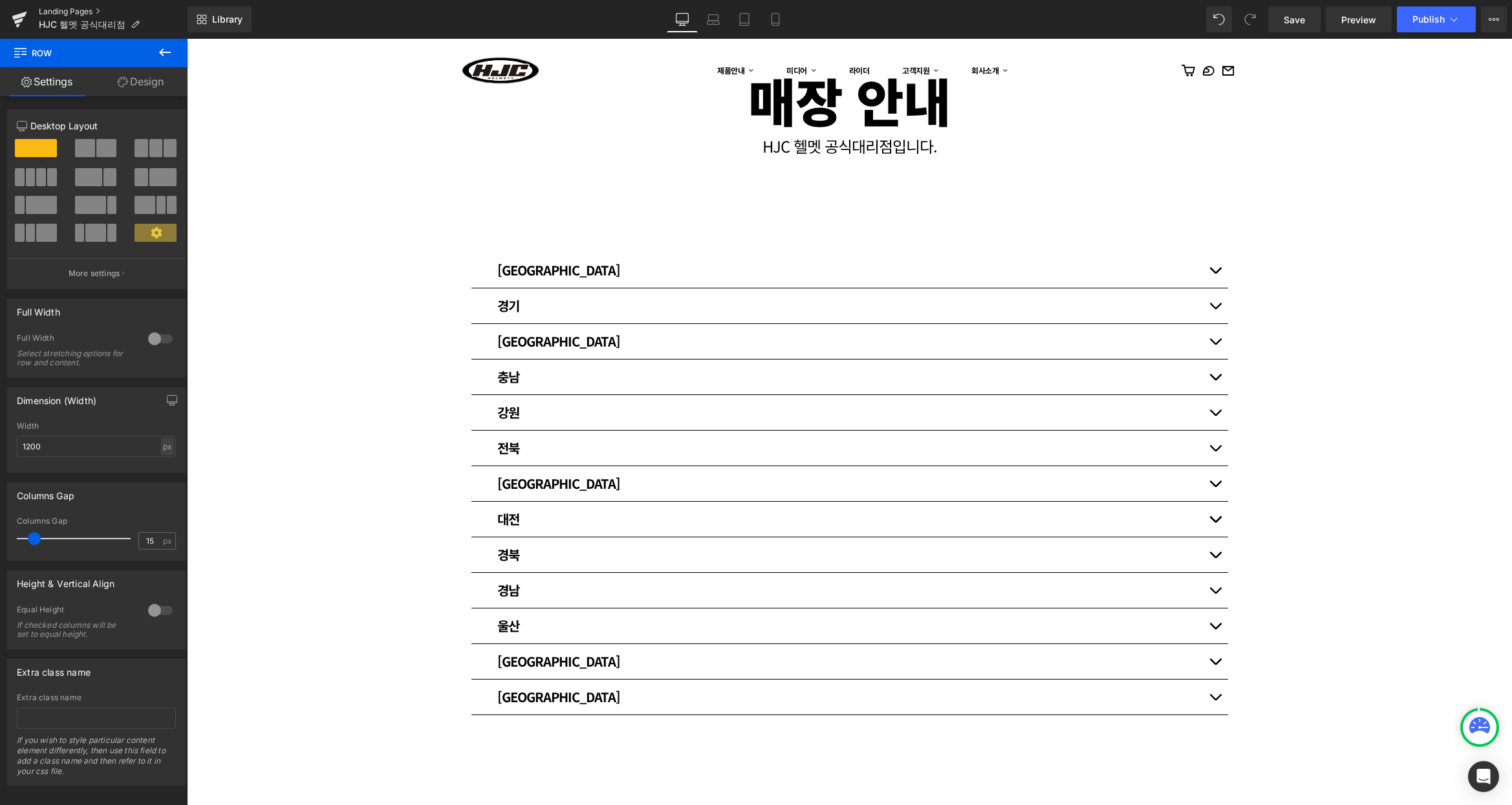
click at [81, 12] on link "Landing Pages" at bounding box center [113, 12] width 149 height 11
